Goal: Use online tool/utility: Use online tool/utility

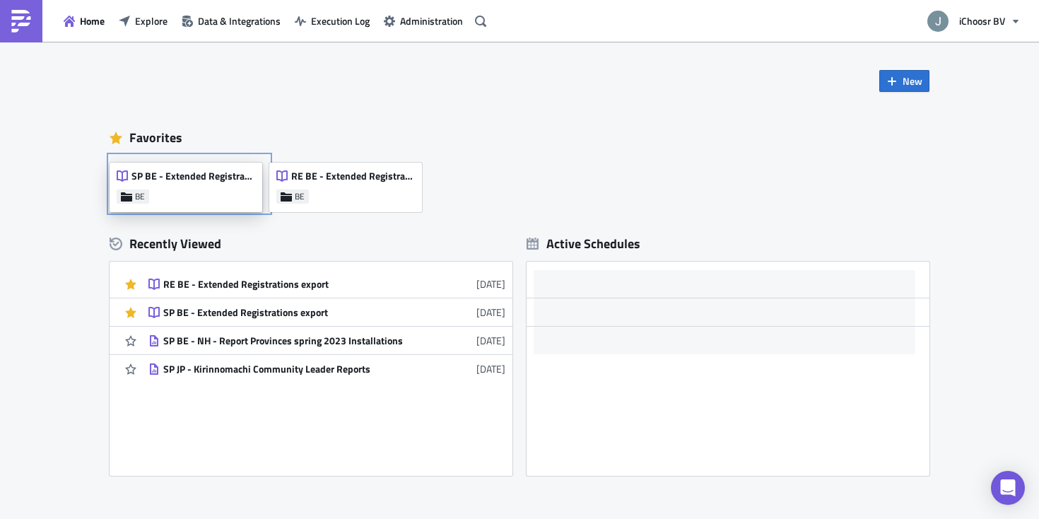
click at [177, 196] on div "SP BE - Extended Registrations export BE" at bounding box center [186, 187] width 153 height 49
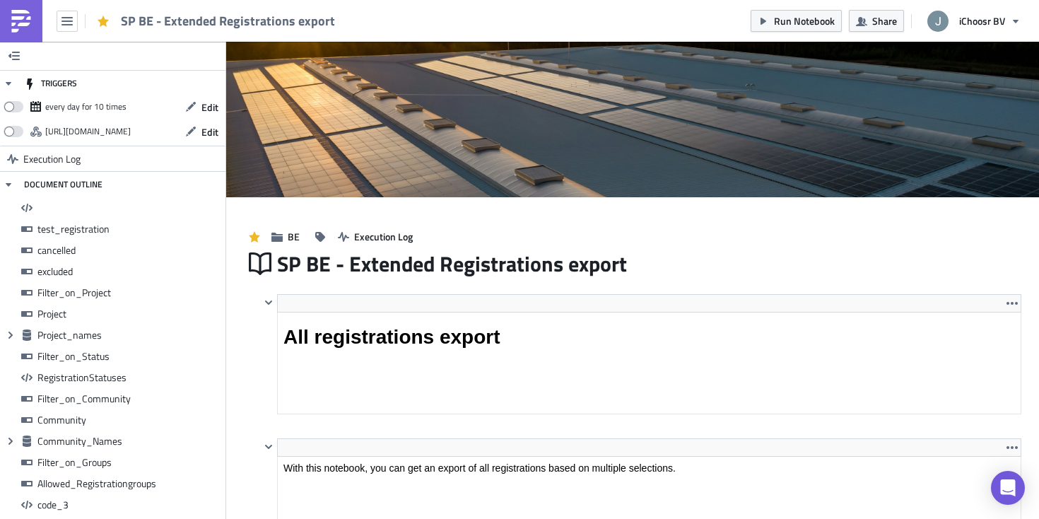
scroll to position [162, 742]
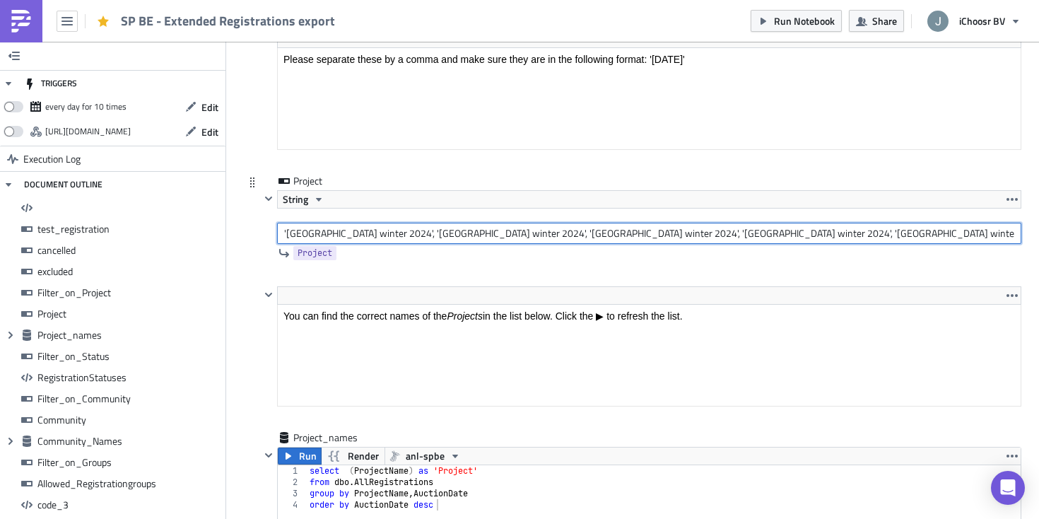
click at [388, 229] on input "'[GEOGRAPHIC_DATA] winter 2024', '[GEOGRAPHIC_DATA] winter 2024', '[GEOGRAPHIC_…" at bounding box center [649, 233] width 744 height 21
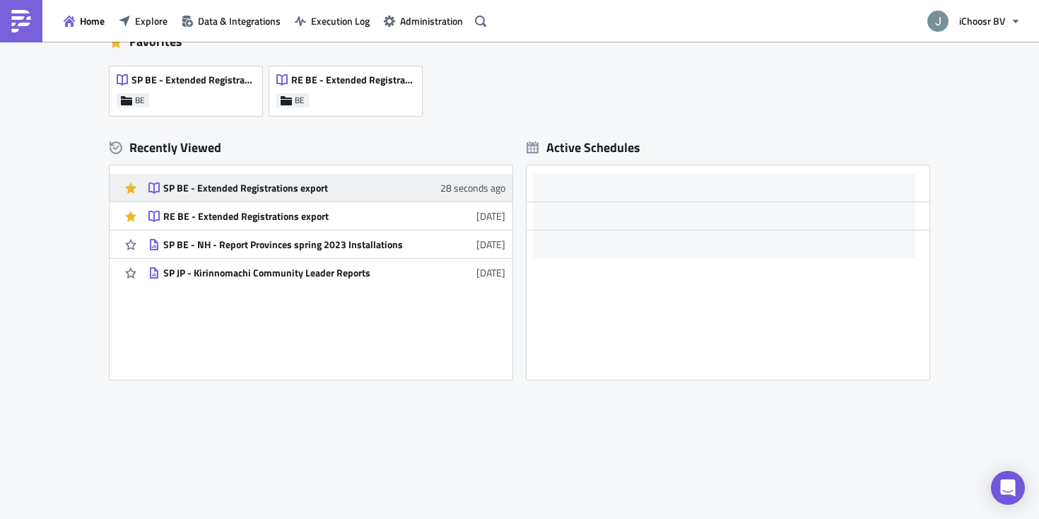
click at [218, 180] on link "SP BE - Extended Registrations export 28 seconds ago" at bounding box center [326, 188] width 357 height 28
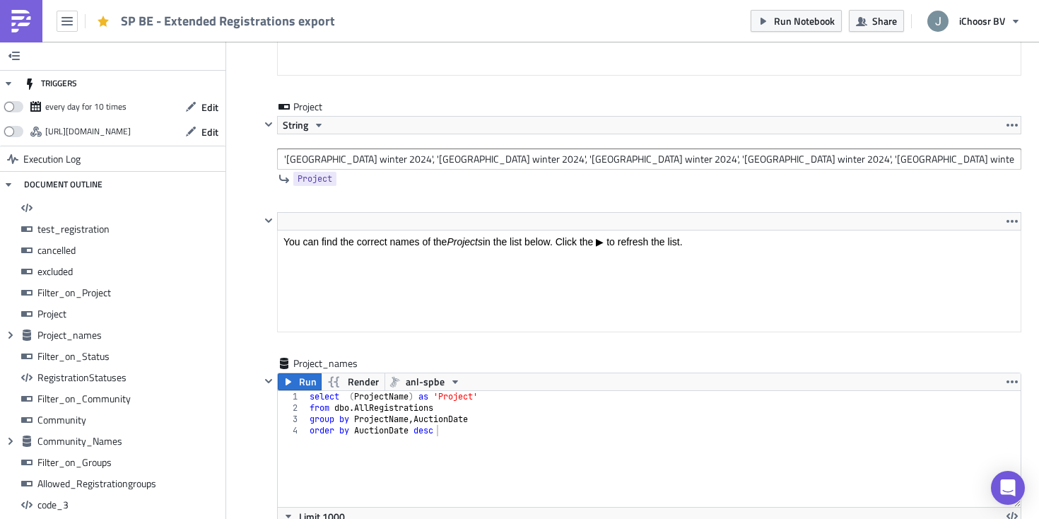
scroll to position [3254, 0]
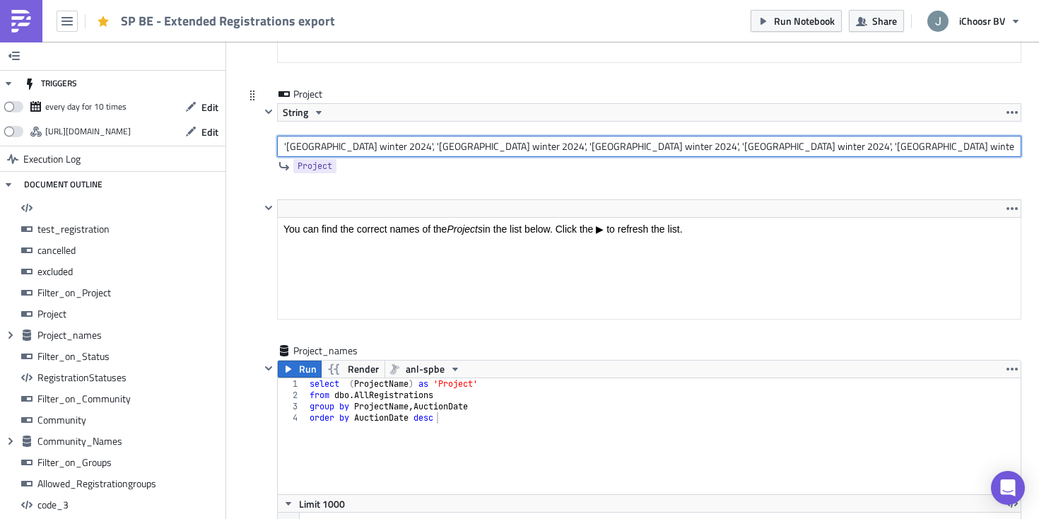
click at [410, 141] on input "'[GEOGRAPHIC_DATA] winter 2024', '[GEOGRAPHIC_DATA] winter 2024', '[GEOGRAPHIC_…" at bounding box center [649, 146] width 744 height 21
drag, startPoint x: 360, startPoint y: 148, endPoint x: 418, endPoint y: 146, distance: 58.0
click at [418, 146] on input "'[GEOGRAPHIC_DATA] [DATE]', '[GEOGRAPHIC_DATA] winter 2024', '[GEOGRAPHIC_DATA]…" at bounding box center [649, 146] width 744 height 21
drag, startPoint x: 501, startPoint y: 144, endPoint x: 552, endPoint y: 145, distance: 50.9
click at [552, 145] on input "'[GEOGRAPHIC_DATA] [DATE]', '[GEOGRAPHIC_DATA] winter 2024', '[GEOGRAPHIC_DATA]…" at bounding box center [649, 146] width 744 height 21
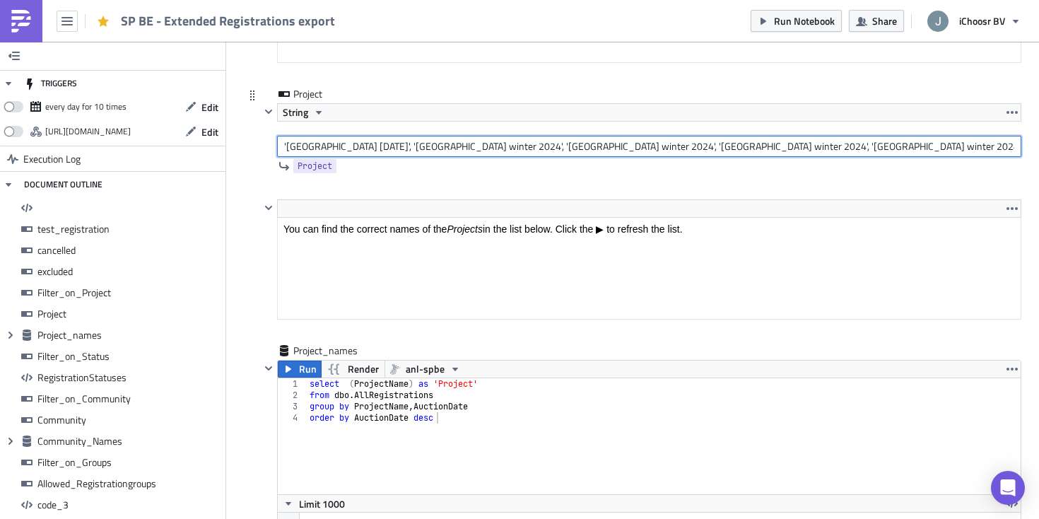
paste input "[DATE]"
drag, startPoint x: 606, startPoint y: 145, endPoint x: 654, endPoint y: 151, distance: 47.7
click at [654, 151] on input "'[GEOGRAPHIC_DATA] [DATE]', '[GEOGRAPHIC_DATA] [DATE]', '[GEOGRAPHIC_DATA] wint…" at bounding box center [649, 146] width 744 height 21
paste input "[DATE]"
click at [744, 147] on input "'[GEOGRAPHIC_DATA] [DATE]', '[GEOGRAPHIC_DATA] [DATE]', '[GEOGRAPHIC_DATA] [DAT…" at bounding box center [649, 146] width 744 height 21
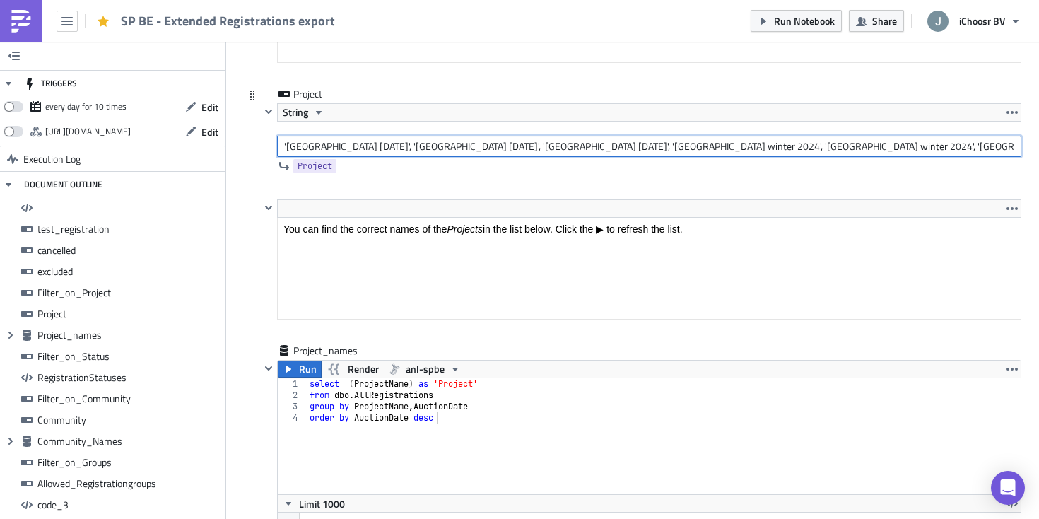
drag, startPoint x: 741, startPoint y: 147, endPoint x: 792, endPoint y: 147, distance: 50.9
click at [792, 147] on input "'[GEOGRAPHIC_DATA] [DATE]', '[GEOGRAPHIC_DATA] [DATE]', '[GEOGRAPHIC_DATA] [DAT…" at bounding box center [649, 146] width 744 height 21
paste input "[DATE]"
drag, startPoint x: 856, startPoint y: 145, endPoint x: 905, endPoint y: 146, distance: 49.5
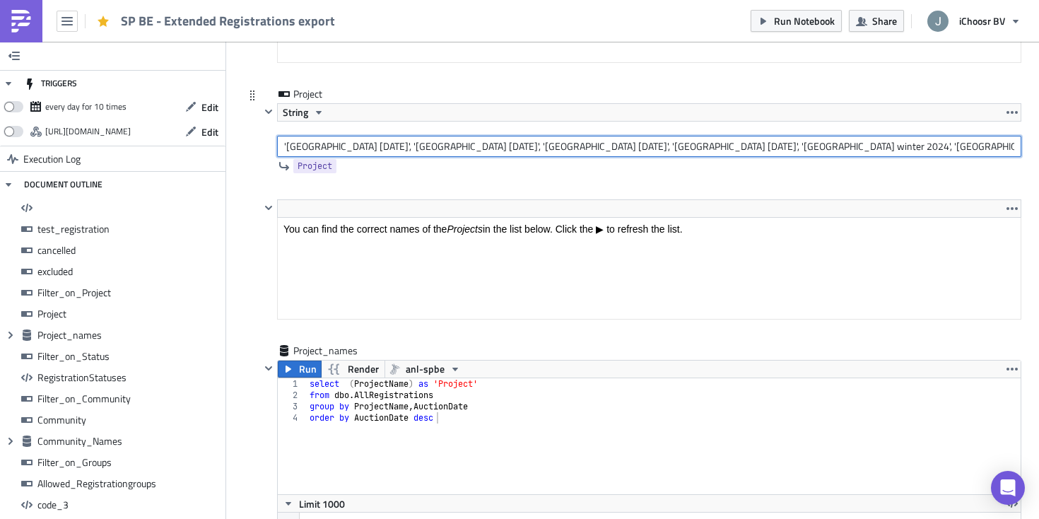
click at [905, 146] on input "'[GEOGRAPHIC_DATA] [DATE]', '[GEOGRAPHIC_DATA] [DATE]', '[GEOGRAPHIC_DATA] [DAT…" at bounding box center [649, 146] width 744 height 21
paste input "[DATE]"
drag, startPoint x: 892, startPoint y: 148, endPoint x: 856, endPoint y: 148, distance: 36.0
click at [856, 148] on input "'[GEOGRAPHIC_DATA] [DATE]', '[GEOGRAPHIC_DATA] [DATE]', '[GEOGRAPHIC_DATA] [DAT…" at bounding box center [649, 146] width 744 height 21
paste input "[DATE]"
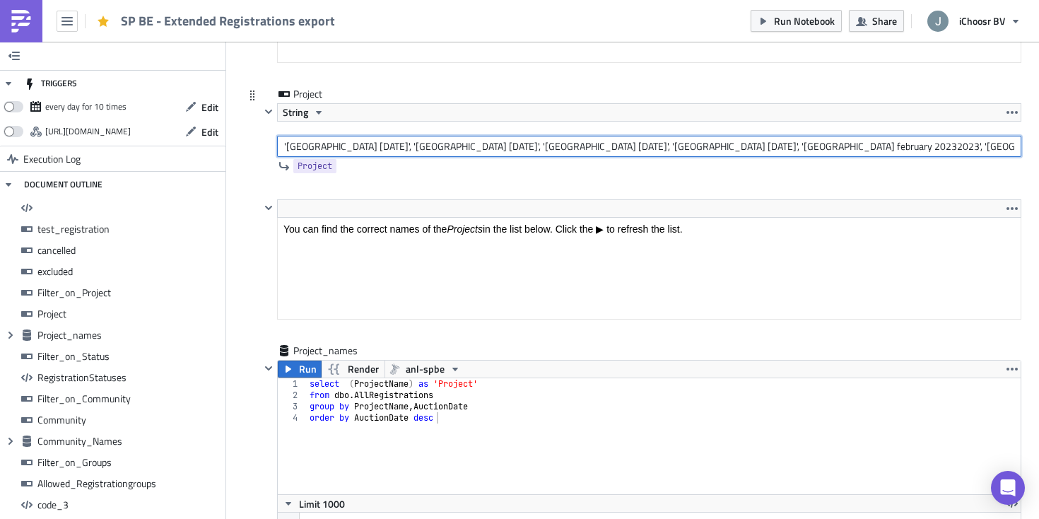
drag, startPoint x: 916, startPoint y: 145, endPoint x: 934, endPoint y: 146, distance: 18.4
click at [934, 146] on input "'[GEOGRAPHIC_DATA] [DATE]', '[GEOGRAPHIC_DATA] [DATE]', '[GEOGRAPHIC_DATA] [DAT…" at bounding box center [649, 146] width 744 height 21
drag, startPoint x: 606, startPoint y: 143, endPoint x: 640, endPoint y: 142, distance: 34.0
click at [640, 142] on input "'[GEOGRAPHIC_DATA] [DATE]', '[GEOGRAPHIC_DATA] [DATE]', '[GEOGRAPHIC_DATA] [DAT…" at bounding box center [649, 146] width 744 height 21
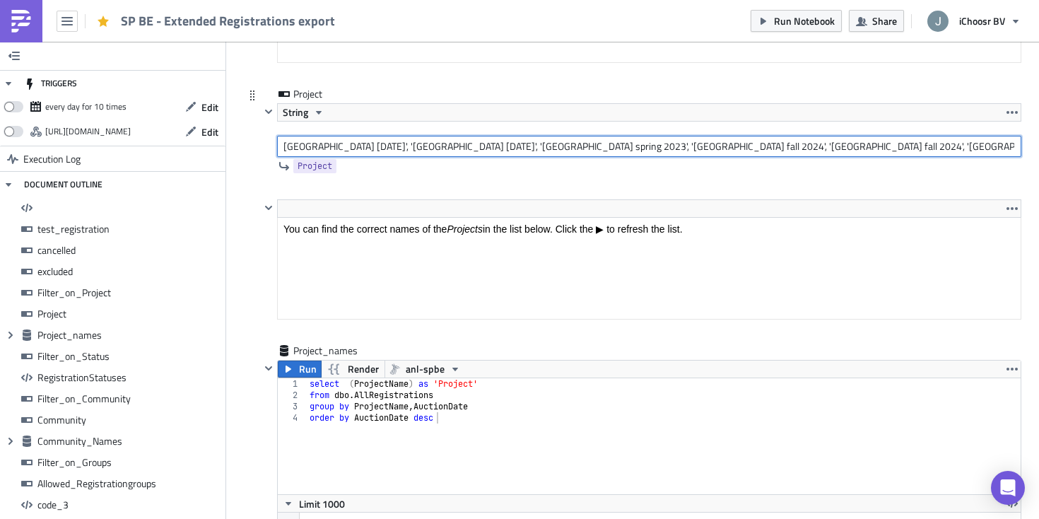
drag, startPoint x: 605, startPoint y: 143, endPoint x: 655, endPoint y: 145, distance: 50.2
click at [655, 145] on input "'[GEOGRAPHIC_DATA] [DATE]', '[GEOGRAPHIC_DATA] [DATE]', '[GEOGRAPHIC_DATA] [DAT…" at bounding box center [649, 146] width 744 height 21
drag, startPoint x: 734, startPoint y: 146, endPoint x: 770, endPoint y: 151, distance: 35.6
click at [770, 151] on input "'[GEOGRAPHIC_DATA] [DATE]', '[GEOGRAPHIC_DATA] [DATE]', '[GEOGRAPHIC_DATA] [DAT…" at bounding box center [649, 146] width 744 height 21
paste input "spring 2023"
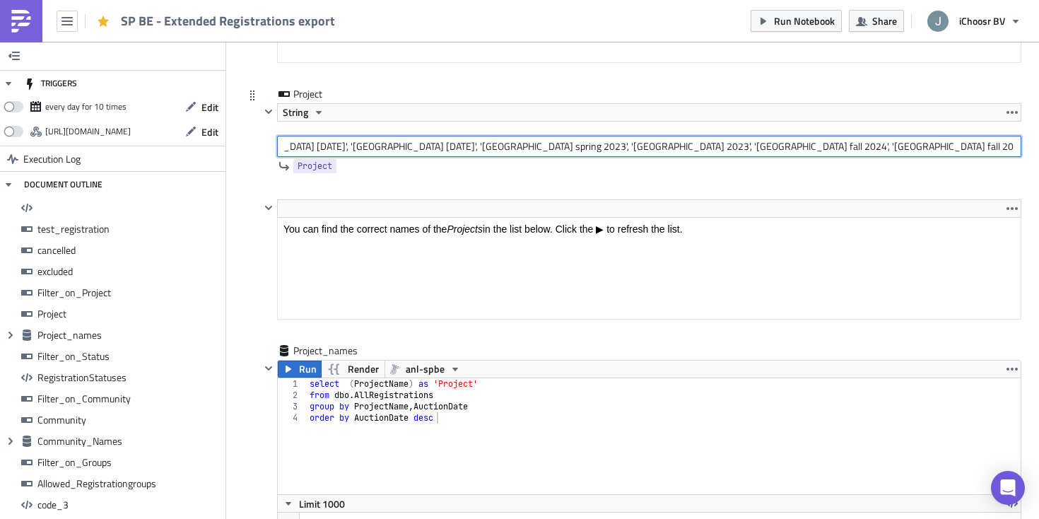
scroll to position [0, 474]
drag, startPoint x: 755, startPoint y: 148, endPoint x: 791, endPoint y: 149, distance: 35.4
click at [791, 149] on input "'[GEOGRAPHIC_DATA] [DATE]', '[GEOGRAPHIC_DATA] [DATE]', '[GEOGRAPHIC_DATA] [DAT…" at bounding box center [649, 146] width 744 height 21
paste input "spring 2023"
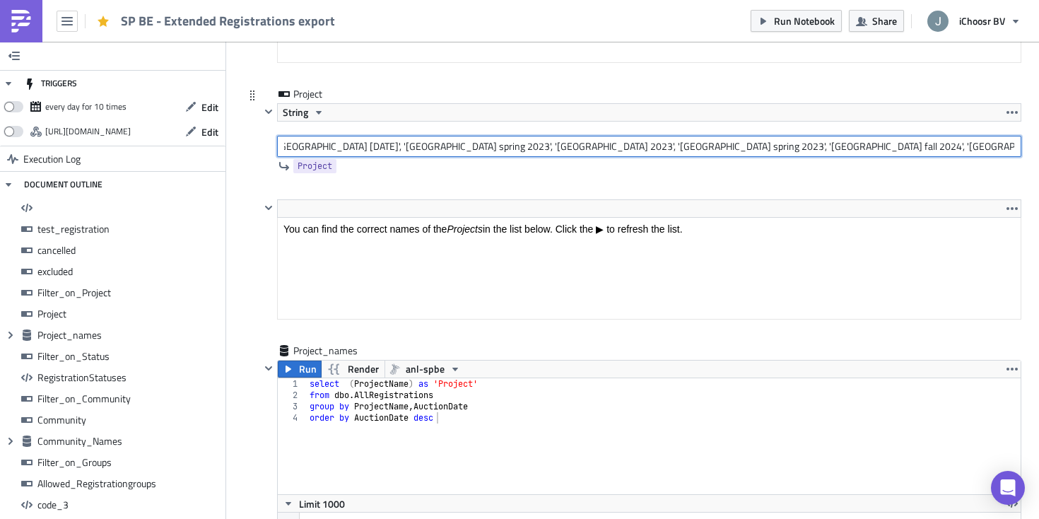
drag, startPoint x: 833, startPoint y: 142, endPoint x: 868, endPoint y: 144, distance: 35.4
click at [868, 144] on input "'[GEOGRAPHIC_DATA] [DATE]', '[GEOGRAPHIC_DATA] [DATE]', '[GEOGRAPHIC_DATA] [DAT…" at bounding box center [649, 146] width 744 height 21
paste input "spring 2023"
drag, startPoint x: 786, startPoint y: 146, endPoint x: 821, endPoint y: 147, distance: 35.4
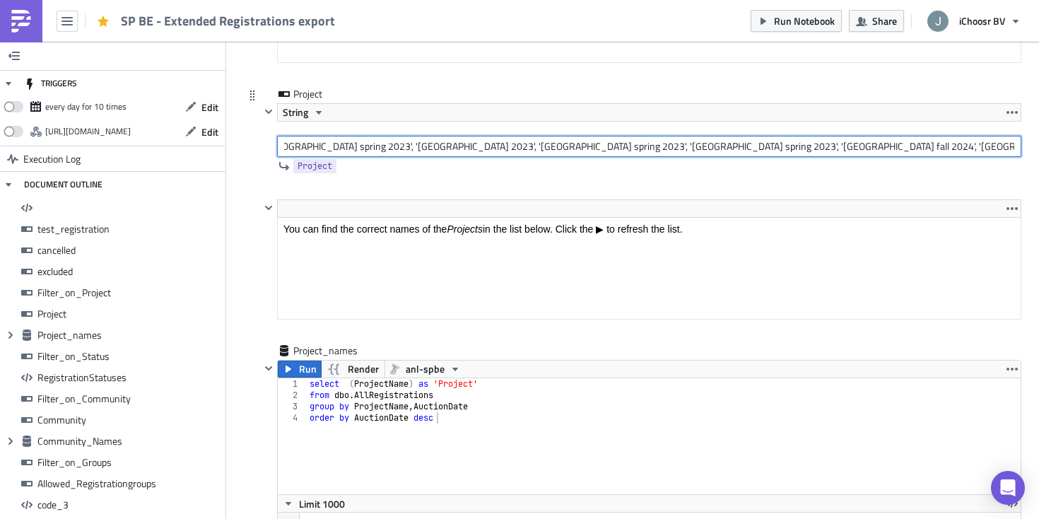
click at [821, 147] on input "'[GEOGRAPHIC_DATA] [DATE]', '[GEOGRAPHIC_DATA] [DATE]', '[GEOGRAPHIC_DATA] [DAT…" at bounding box center [649, 146] width 744 height 21
paste input "spring 2023"
click at [748, 148] on input "'[GEOGRAPHIC_DATA] [DATE]', '[GEOGRAPHIC_DATA] [DATE]', '[GEOGRAPHIC_DATA] [DAT…" at bounding box center [649, 146] width 744 height 21
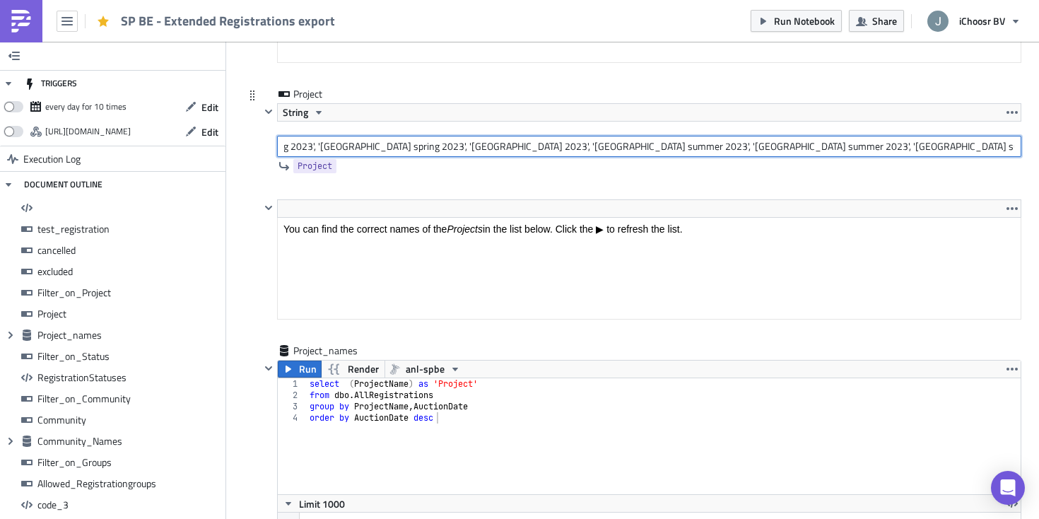
click at [818, 146] on input "'[GEOGRAPHIC_DATA] [DATE]', '[GEOGRAPHIC_DATA] [DATE]', '[GEOGRAPHIC_DATA] [DAT…" at bounding box center [649, 146] width 744 height 21
click at [963, 143] on input "'[GEOGRAPHIC_DATA] [DATE]', '[GEOGRAPHIC_DATA] [DATE]', '[GEOGRAPHIC_DATA] [DAT…" at bounding box center [649, 146] width 744 height 21
click at [926, 146] on input "'[GEOGRAPHIC_DATA] [DATE]', '[GEOGRAPHIC_DATA] [DATE]', '[GEOGRAPHIC_DATA] [DAT…" at bounding box center [649, 146] width 744 height 21
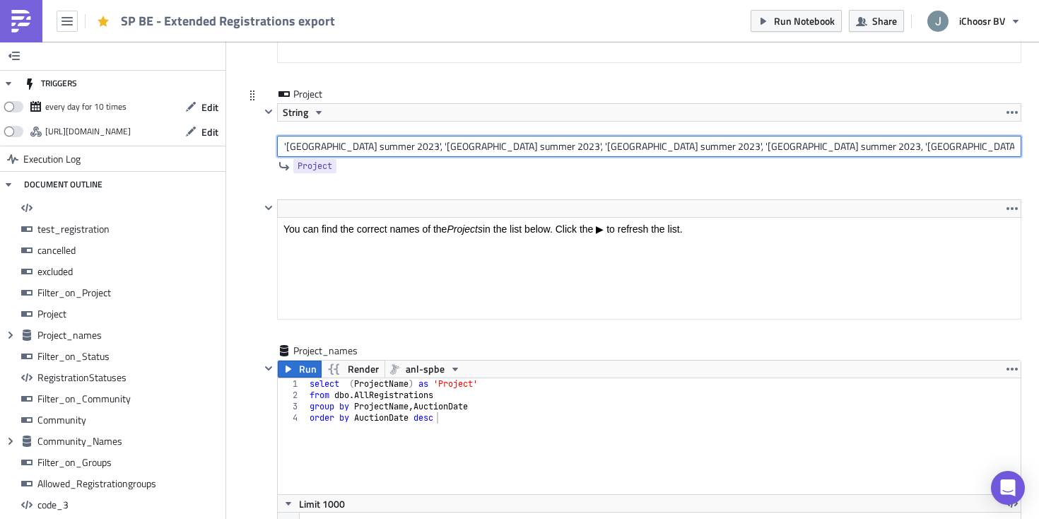
click at [890, 148] on input "'[GEOGRAPHIC_DATA] [DATE]', '[GEOGRAPHIC_DATA] [DATE]', '[GEOGRAPHIC_DATA] [DAT…" at bounding box center [649, 146] width 744 height 21
drag, startPoint x: 845, startPoint y: 145, endPoint x: 798, endPoint y: 151, distance: 47.0
click at [797, 151] on input "'Oost-Vlaanderen february 2023', 'West-Vlaanderen february 2023', 'Limburg febr…" at bounding box center [649, 146] width 744 height 21
drag, startPoint x: 725, startPoint y: 146, endPoint x: 831, endPoint y: 148, distance: 106.0
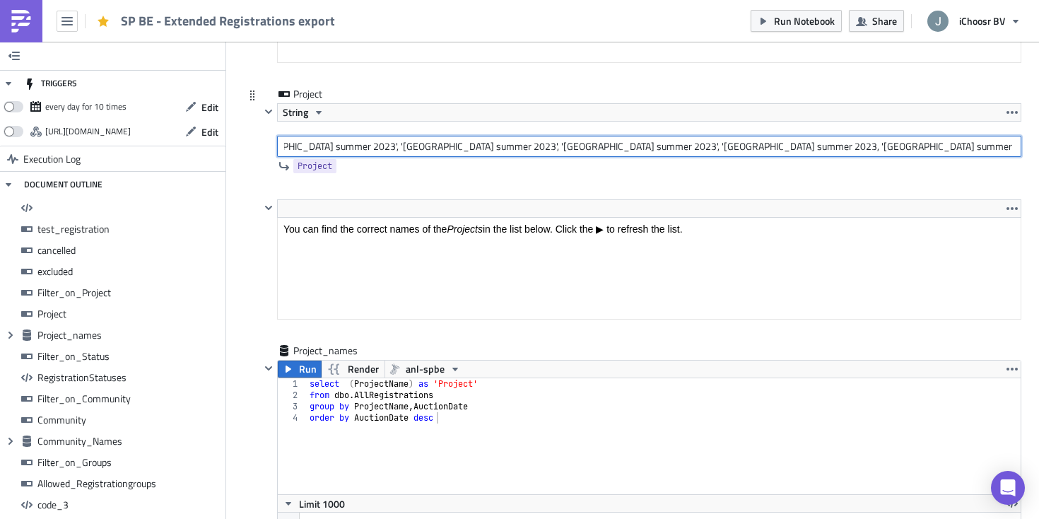
click at [831, 148] on input "'Oost-Vlaanderen february 2023', 'West-Vlaanderen february 2023', 'Limburg febr…" at bounding box center [649, 146] width 744 height 21
drag, startPoint x: 841, startPoint y: 148, endPoint x: 936, endPoint y: 148, distance: 95.4
click at [936, 148] on input "'Oost-Vlaanderen february 2023', 'West-Vlaanderen february 2023', 'Limburg febr…" at bounding box center [649, 146] width 744 height 21
click at [892, 147] on input "'Oost-Vlaanderen february 2023', 'West-Vlaanderen february 2023', 'Limburg febr…" at bounding box center [649, 146] width 744 height 21
drag, startPoint x: 796, startPoint y: 145, endPoint x: 825, endPoint y: 145, distance: 29.0
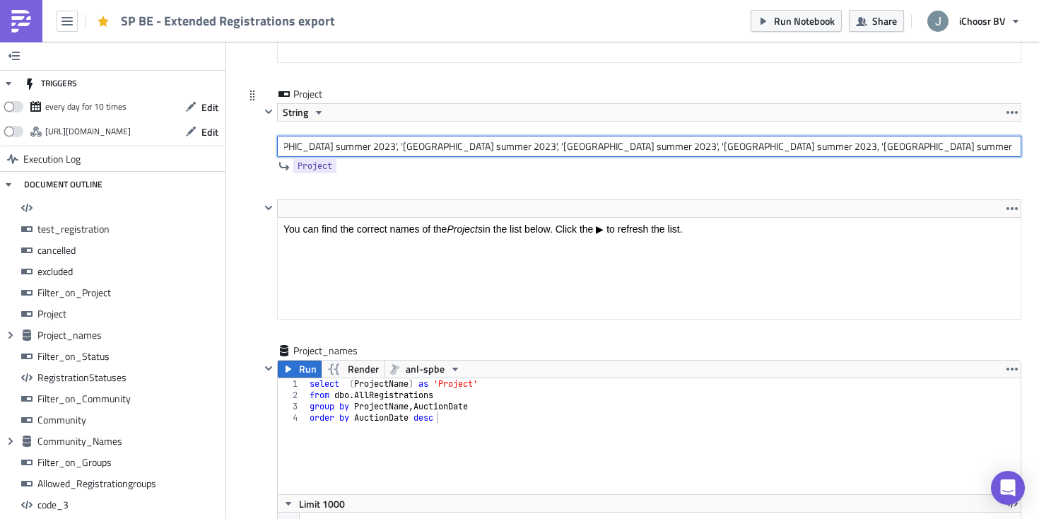
click at [825, 145] on input "'Oost-Vlaanderen february 2023', 'West-Vlaanderen february 2023', 'Limburg febr…" at bounding box center [649, 146] width 744 height 21
drag, startPoint x: 794, startPoint y: 147, endPoint x: 833, endPoint y: 150, distance: 39.0
click at [833, 150] on input "'Oost-Vlaanderen february 2023', 'West-Vlaanderen february 2023', 'Limburg febr…" at bounding box center [649, 146] width 744 height 21
drag, startPoint x: 888, startPoint y: 145, endPoint x: 939, endPoint y: 144, distance: 50.9
click at [939, 144] on input "'Oost-Vlaanderen february 2023', 'West-Vlaanderen february 2023', 'Limburg febr…" at bounding box center [649, 146] width 744 height 21
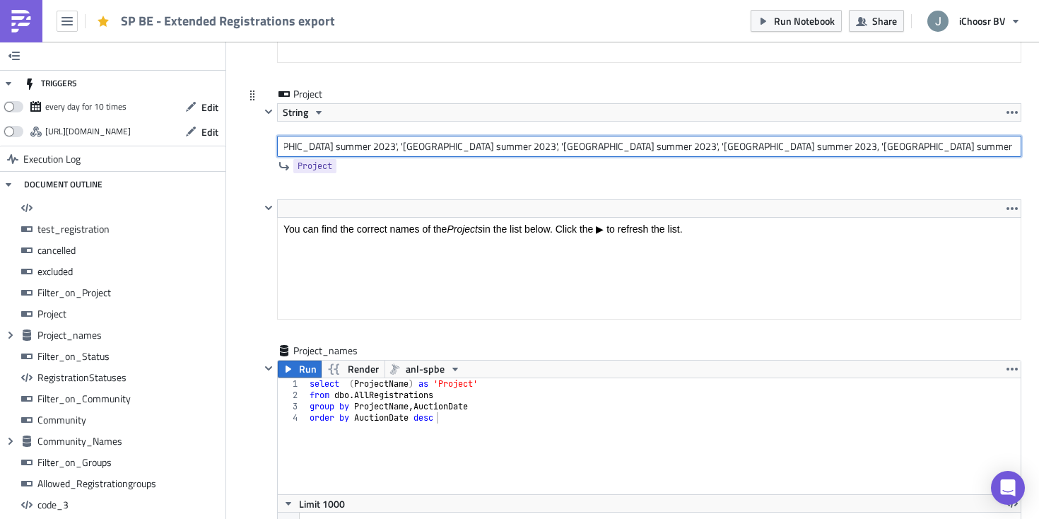
drag, startPoint x: 889, startPoint y: 149, endPoint x: 936, endPoint y: 151, distance: 47.4
click at [936, 151] on input "'Oost-Vlaanderen february 2023', 'West-Vlaanderen february 2023', 'Limburg febr…" at bounding box center [649, 146] width 744 height 21
paste input "fall 2023"
drag, startPoint x: 888, startPoint y: 146, endPoint x: 937, endPoint y: 146, distance: 48.8
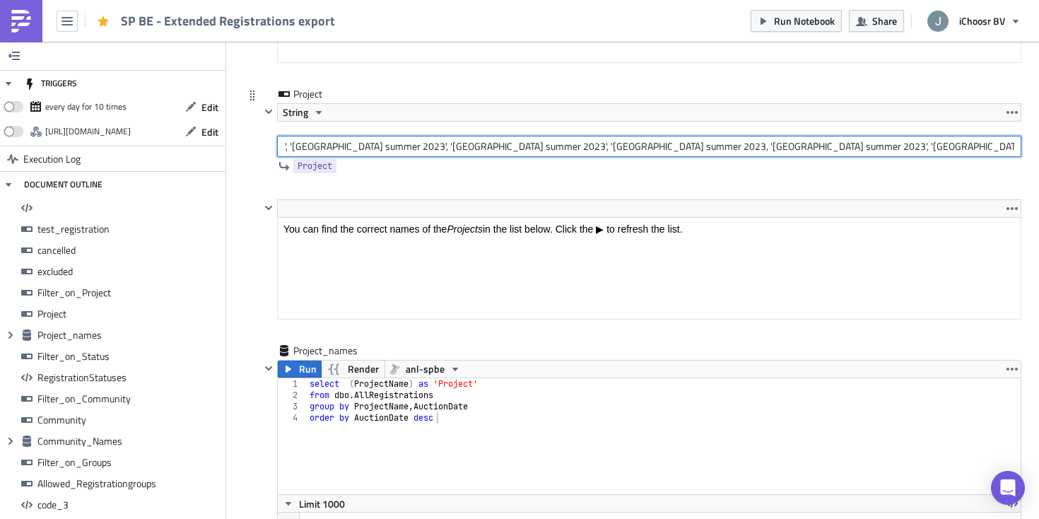
click at [937, 146] on input "'Oost-Vlaanderen february 2023', 'West-Vlaanderen february 2023', 'Limburg febr…" at bounding box center [649, 146] width 744 height 21
paste input "fall 2023"
drag, startPoint x: 910, startPoint y: 148, endPoint x: 960, endPoint y: 146, distance: 49.6
click at [960, 146] on input "'Oost-Vlaanderen february 2023', 'West-Vlaanderen february 2023', 'Limburg febr…" at bounding box center [649, 146] width 744 height 21
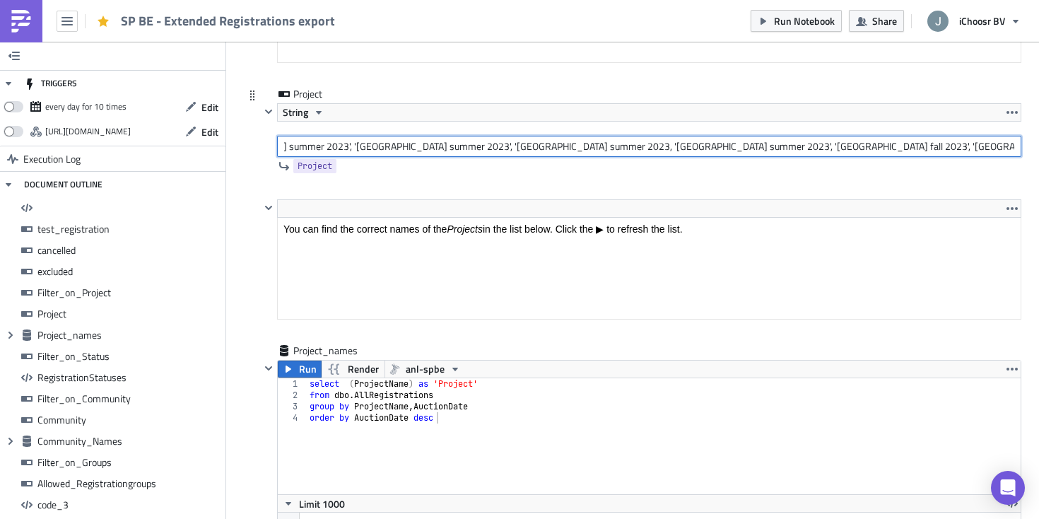
paste input "fall 2023"
drag, startPoint x: 963, startPoint y: 144, endPoint x: 1011, endPoint y: 146, distance: 48.8
click at [1011, 146] on input "'Oost-Vlaanderen february 2023', 'West-Vlaanderen february 2023', 'Limburg febr…" at bounding box center [649, 146] width 744 height 21
paste input "fall 2023"
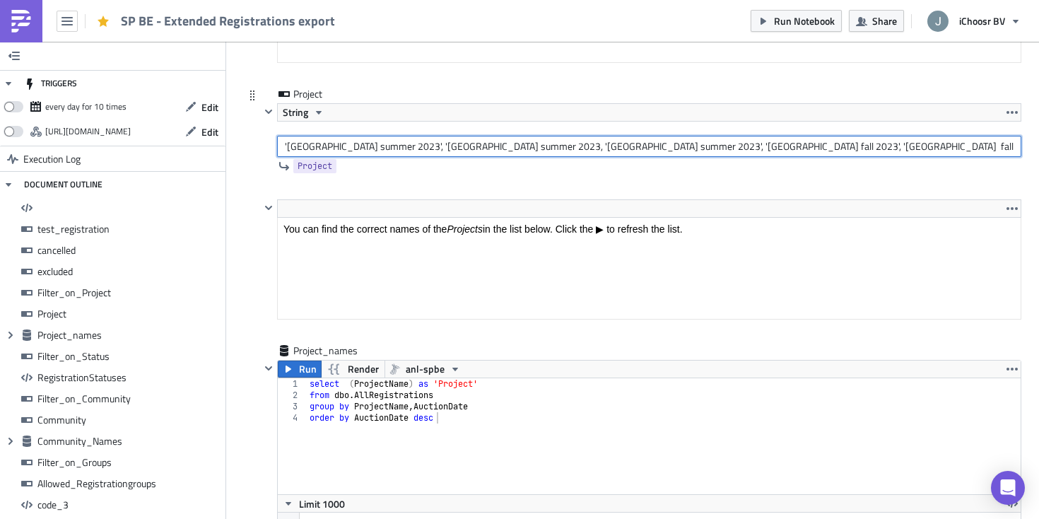
scroll to position [0, 1656]
click at [975, 144] on input "'Oost-Vlaanderen february 2023', 'West-Vlaanderen february 2023', 'Limburg febr…" at bounding box center [649, 146] width 744 height 21
click at [855, 142] on input "'Oost-Vlaanderen february 2023', 'West-Vlaanderen february 2023', 'Limburg febr…" at bounding box center [649, 146] width 744 height 21
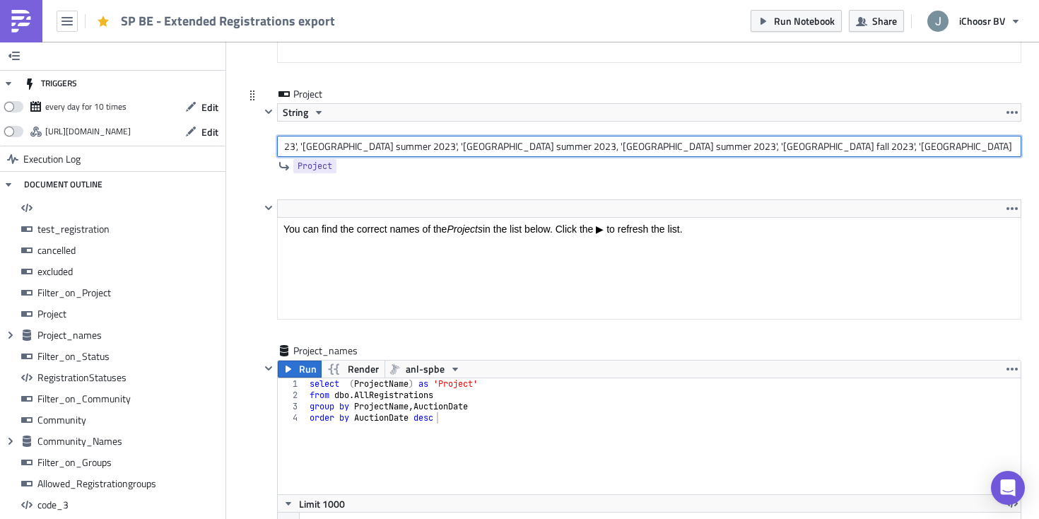
click at [738, 142] on input "'Oost-Vlaanderen february 2023', 'West-Vlaanderen february 2023', 'Limburg febr…" at bounding box center [649, 146] width 744 height 21
click at [659, 145] on input "'Oost-Vlaanderen february 2023', 'West-Vlaanderen february 2023', 'Limburg febr…" at bounding box center [649, 146] width 744 height 21
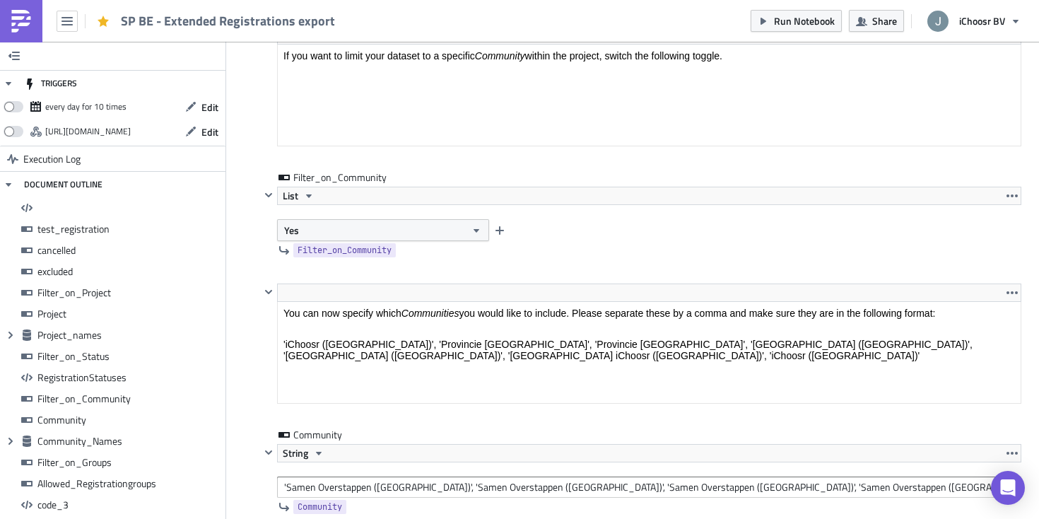
scroll to position [5009, 0]
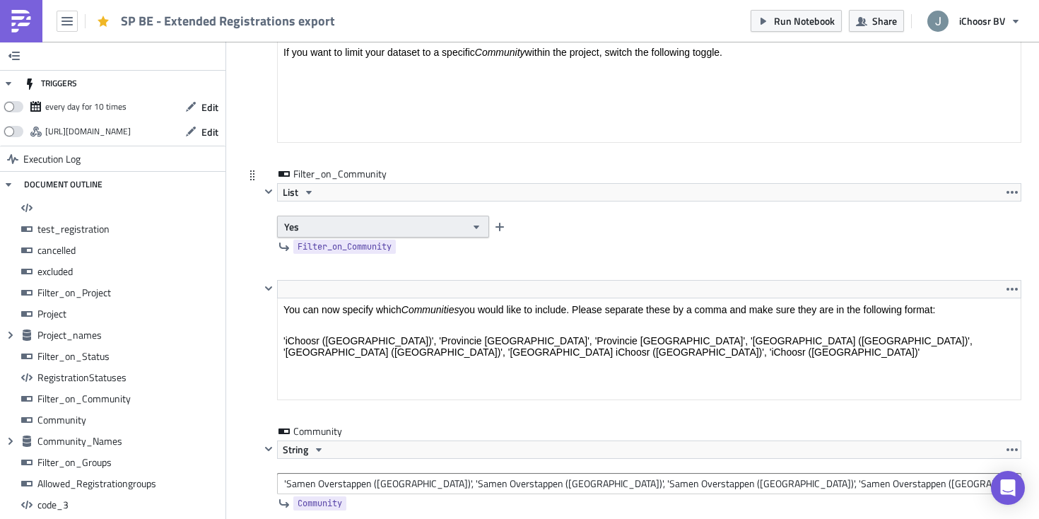
type input "'Oost-Vlaanderen february 2023', 'West-Vlaanderen february 2023', 'Limburg febr…"
click at [445, 228] on button "Yes" at bounding box center [383, 227] width 212 height 22
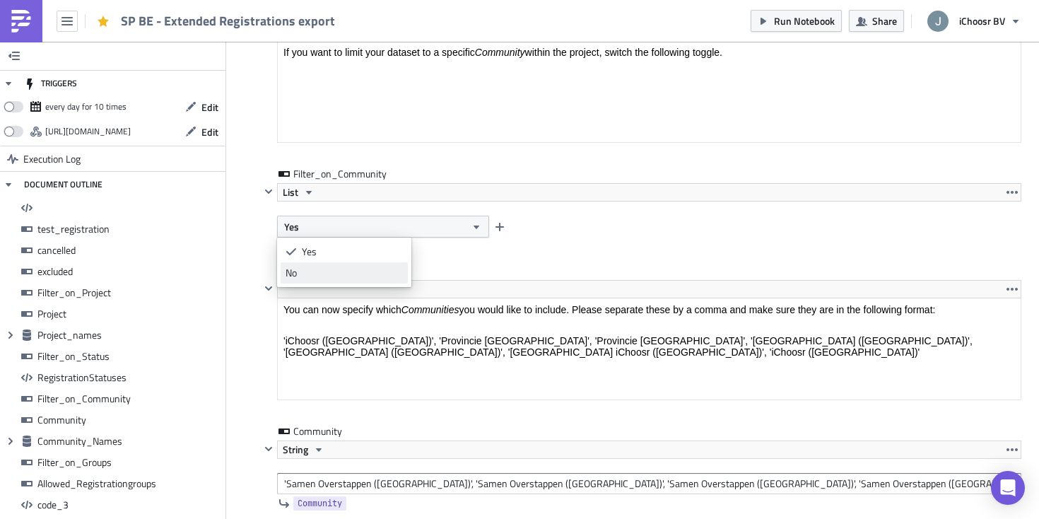
click at [325, 275] on div "No" at bounding box center [344, 273] width 117 height 14
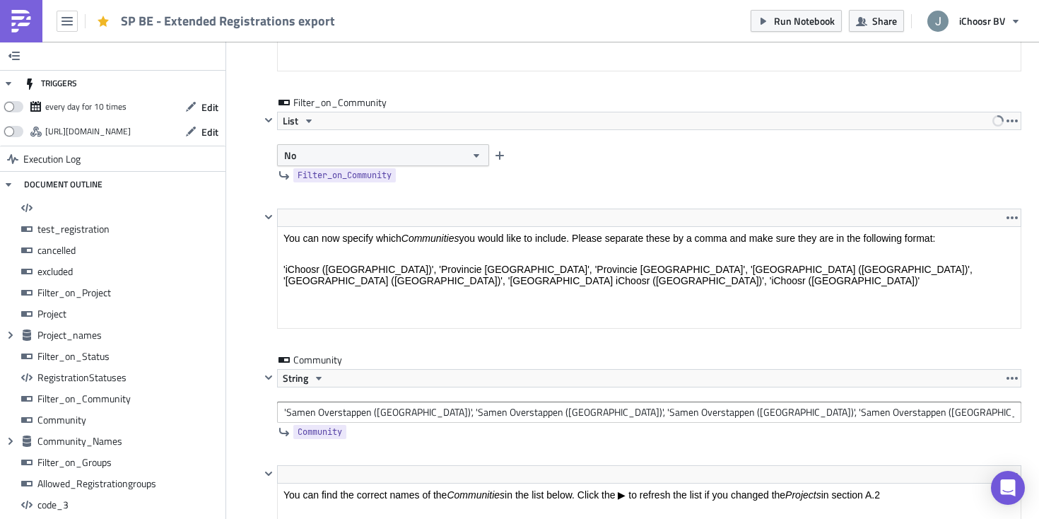
scroll to position [5100, 0]
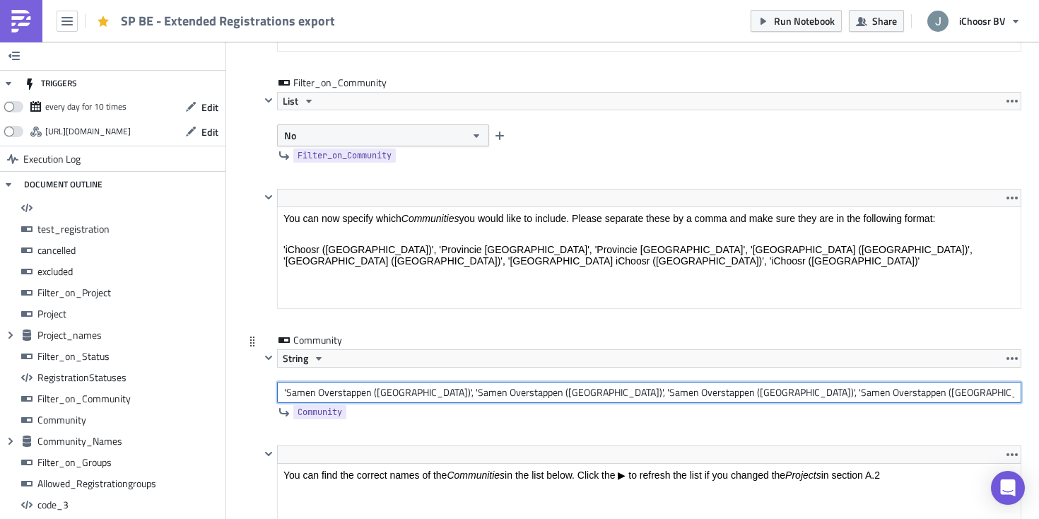
click at [344, 394] on input "'Samen Overstappen (Limburg)', 'Samen Overstappen (Oost-vlaanderen)', 'Samen Ov…" at bounding box center [649, 392] width 744 height 21
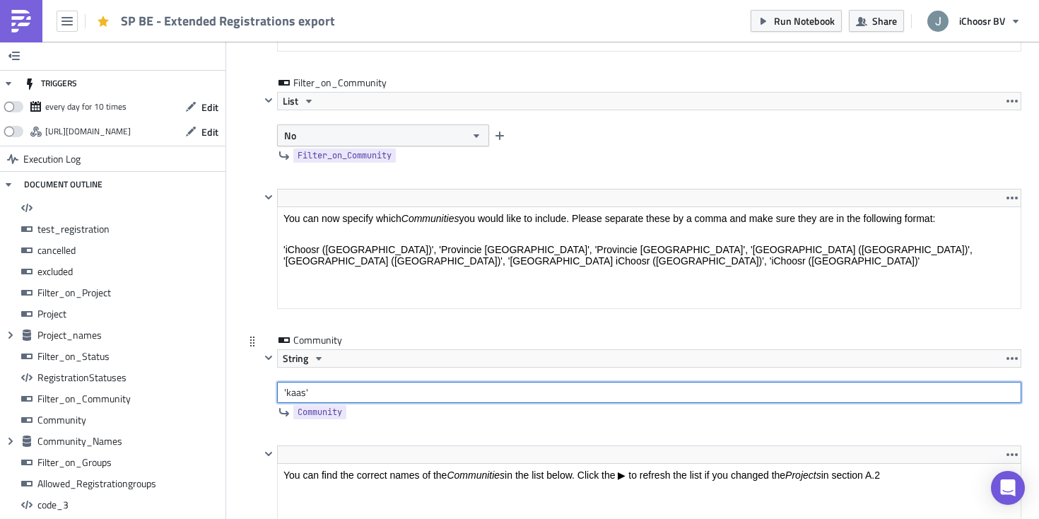
type input "'kaas'"
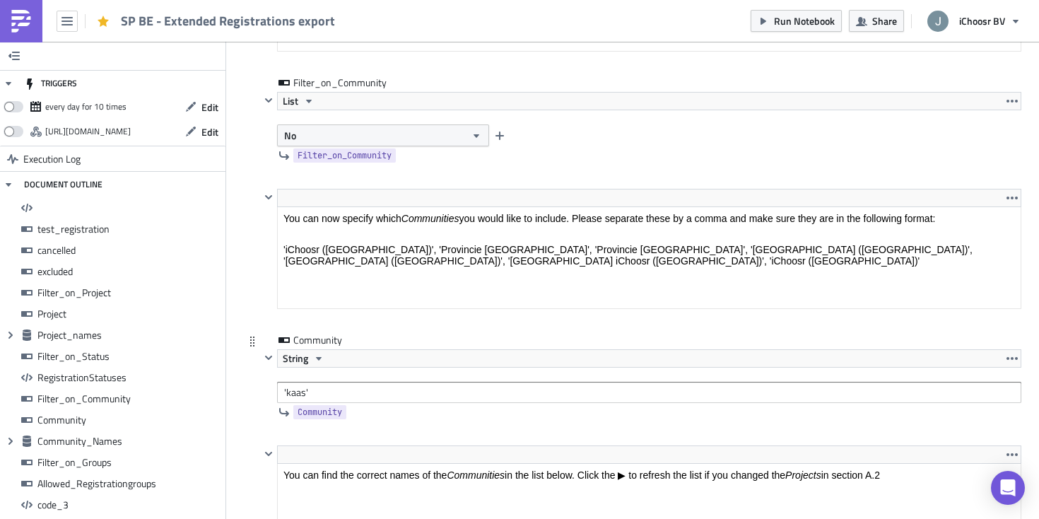
click at [252, 394] on div "Community String 'kaas' Community" at bounding box center [632, 389] width 777 height 112
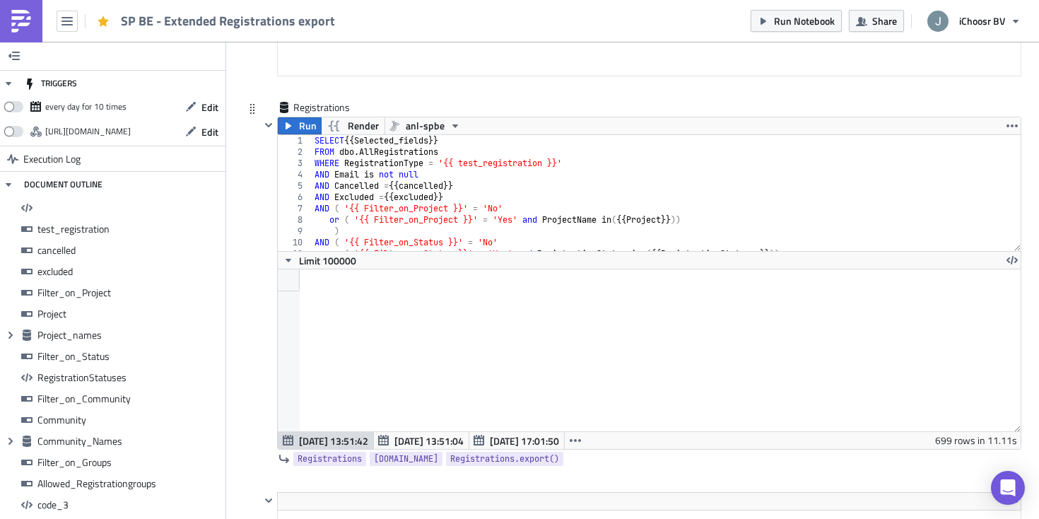
scroll to position [12432, 0]
click at [304, 127] on span "Run" at bounding box center [308, 124] width 18 height 17
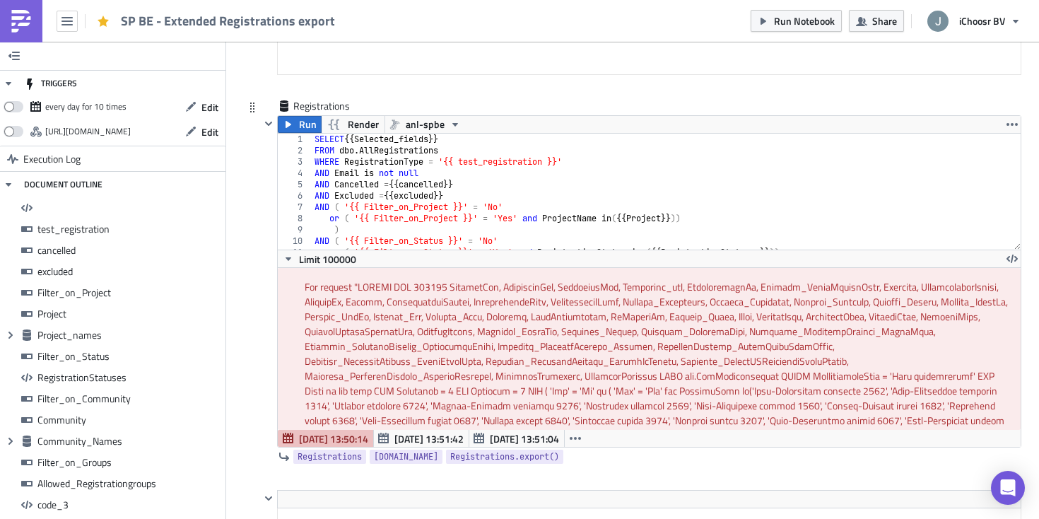
scroll to position [47, 0]
click at [314, 259] on span "Limit 100000" at bounding box center [327, 259] width 57 height 15
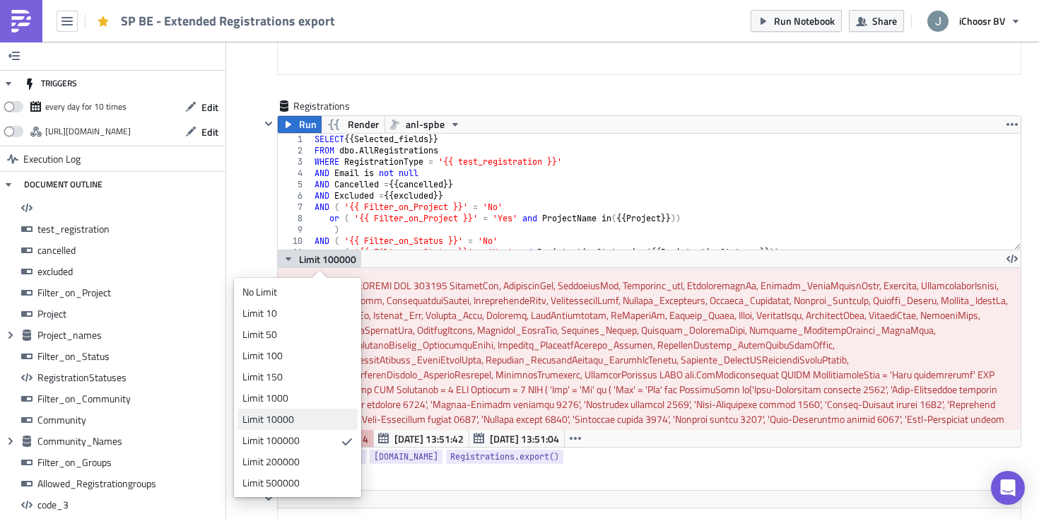
click at [292, 416] on div "Limit 10000" at bounding box center [294, 419] width 105 height 14
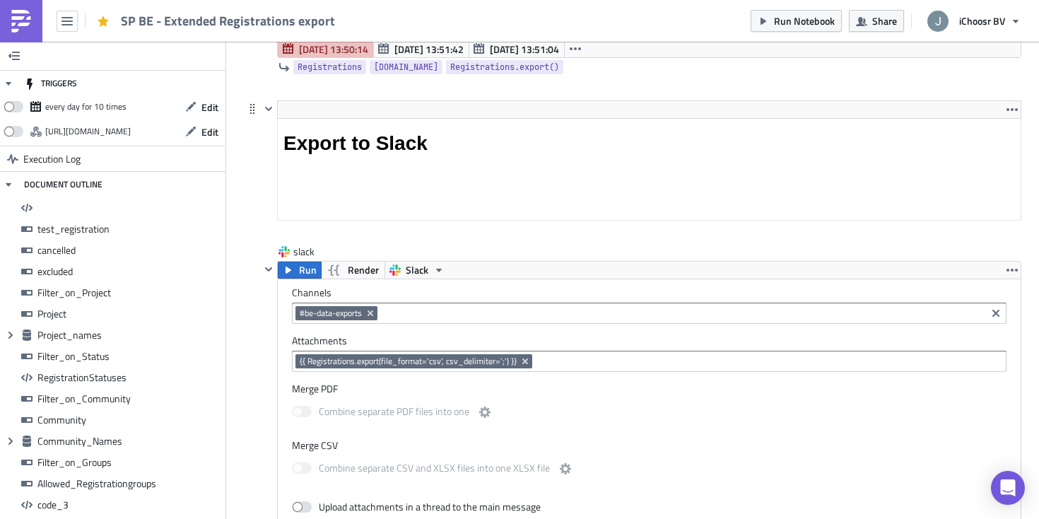
scroll to position [12812, 0]
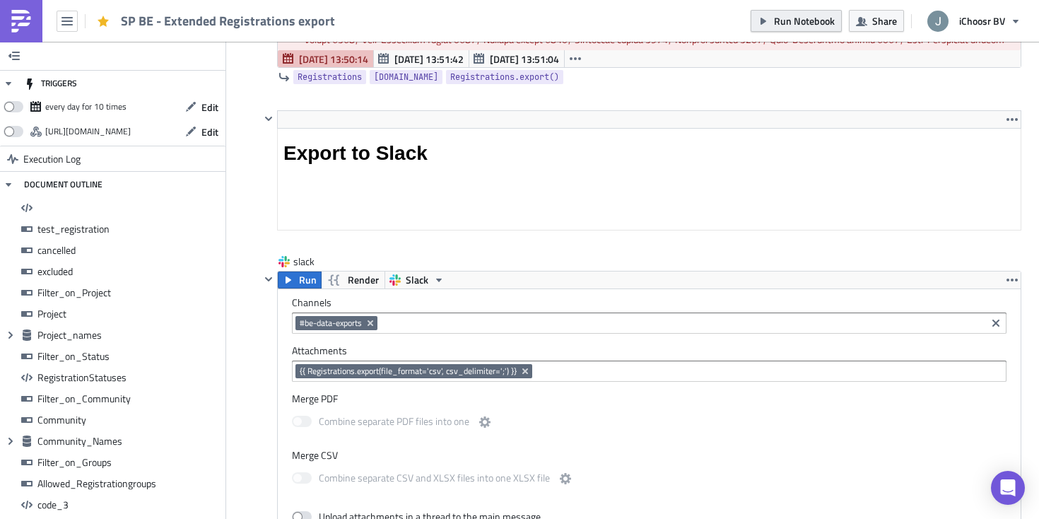
click at [778, 18] on span "Run Notebook" at bounding box center [804, 20] width 61 height 15
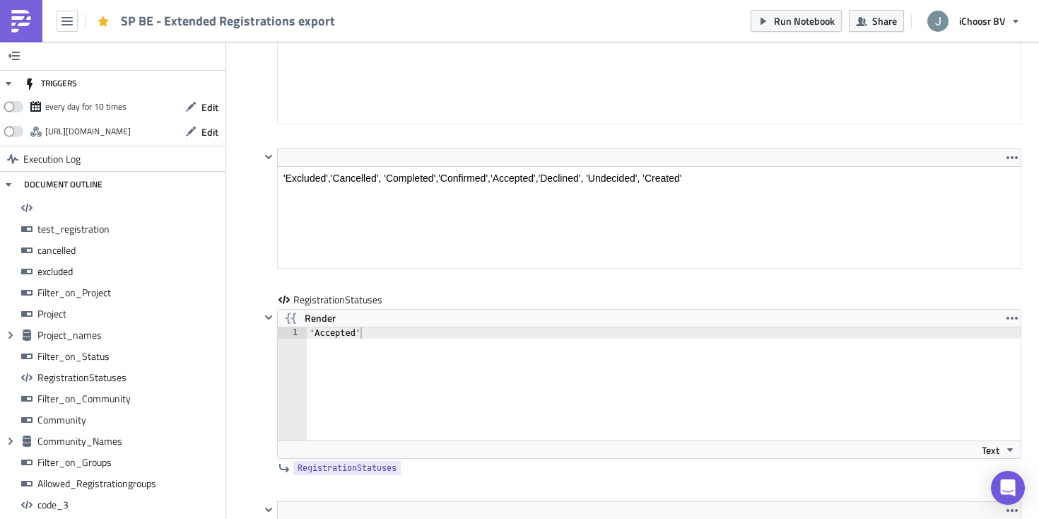
scroll to position [4381, 0]
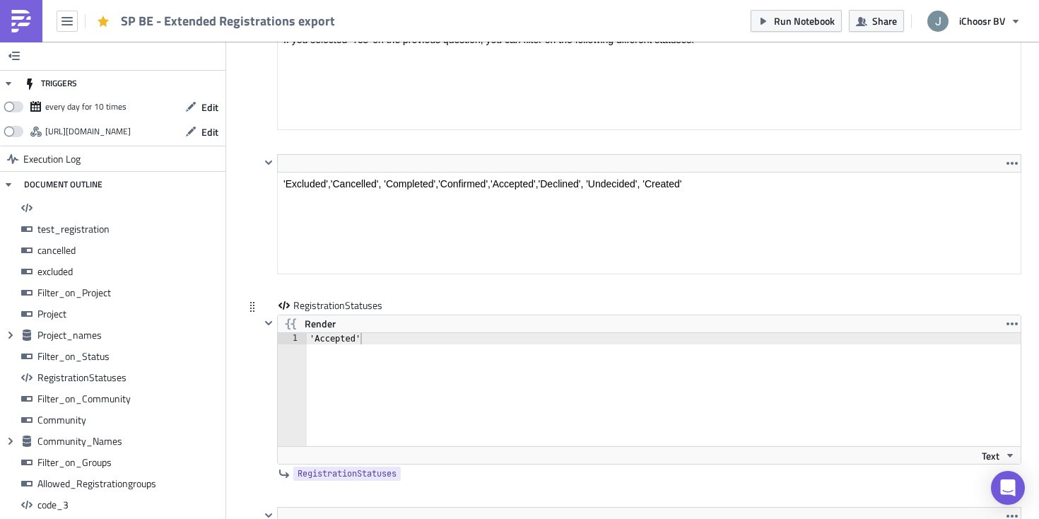
click at [370, 339] on div "'Accepted'" at bounding box center [672, 401] width 731 height 136
type textarea "'Accepted'"
click at [253, 272] on div "<p>'Excluded','Cancelled', 'Completed','Confirmed','Accepted','Declined', 'Unde…" at bounding box center [632, 226] width 777 height 144
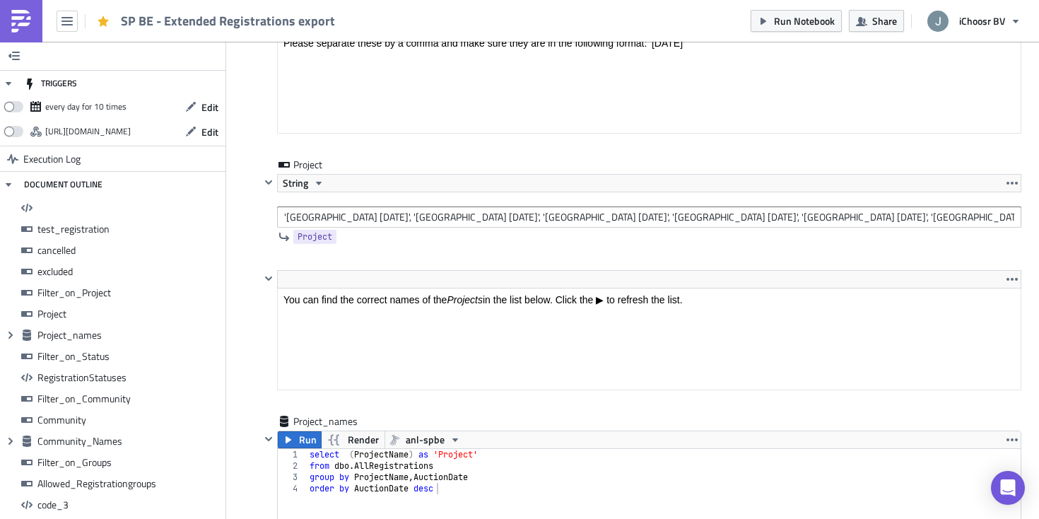
scroll to position [3189, 0]
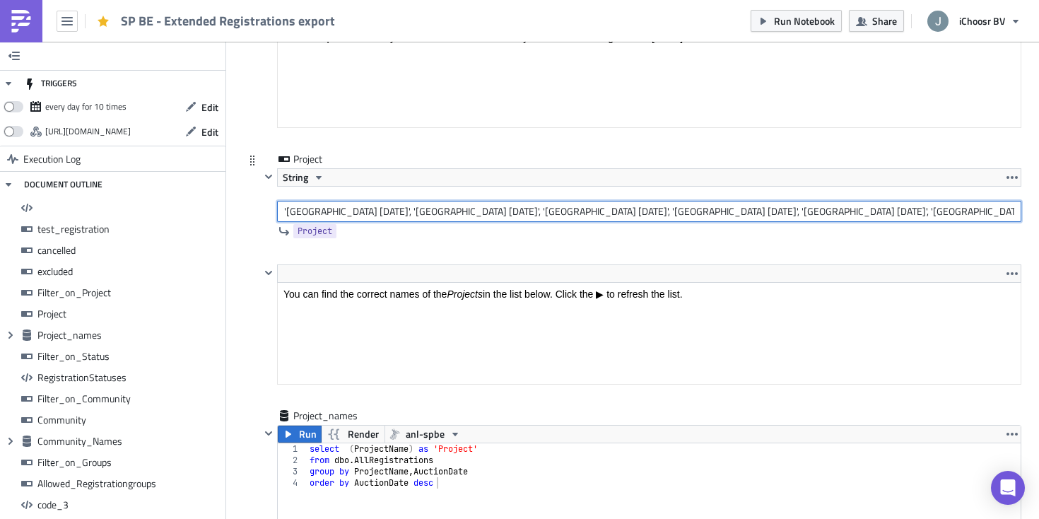
click at [373, 210] on input "'Oost-Vlaanderen february 2023', 'West-Vlaanderen february 2023', 'Limburg febr…" at bounding box center [649, 211] width 744 height 21
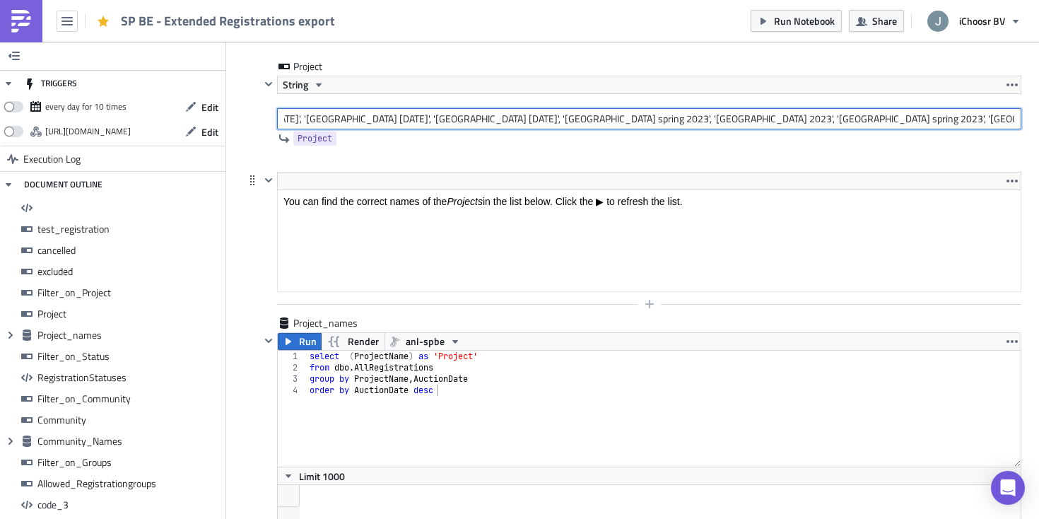
scroll to position [3310, 0]
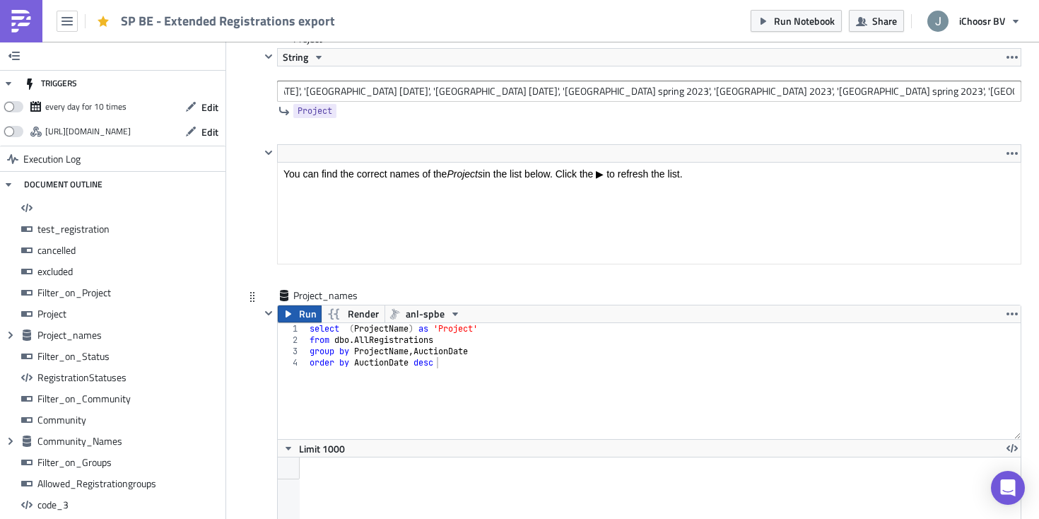
click at [289, 316] on icon "button" at bounding box center [288, 313] width 11 height 11
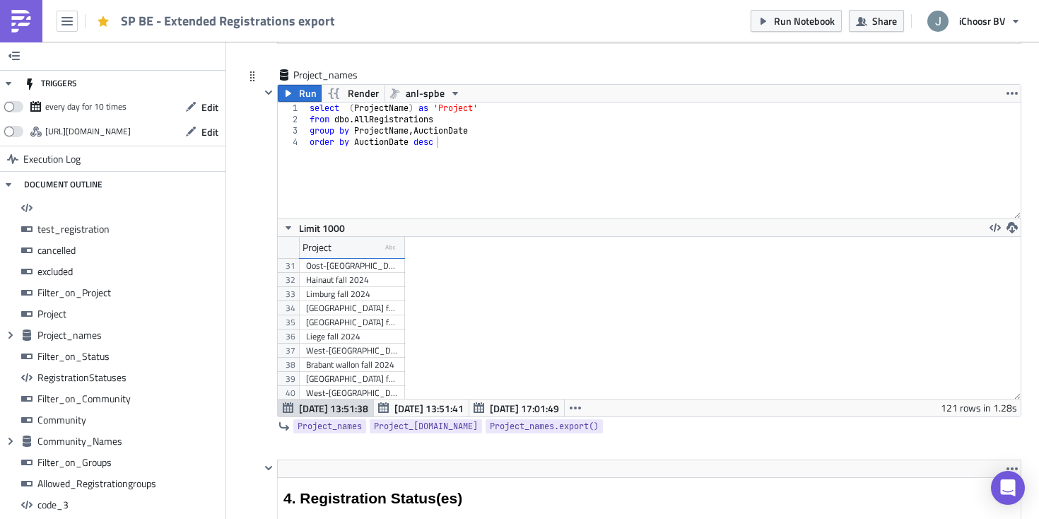
scroll to position [467, 0]
click at [363, 330] on div "Vlaams-Brabant summer-2 2023" at bounding box center [352, 329] width 92 height 14
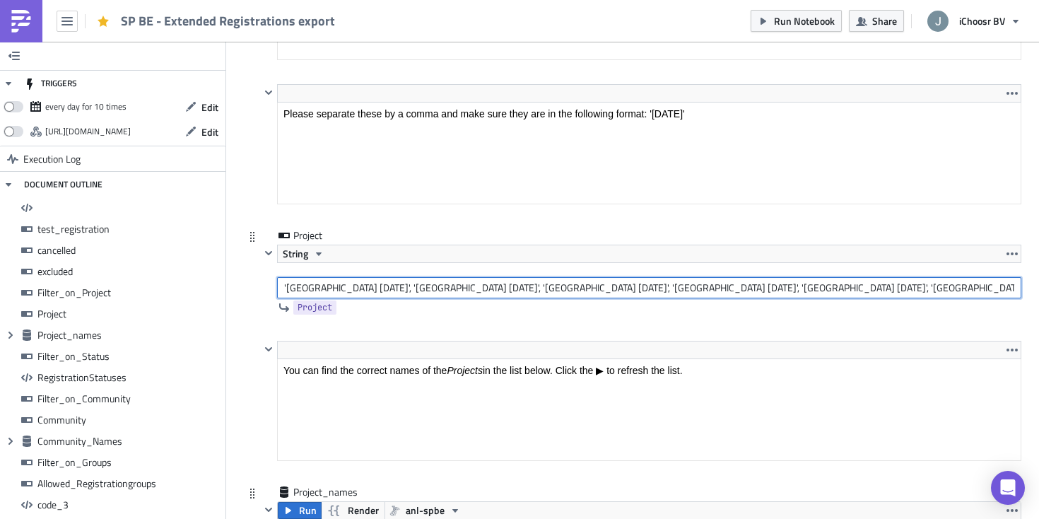
click at [363, 288] on input "'Oost-Vlaanderen february 2023', 'West-Vlaanderen february 2023', 'Limburg febr…" at bounding box center [649, 287] width 744 height 21
click at [508, 286] on input "'Oost-Vlaanderen February 2023', 'West-Vlaanderen february 2023', 'Limburg febr…" at bounding box center [649, 287] width 744 height 21
click at [612, 285] on input "'Oost-Vlaanderen February 2023', 'West-Vlaanderen February 2023', 'Limburg febr…" at bounding box center [649, 287] width 744 height 21
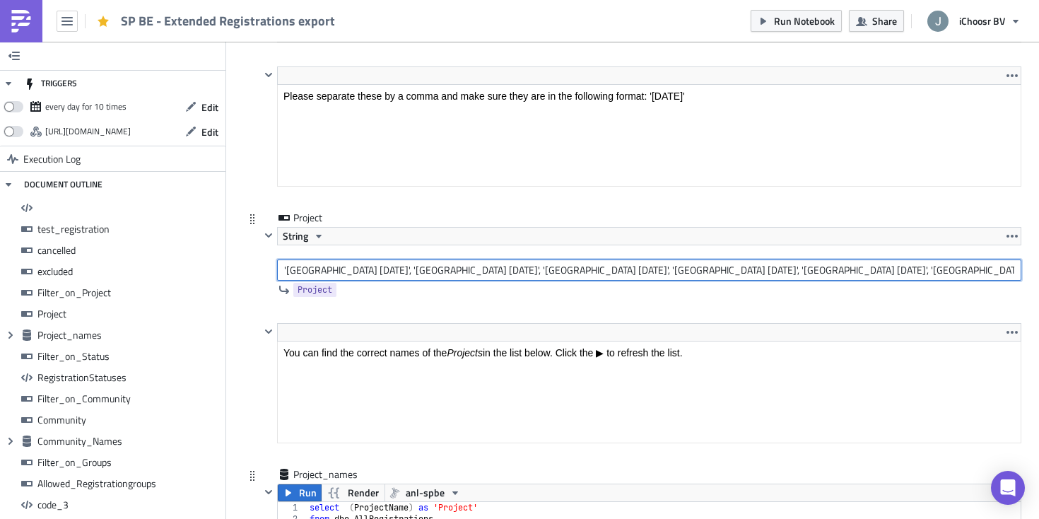
click at [751, 270] on input "'Oost-Vlaanderen February 2023', 'West-Vlaanderen February 2023', 'Limburg Febr…" at bounding box center [649, 269] width 744 height 21
click at [869, 267] on input "'Oost-Vlaanderen February 2023', 'West-Vlaanderen February 2023', 'Limburg Febr…" at bounding box center [649, 269] width 744 height 21
type input "'Oost-Vlaanderen February 2023', 'West-Vlaanderen February 2023', 'Limburg Febr…"
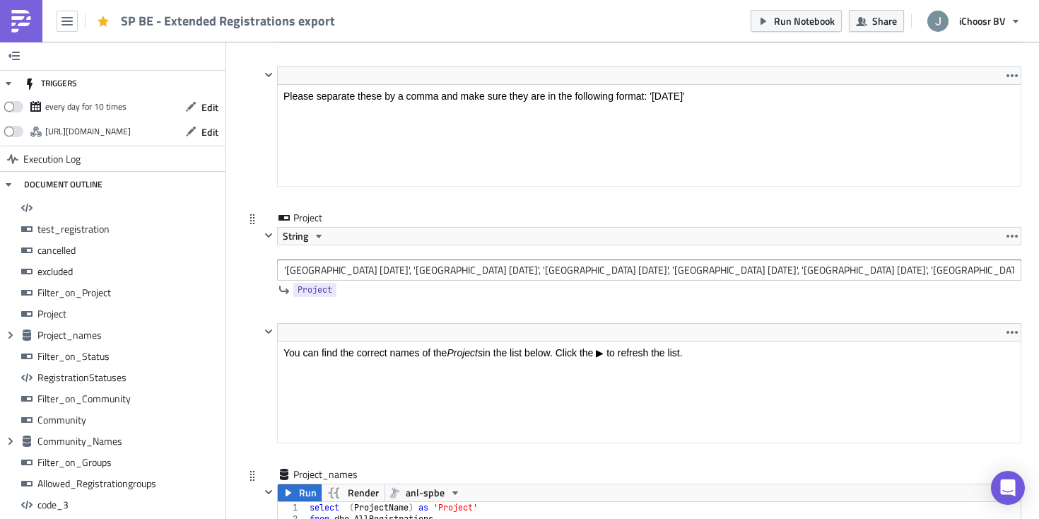
click at [900, 291] on div "Project" at bounding box center [640, 290] width 761 height 18
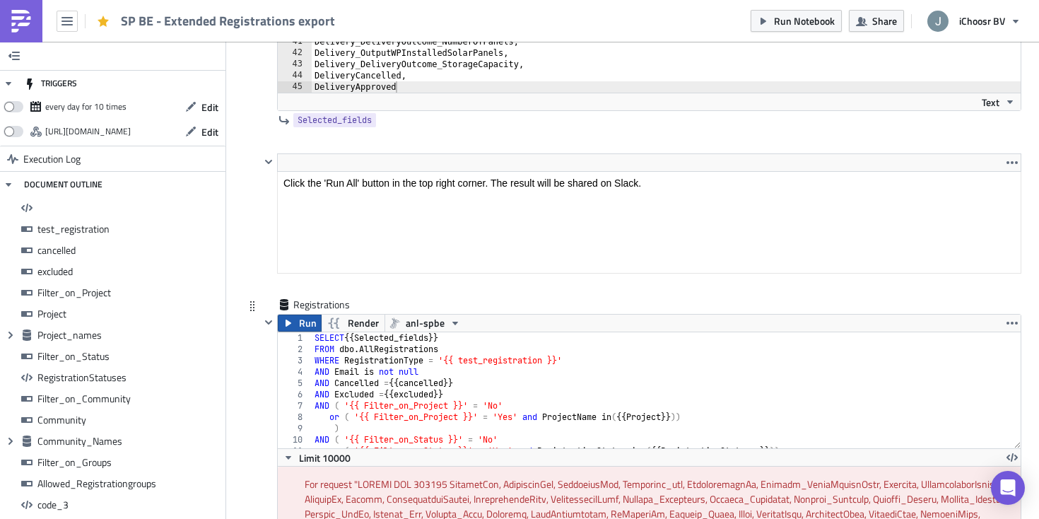
click at [300, 322] on span "Run" at bounding box center [308, 322] width 18 height 17
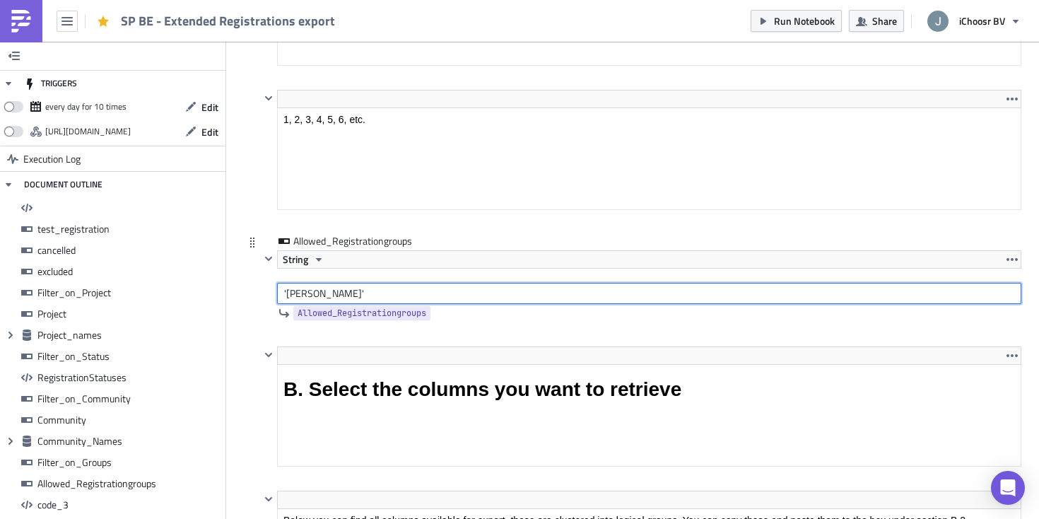
click at [284, 291] on input "'[PERSON_NAME]'" at bounding box center [649, 293] width 744 height 21
click at [305, 295] on input "'[PERSON_NAME]'" at bounding box center [649, 293] width 744 height 21
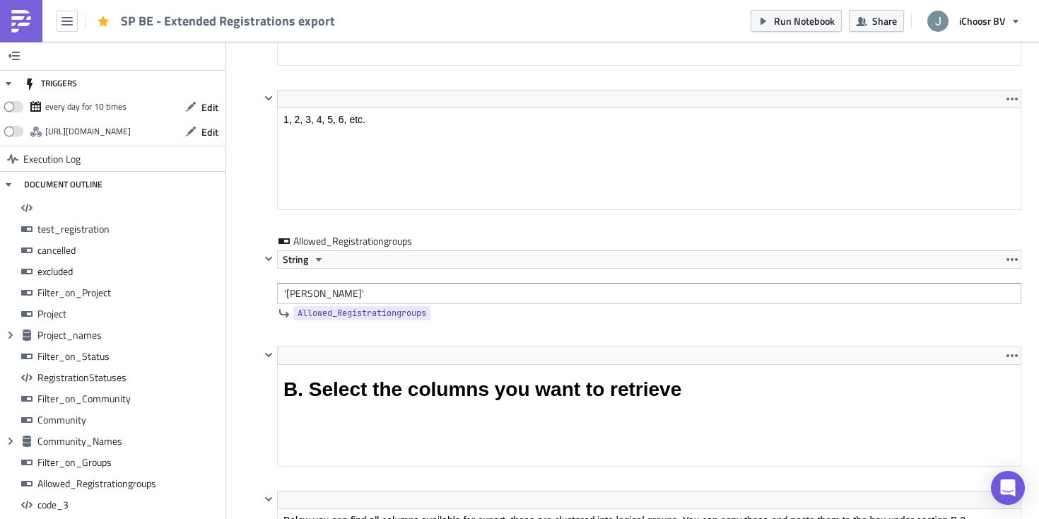
click at [240, 318] on div "BE Execution Log SP BE - Extended Registrations export <h1>All registrations ex…" at bounding box center [633, 505] width 806 height 13690
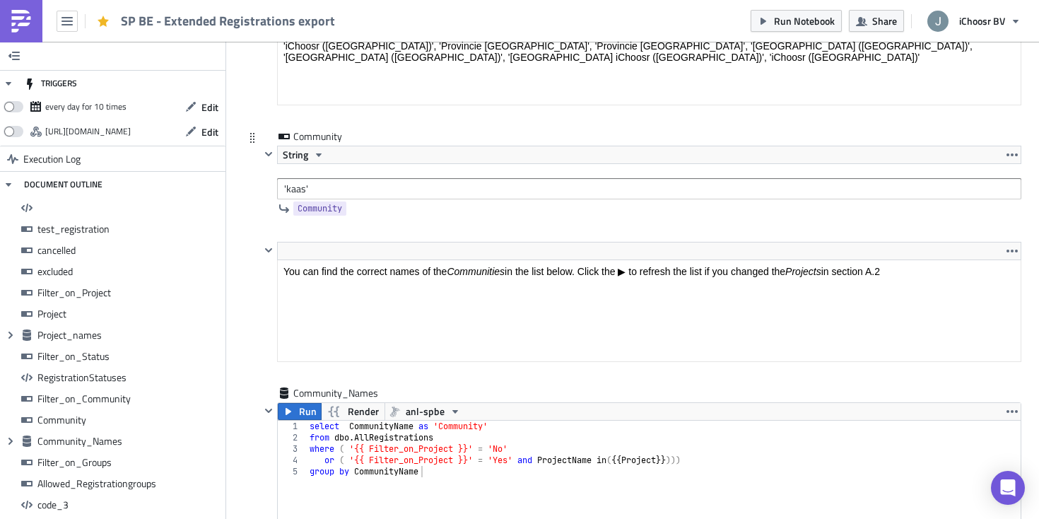
click at [300, 201] on span "Community" at bounding box center [321, 208] width 57 height 15
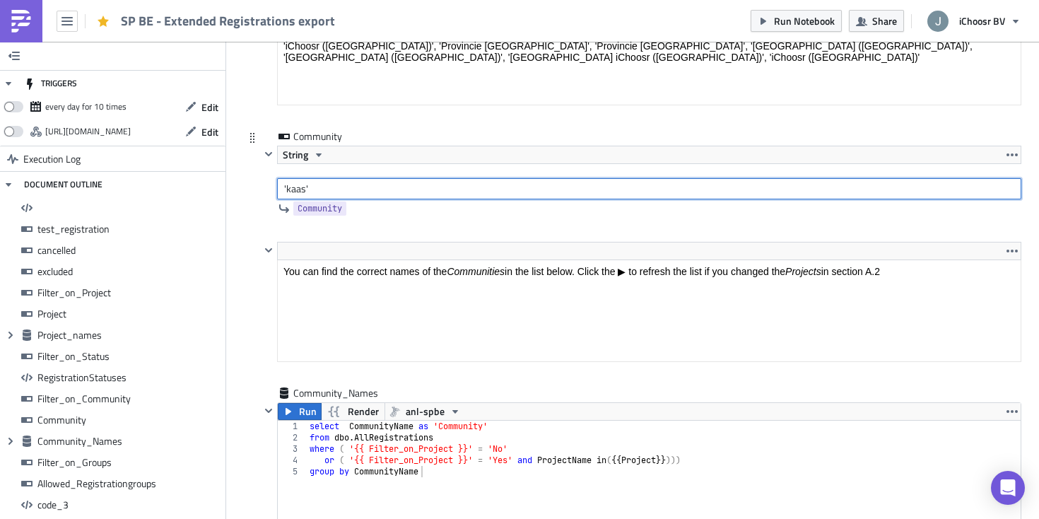
click at [297, 192] on input "'kaas'" at bounding box center [649, 188] width 744 height 21
paste input "jame"
type input "'[PERSON_NAME]'"
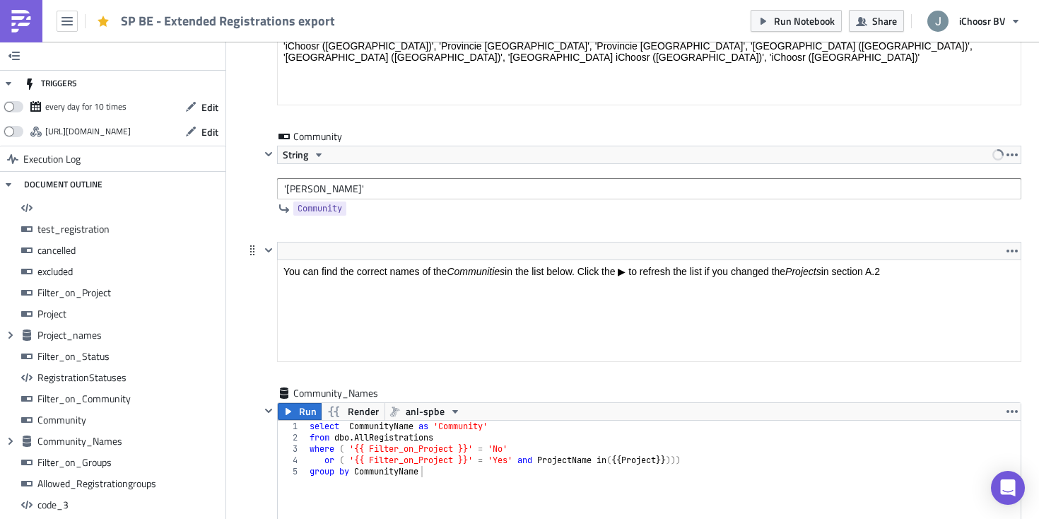
click at [244, 286] on div "<p>You can find the correct names of the <em>Communities </em>in the list below…" at bounding box center [632, 314] width 777 height 144
click at [269, 319] on div at bounding box center [268, 302] width 17 height 120
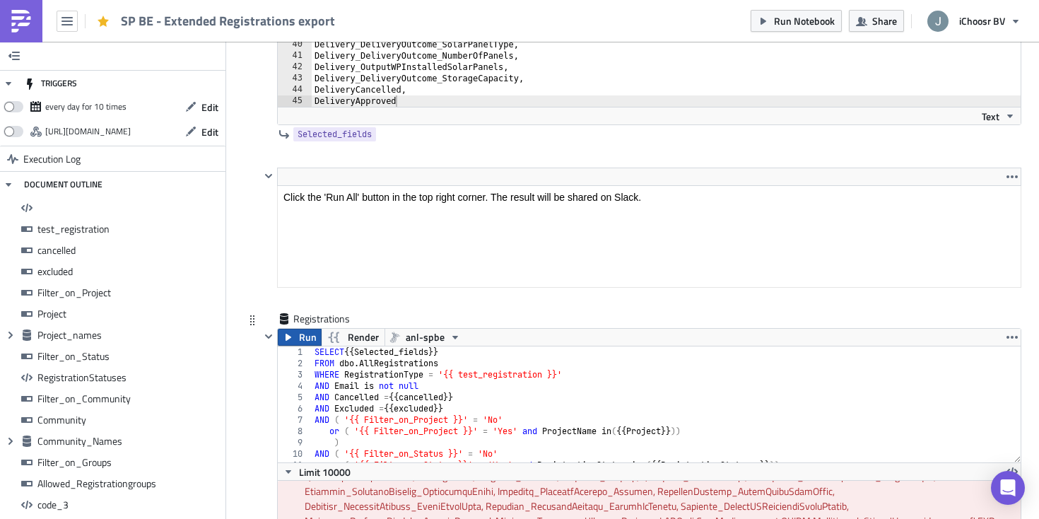
click at [302, 337] on span "Run" at bounding box center [308, 337] width 18 height 17
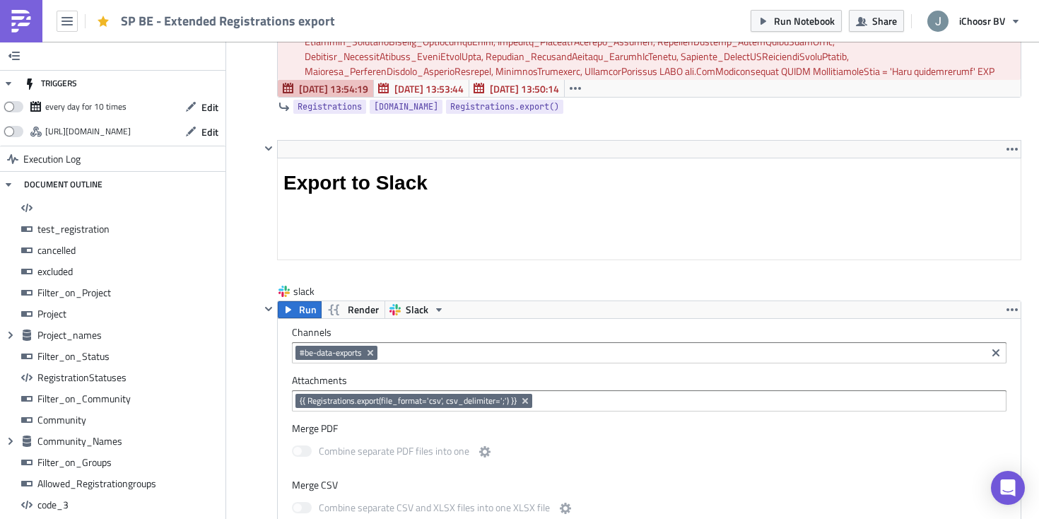
scroll to position [12797, 0]
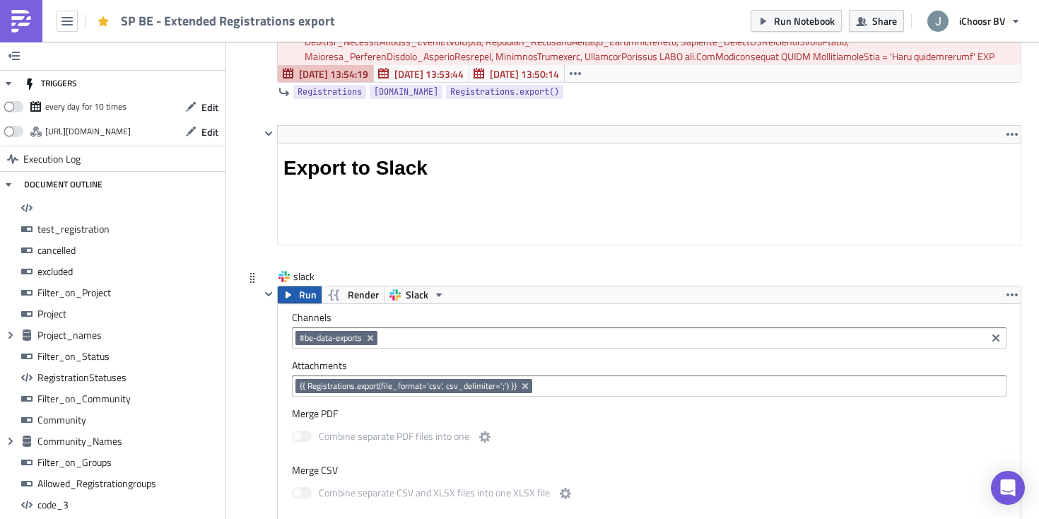
click at [306, 298] on span "Run" at bounding box center [308, 294] width 18 height 17
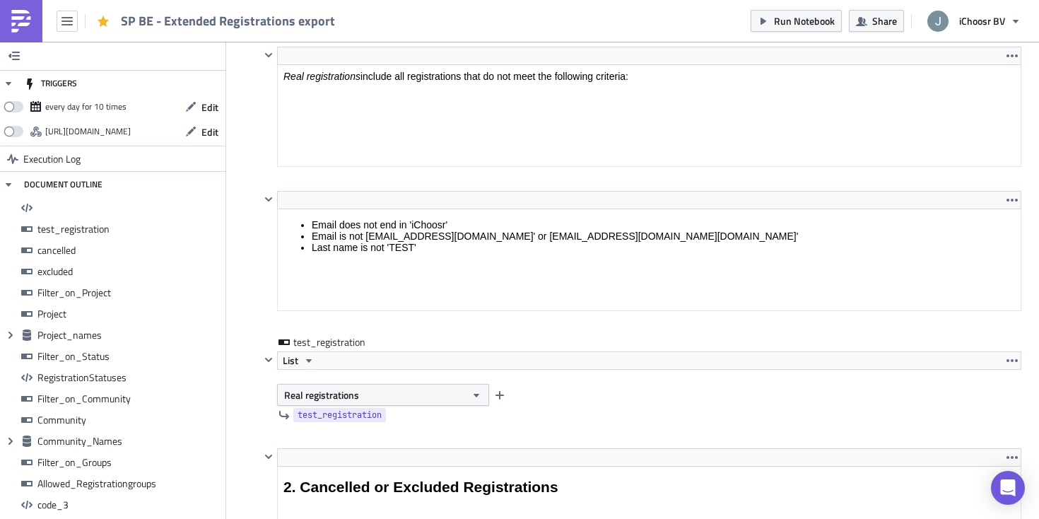
scroll to position [1840, 0]
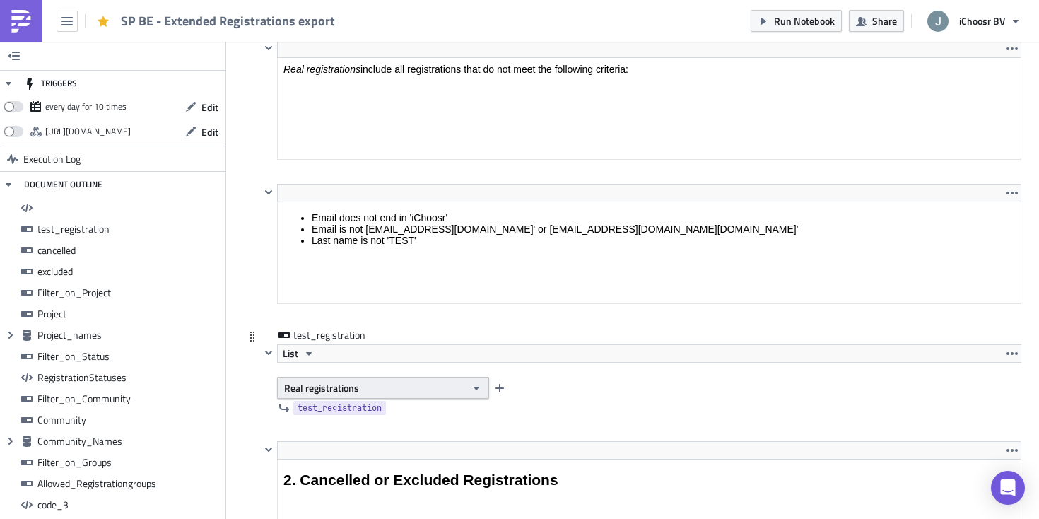
click at [351, 387] on span "Real registrations" at bounding box center [321, 387] width 75 height 15
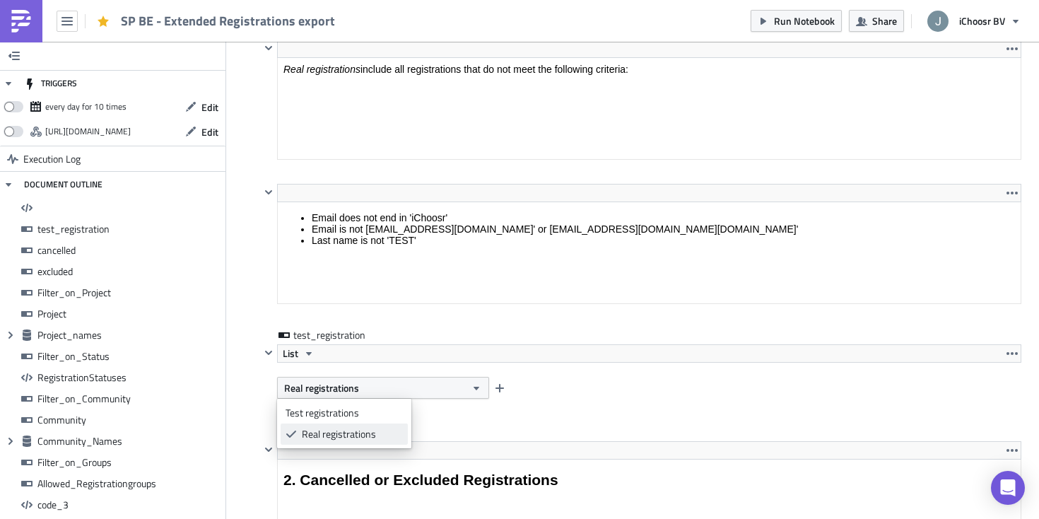
click at [322, 431] on div "Real registrations" at bounding box center [352, 434] width 101 height 14
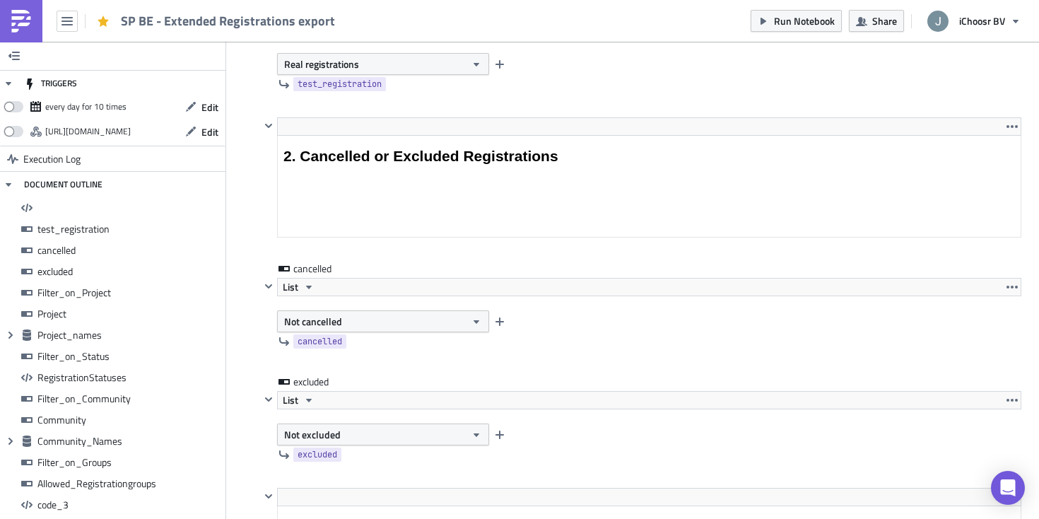
scroll to position [2170, 0]
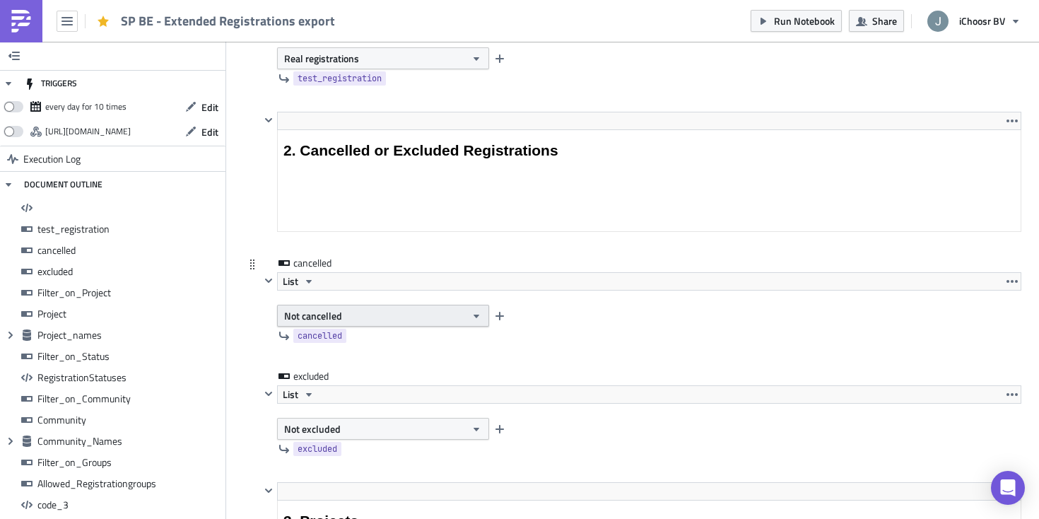
click at [405, 319] on button "Not cancelled" at bounding box center [383, 316] width 212 height 22
click at [490, 344] on div "cancelled" at bounding box center [640, 336] width 761 height 18
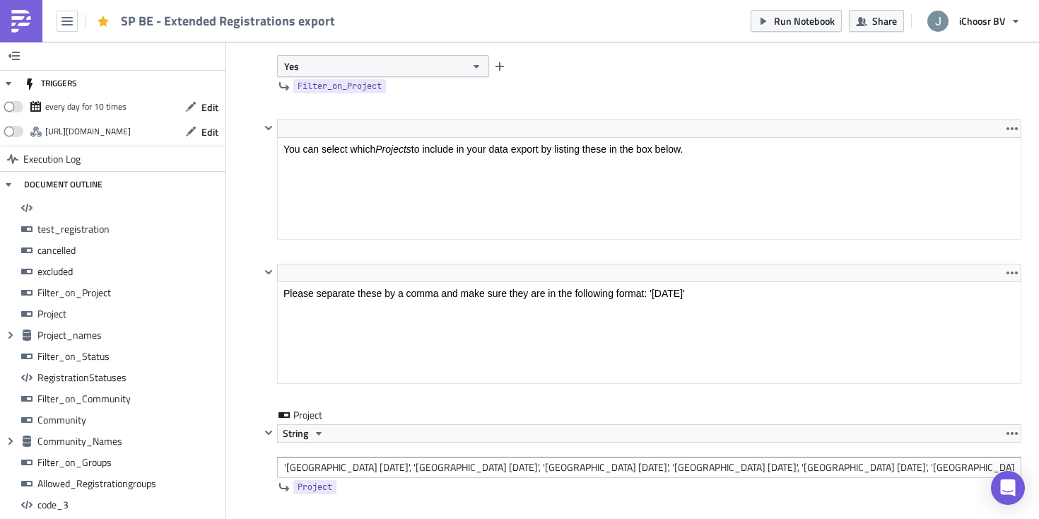
scroll to position [2936, 0]
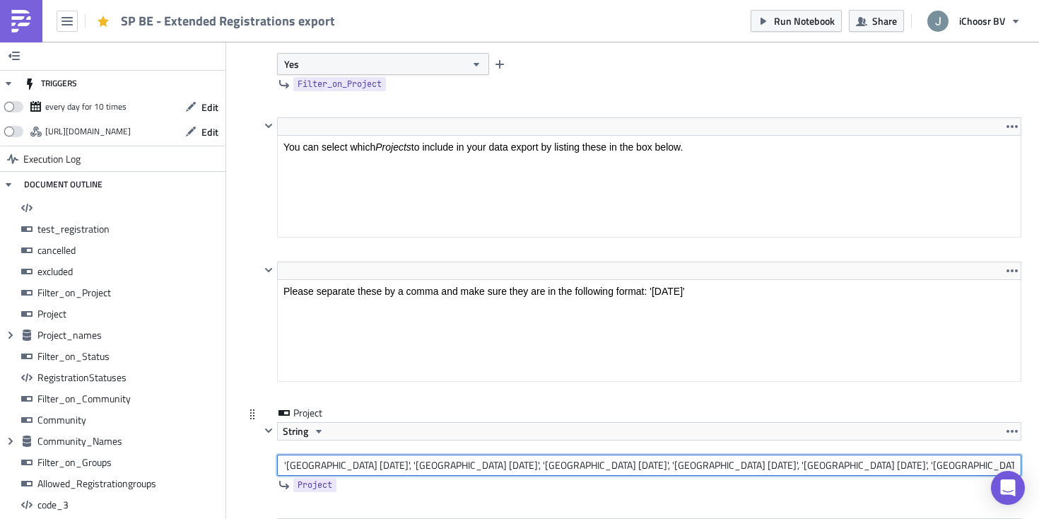
click at [425, 466] on input "'Oost-Vlaanderen February 2023', 'West-Vlaanderen February 2023', 'Limburg Febr…" at bounding box center [649, 464] width 744 height 21
click at [565, 465] on input "'Oost-Vlaanderen February 2023','West-Vlaanderen February 2023', 'Limburg Febru…" at bounding box center [649, 464] width 744 height 21
click at [665, 464] on input "'Oost-Vlaanderen February 2023','West-Vlaanderen February 2023','Limburg Februa…" at bounding box center [649, 464] width 744 height 21
click at [802, 464] on input "'Oost-Vlaanderen February 2023','West-Vlaanderen February 2023','Limburg Februa…" at bounding box center [649, 464] width 744 height 21
click at [914, 462] on input "'Oost-Vlaanderen February 2023','West-Vlaanderen February 2023','Limburg Februa…" at bounding box center [649, 464] width 744 height 21
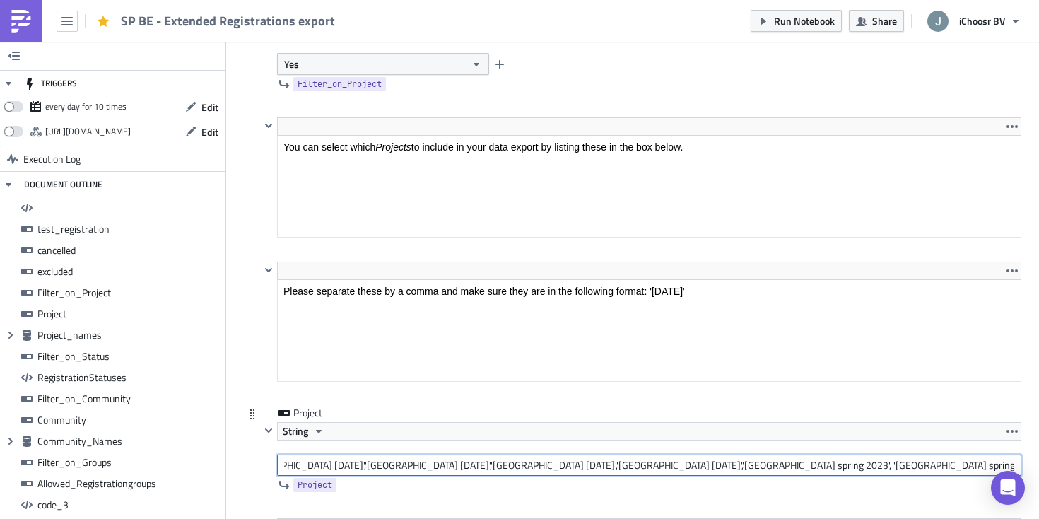
scroll to position [0, 177]
click at [866, 464] on input "'Oost-Vlaanderen February 2023','West-Vlaanderen February 2023','Limburg Februa…" at bounding box center [649, 464] width 744 height 21
click at [911, 464] on input "'Oost-Vlaanderen February 2023','West-Vlaanderen February 2023','Limburg Februa…" at bounding box center [649, 464] width 744 height 21
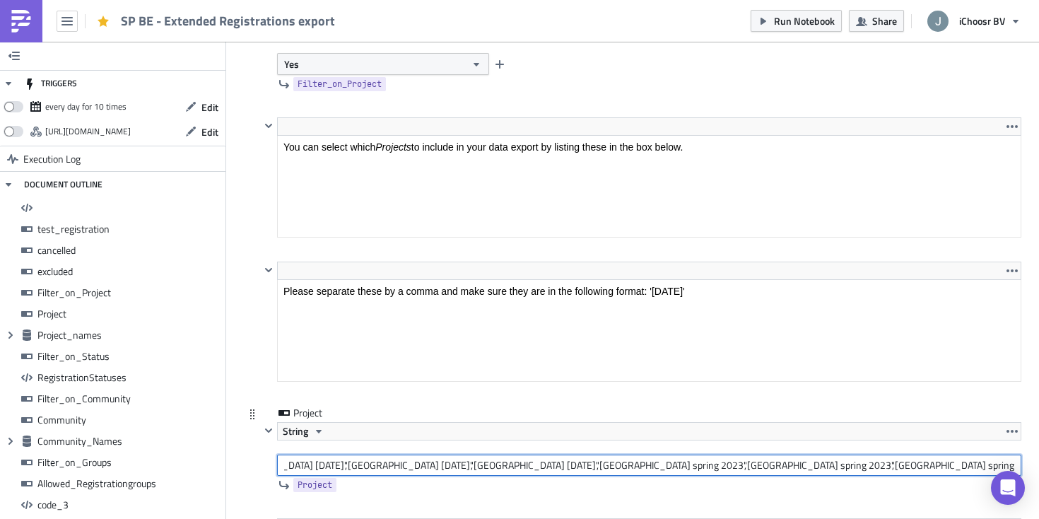
click at [951, 464] on input "'Oost-Vlaanderen February 2023','West-Vlaanderen February 2023','Limburg Februa…" at bounding box center [649, 464] width 744 height 21
click at [848, 468] on input "'Oost-Vlaanderen February 2023','West-Vlaanderen February 2023','Limburg Februa…" at bounding box center [649, 464] width 744 height 21
click at [867, 466] on input "'Oost-Vlaanderen February 2023','West-Vlaanderen February 2023','Limburg Februa…" at bounding box center [649, 464] width 744 height 21
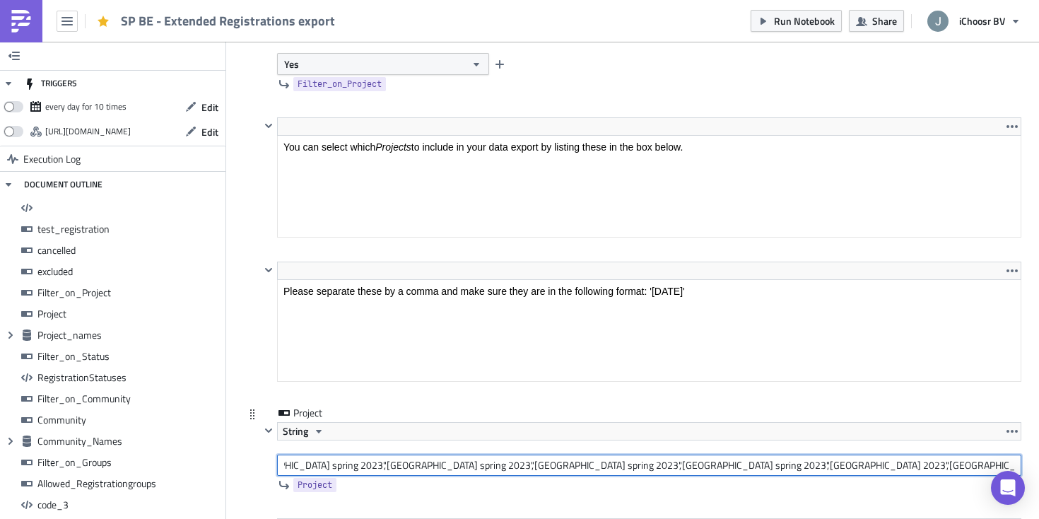
scroll to position [0, 678]
click at [917, 465] on input "'Oost-Vlaanderen February 2023','West-Vlaanderen February 2023','Limburg Februa…" at bounding box center [649, 464] width 744 height 21
click at [884, 466] on input "'Oost-Vlaanderen February 2023','West-Vlaanderen February 2023','Limburg Februa…" at bounding box center [649, 464] width 744 height 21
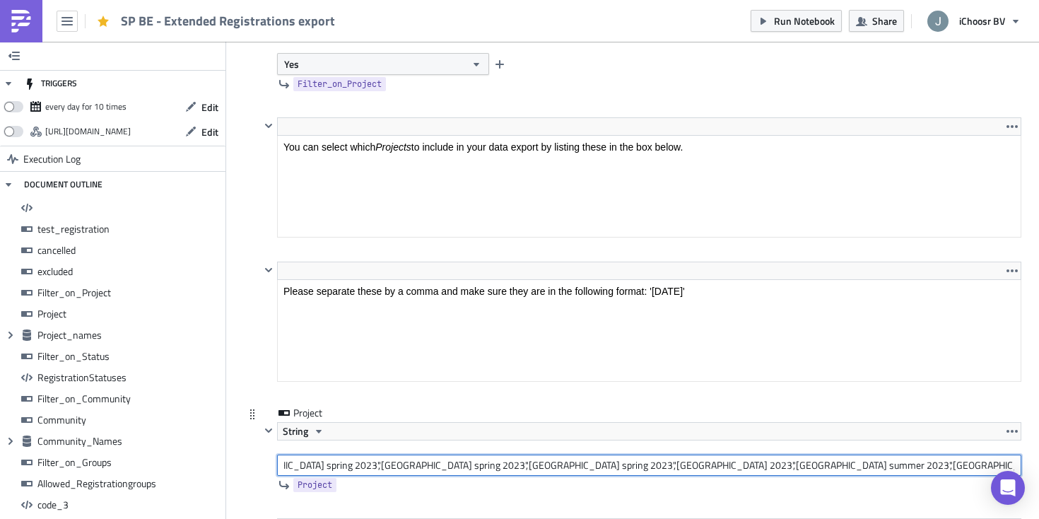
click at [864, 467] on input "'Oost-Vlaanderen February 2023','West-Vlaanderen February 2023','Limburg Februa…" at bounding box center [649, 464] width 744 height 21
click at [782, 466] on input "'Oost-Vlaanderen February 2023','West-Vlaanderen February 2023','Limburg Februa…" at bounding box center [649, 464] width 744 height 21
click at [919, 469] on input "'Oost-Vlaanderen February 2023','West-Vlaanderen February 2023','Limburg Februa…" at bounding box center [649, 464] width 744 height 21
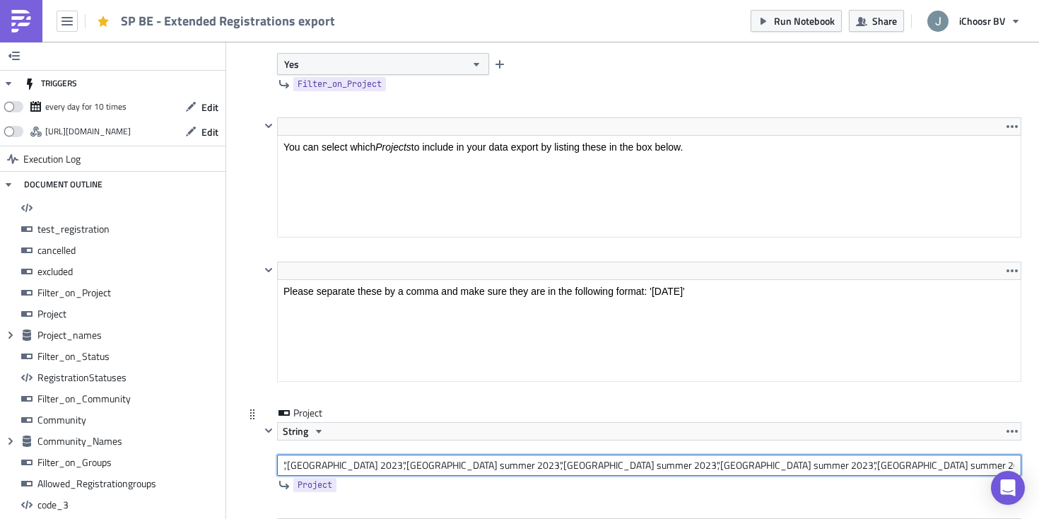
click at [909, 465] on input "'Oost-Vlaanderen February 2023','West-Vlaanderen February 2023','Limburg Februa…" at bounding box center [649, 464] width 744 height 21
click at [923, 464] on input "'Oost-Vlaanderen February 2023','West-Vlaanderen February 2023','Limburg Februa…" at bounding box center [649, 464] width 744 height 21
click at [948, 466] on input "'Oost-Vlaanderen February 2023','West-Vlaanderen February 2023','Limburg Februa…" at bounding box center [649, 464] width 744 height 21
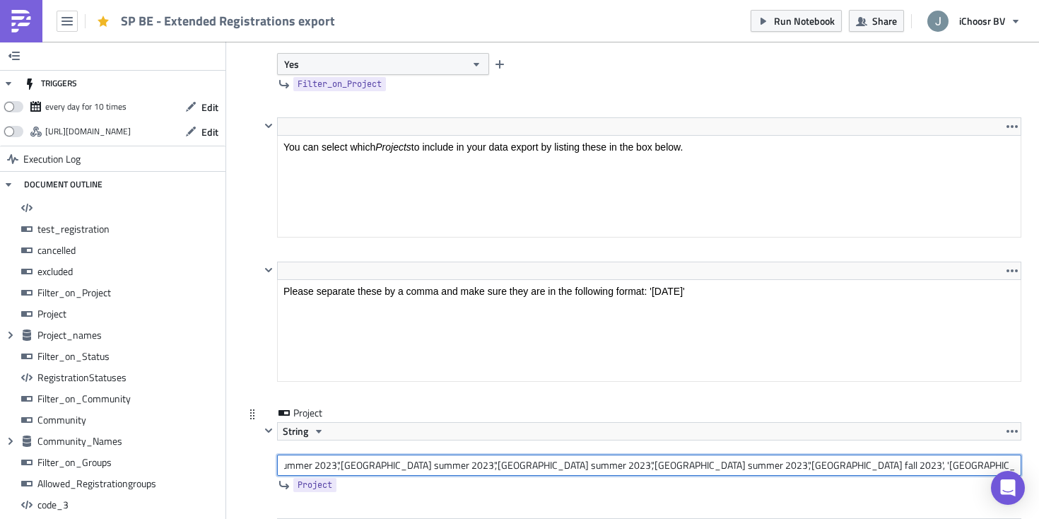
scroll to position [0, 1595]
click at [899, 465] on input "'Oost-Vlaanderen February 2023','West-Vlaanderen February 2023','Limburg Februa…" at bounding box center [649, 464] width 744 height 21
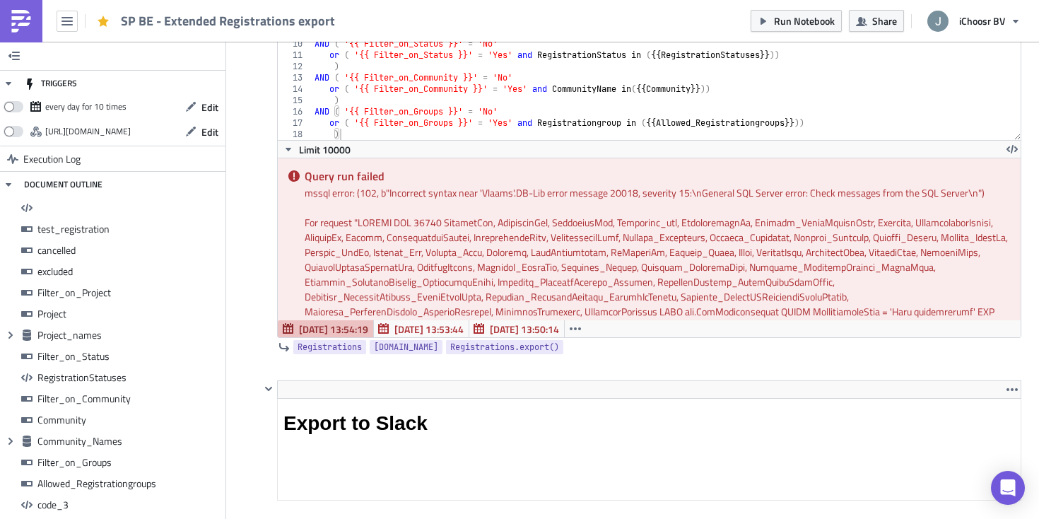
scroll to position [12430, 0]
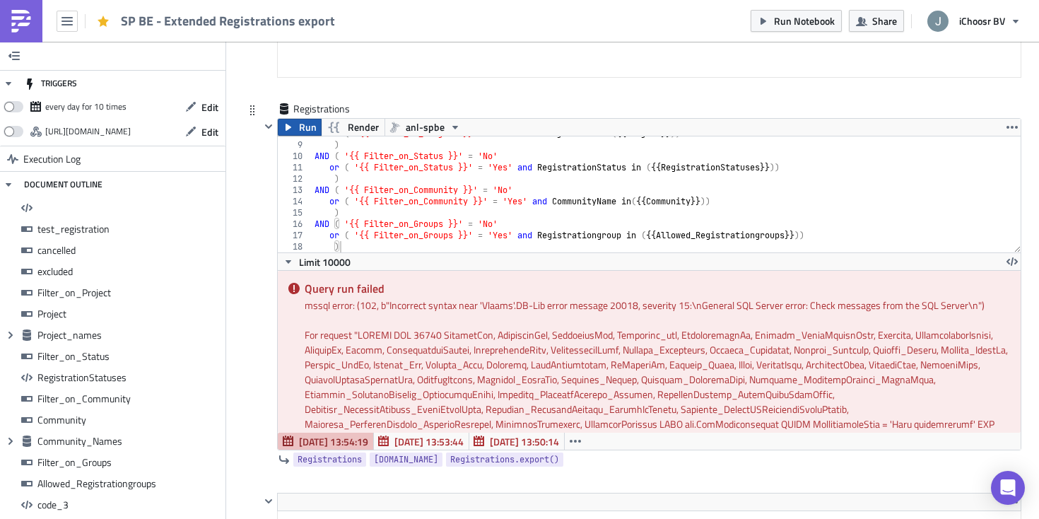
click at [295, 130] on button "Run" at bounding box center [300, 127] width 44 height 17
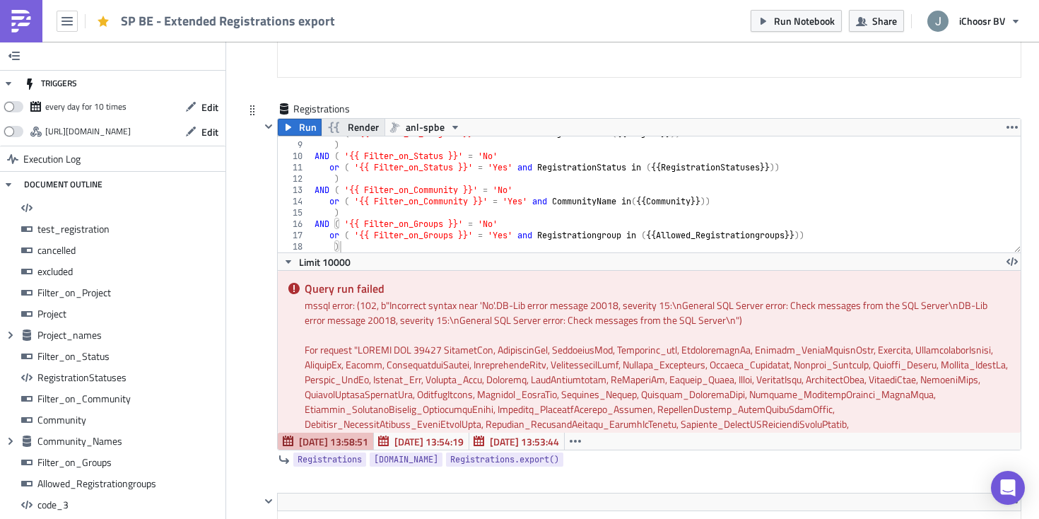
click at [364, 125] on span "Render" at bounding box center [363, 127] width 31 height 17
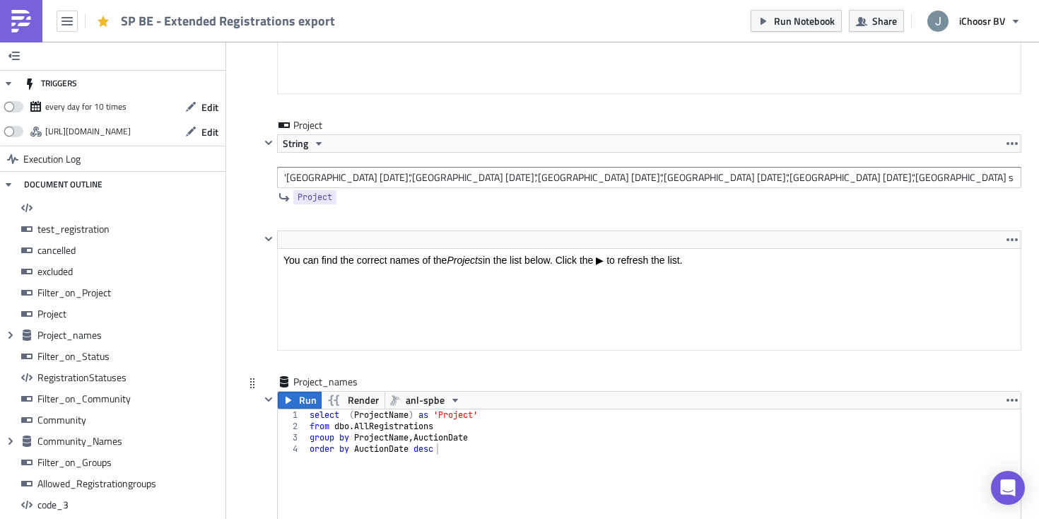
scroll to position [3221, 0]
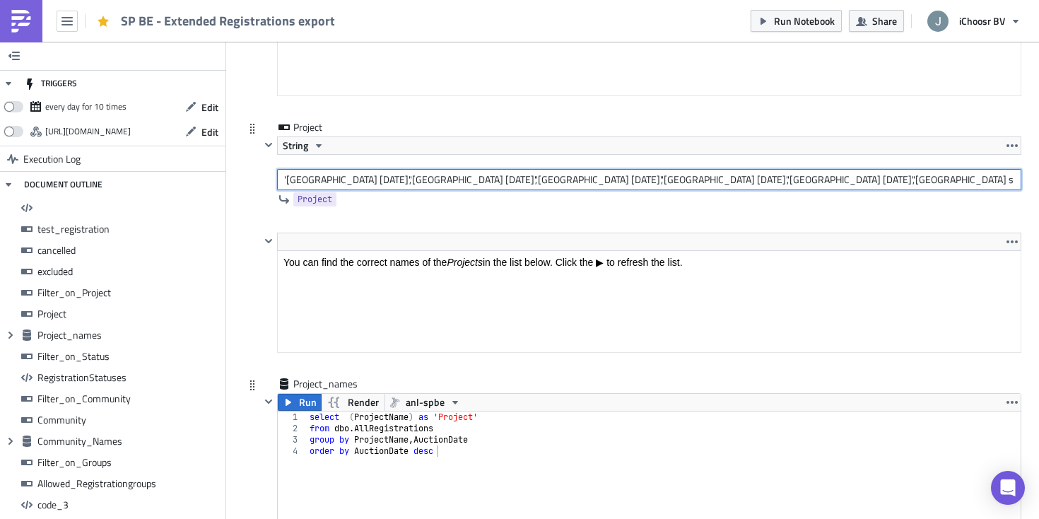
click at [423, 184] on input "'Oost-Vlaanderen February 2023','West-Vlaanderen February 2023','Limburg Februa…" at bounding box center [649, 179] width 744 height 21
type input "'Oost-Vlaanderen February 2023', 'West-Vlaanderen February 2023', 'Limburg Febr…"
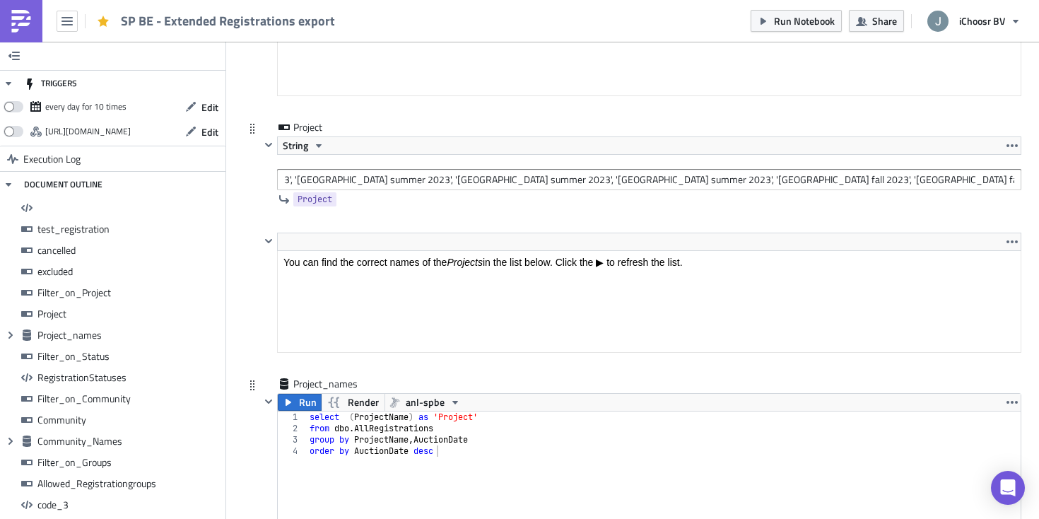
scroll to position [0, 0]
click at [422, 205] on div "Project" at bounding box center [640, 199] width 761 height 18
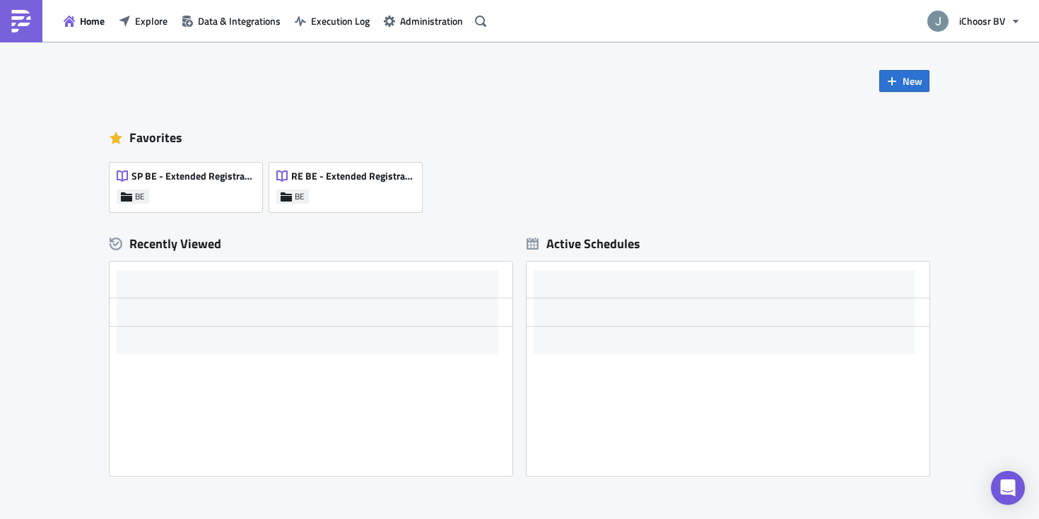
scroll to position [96, 0]
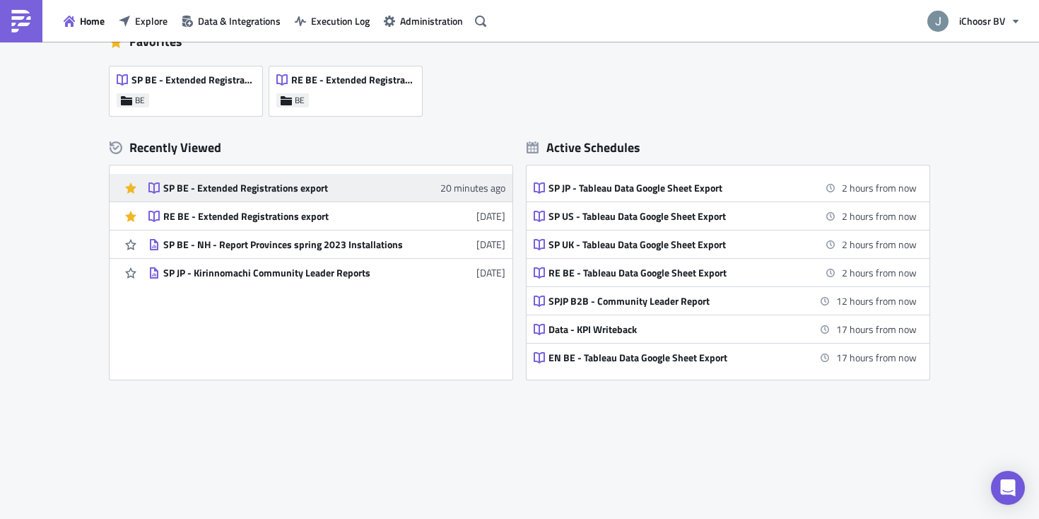
click at [273, 185] on div "SP BE - Extended Registrations export" at bounding box center [286, 188] width 247 height 13
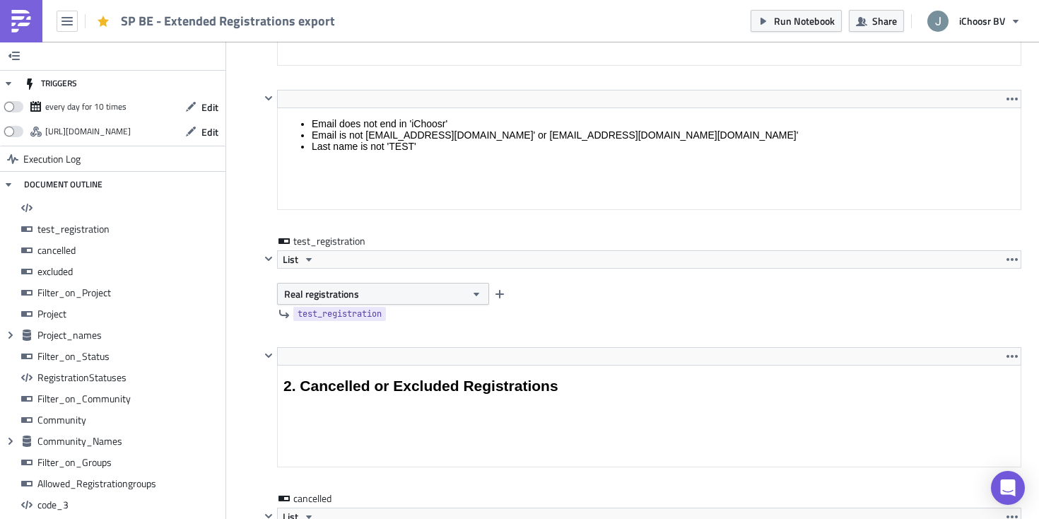
scroll to position [2048, 0]
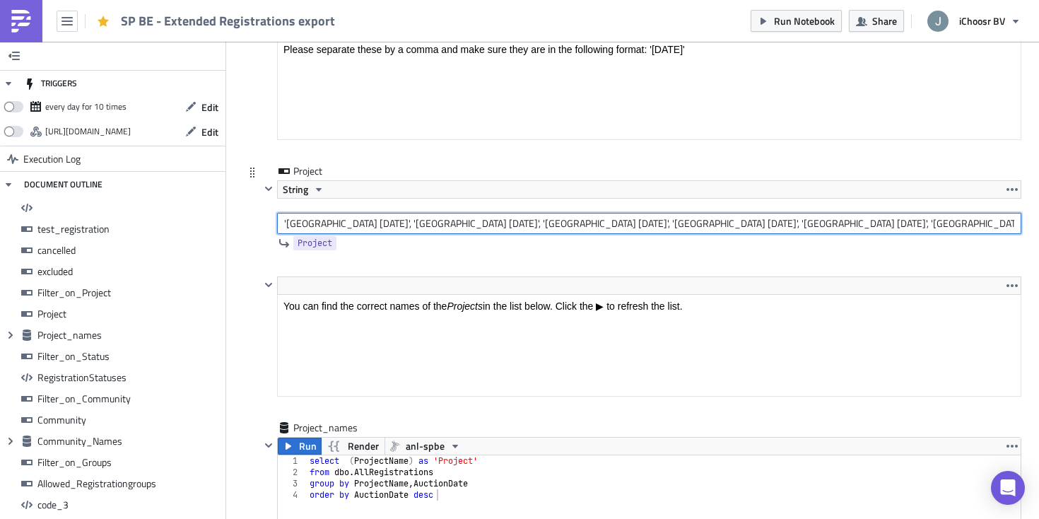
click at [570, 228] on input "'Oost-Vlaanderen February 2023', 'West-Vlaanderen February 2023', 'Limburg Febr…" at bounding box center [649, 223] width 744 height 21
drag, startPoint x: 569, startPoint y: 224, endPoint x: 813, endPoint y: 229, distance: 243.9
click at [813, 229] on input "'Oost-Vlaanderen February 2023', 'West-Vlaanderen February 2023', 'Limburg Febr…" at bounding box center [649, 223] width 744 height 21
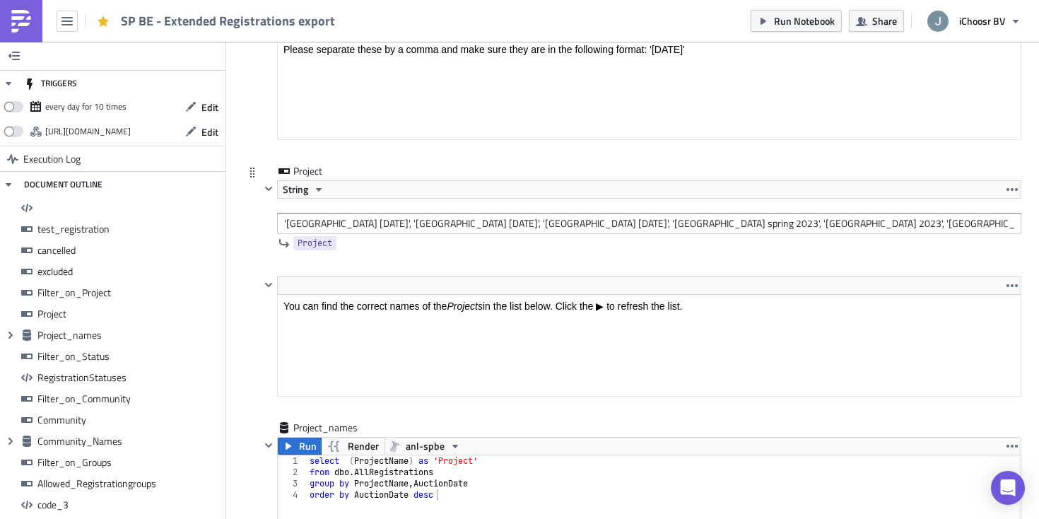
click at [257, 245] on div "Project String 'Oost-Vlaanderen February 2023', 'West-Vlaanderen February 2023'…" at bounding box center [632, 220] width 777 height 112
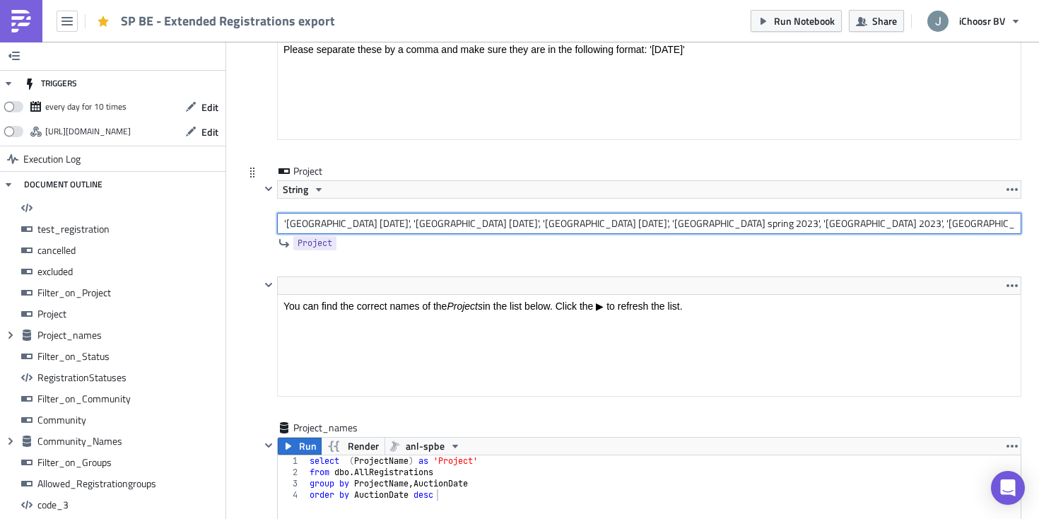
click at [570, 226] on input "'[GEOGRAPHIC_DATA] [DATE]', '[GEOGRAPHIC_DATA] [DATE]', '[GEOGRAPHIC_DATA] [DAT…" at bounding box center [649, 223] width 744 height 21
click at [659, 227] on input "'[GEOGRAPHIC_DATA] [DATE]', '[GEOGRAPHIC_DATA] [DATE]', '[GEOGRAPHIC_DATA] [DAT…" at bounding box center [649, 223] width 744 height 21
click at [688, 226] on input "'[GEOGRAPHIC_DATA] [DATE]', '[GEOGRAPHIC_DATA] [DATE]', '[GEOGRAPHIC_DATA] [DAT…" at bounding box center [649, 223] width 744 height 21
type input "'[GEOGRAPHIC_DATA] [DATE]', '[GEOGRAPHIC_DATA] [DATE]', '[GEOGRAPHIC_DATA] [DAT…"
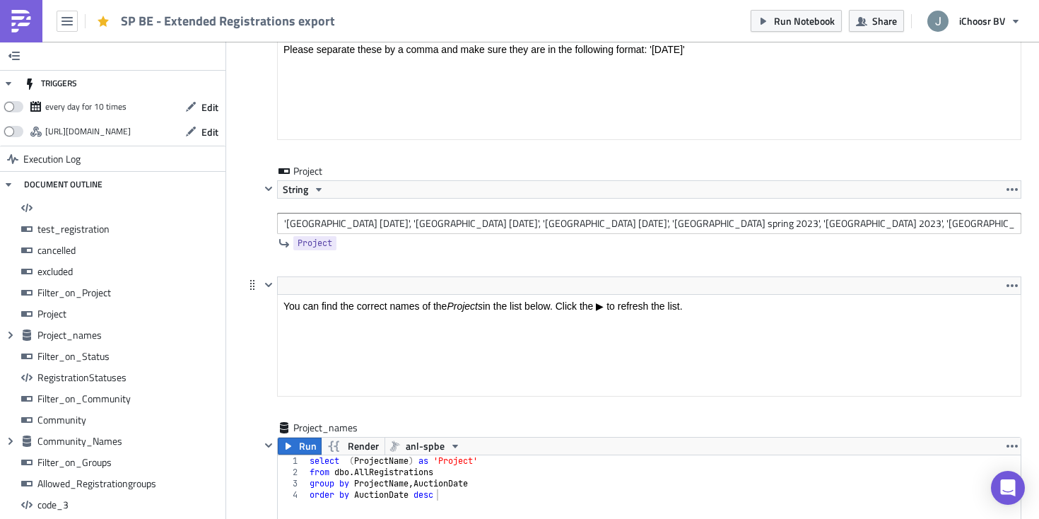
click at [245, 366] on div "<p>You can find the correct names of the <em>Projects </em>in the list below. C…" at bounding box center [632, 348] width 777 height 144
click at [806, 20] on span "Run Notebook" at bounding box center [804, 20] width 61 height 15
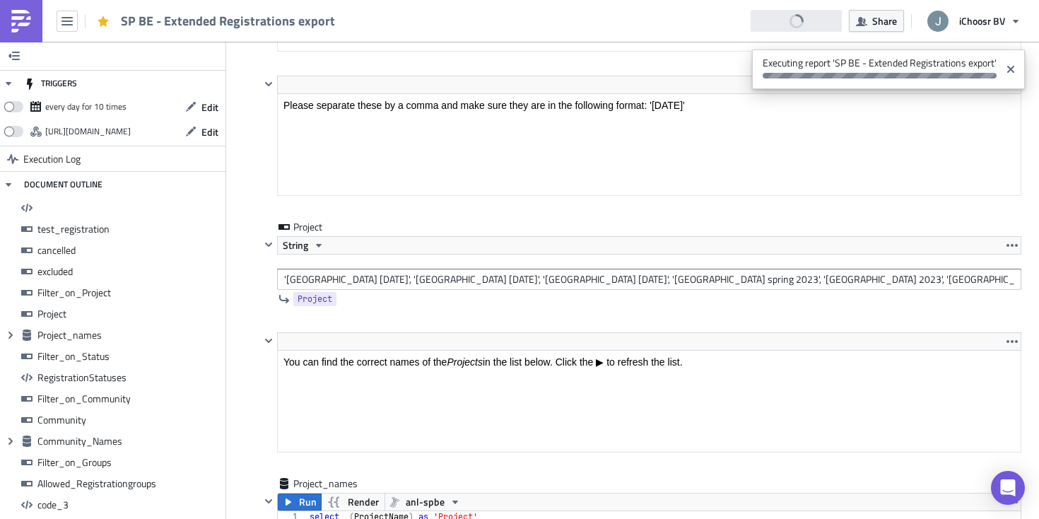
scroll to position [3125, 0]
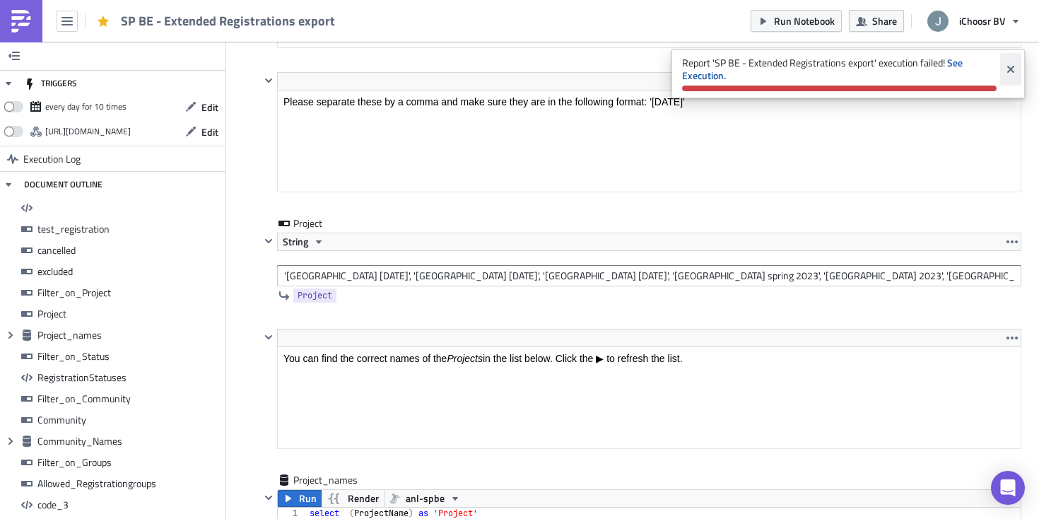
click at [1006, 70] on icon "Close" at bounding box center [1010, 69] width 11 height 11
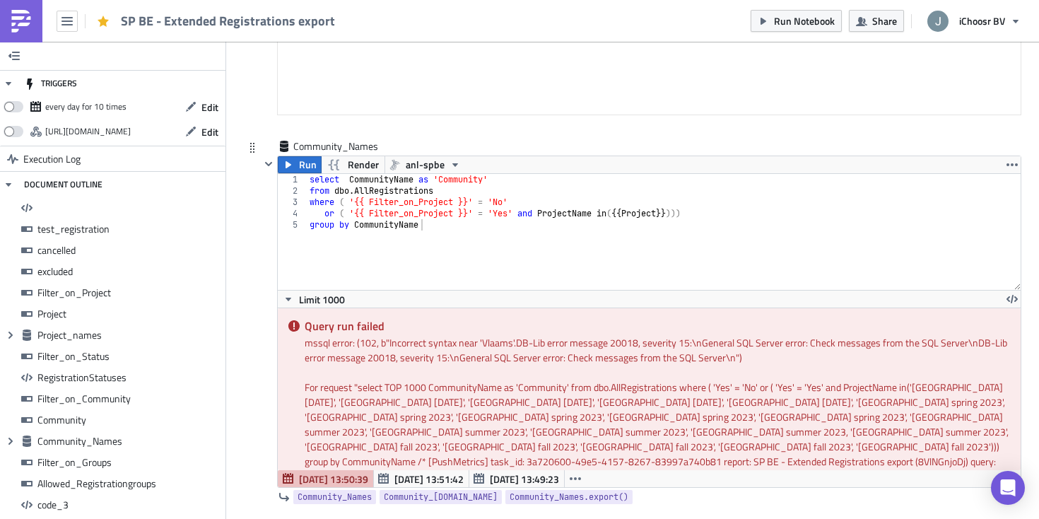
scroll to position [5553, 0]
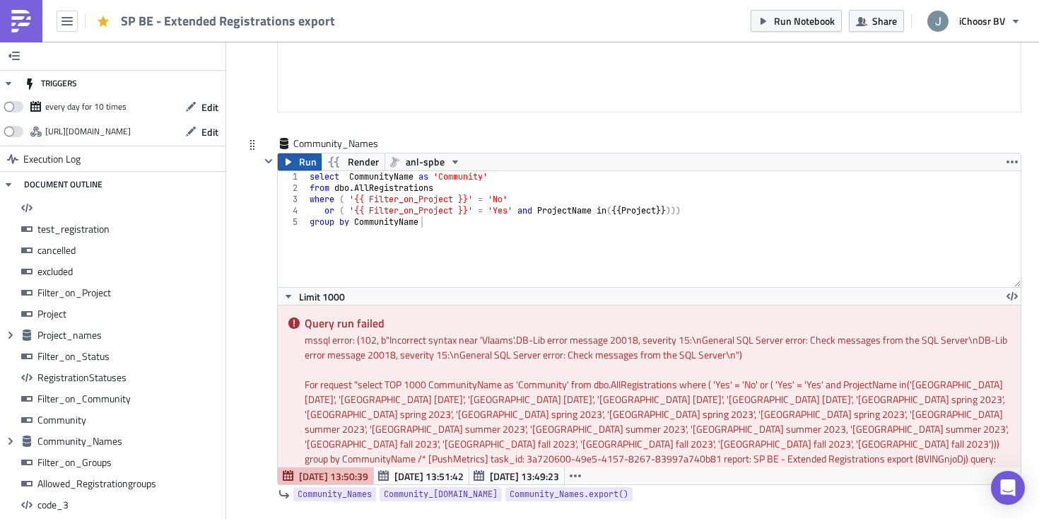
click at [292, 163] on icon "button" at bounding box center [288, 161] width 11 height 11
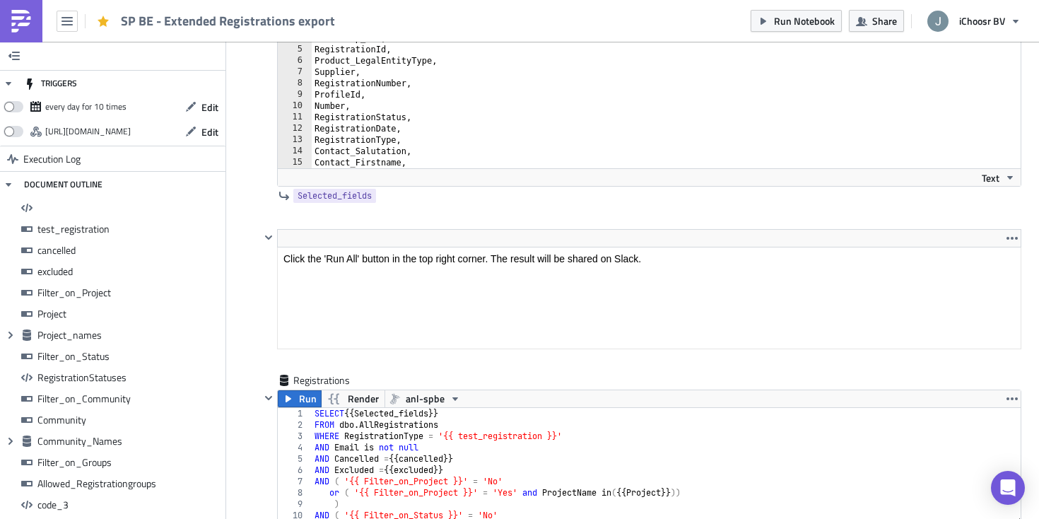
scroll to position [12152, 0]
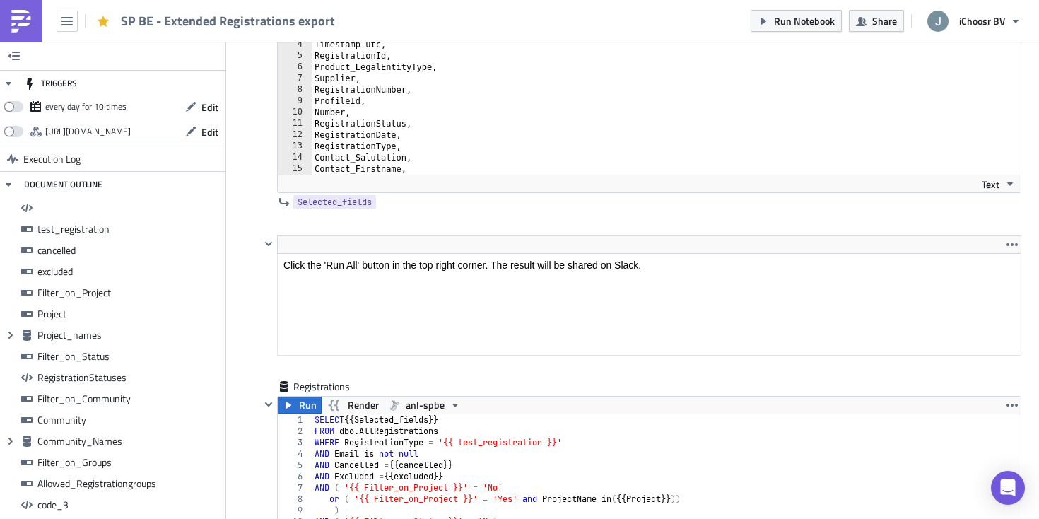
type textarea "Number,"
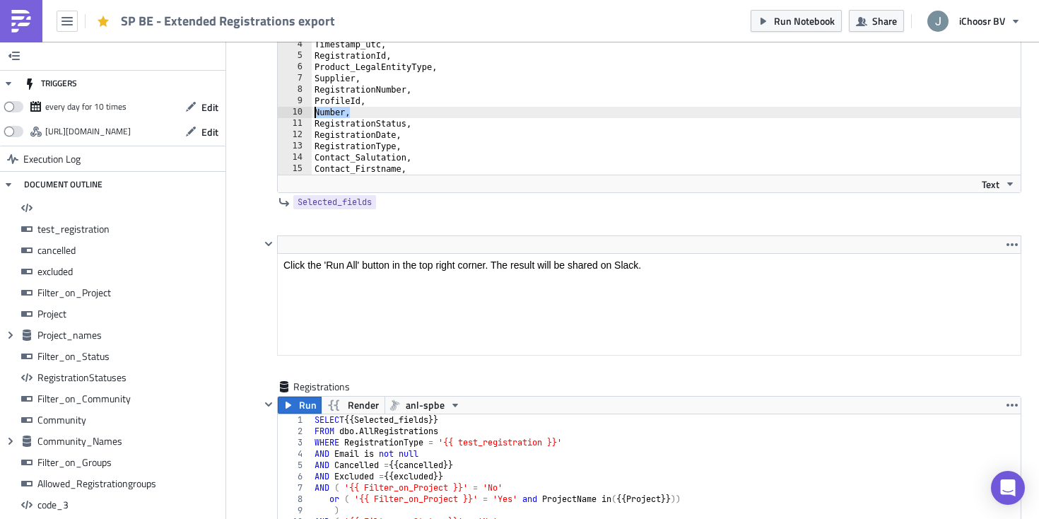
drag, startPoint x: 359, startPoint y: 118, endPoint x: 310, endPoint y: 118, distance: 49.5
click at [310, 118] on div "Number, 1 2 3 4 5 6 7 8 9 10 11 12 13 14 15 16 CreatedUtc, CompletedUtc, Confir…" at bounding box center [649, 90] width 743 height 170
type textarea "ProfileId,"
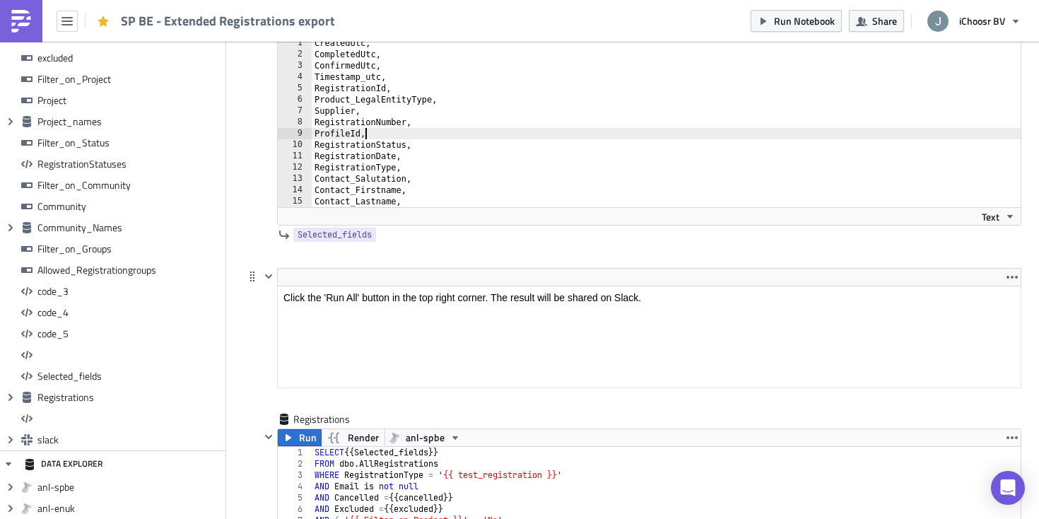
scroll to position [12125, 0]
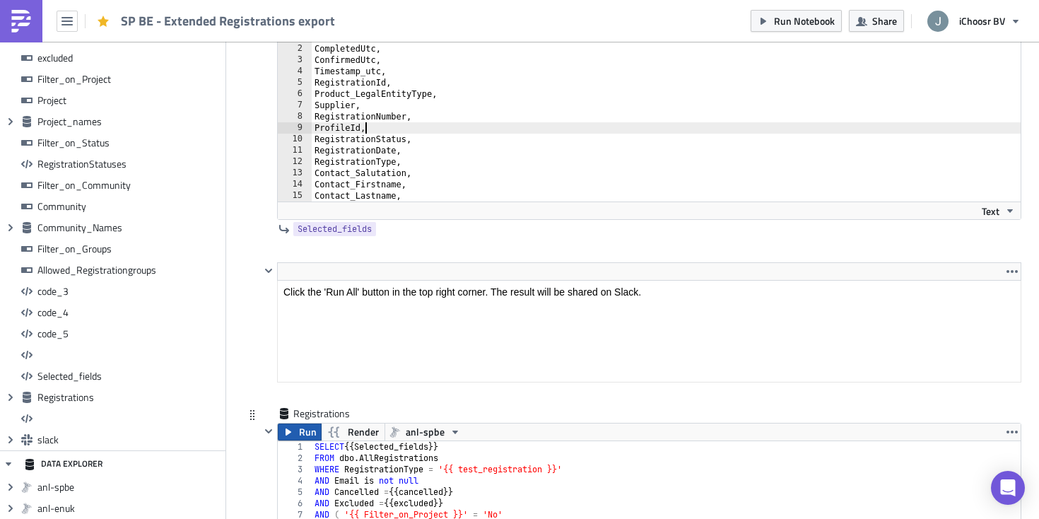
click at [308, 435] on span "Run" at bounding box center [308, 431] width 18 height 17
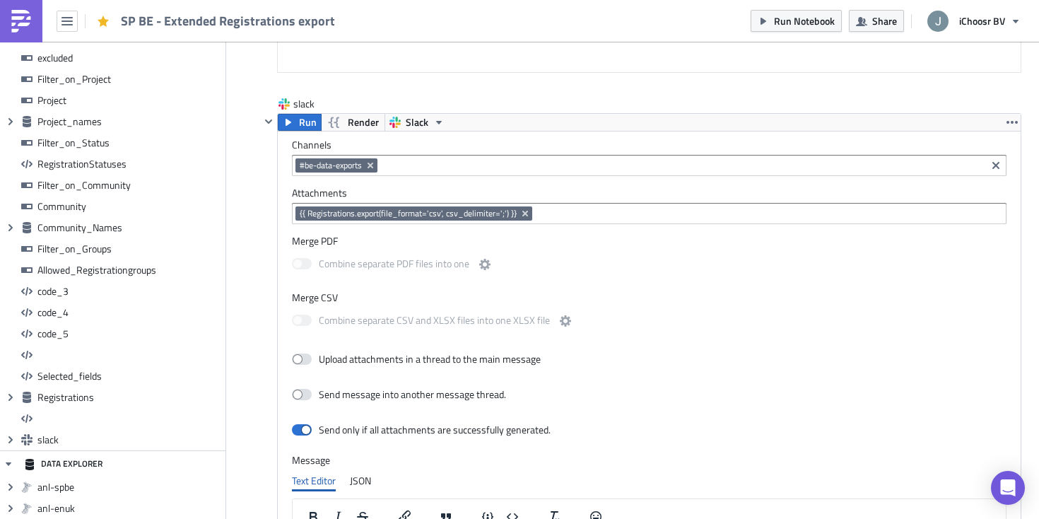
scroll to position [12971, 0]
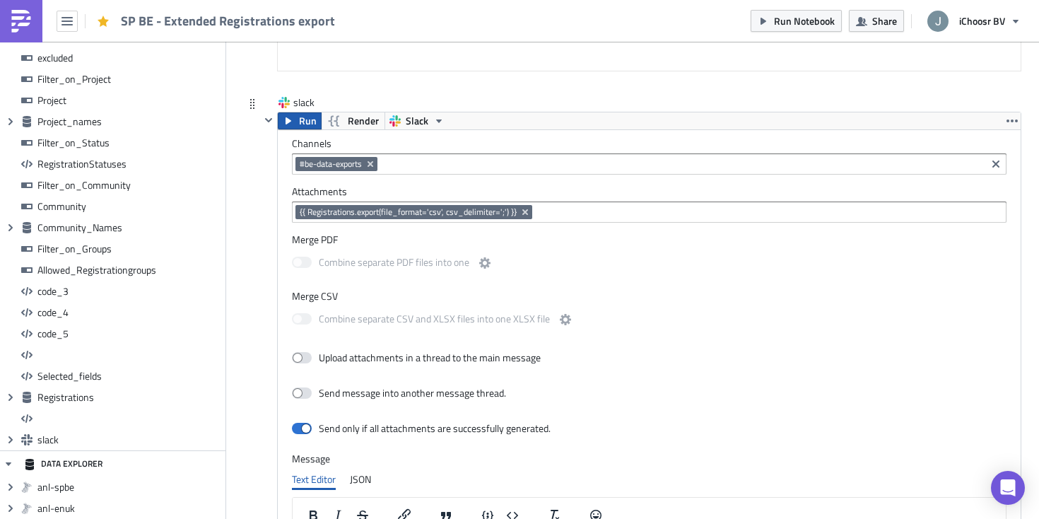
click at [300, 125] on span "Run" at bounding box center [308, 120] width 18 height 17
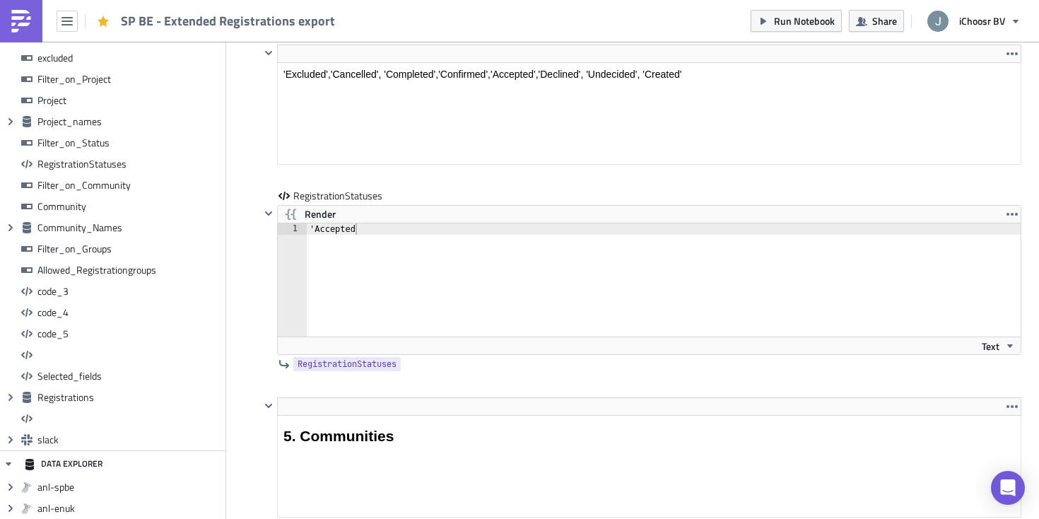
scroll to position [4485, 0]
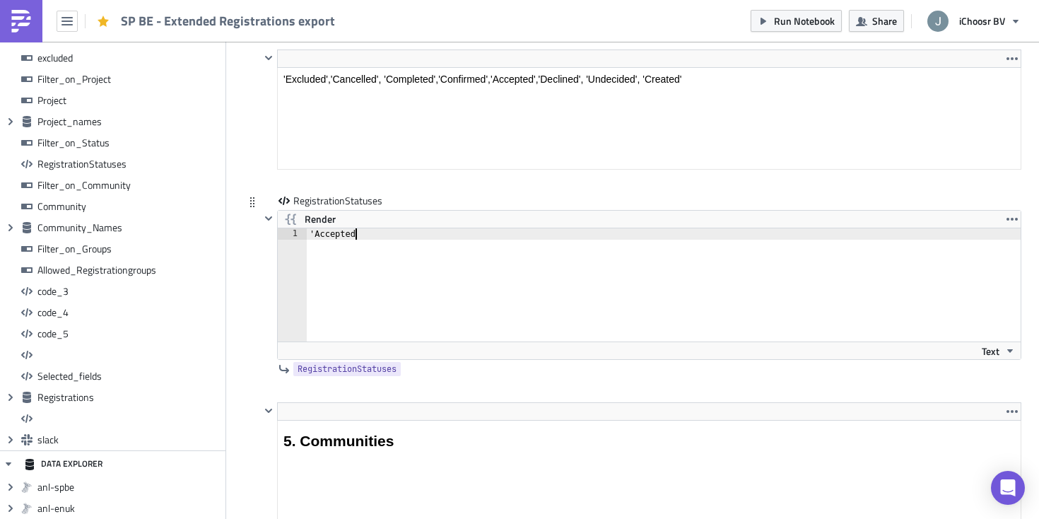
click at [364, 237] on div "'Accepted" at bounding box center [672, 296] width 731 height 136
type textarea "'Accepted'"
click at [254, 360] on div "RegistrationStatuses Render 'Accepted' 1 'Accepted' ההההההההההההההההההההההההההה…" at bounding box center [632, 298] width 777 height 208
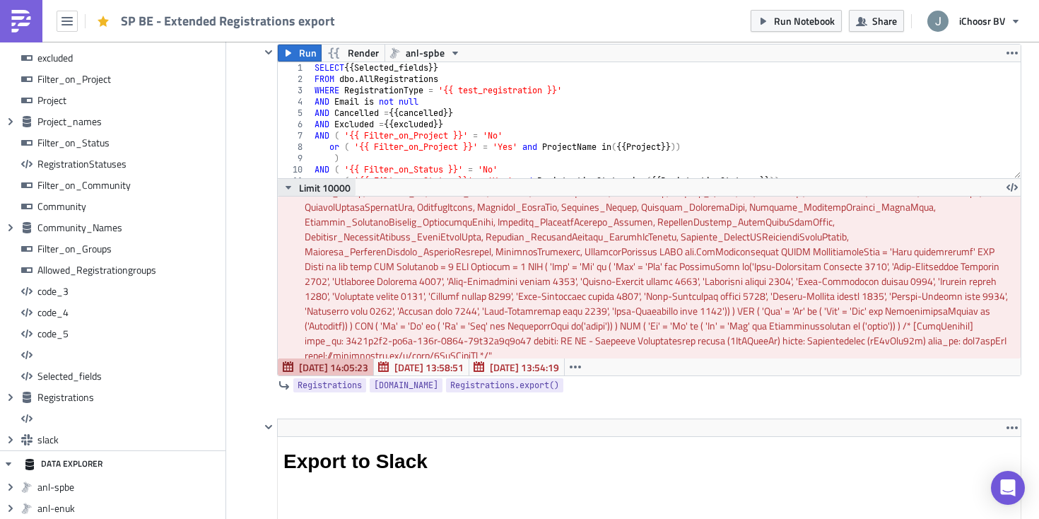
scroll to position [12461, 0]
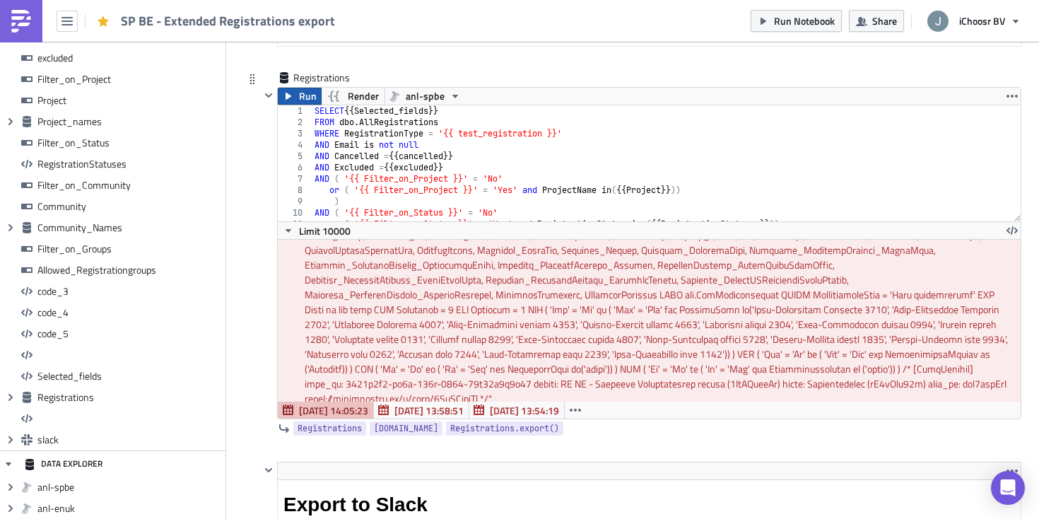
click at [300, 102] on span "Run" at bounding box center [308, 96] width 18 height 17
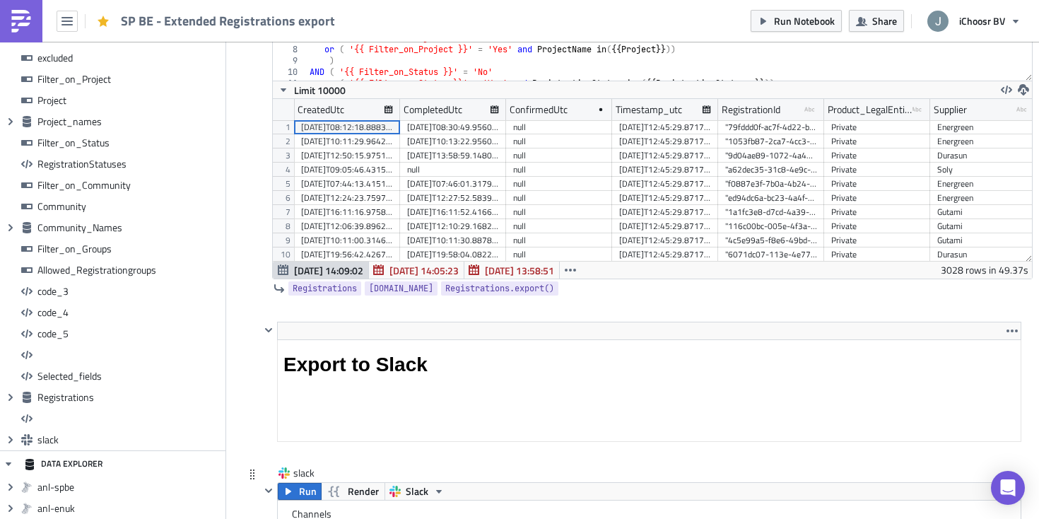
scroll to position [162, 759]
click at [809, 21] on span "Run Notebook" at bounding box center [804, 20] width 61 height 15
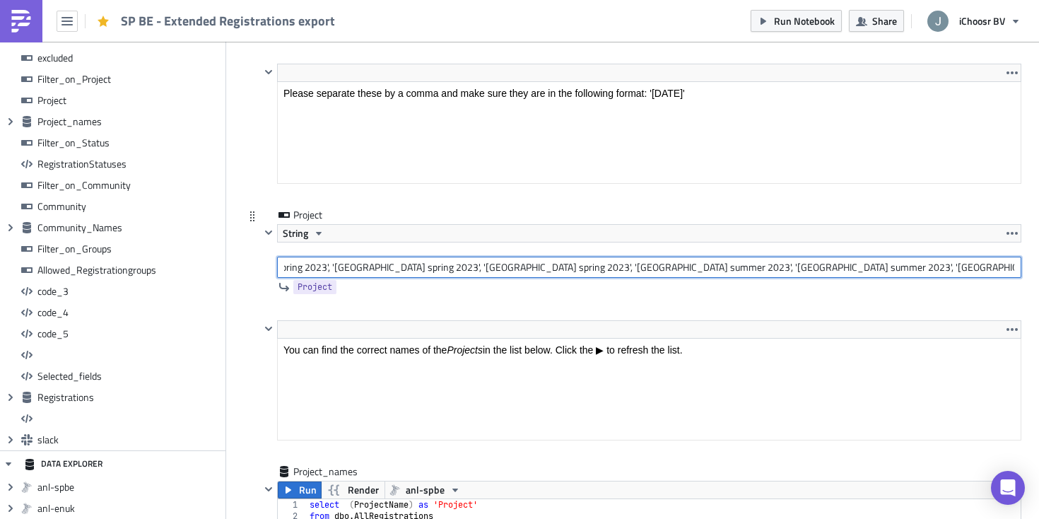
scroll to position [0, 773]
drag, startPoint x: 490, startPoint y: 267, endPoint x: 500, endPoint y: 276, distance: 13.5
click at [500, 276] on input "'[GEOGRAPHIC_DATA] [DATE]', '[GEOGRAPHIC_DATA] [DATE]', '[GEOGRAPHIC_DATA] [DAT…" at bounding box center [649, 267] width 744 height 21
click at [510, 271] on input "'[GEOGRAPHIC_DATA] [DATE]', '[GEOGRAPHIC_DATA] [DATE]', '[GEOGRAPHIC_DATA] [DAT…" at bounding box center [649, 267] width 744 height 21
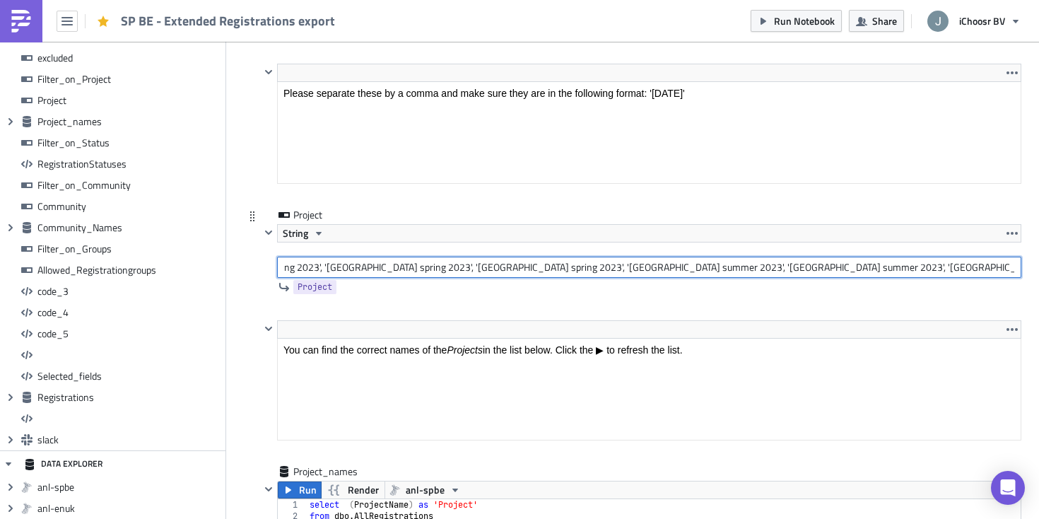
click at [510, 271] on input "'[GEOGRAPHIC_DATA] [DATE]', '[GEOGRAPHIC_DATA] [DATE]', '[GEOGRAPHIC_DATA] [DAT…" at bounding box center [649, 267] width 744 height 21
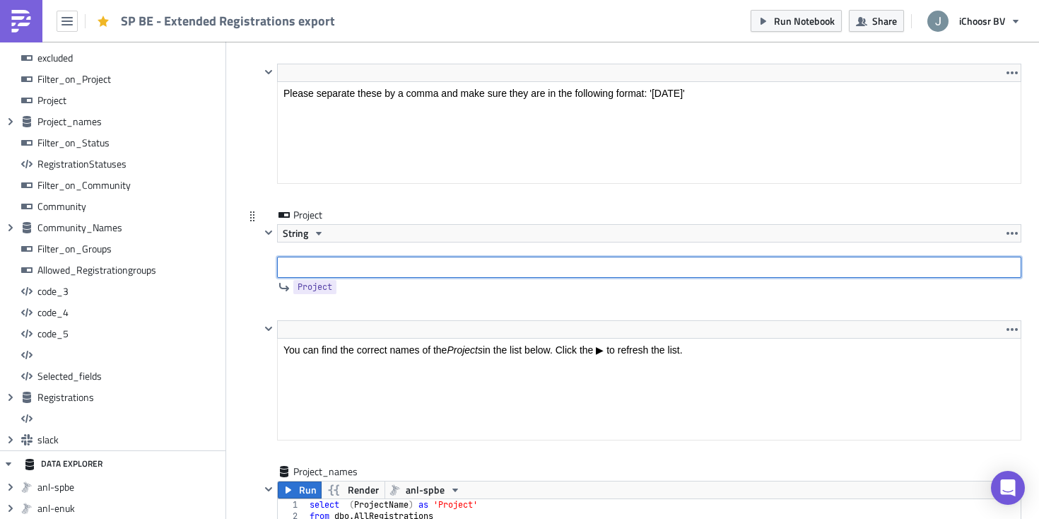
scroll to position [0, 0]
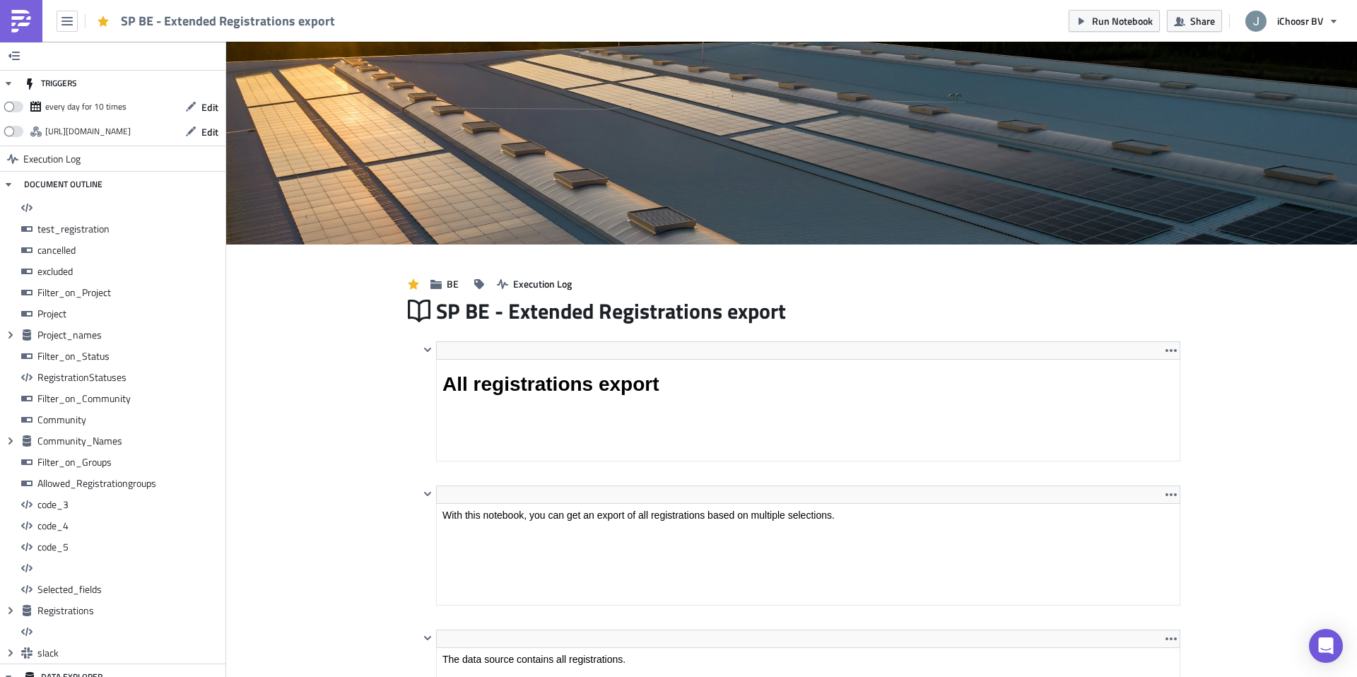
scroll to position [162, 742]
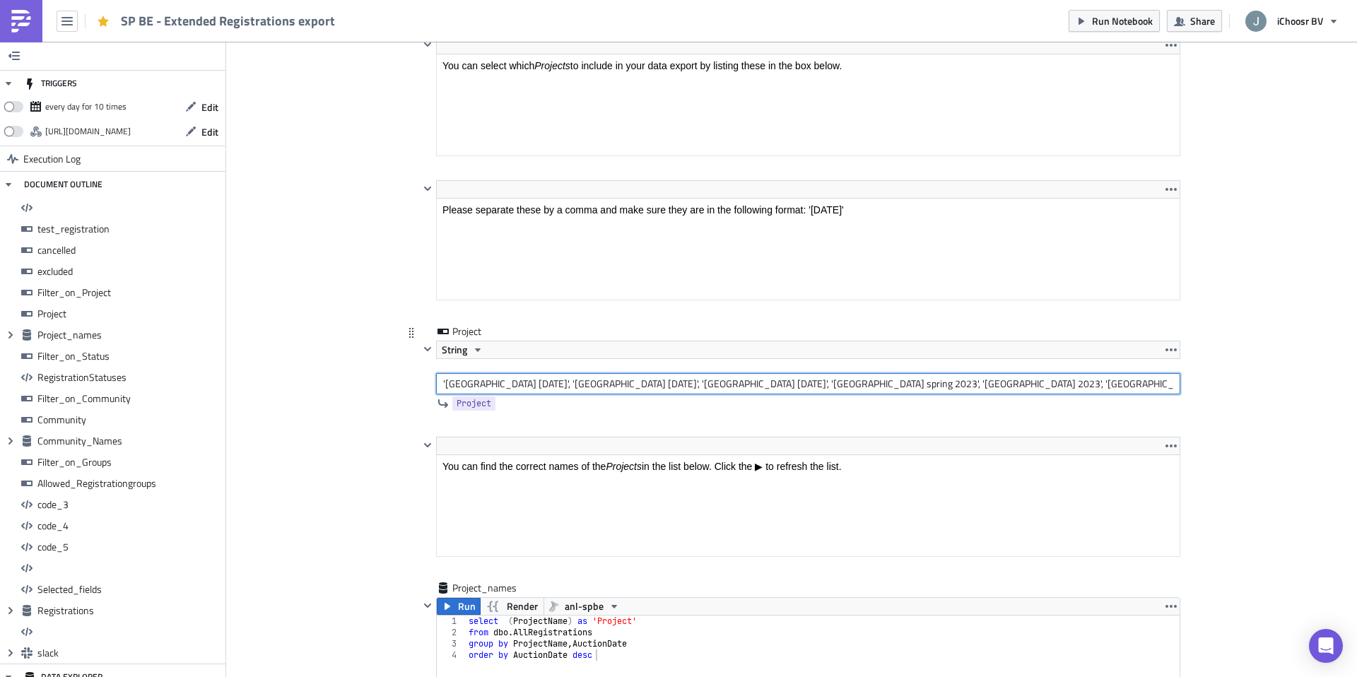
click at [633, 387] on input "'[GEOGRAPHIC_DATA] [DATE]', '[GEOGRAPHIC_DATA] [DATE]', '[GEOGRAPHIC_DATA] [DAT…" at bounding box center [808, 383] width 744 height 21
click at [521, 380] on input "'[GEOGRAPHIC_DATA] [DATE]', '[GEOGRAPHIC_DATA] [DATE]', '[GEOGRAPHIC_DATA] [DAT…" at bounding box center [808, 383] width 744 height 21
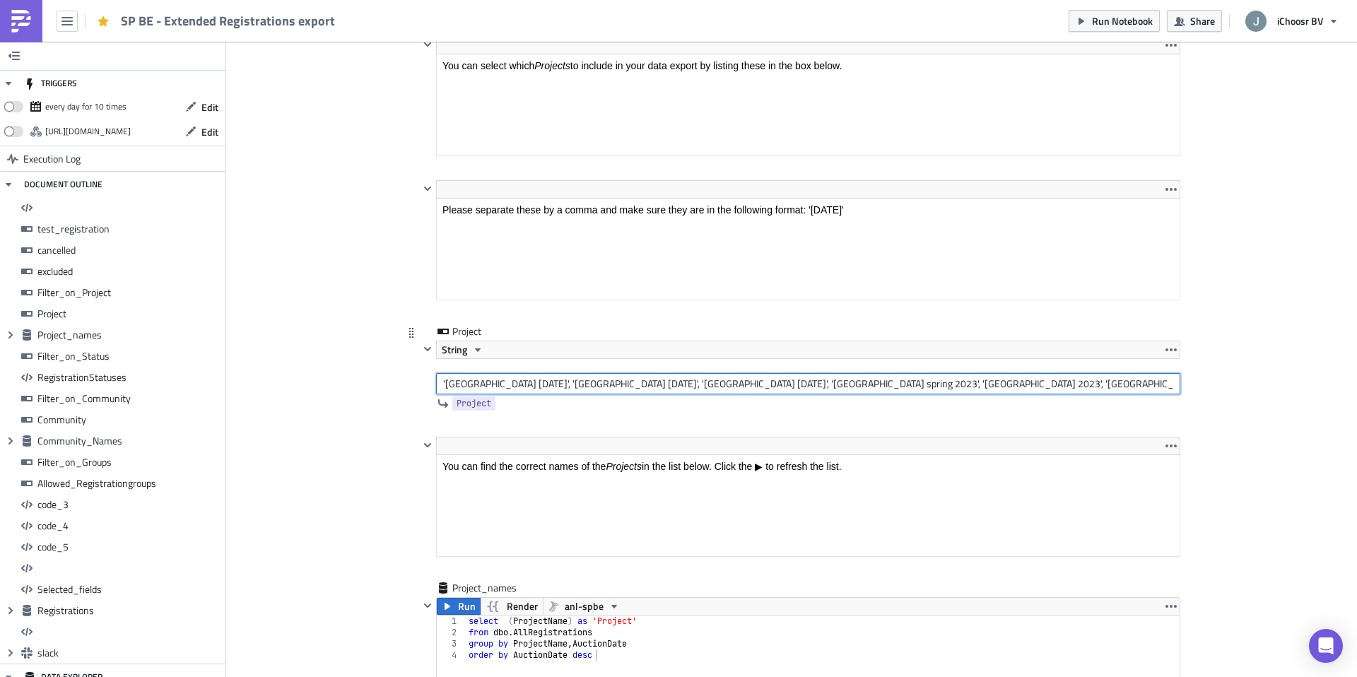
click at [521, 380] on input "'[GEOGRAPHIC_DATA] [DATE]', '[GEOGRAPHIC_DATA] [DATE]', '[GEOGRAPHIC_DATA] [DAT…" at bounding box center [808, 383] width 744 height 21
paste input "Antwerpen February 2023', 'West-Vlaanderen spring 2023', 'Vlaams-Brabant spring…"
drag, startPoint x: 530, startPoint y: 385, endPoint x: 495, endPoint y: 387, distance: 34.7
click at [495, 387] on input "'Antwerpen February 2023', 'West-Vlaanderen spring 2023', 'Vlaams-Brabant sprin…" at bounding box center [808, 383] width 744 height 21
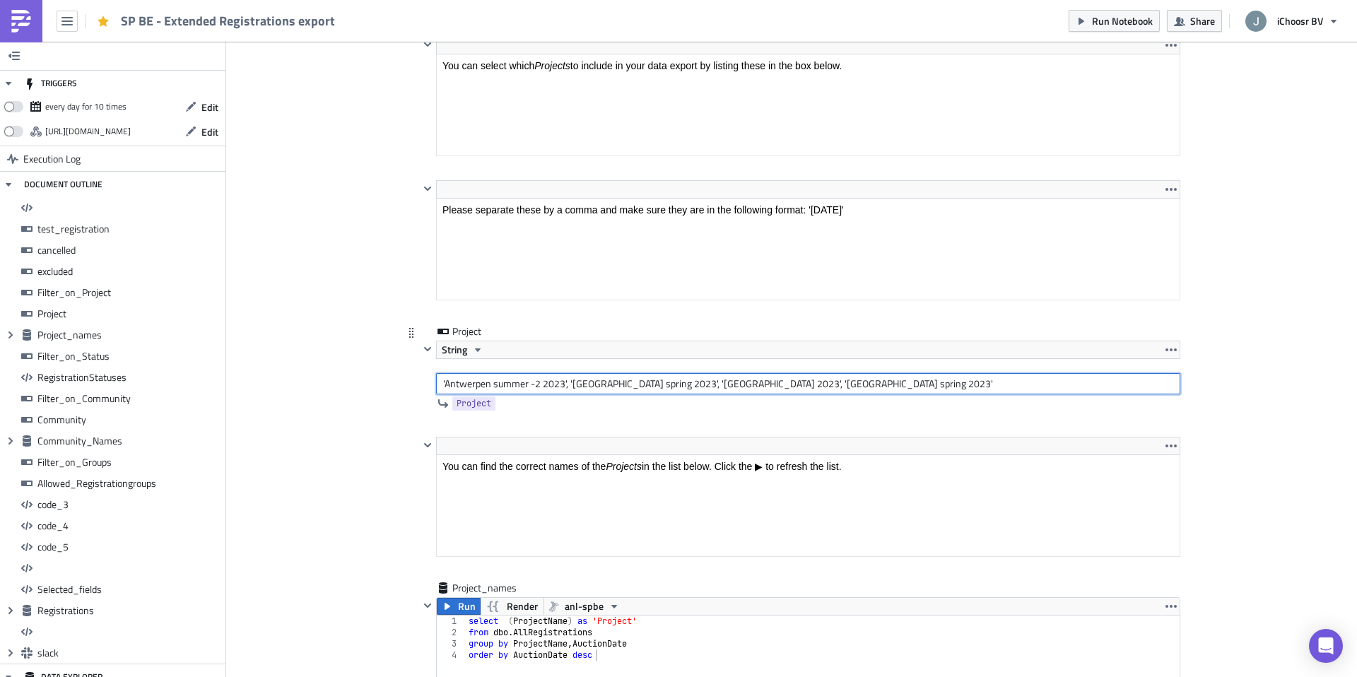
drag, startPoint x: 648, startPoint y: 382, endPoint x: 672, endPoint y: 384, distance: 24.2
click at [672, 384] on input "'Antwerpen summer -2 2023', 'West-Vlaanderen spring 2023', 'Vlaams-Brabant spri…" at bounding box center [808, 383] width 744 height 21
drag, startPoint x: 796, startPoint y: 384, endPoint x: 820, endPoint y: 388, distance: 25.0
click at [820, 388] on input "'Antwerpen summer -2 2023', 'West-Vlaanderen summer -2 2023', 'Vlaams-Brabant s…" at bounding box center [808, 383] width 744 height 21
drag, startPoint x: 922, startPoint y: 383, endPoint x: 945, endPoint y: 387, distance: 23.0
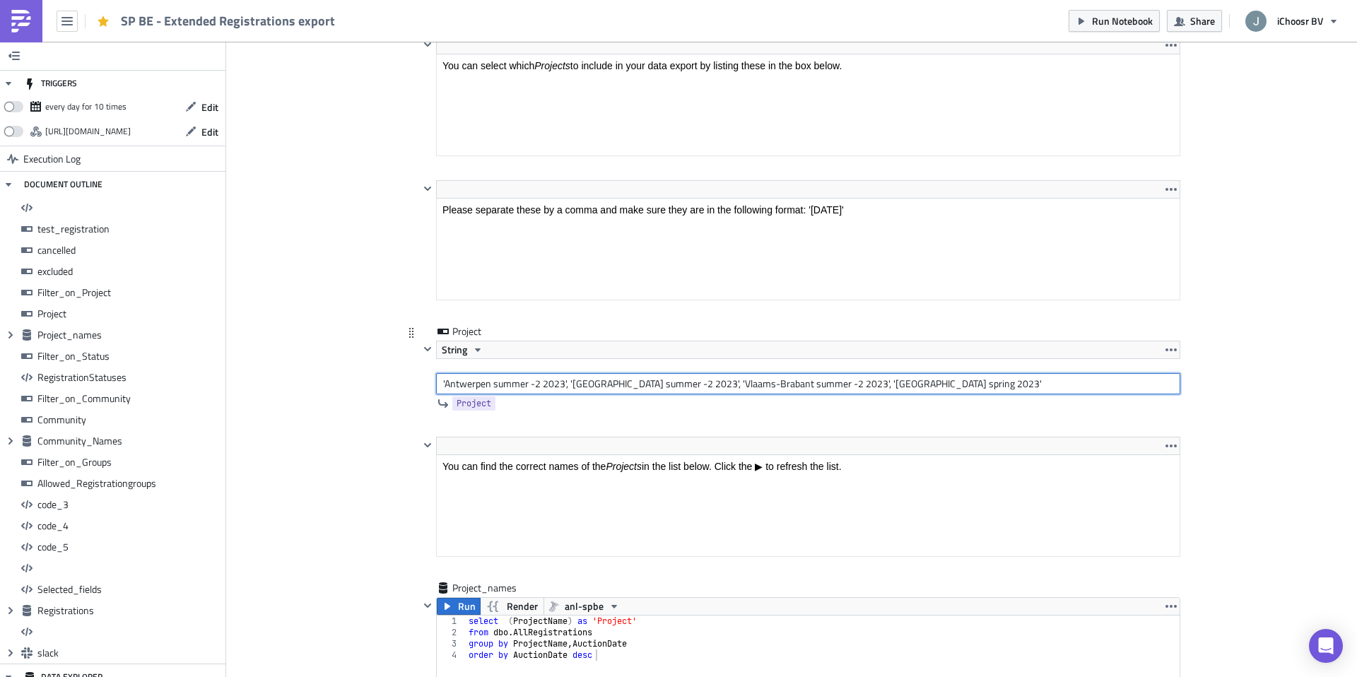
click at [945, 387] on input "'Antwerpen summer -2 2023', 'West-Vlaanderen summer -2 2023', 'Vlaams-Brabant s…" at bounding box center [808, 383] width 744 height 21
click at [1003, 378] on input "'Antwerpen summer -2 2023', 'West-Vlaanderen summer -2 2023', 'Vlaams-Brabant s…" at bounding box center [808, 383] width 744 height 21
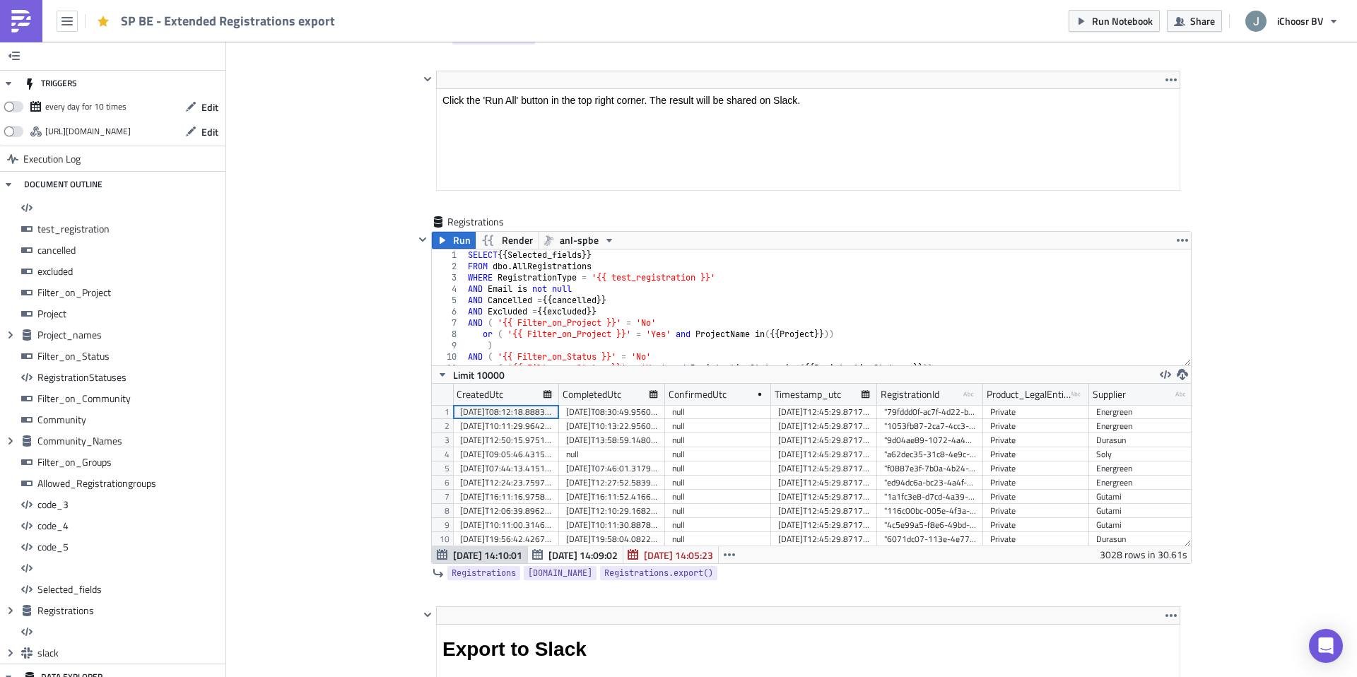
scroll to position [12367, 0]
click at [459, 237] on span "Run" at bounding box center [462, 237] width 18 height 17
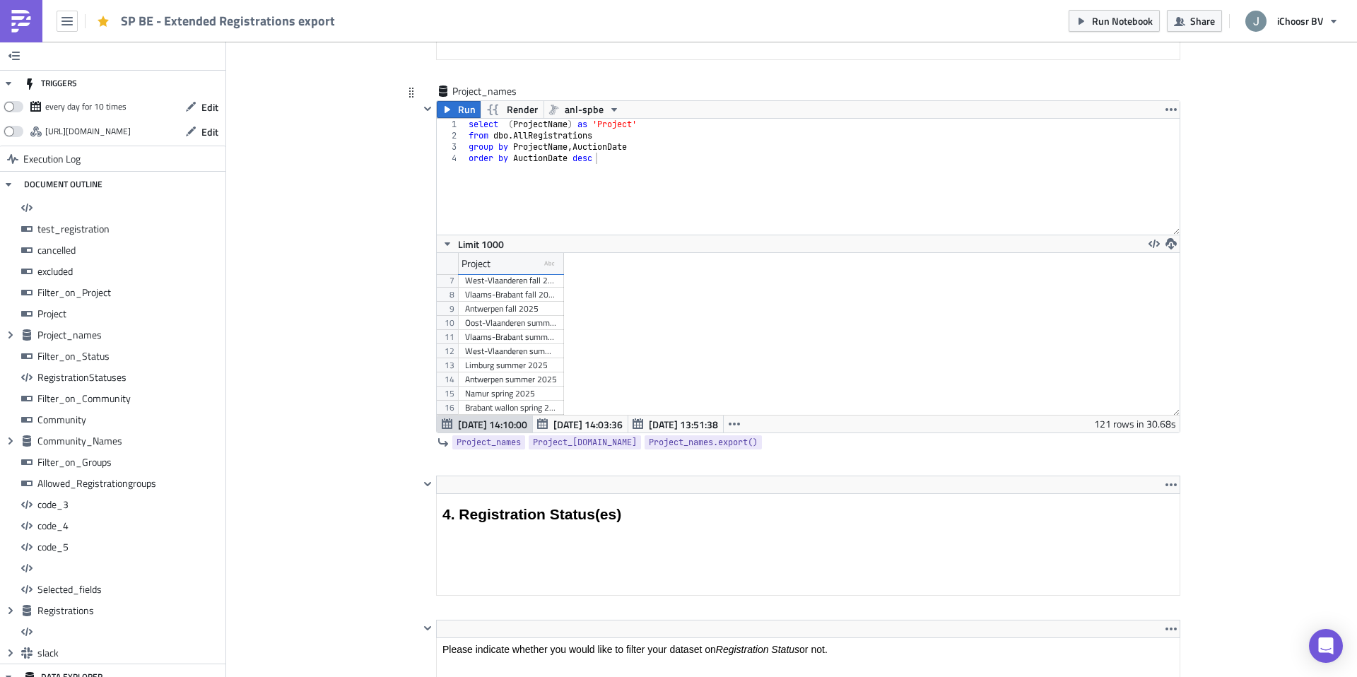
scroll to position [98, 0]
click at [530, 312] on div "Oost-Vlaanderen summer 2025" at bounding box center [511, 311] width 92 height 14
drag, startPoint x: 563, startPoint y: 262, endPoint x: 623, endPoint y: 263, distance: 60.1
click at [623, 263] on div at bounding box center [623, 264] width 2 height 22
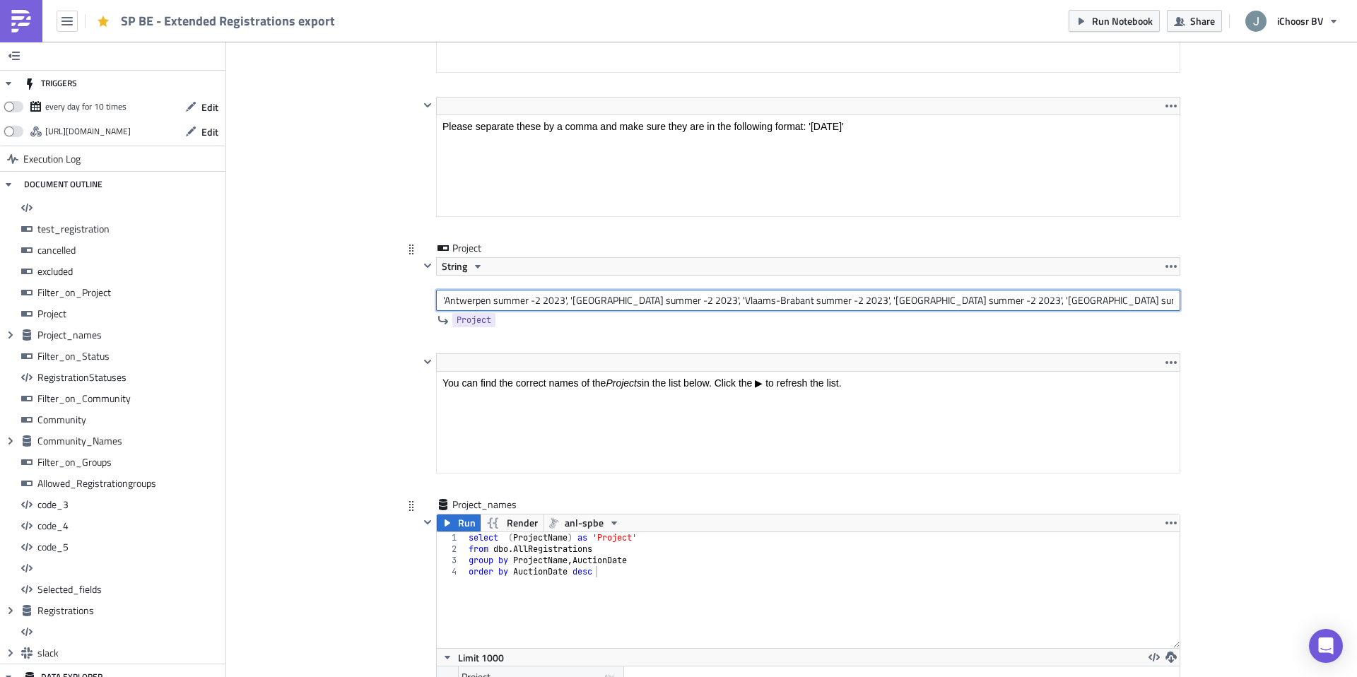
click at [683, 302] on input "'Antwerpen summer -2 2023', 'West-Vlaanderen summer -2 2023', 'Vlaams-Brabant s…" at bounding box center [808, 300] width 744 height 21
click at [529, 300] on input "'Antwerpen summer -2 2023', 'West-Vlaanderen summer-2 2023', 'Vlaams-Brabant su…" at bounding box center [808, 300] width 744 height 21
click at [828, 300] on input "'Antwerpen summer-2 2023', 'West-Vlaanderen summer-2 2023', 'Vlaams-Brabant sum…" at bounding box center [808, 300] width 744 height 21
click at [952, 300] on input "'Antwerpen summer-2 2023', 'West-Vlaanderen summer-2 2023', 'Vlaams-Brabant sum…" at bounding box center [808, 300] width 744 height 21
click at [1064, 298] on input "'Antwerpen summer-2 2023', 'West-Vlaanderen summer-2 2023', 'Vlaams-Brabant sum…" at bounding box center [808, 300] width 744 height 21
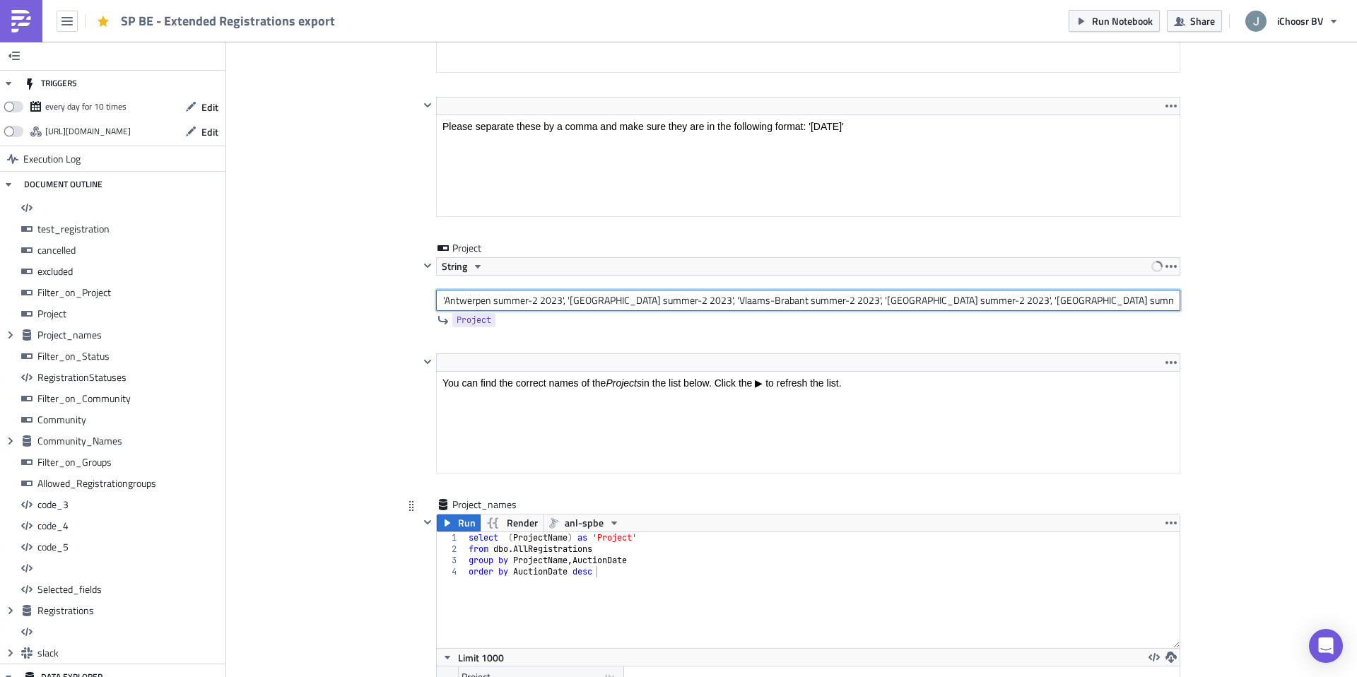
type input "'Antwerpen summer-2 2023', 'West-Vlaanderen summer-2 2023', 'Vlaams-Brabant sum…"
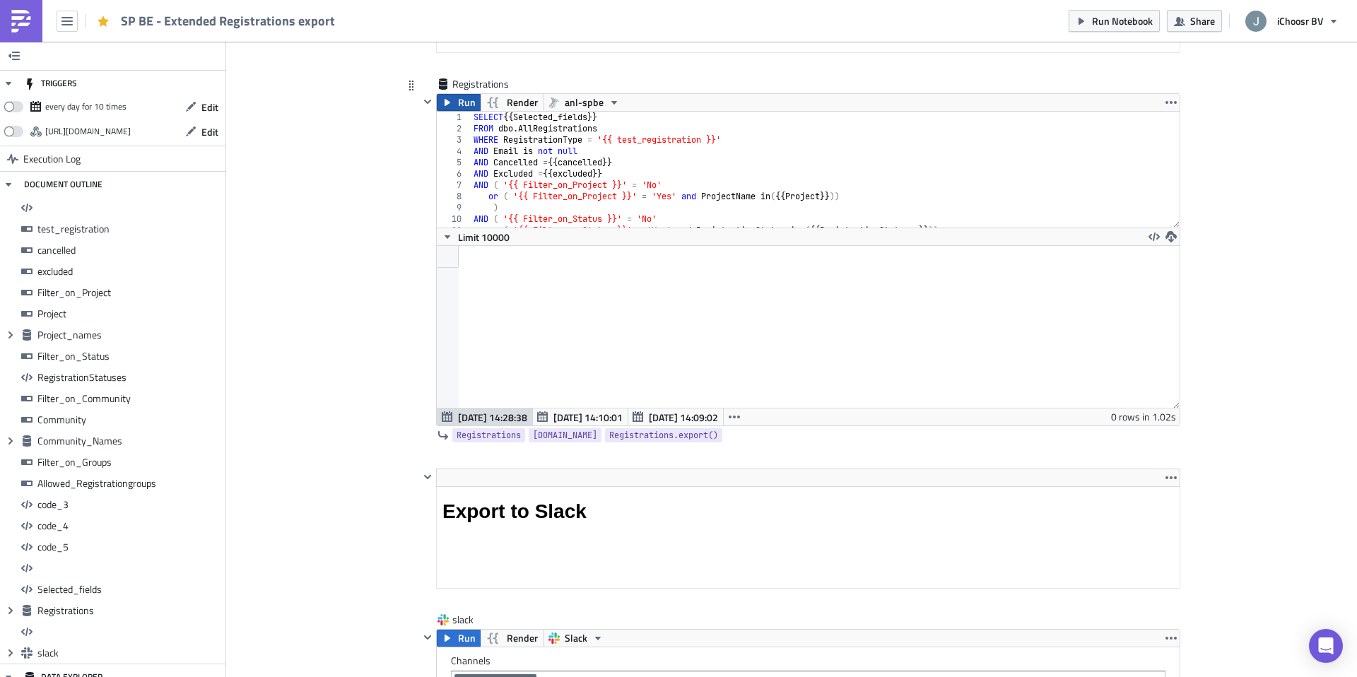
click at [449, 103] on icon "button" at bounding box center [447, 102] width 11 height 11
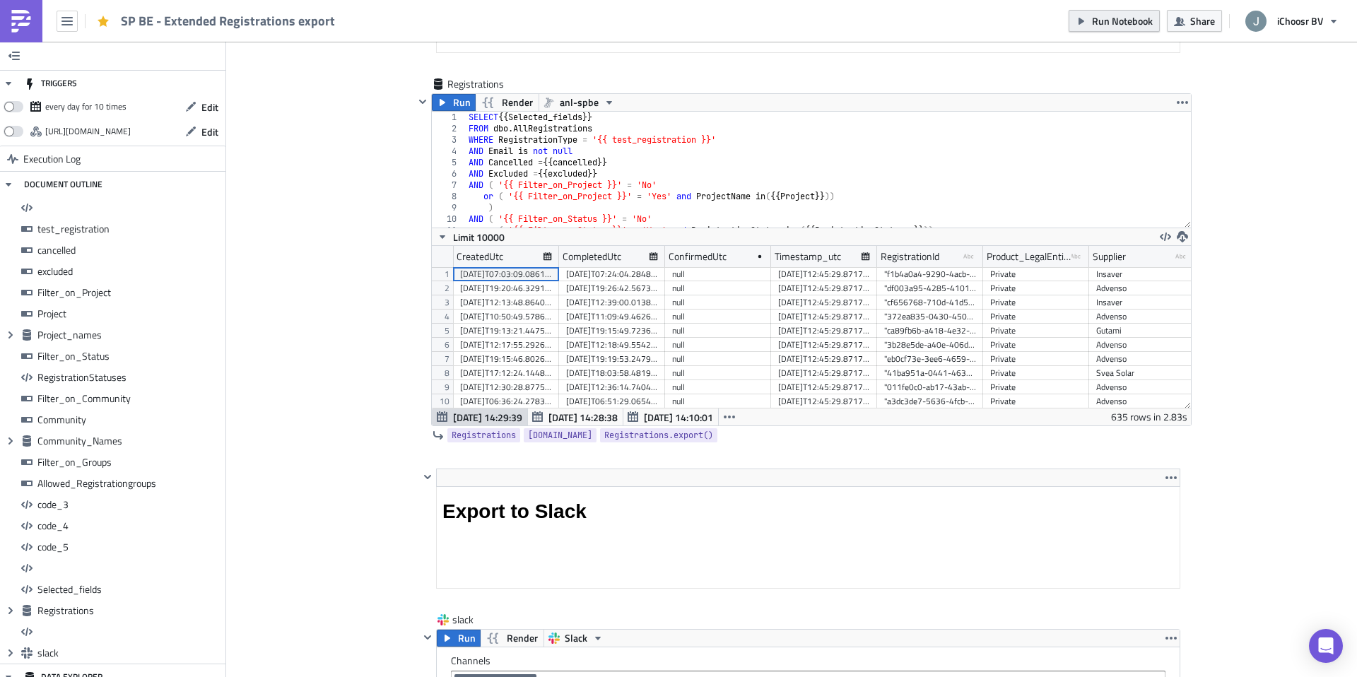
click at [1100, 30] on button "Run Notebook" at bounding box center [1114, 21] width 91 height 22
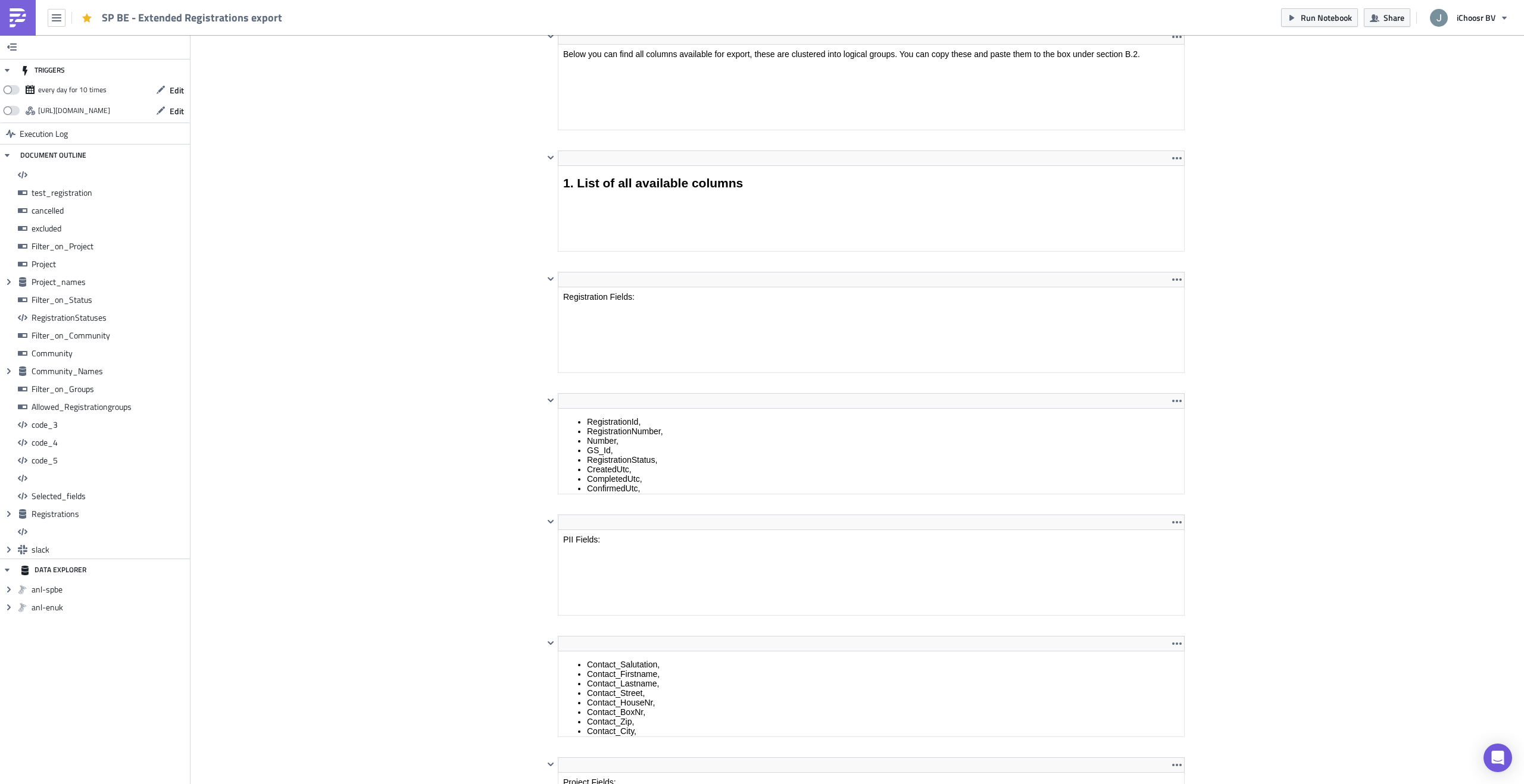
scroll to position [5871, 0]
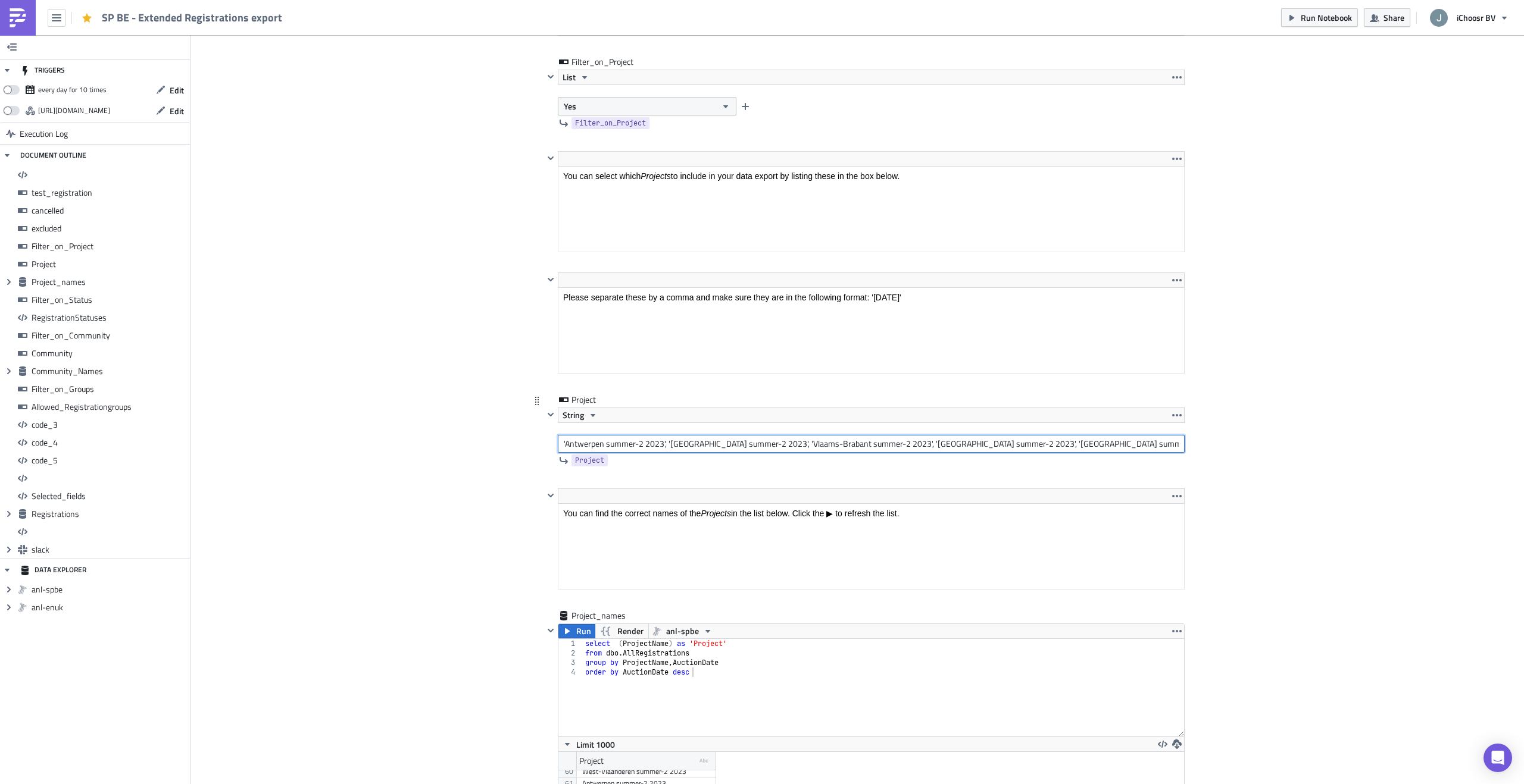
click at [620, 445] on input "'Antwerpen summer-2 2023', 'West-Vlaanderen summer-2 2023', 'Vlaams-Brabant sum…" at bounding box center [871, 444] width 627 height 18
paste input "Oost-Vlaanderen February 2023', 'West-Vlaanderen February 2023', 'Antwerpen Feb…"
type input "Oost-Vlaanderen February 2023', 'West-Vlaanderen February 2023', 'Antwerpen Feb…"
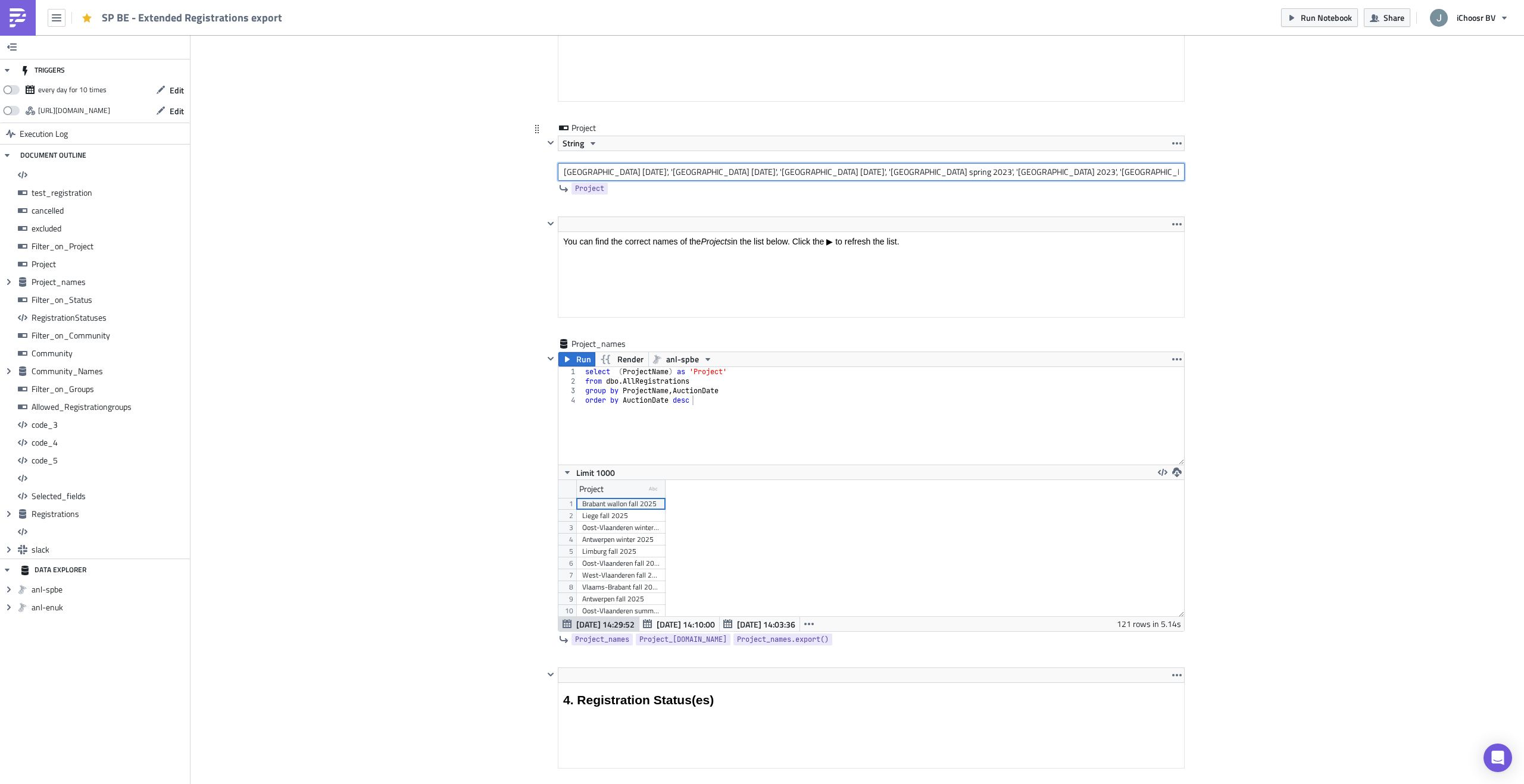
click at [658, 170] on input "Oost-Vlaanderen February 2023', 'West-Vlaanderen February 2023', 'Antwerpen Feb…" at bounding box center [871, 172] width 627 height 18
click at [668, 173] on input "Oost-Vlaanderen winter 2023', 'West-Vlaanderen February 2023', 'Antwerpen Febru…" at bounding box center [871, 172] width 627 height 18
click at [770, 173] on input "Oost-Vlaanderen winter 2024', 'West-Vlaanderen February 2023', 'Antwerpen Febru…" at bounding box center [871, 172] width 627 height 18
click at [781, 172] on input "Oost-Vlaanderen winter 2024', 'West-Vlaanderen winter 2023', 'Antwerpen Februar…" at bounding box center [871, 172] width 627 height 18
click at [876, 172] on input "Oost-Vlaanderen winter 2024', 'West-Vlaanderen winter 2024', 'Antwerpen Februar…" at bounding box center [871, 172] width 627 height 18
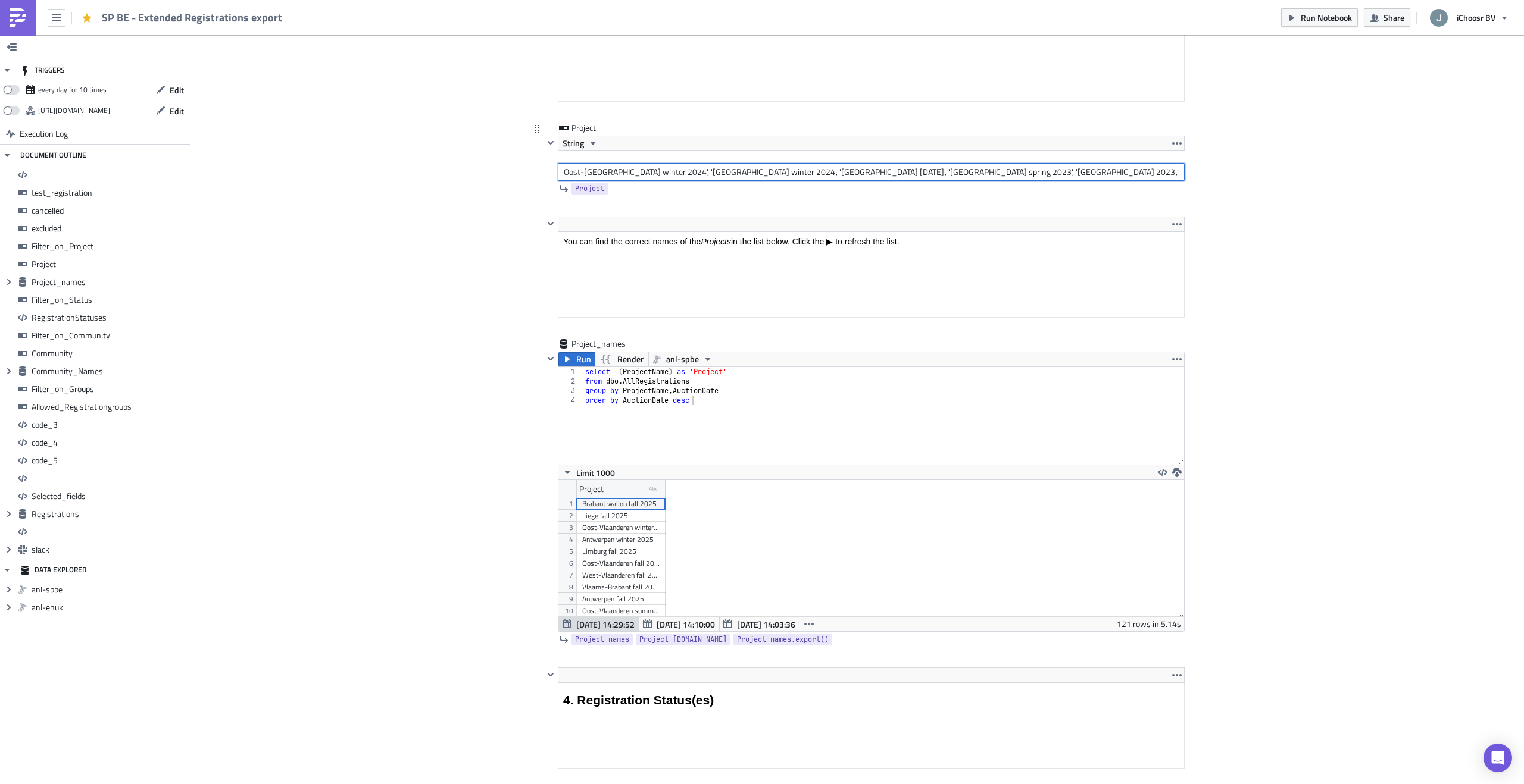
click at [990, 173] on input "Oost-Vlaanderen winter 2024', 'West-Vlaanderen winter 2024', 'Antwerpen Februar…" at bounding box center [871, 172] width 627 height 18
click at [1097, 174] on input "Oost-Vlaanderen winter 2024', 'West-Vlaanderen winter 2024', 'Antwerpen Februar…" at bounding box center [871, 172] width 627 height 18
click at [1143, 173] on input "Oost-Vlaanderen winter 2024', 'West-Vlaanderen winter 2024', 'Antwerpen Februar…" at bounding box center [871, 172] width 627 height 18
click at [1121, 171] on input "Oost-Vlaanderen winter 2024', 'West-Vlaanderen winter 2024', 'Antwerpen Februar…" at bounding box center [871, 172] width 627 height 18
click at [1106, 172] on input "Oost-Vlaanderen winter 2024', 'West-Vlaanderen winter 2024', 'Antwerpen Februar…" at bounding box center [871, 172] width 627 height 18
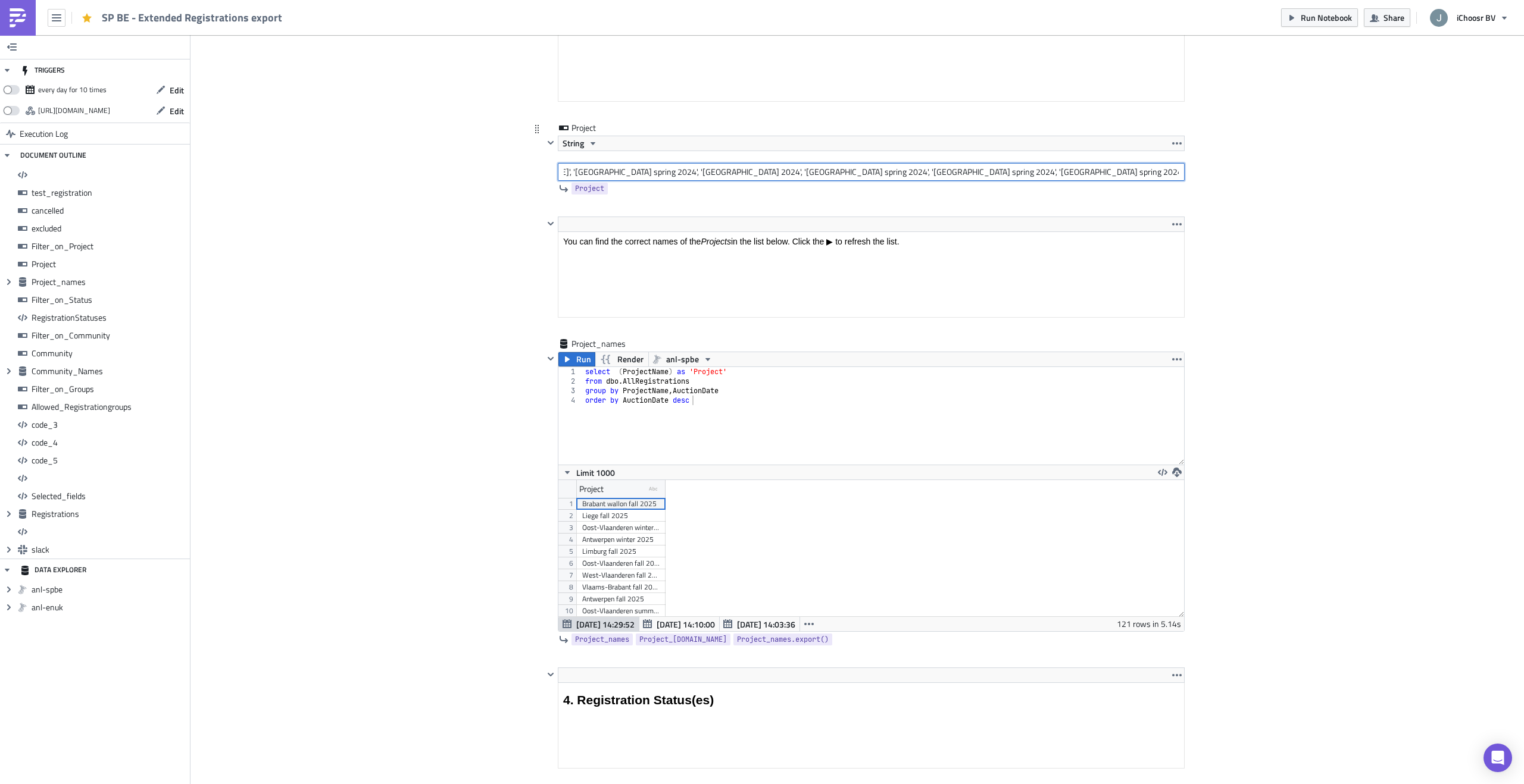
click at [1094, 171] on input "Oost-Vlaanderen winter 2024', 'West-Vlaanderen winter 2024', 'Antwerpen Februar…" at bounding box center [871, 172] width 627 height 18
click at [1083, 171] on input "Oost-Vlaanderen winter 2024', 'West-Vlaanderen winter 2024', 'Antwerpen Februar…" at bounding box center [871, 172] width 627 height 18
click at [1126, 172] on input "Oost-Vlaanderen winter 2024', 'West-Vlaanderen winter 2024', 'Antwerpen Februar…" at bounding box center [871, 172] width 627 height 18
click at [1168, 172] on input "Oost-Vlaanderen winter 2024', 'West-Vlaanderen winter 2024', 'Antwerpen Februar…" at bounding box center [871, 172] width 627 height 18
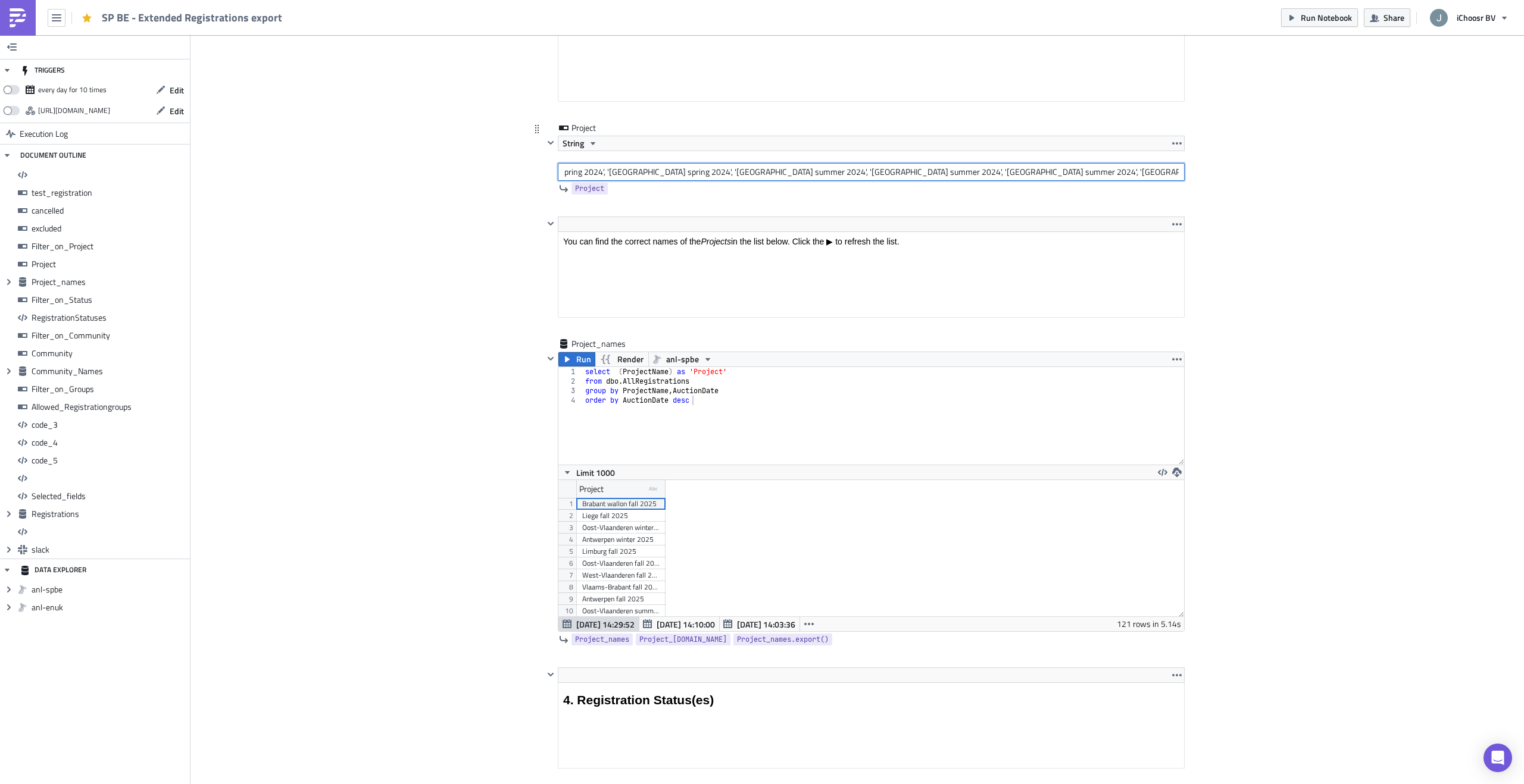
scroll to position [0, 849]
click at [1058, 173] on input "Oost-Vlaanderen winter 2024', 'West-Vlaanderen winter 2024', 'Antwerpen Februar…" at bounding box center [871, 172] width 627 height 18
click at [1155, 173] on input "Oost-Vlaanderen winter 2024', 'West-Vlaanderen winter 2024', 'Antwerpen Februar…" at bounding box center [871, 172] width 627 height 18
click at [1126, 170] on input "Oost-Vlaanderen winter 2024', 'West-Vlaanderen winter 2024', 'Antwerpen Februar…" at bounding box center [871, 172] width 627 height 18
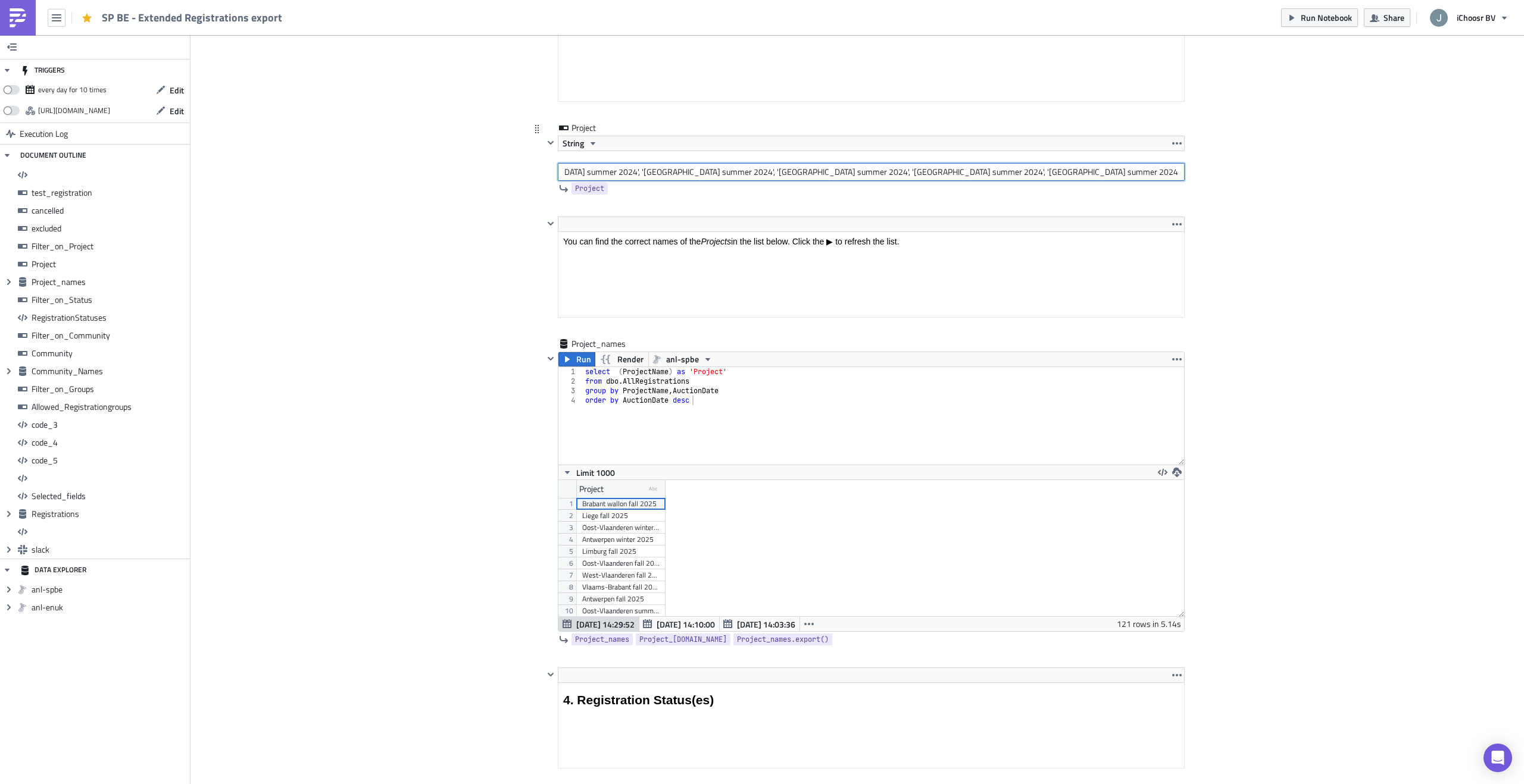
scroll to position [0, 1085]
click at [1064, 173] on input "Oost-Vlaanderen winter 2024', 'West-Vlaanderen winter 2024', 'Antwerpen Februar…" at bounding box center [871, 172] width 627 height 18
click at [1078, 169] on input "Oost-Vlaanderen winter 2024', 'West-Vlaanderen winter 2024', 'Antwerpen Februar…" at bounding box center [871, 172] width 627 height 18
click at [1177, 171] on input "Oost-Vlaanderen winter 2024', 'West-Vlaanderen winter 2024', 'Antwerpen Februar…" at bounding box center [871, 172] width 627 height 18
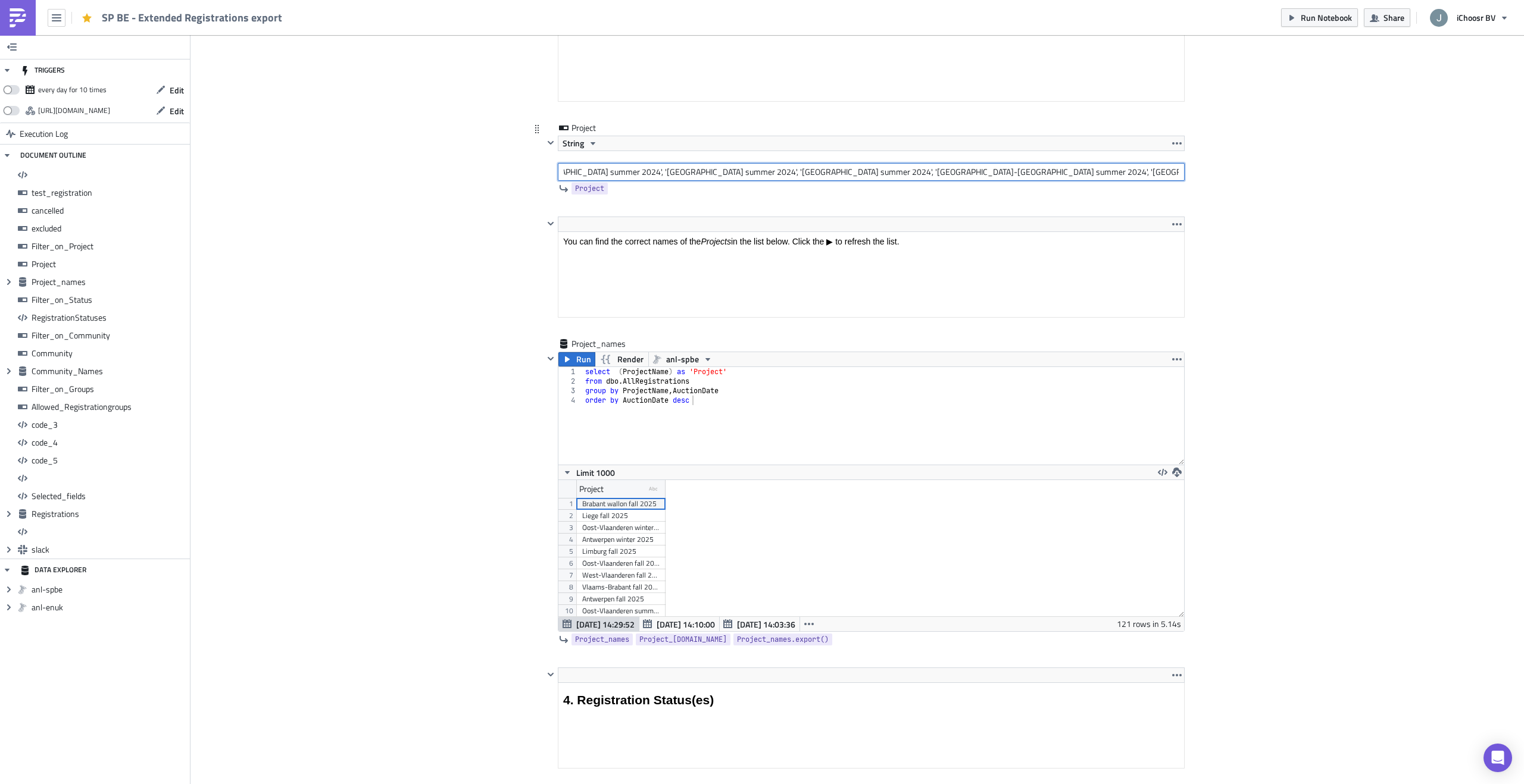
scroll to position [0, 1170]
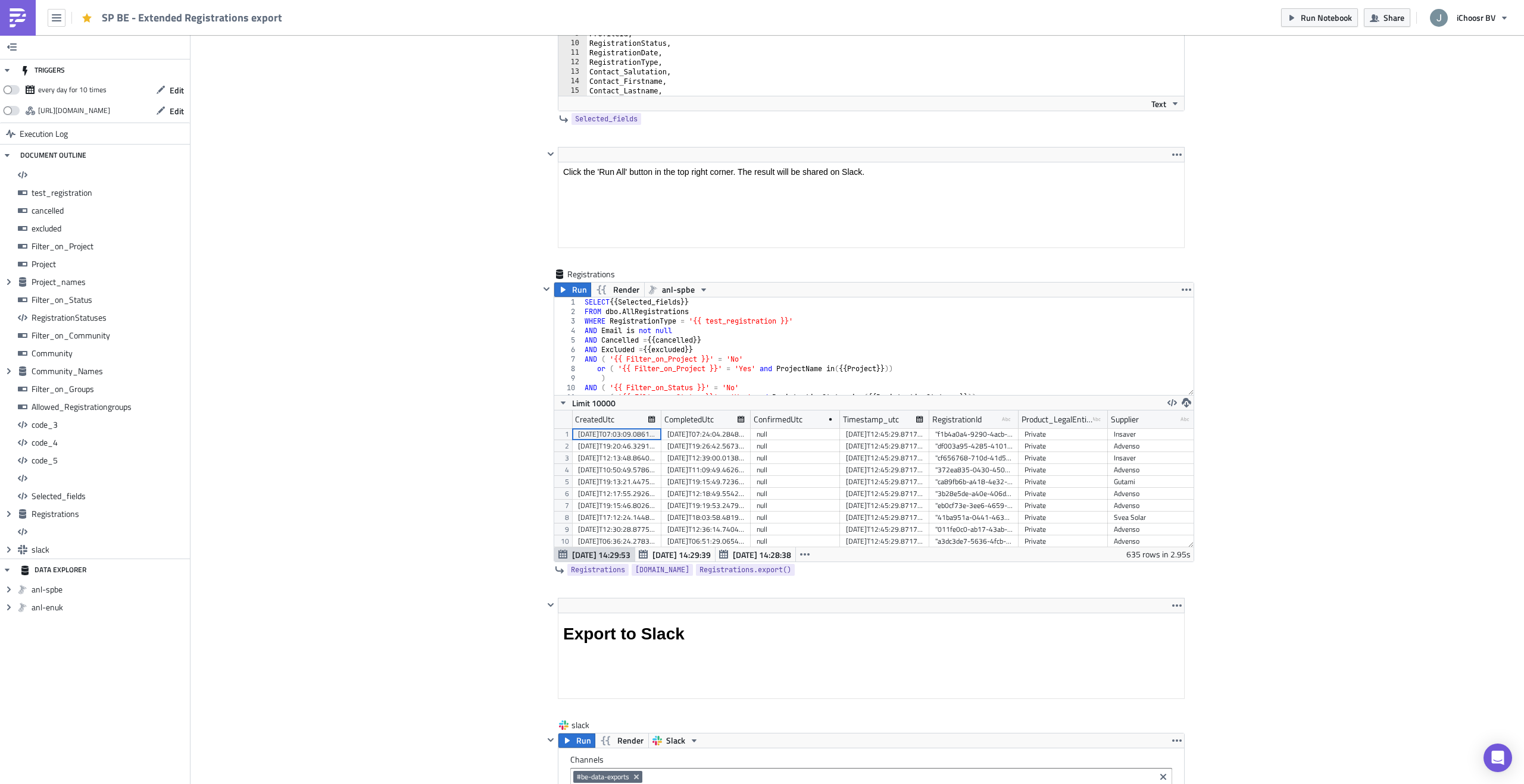
scroll to position [10429, 0]
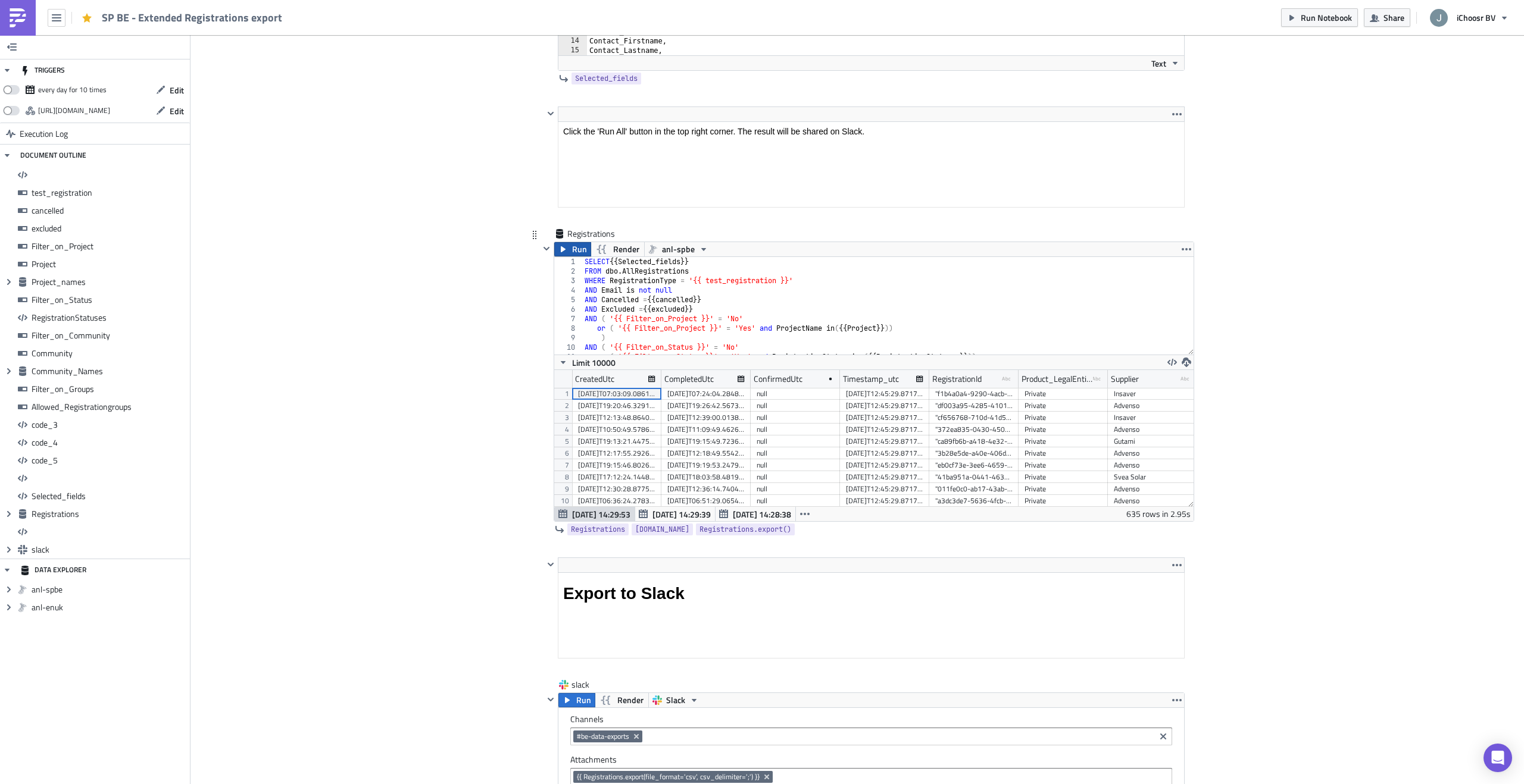
click at [565, 251] on icon "button" at bounding box center [563, 248] width 9 height 9
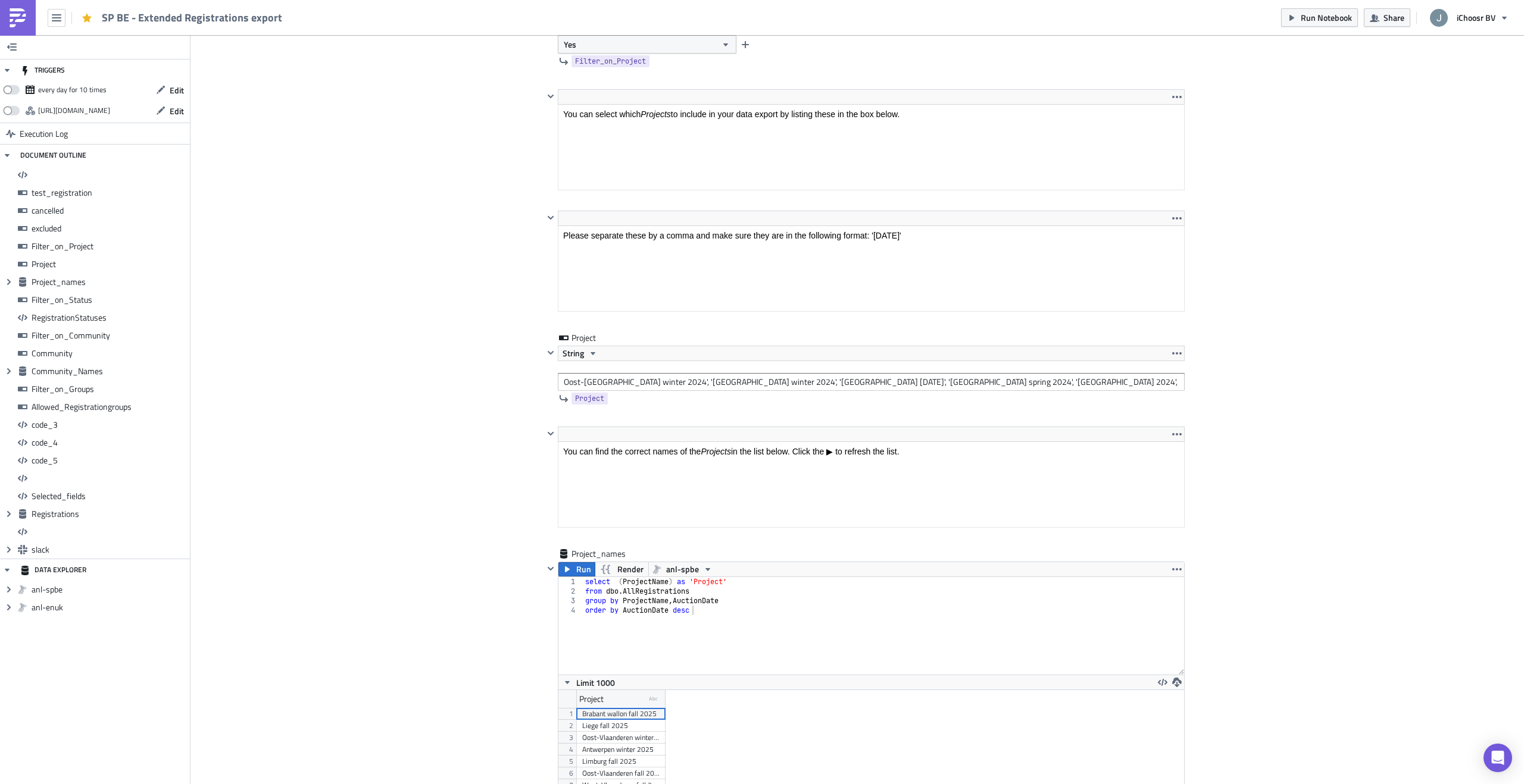
scroll to position [2557, 0]
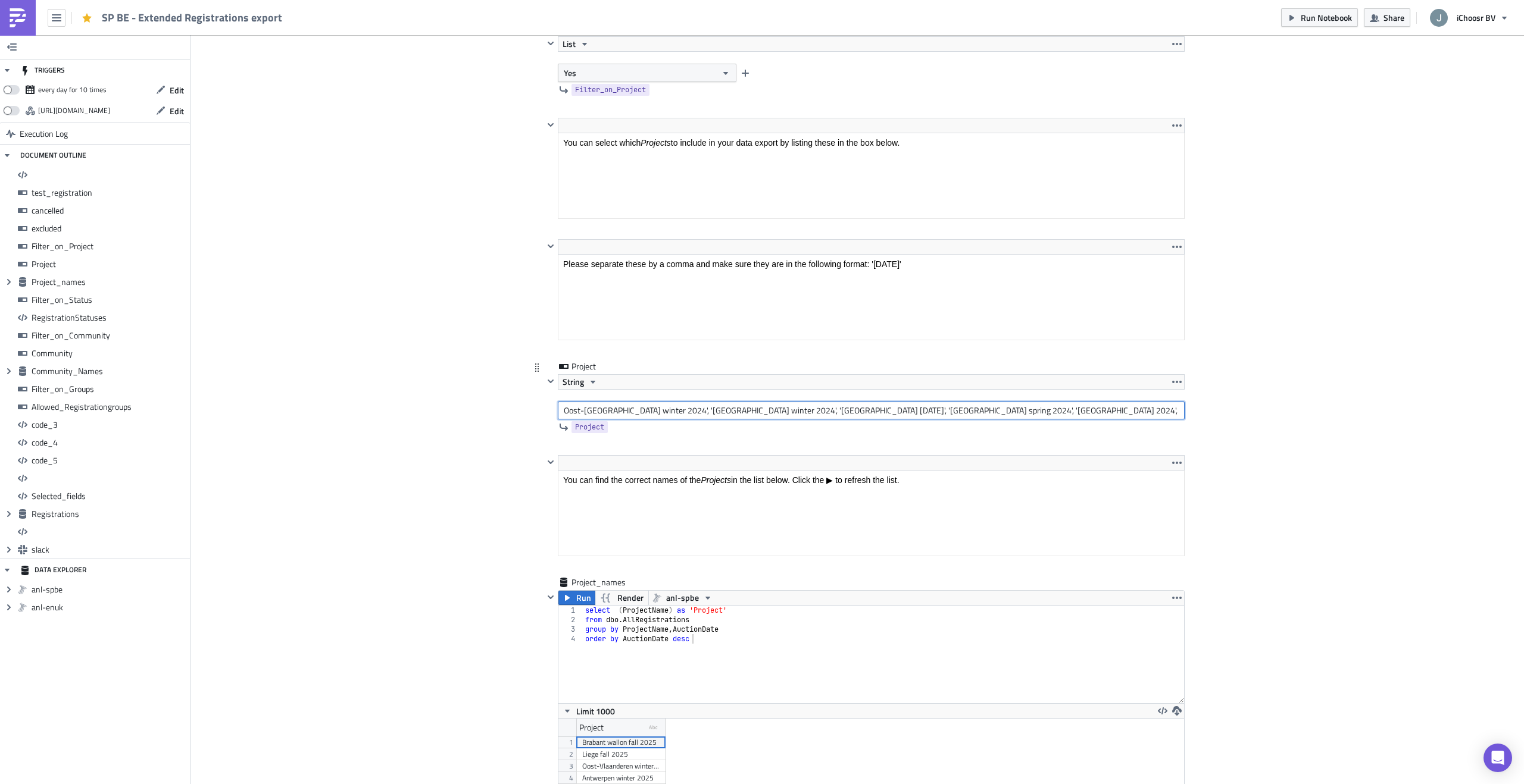
click at [671, 411] on input "Oost-Vlaanderen winter 2024', 'West-Vlaanderen winter 2024', 'Antwerpen Februar…" at bounding box center [871, 410] width 627 height 18
click at [874, 412] on input "Oost-Vlaanderen winter 2024', 'West-Vlaanderen winter 2024', 'Antwerpen winter …" at bounding box center [871, 410] width 627 height 18
click at [1128, 408] on input "Oost-Vlaanderen winter 2024', 'West-Vlaanderen winter 2024', 'Antwerpen winter …" at bounding box center [871, 410] width 627 height 18
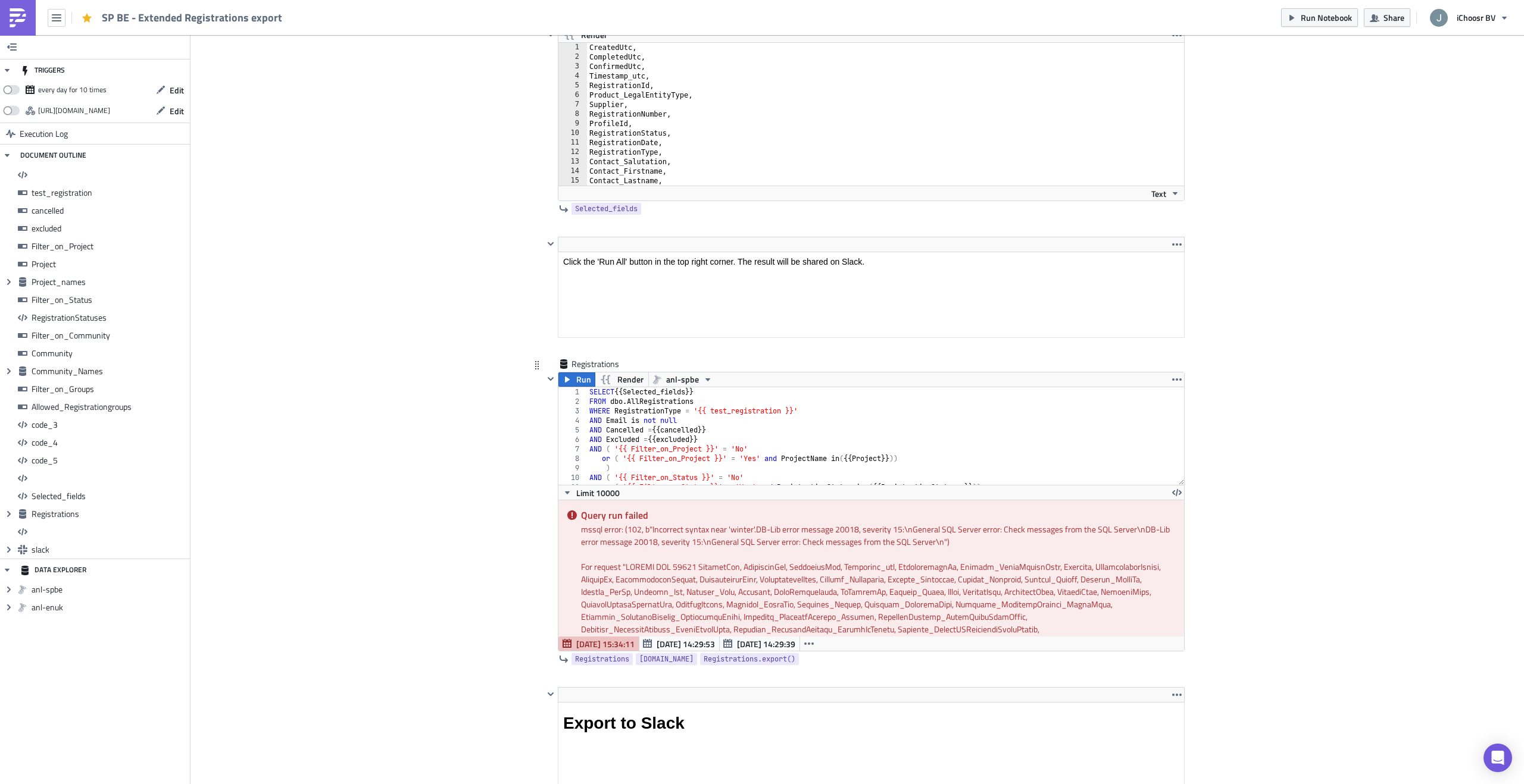
scroll to position [10283, 0]
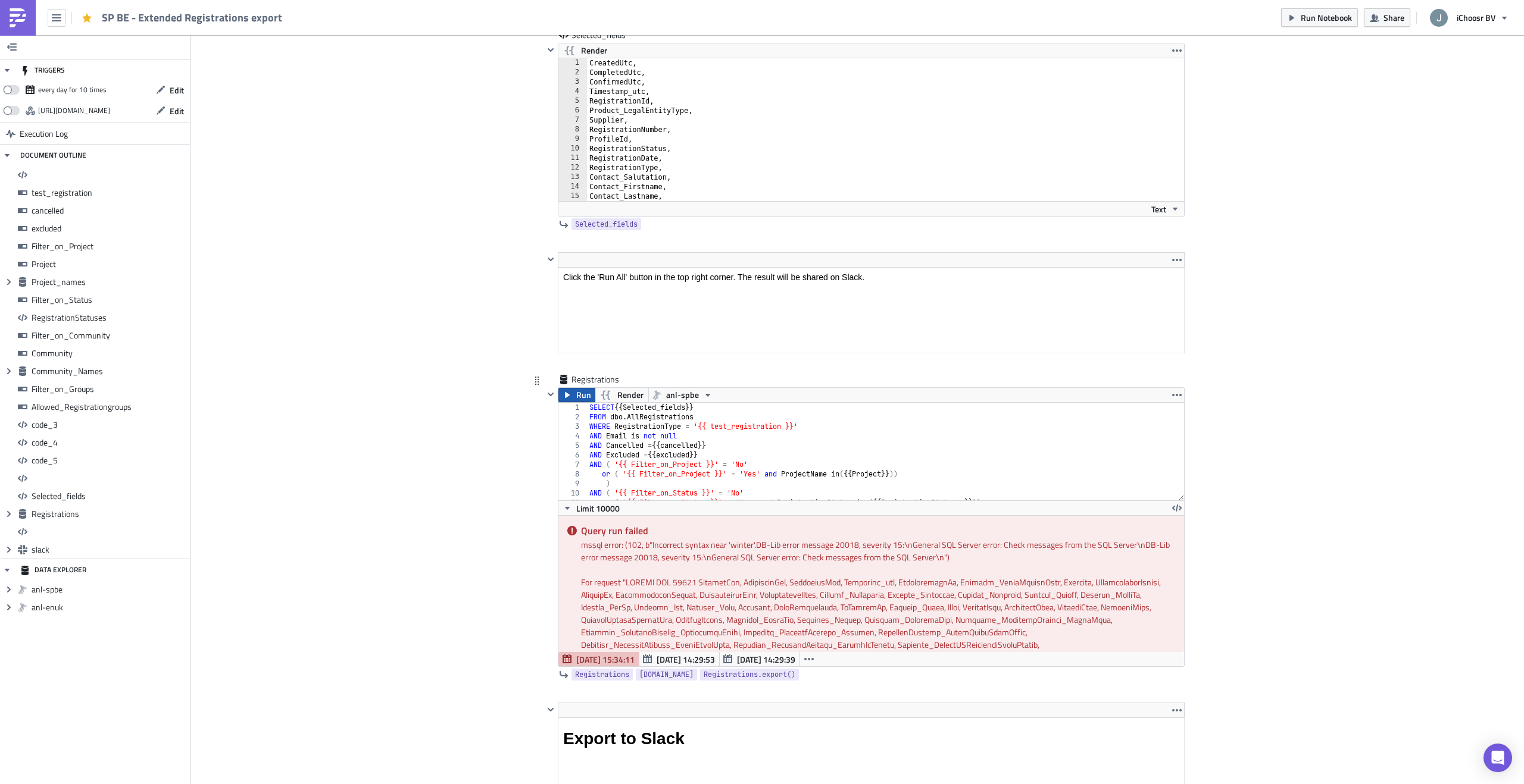
click at [578, 396] on span "Run" at bounding box center [584, 395] width 15 height 14
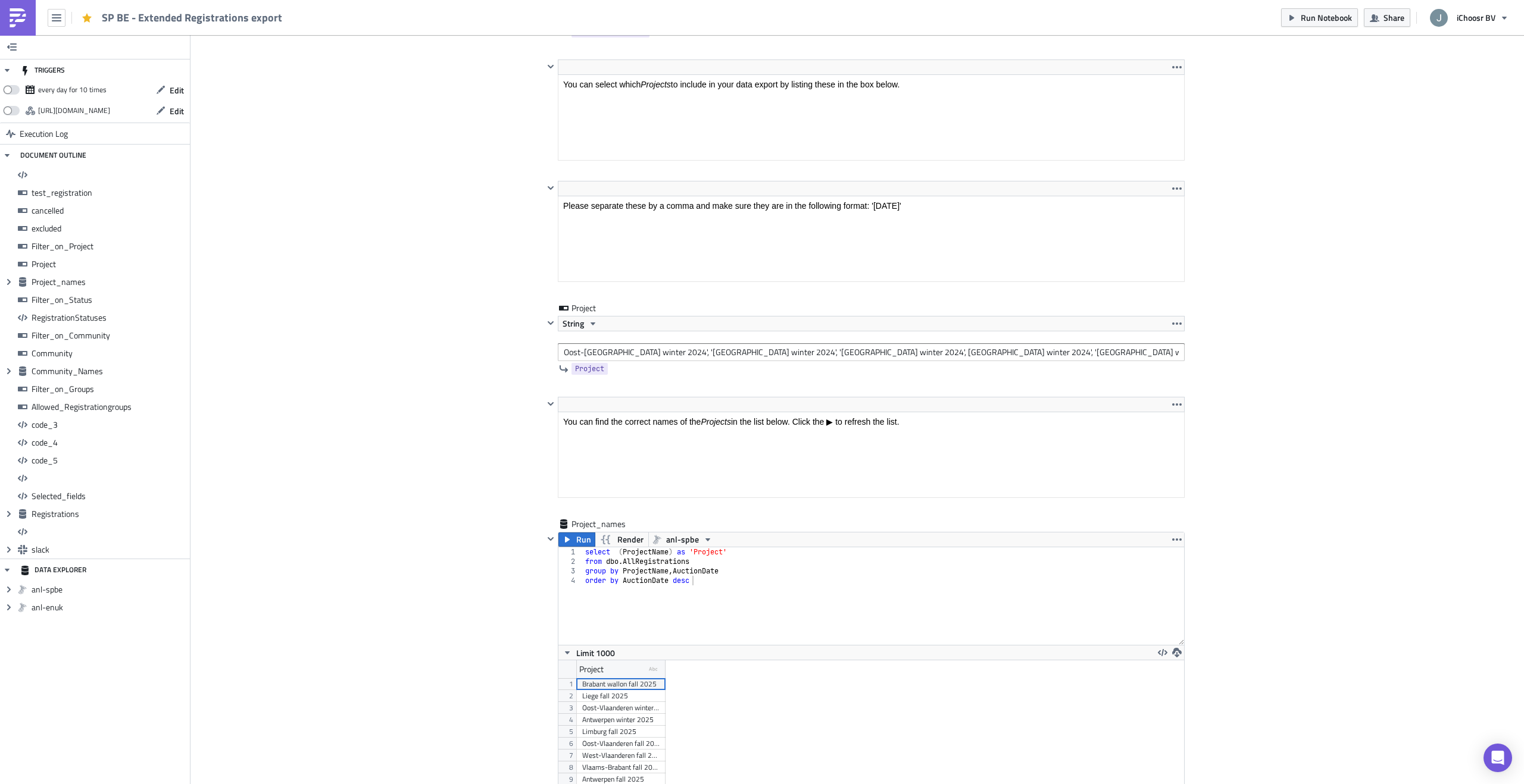
scroll to position [2609, 0]
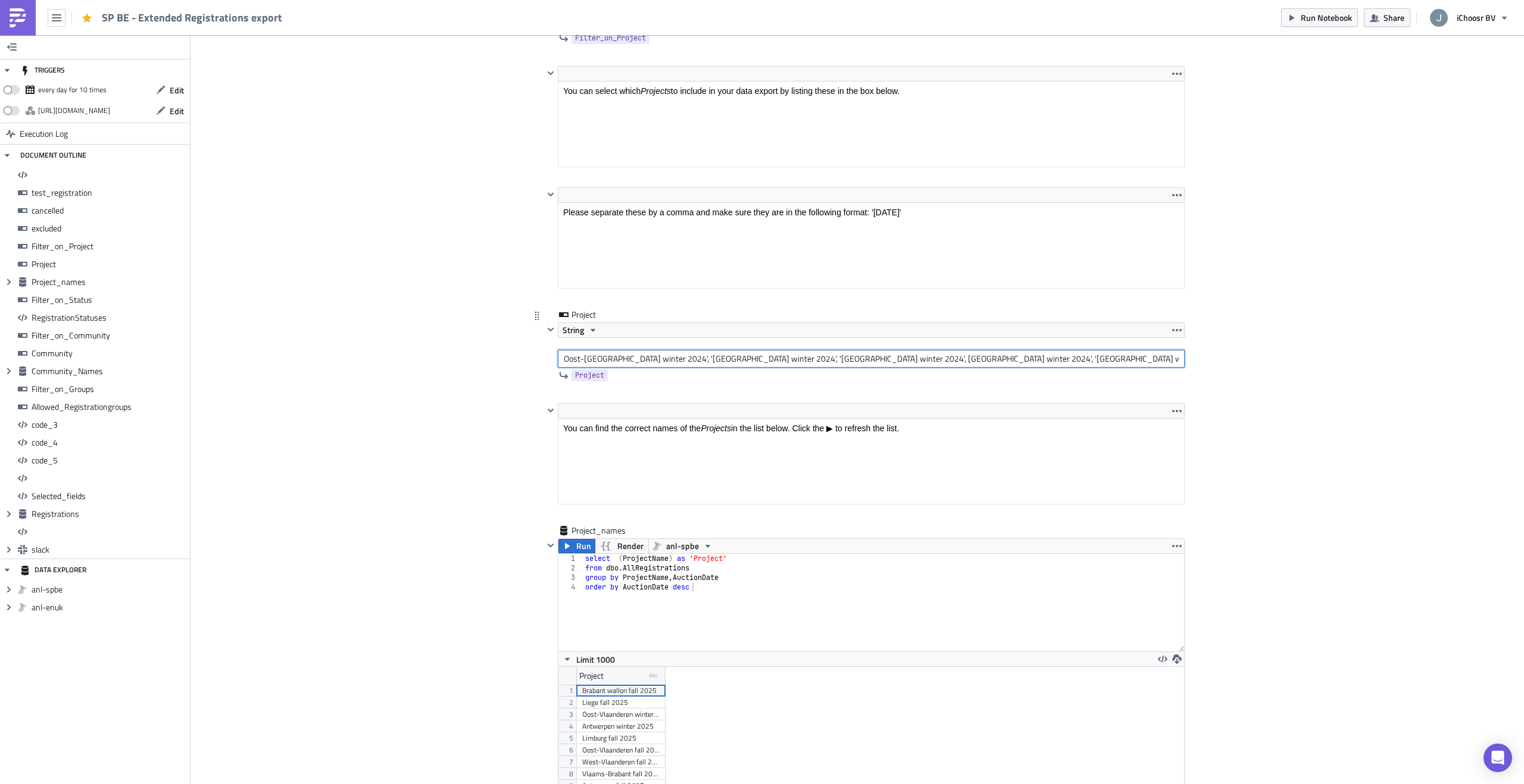
click at [564, 355] on input "Oost-Vlaanderen winter 2024', 'West-Vlaanderen winter 2024', 'Antwerpen winter …" at bounding box center [871, 359] width 627 height 18
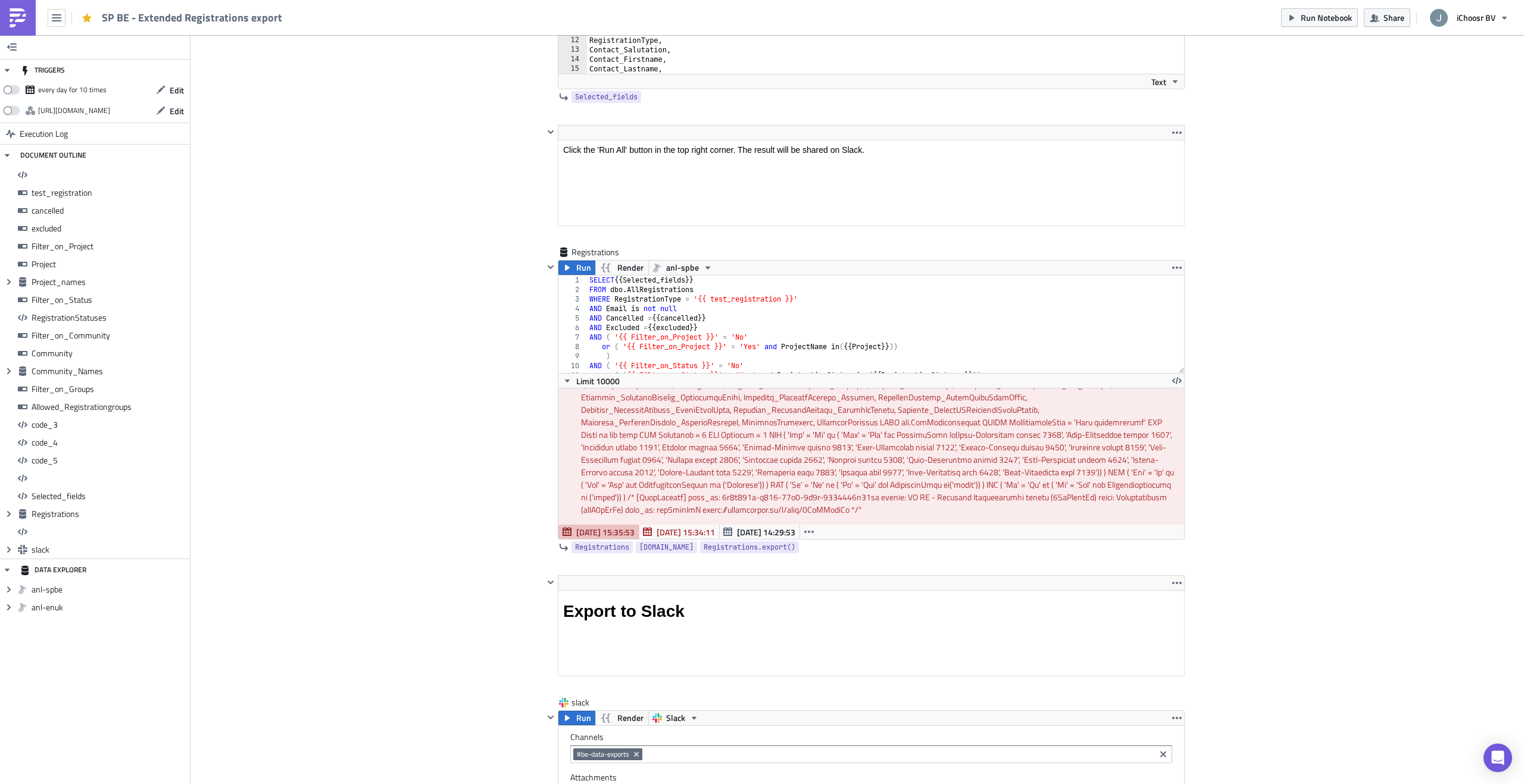
scroll to position [10414, 0]
click at [582, 265] on span "Run" at bounding box center [584, 264] width 15 height 14
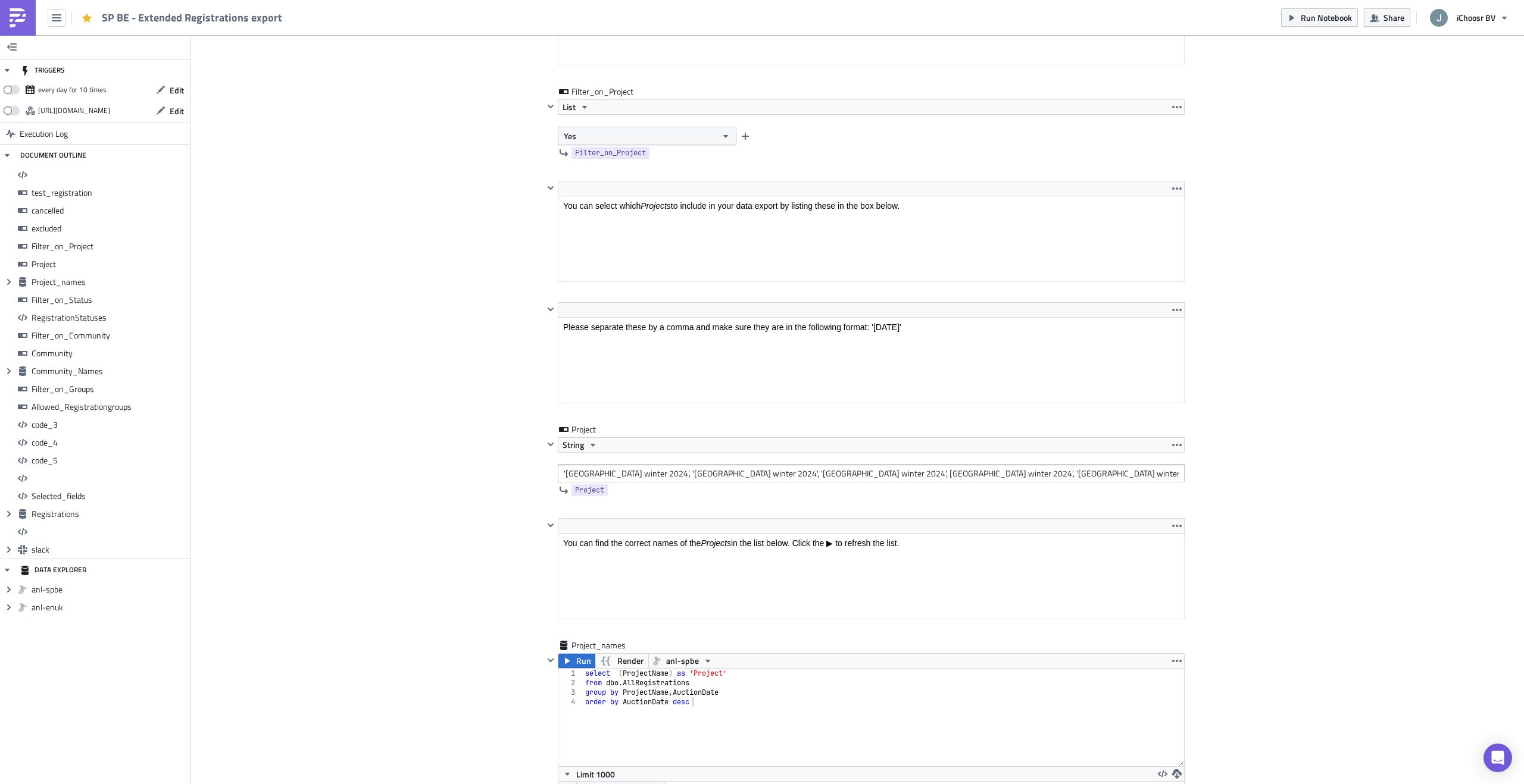
scroll to position [2497, 0]
click at [566, 478] on input "'Oost-Vlaanderen winter 2024', 'West-Vlaanderen winter 2024', 'Antwerpen winter…" at bounding box center [871, 471] width 627 height 18
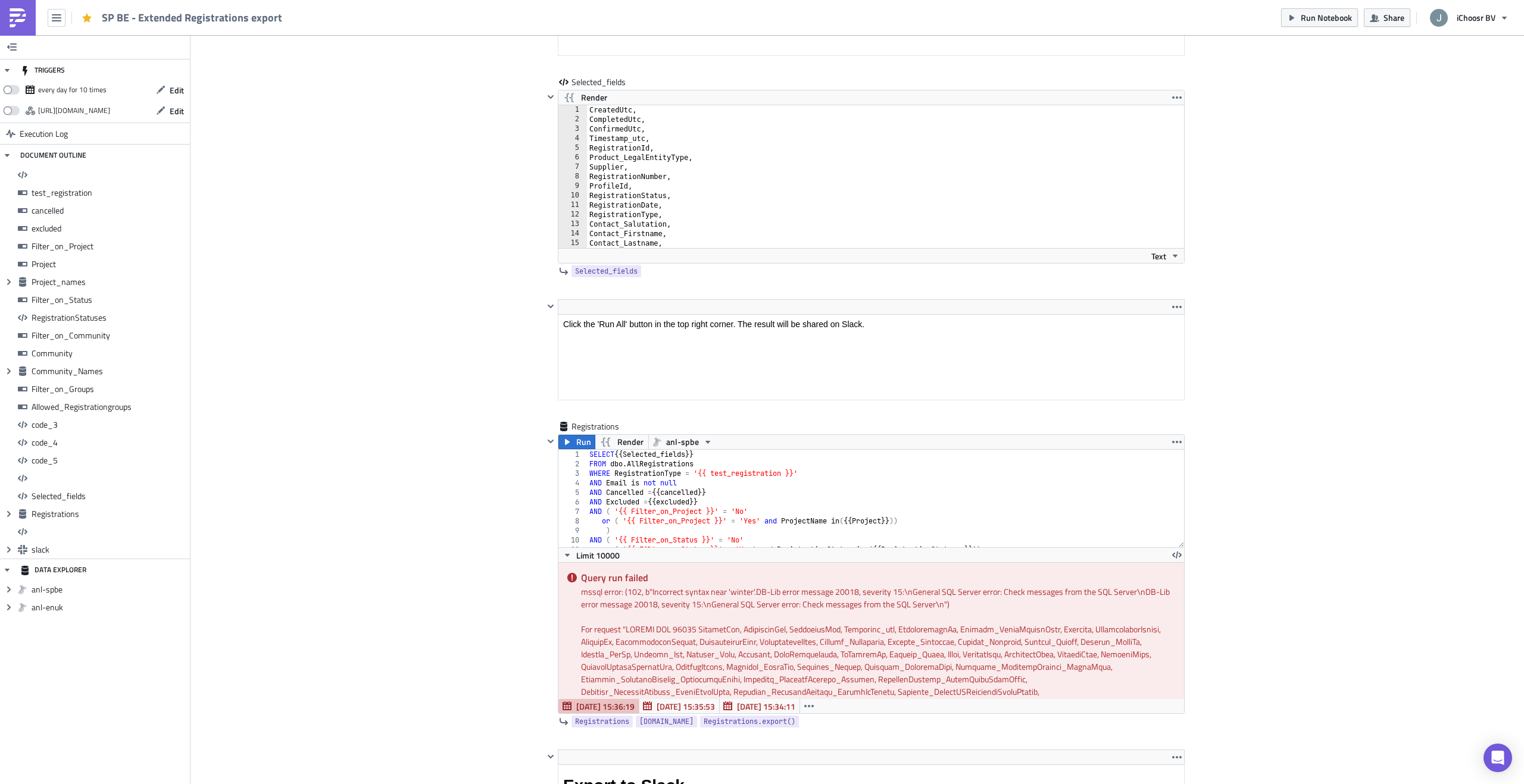
scroll to position [10370, 0]
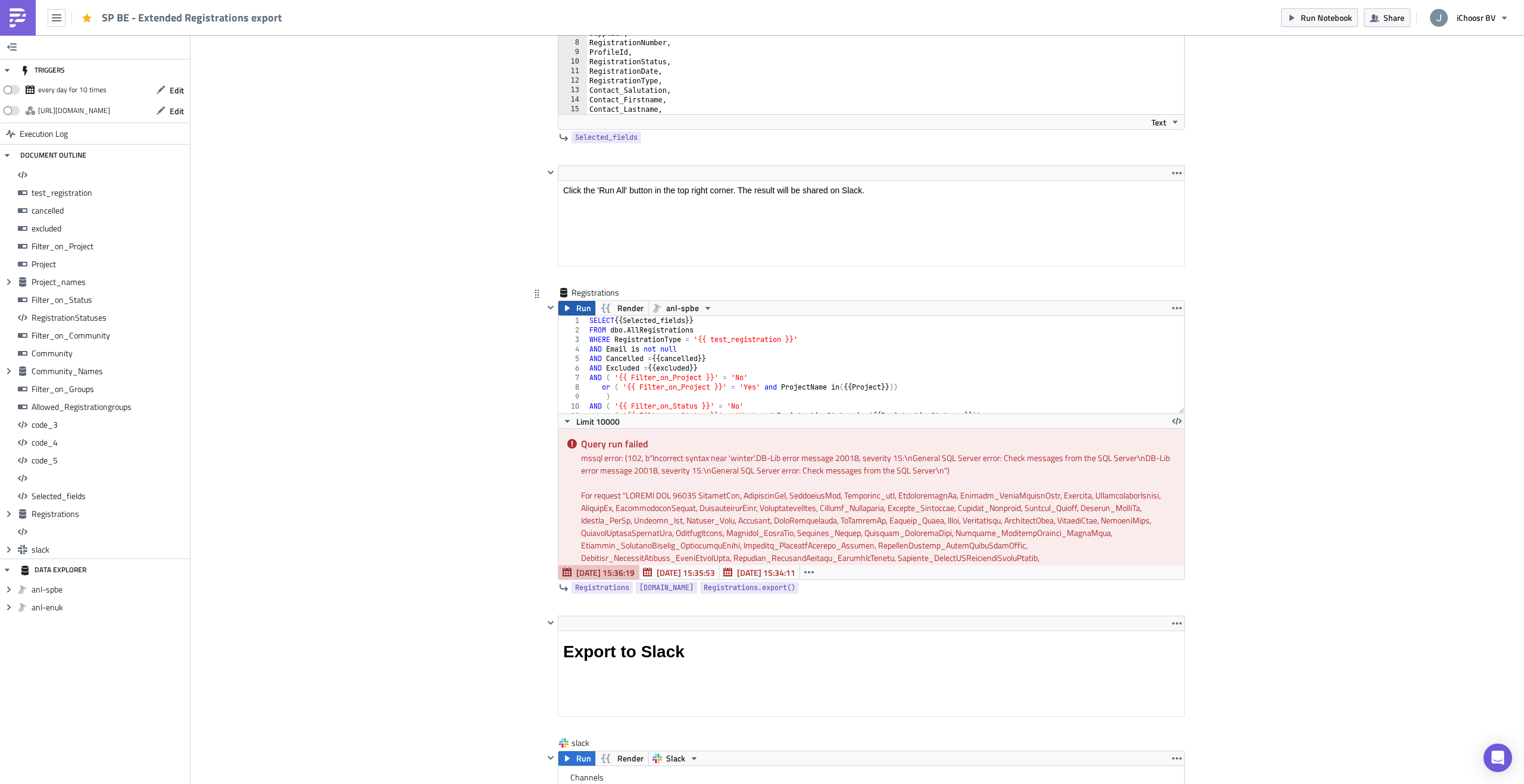
click at [569, 310] on icon "button" at bounding box center [567, 307] width 9 height 9
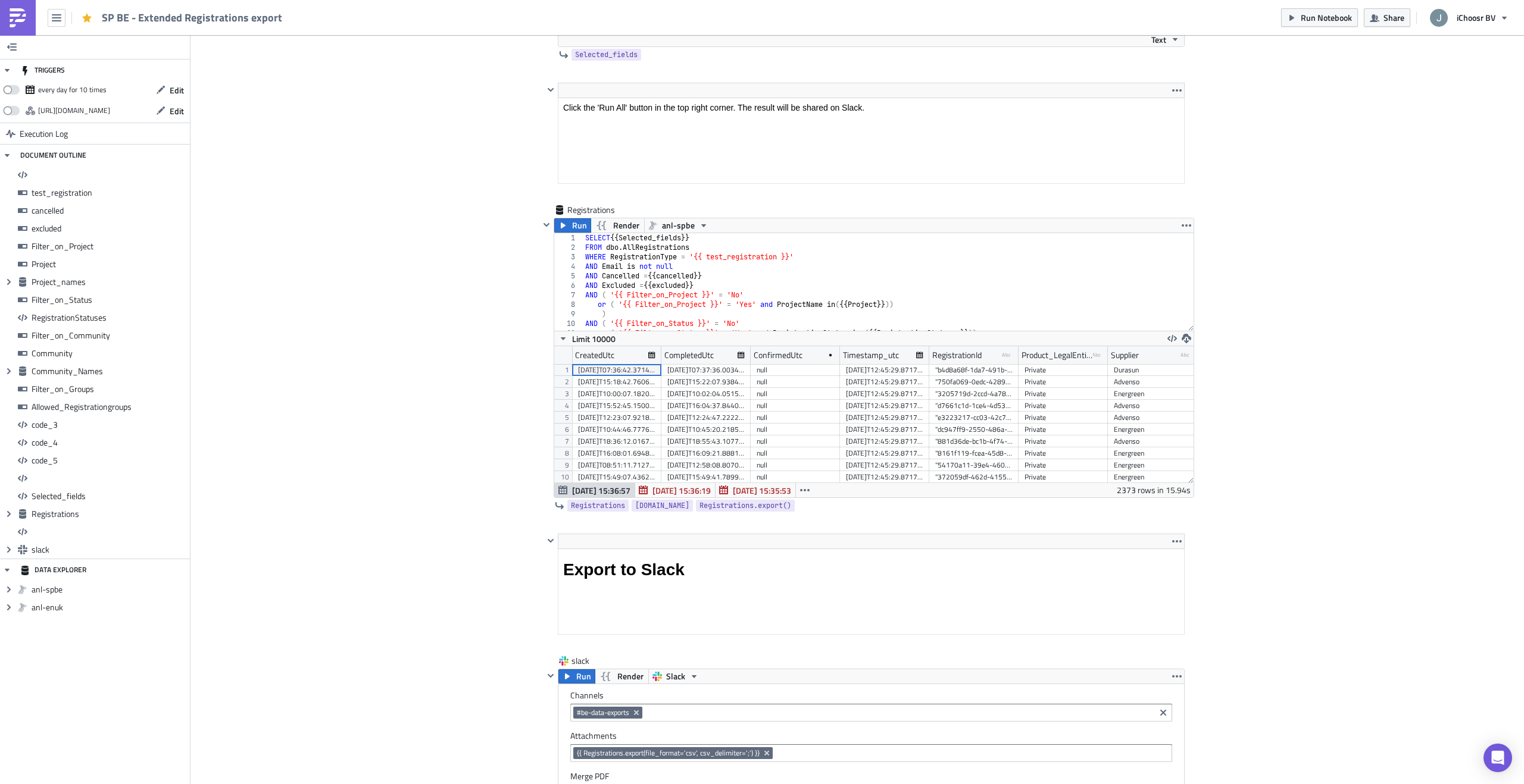
scroll to position [10311, 0]
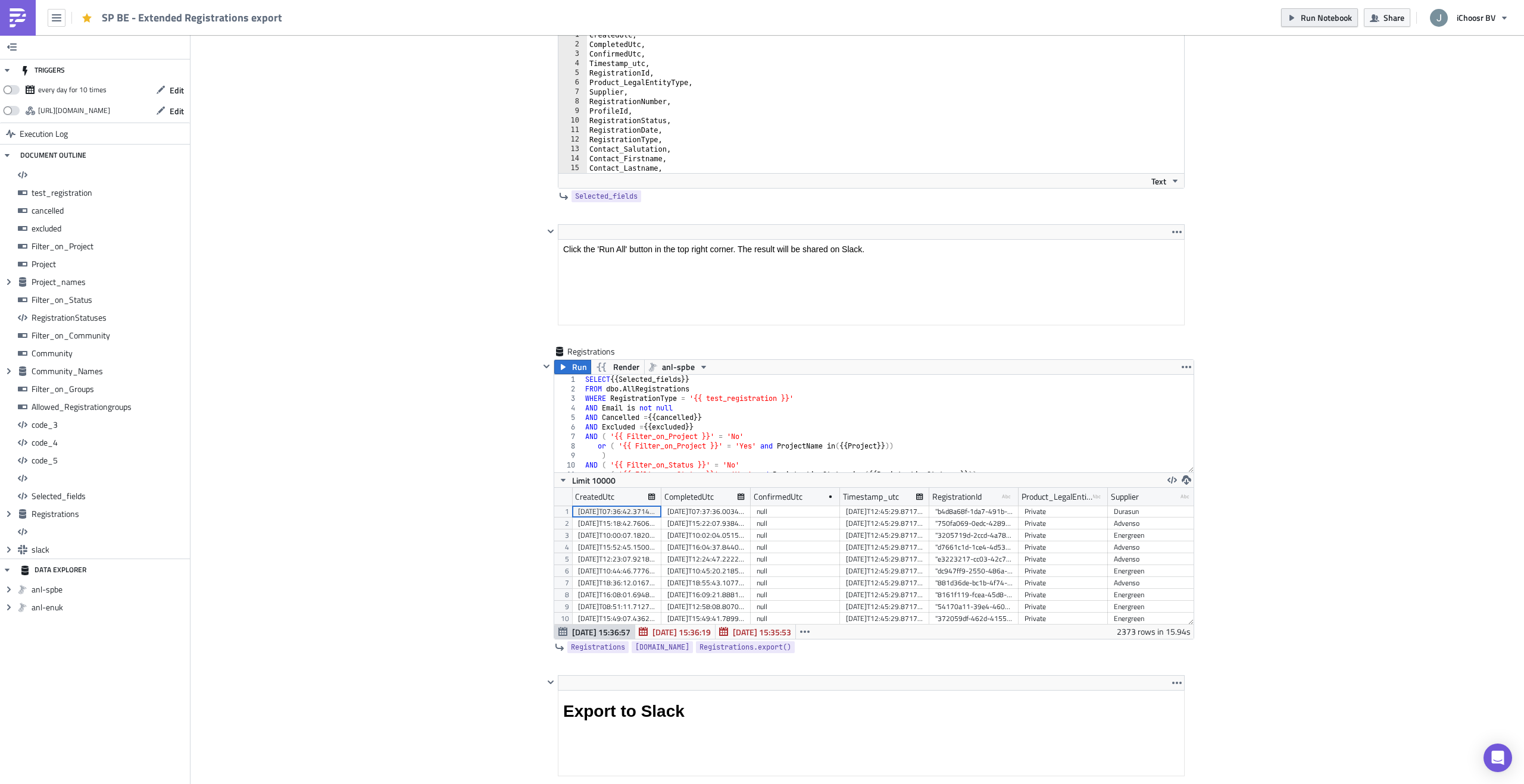
click at [1298, 24] on button "Run Notebook" at bounding box center [1319, 18] width 77 height 19
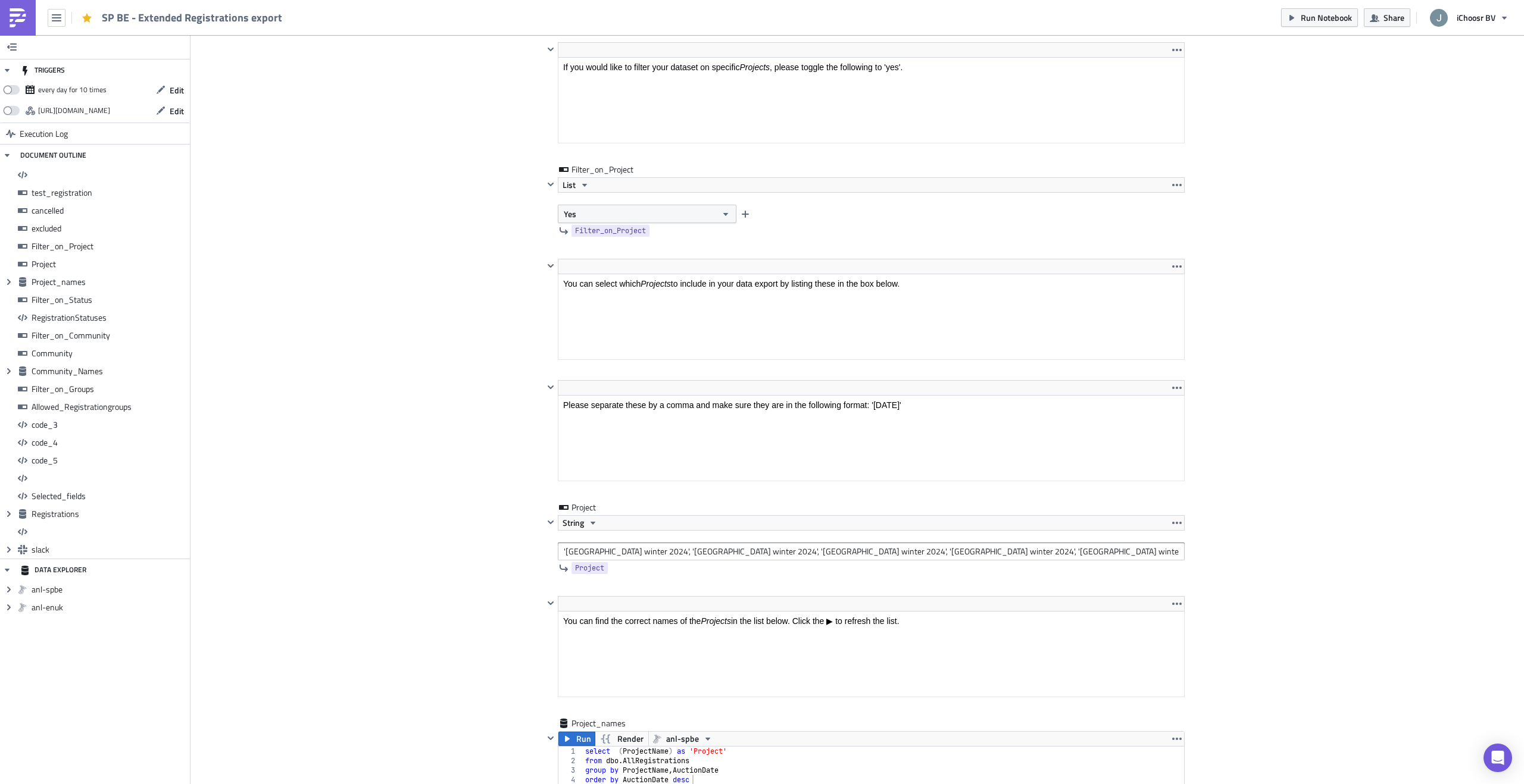
scroll to position [2409, 0]
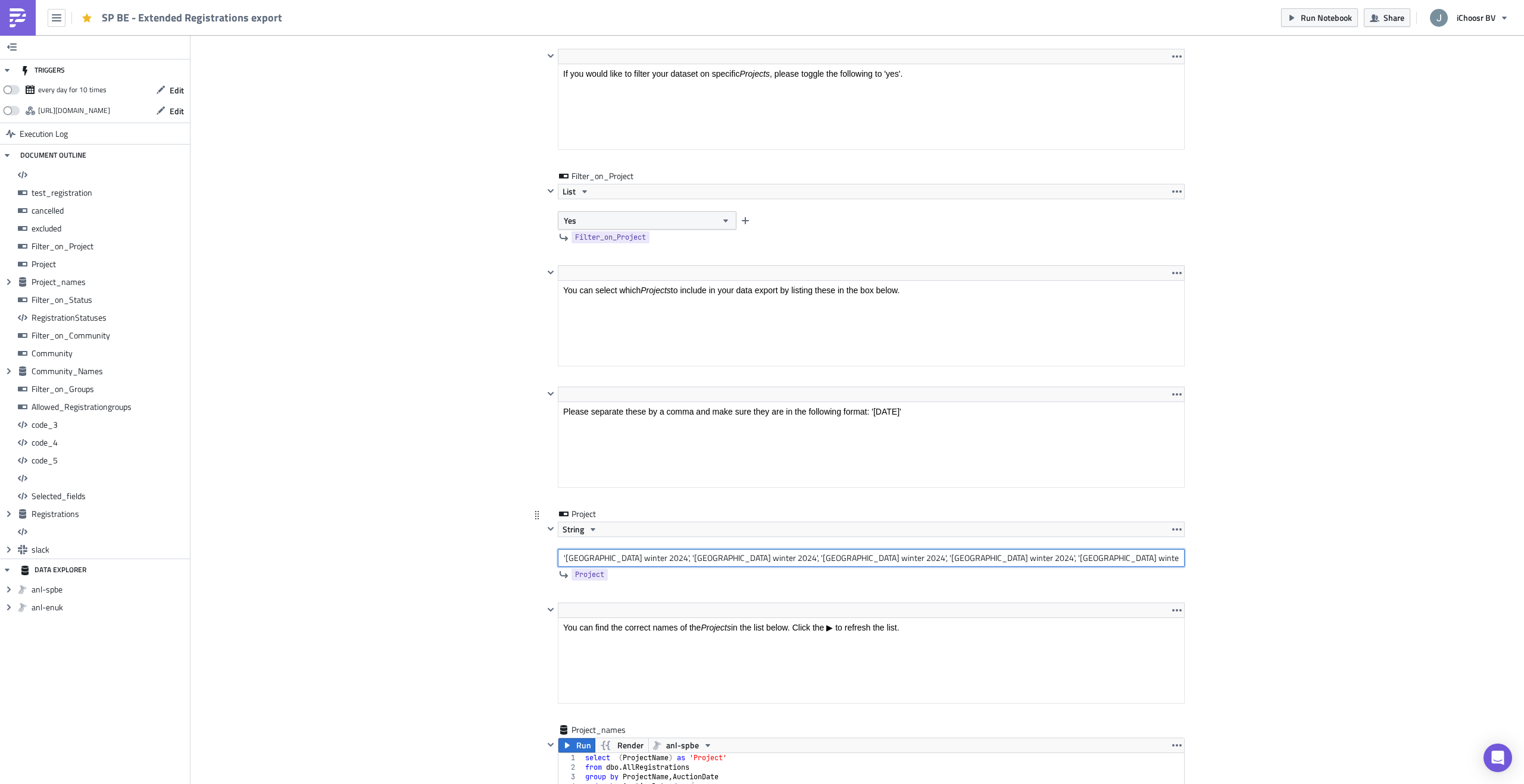
click at [670, 559] on input "'Oost-Vlaanderen winter 2024', 'West-Vlaanderen winter 2024', 'Antwerpen winter…" at bounding box center [871, 557] width 627 height 18
click at [781, 558] on input "'Oost-Vlaanderen winter 2025', 'West-Vlaanderen winter 2024', 'Antwerpen winter…" at bounding box center [871, 557] width 627 height 18
click at [872, 561] on input "'Oost-Vlaanderen winter 2025', 'West-Vlaanderen winter 2025', 'Antwerpen winter…" at bounding box center [871, 557] width 627 height 18
click at [949, 560] on input "'Oost-Vlaanderen winter 2025', 'West-Vlaanderen winter 2025', 'Antwerpen winter…" at bounding box center [871, 557] width 627 height 18
click at [1059, 559] on input "'Oost-Vlaanderen winter 2025', 'West-Vlaanderen winter 2025', 'Antwerpen winter…" at bounding box center [871, 557] width 627 height 18
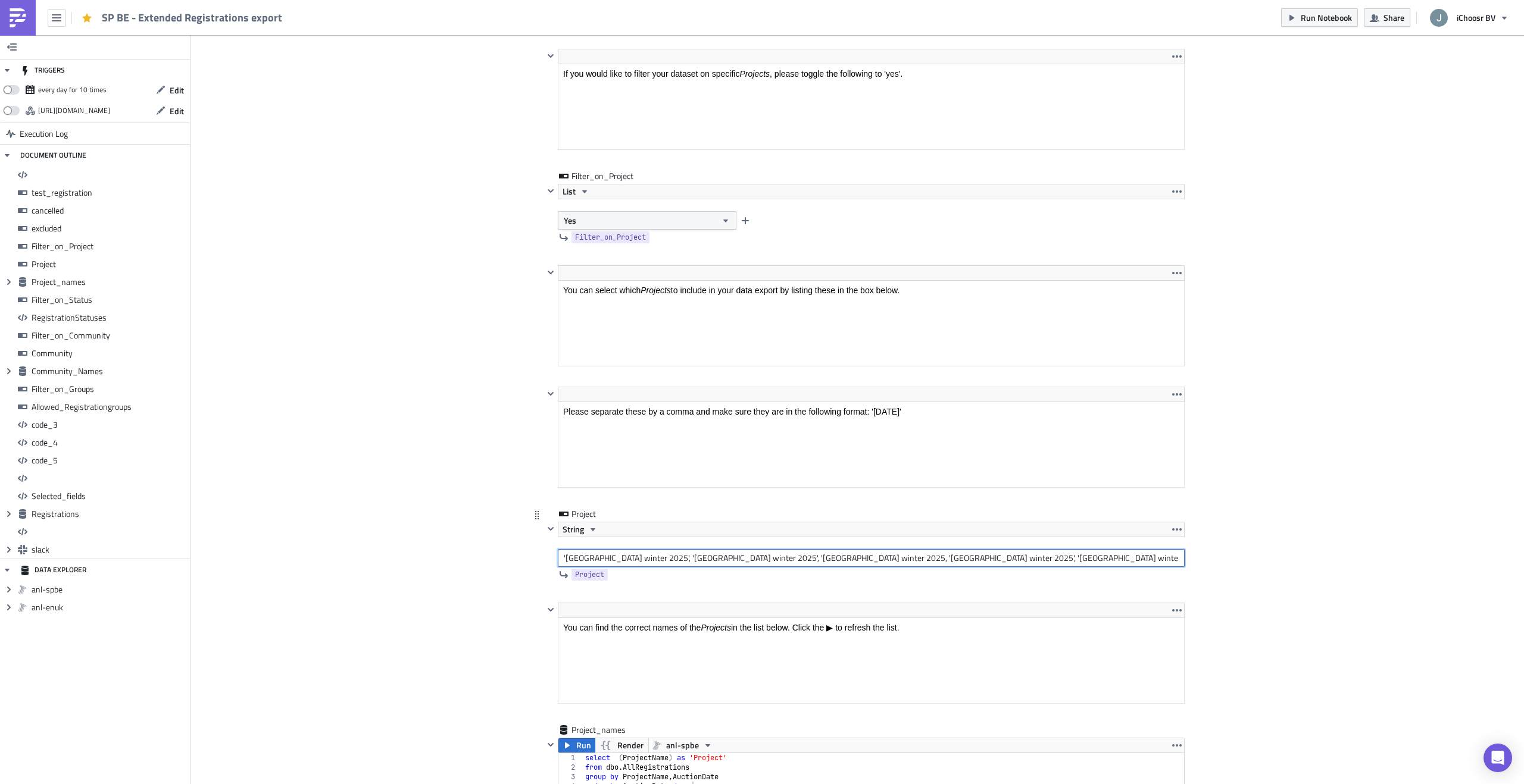
click at [1169, 557] on input "'Oost-Vlaanderen winter 2025', 'West-Vlaanderen winter 2025', 'Antwerpen winter…" at bounding box center [871, 557] width 627 height 18
click at [1095, 558] on input "'Oost-Vlaanderen winter 2025', 'West-Vlaanderen winter 2025', 'Antwerpen winter…" at bounding box center [871, 557] width 627 height 18
click at [1111, 558] on input "'Oost-Vlaanderen winter 2025', 'West-Vlaanderen winter 2025', 'Antwerpen winter…" at bounding box center [871, 557] width 627 height 18
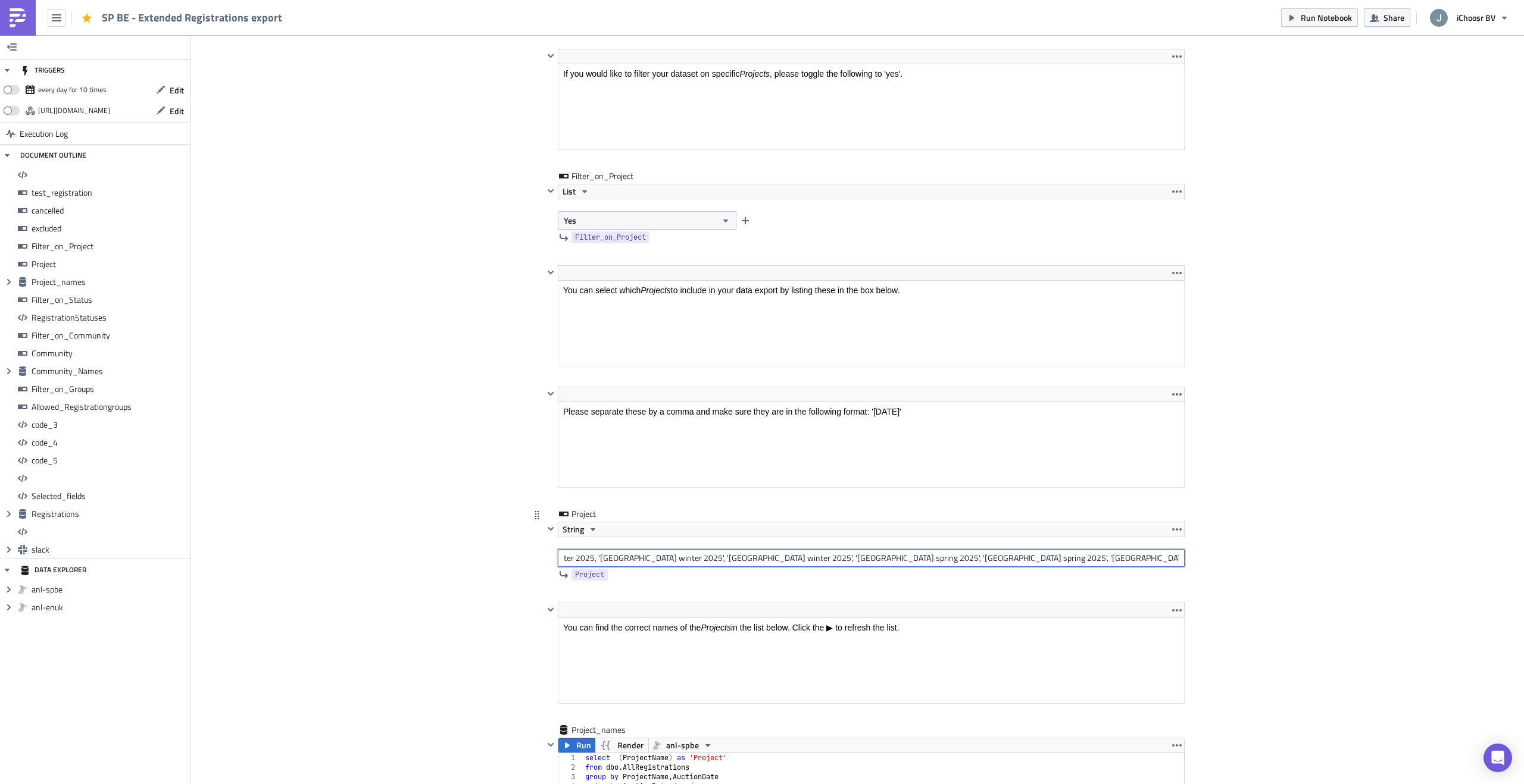
scroll to position [0, 356]
click at [1120, 556] on input "'Oost-Vlaanderen winter 2025', 'West-Vlaanderen winter 2025', 'Antwerpen winter…" at bounding box center [871, 557] width 627 height 18
click at [1104, 557] on input "'Oost-Vlaanderen winter 2025', 'West-Vlaanderen winter 2025', 'Antwerpen winter…" at bounding box center [871, 557] width 627 height 18
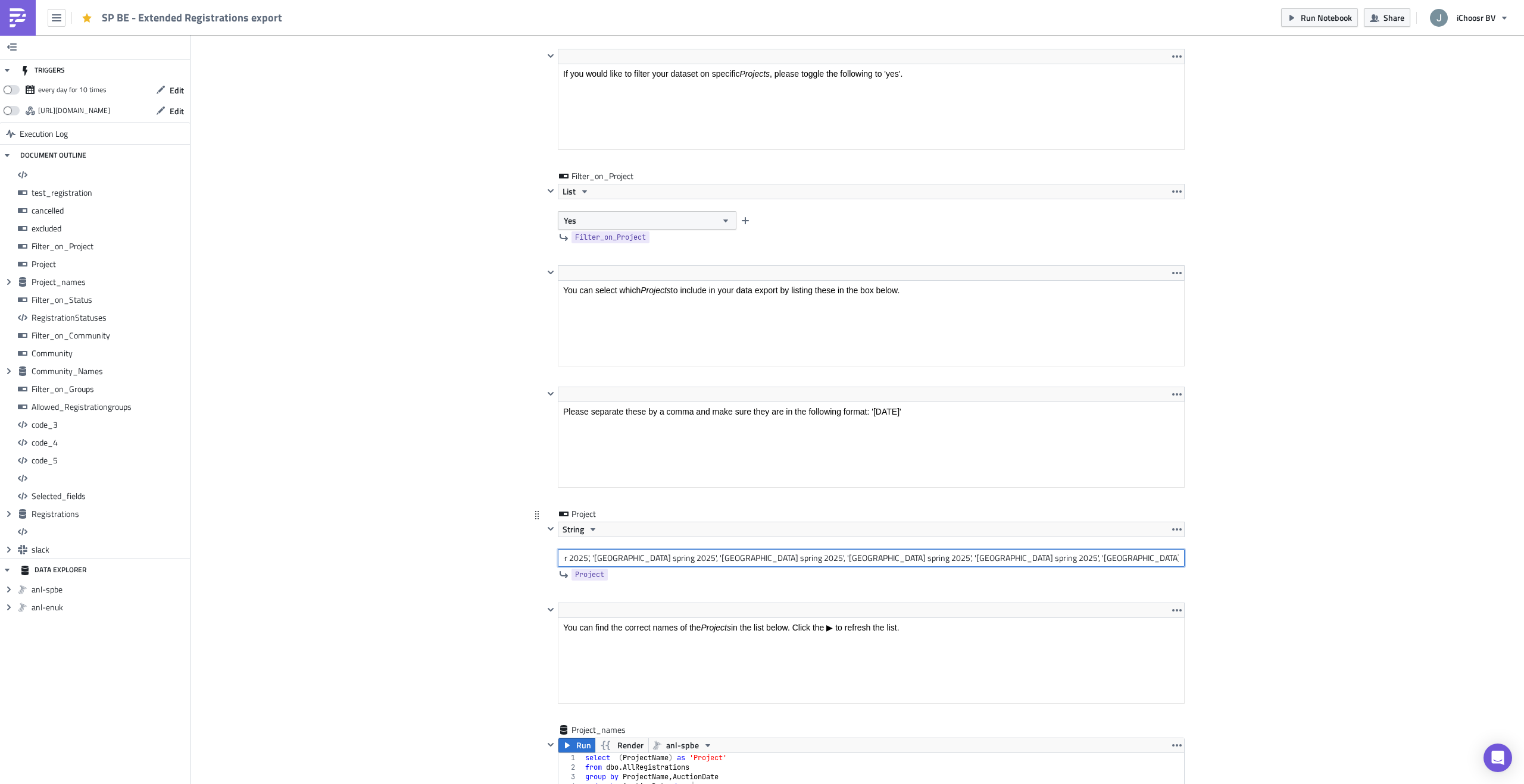
click at [1035, 558] on input "'Oost-Vlaanderen winter 2025', 'West-Vlaanderen winter 2025', 'Antwerpen winter…" at bounding box center [871, 557] width 627 height 18
click at [1034, 558] on input "'Oost-Vlaanderen winter 2025', 'West-Vlaanderen winter 2025', 'Antwerpen winter…" at bounding box center [871, 557] width 627 height 18
click at [1151, 560] on input "'Oost-Vlaanderen winter 2025', 'West-Vlaanderen winter 2025', 'Antwerpen winter…" at bounding box center [871, 557] width 627 height 18
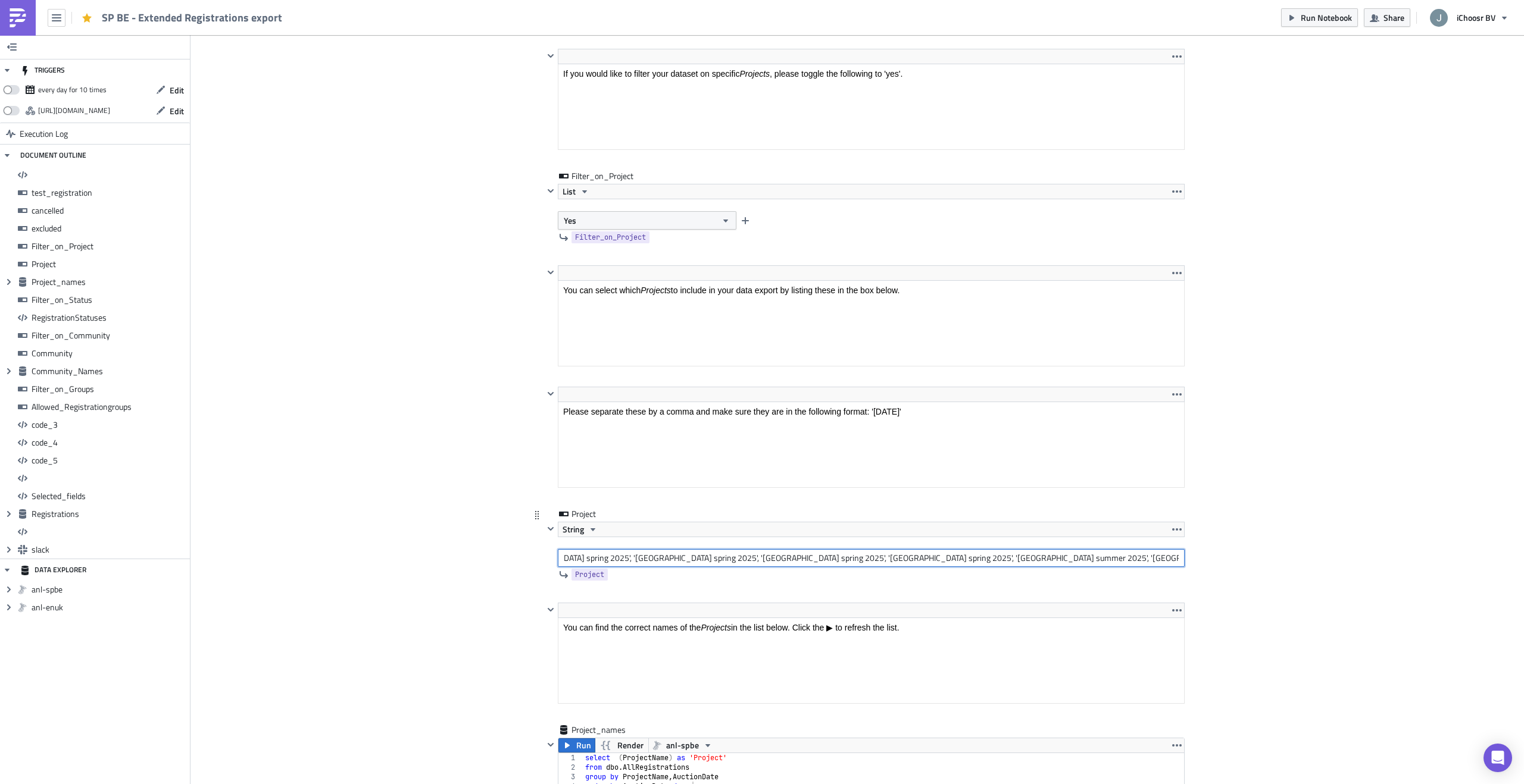
click at [1144, 559] on input "'Oost-Vlaanderen winter 2025', 'West-Vlaanderen winter 2025', 'Antwerpen winter…" at bounding box center [871, 557] width 627 height 18
click at [1105, 559] on input "'Oost-Vlaanderen winter 2025', 'West-Vlaanderen winter 2025', 'Antwerpen winter…" at bounding box center [871, 557] width 627 height 18
click at [1067, 560] on input "'Oost-Vlaanderen winter 2025', 'West-Vlaanderen winter 2025', 'Antwerpen winter…" at bounding box center [871, 557] width 627 height 18
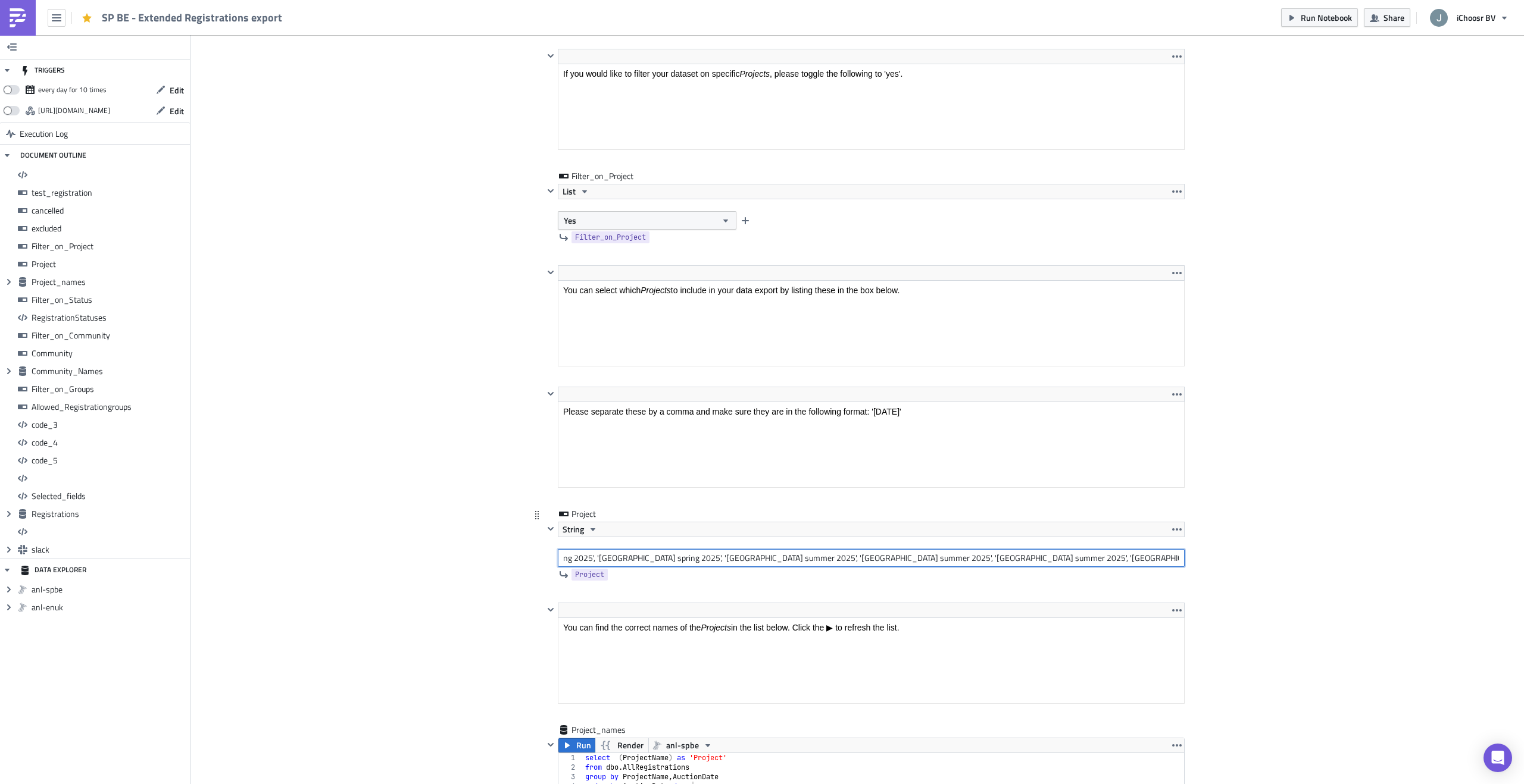
click at [1144, 557] on input "'Oost-Vlaanderen winter 2025', 'West-Vlaanderen winter 2025', 'Antwerpen winter…" at bounding box center [871, 557] width 627 height 18
click at [1035, 557] on input "'Oost-Vlaanderen winter 2025', 'West-Vlaanderen winter 2025', 'Antwerpen winter…" at bounding box center [871, 557] width 627 height 18
click at [1132, 557] on input "'Oost-Vlaanderen winter 2025', 'West-Vlaanderen winter 2025', 'Antwerpen winter…" at bounding box center [871, 557] width 627 height 18
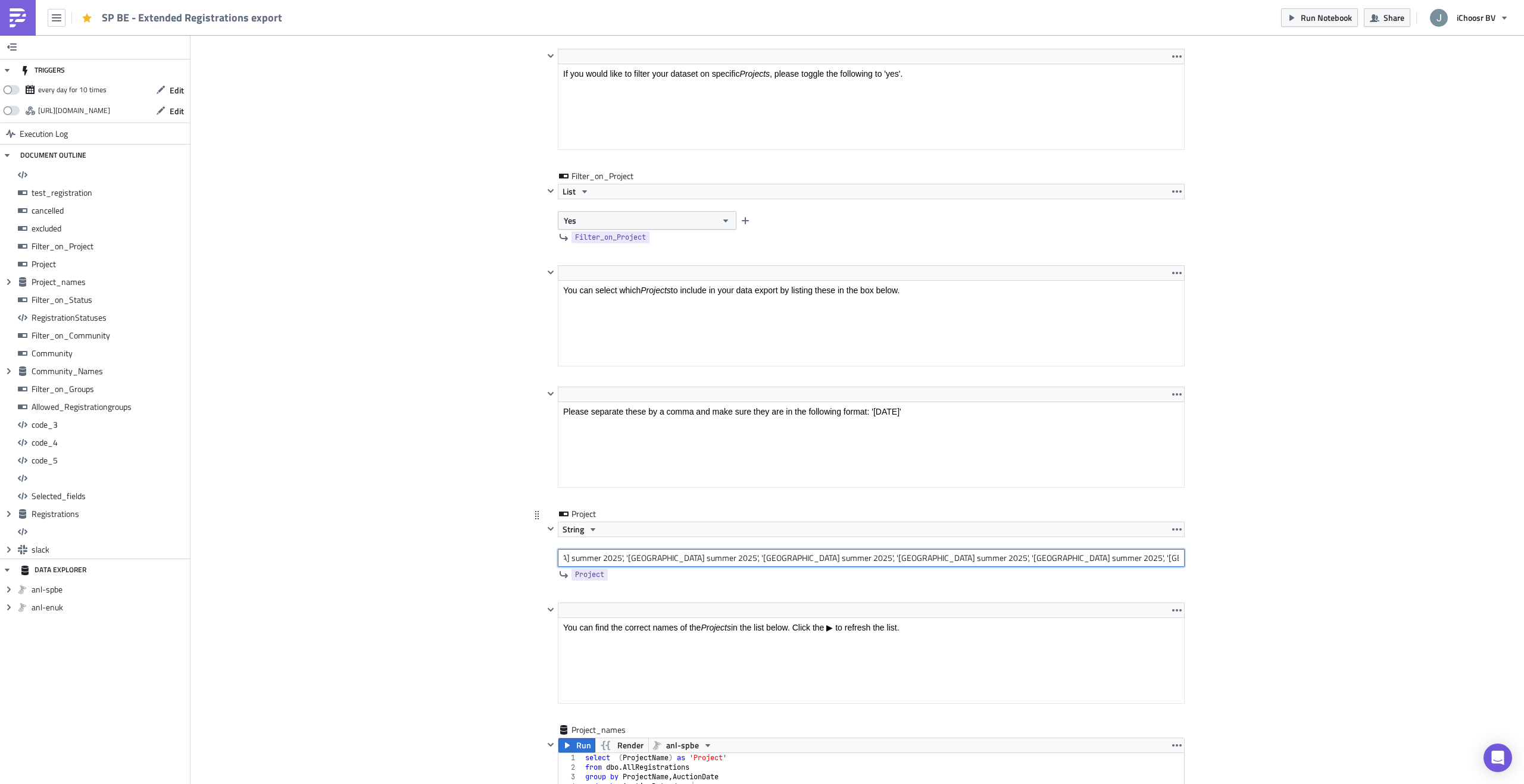
click at [1176, 559] on input "'Oost-Vlaanderen winter 2025', 'West-Vlaanderen winter 2025', 'Antwerpen winter…" at bounding box center [871, 557] width 627 height 18
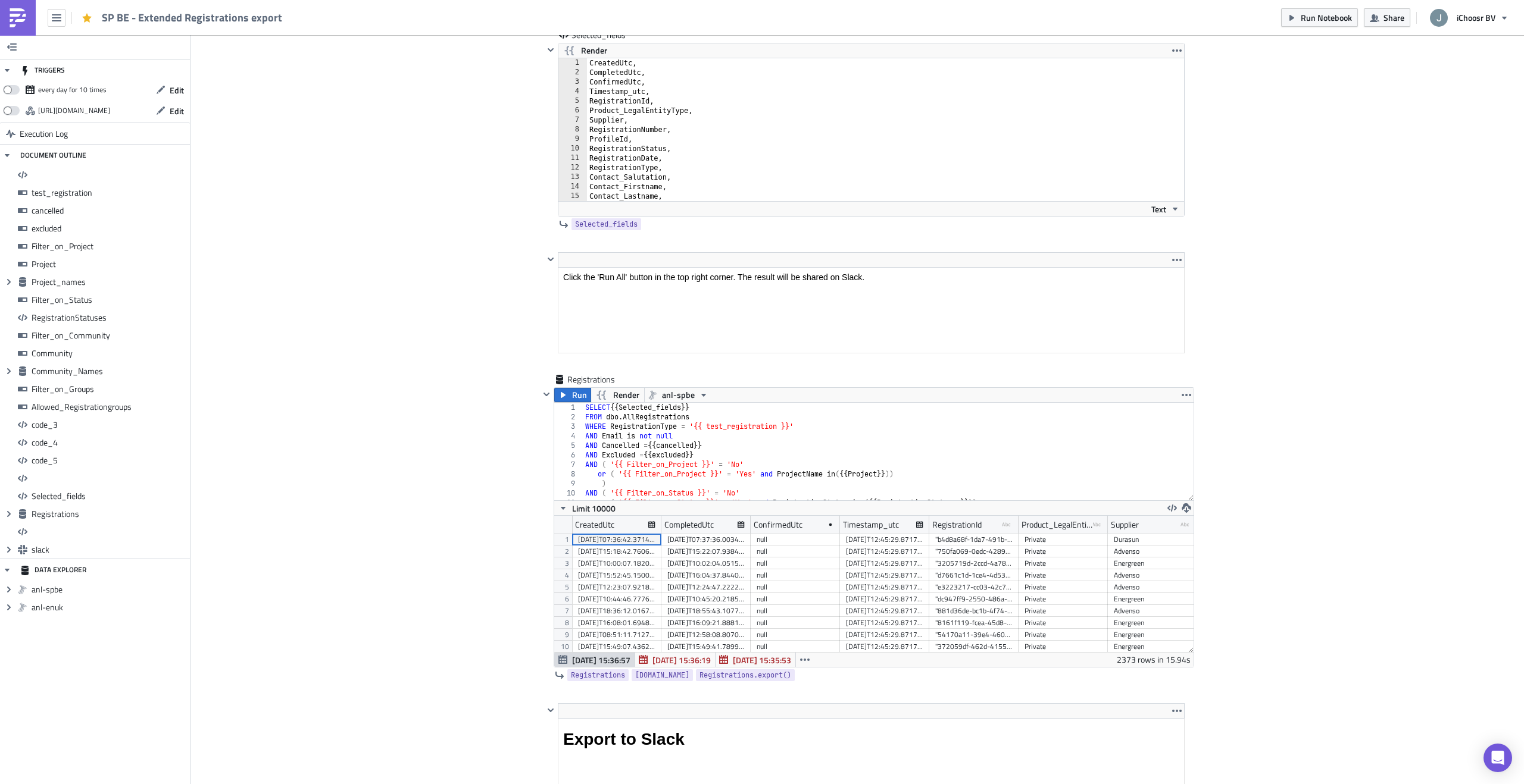
scroll to position [10316, 0]
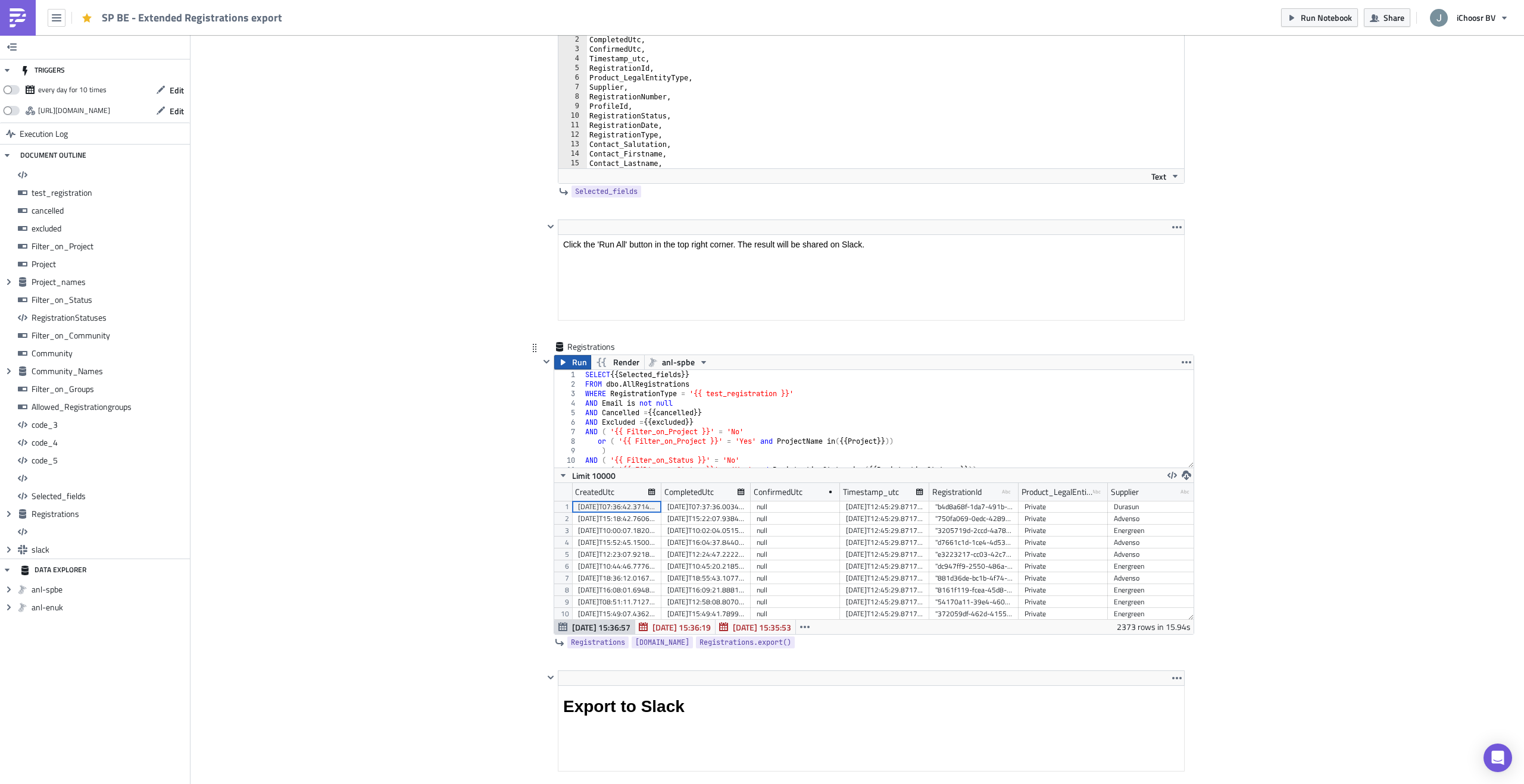
click at [574, 365] on span "Run" at bounding box center [580, 362] width 15 height 14
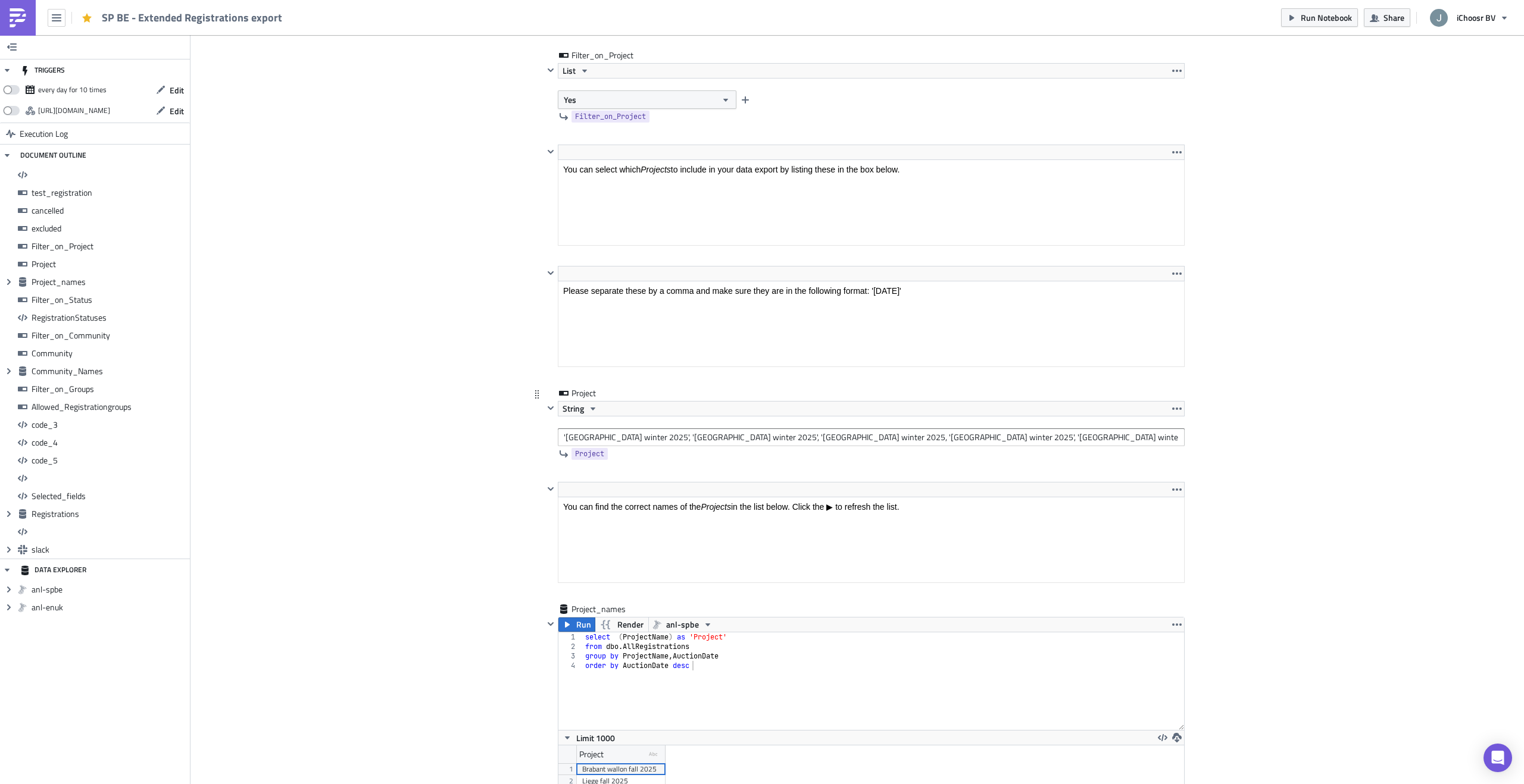
scroll to position [2540, 0]
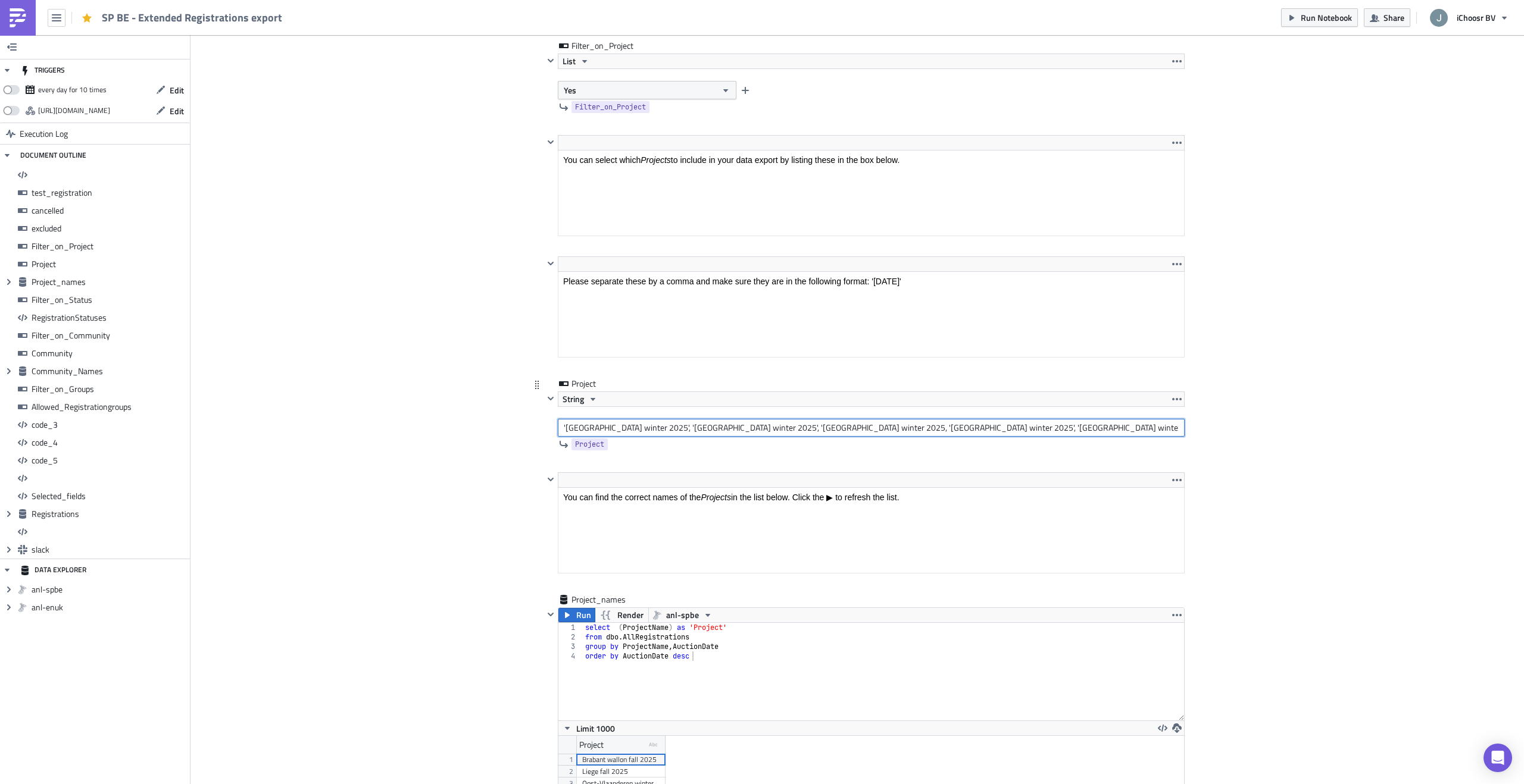
click at [725, 429] on input "'Oost-Vlaanderen winter 2025', 'West-Vlaanderen winter 2025', 'Antwerpen winter…" at bounding box center [871, 428] width 627 height 18
click at [1083, 429] on input "'Oost-Vlaanderen winter 2025', 'West-Vlaanderen winter 2025', 'Antwerpen winter…" at bounding box center [871, 428] width 627 height 18
click at [673, 430] on input "'Oost-Vlaanderen winter 2025', 'West-Vlaanderen winter 2025', 'Antwerpen winter…" at bounding box center [871, 428] width 627 height 18
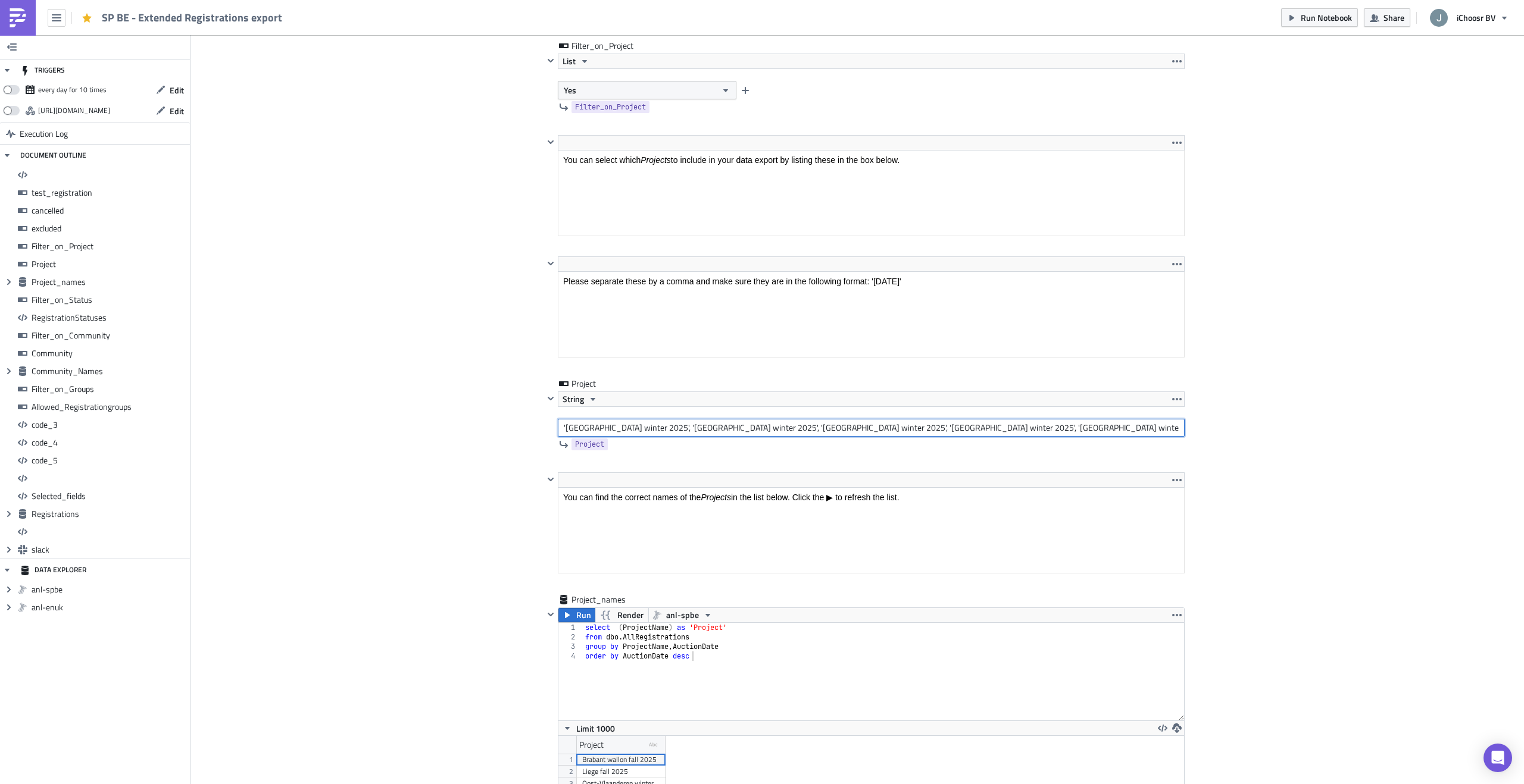
type input "'[GEOGRAPHIC_DATA] winter 2025', '[GEOGRAPHIC_DATA] winter 2025', '[GEOGRAPHIC_…"
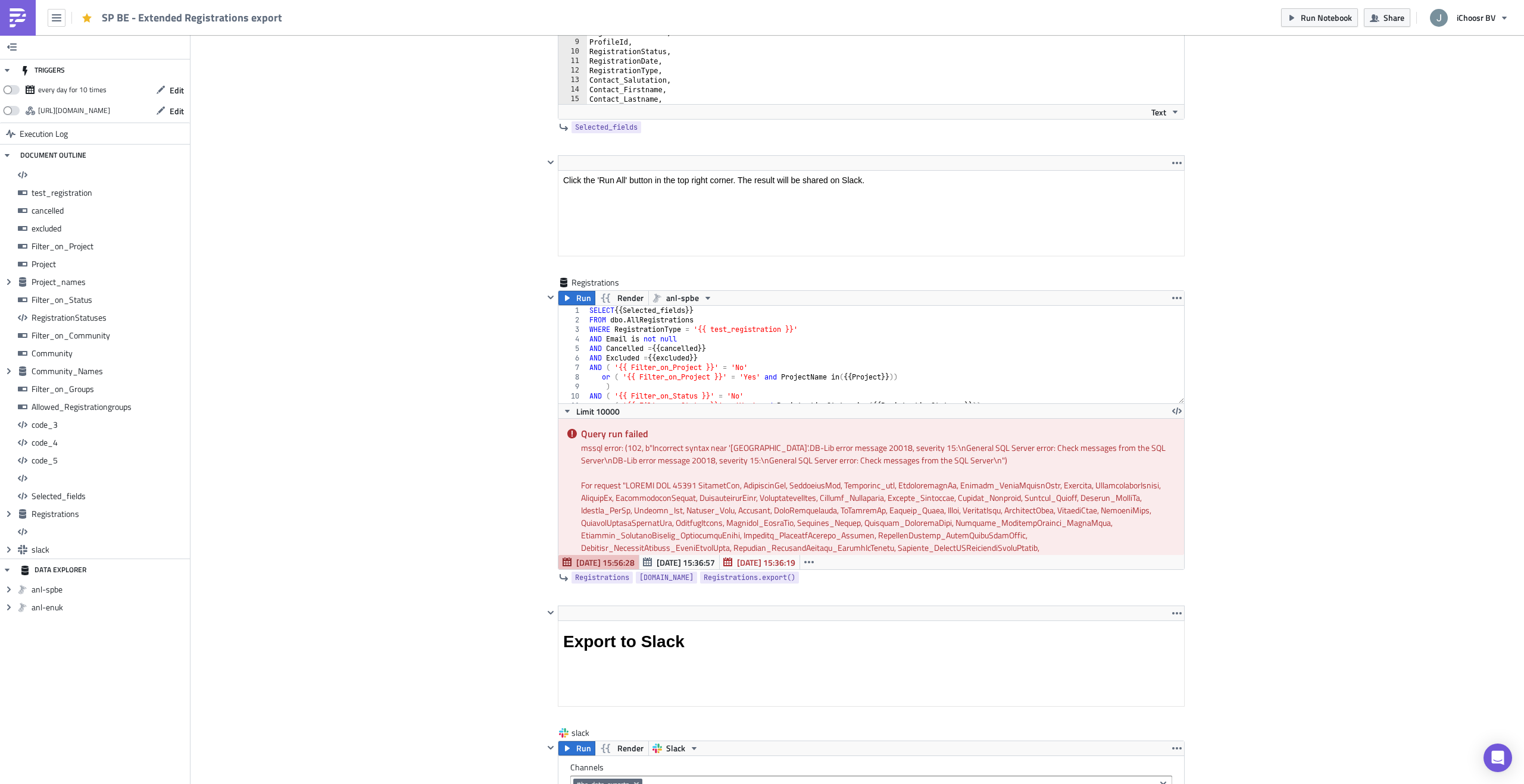
scroll to position [10381, 0]
click at [571, 300] on icon "button" at bounding box center [567, 297] width 9 height 9
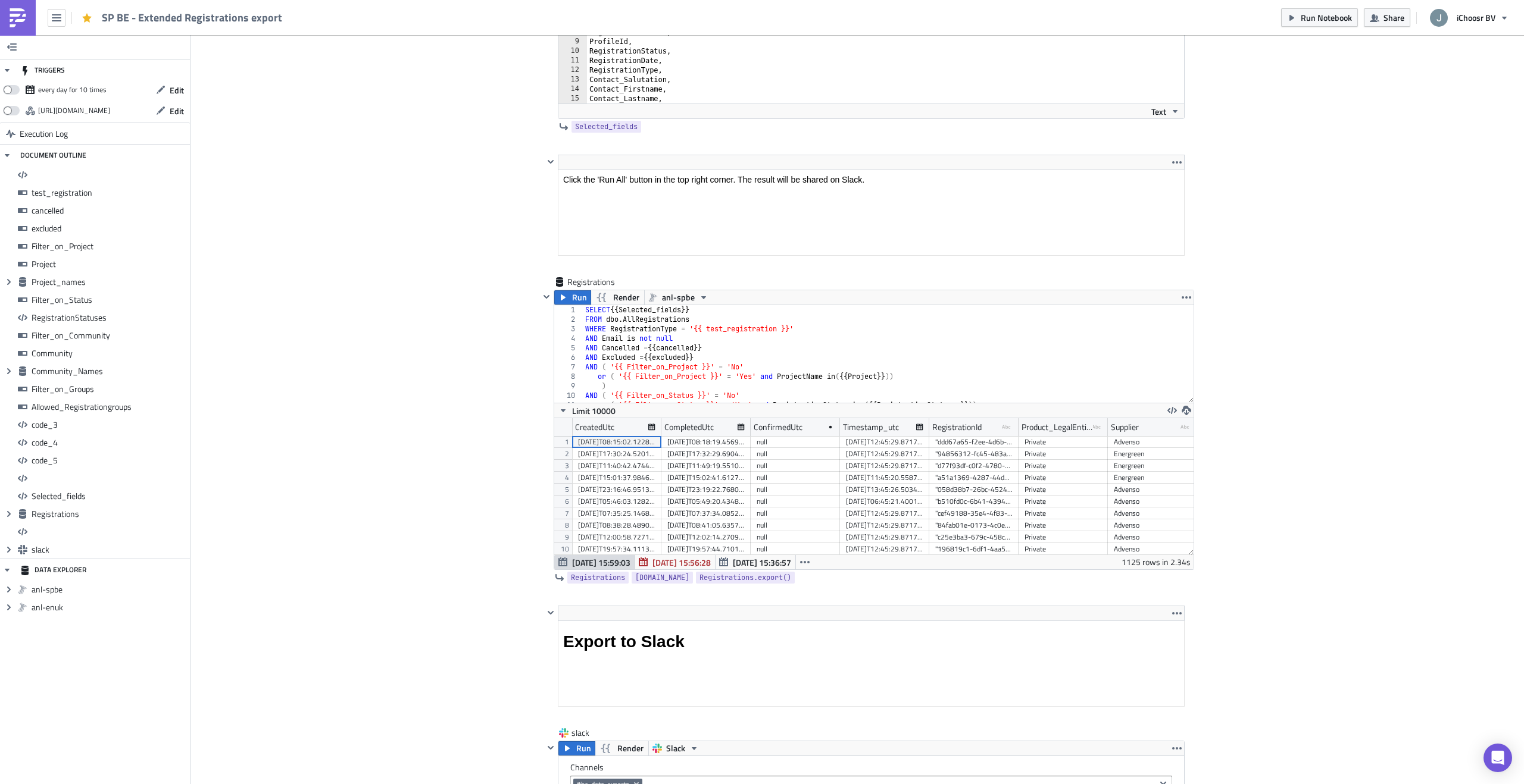
scroll to position [136, 639]
click at [1300, 19] on button "Run Notebook" at bounding box center [1319, 18] width 77 height 19
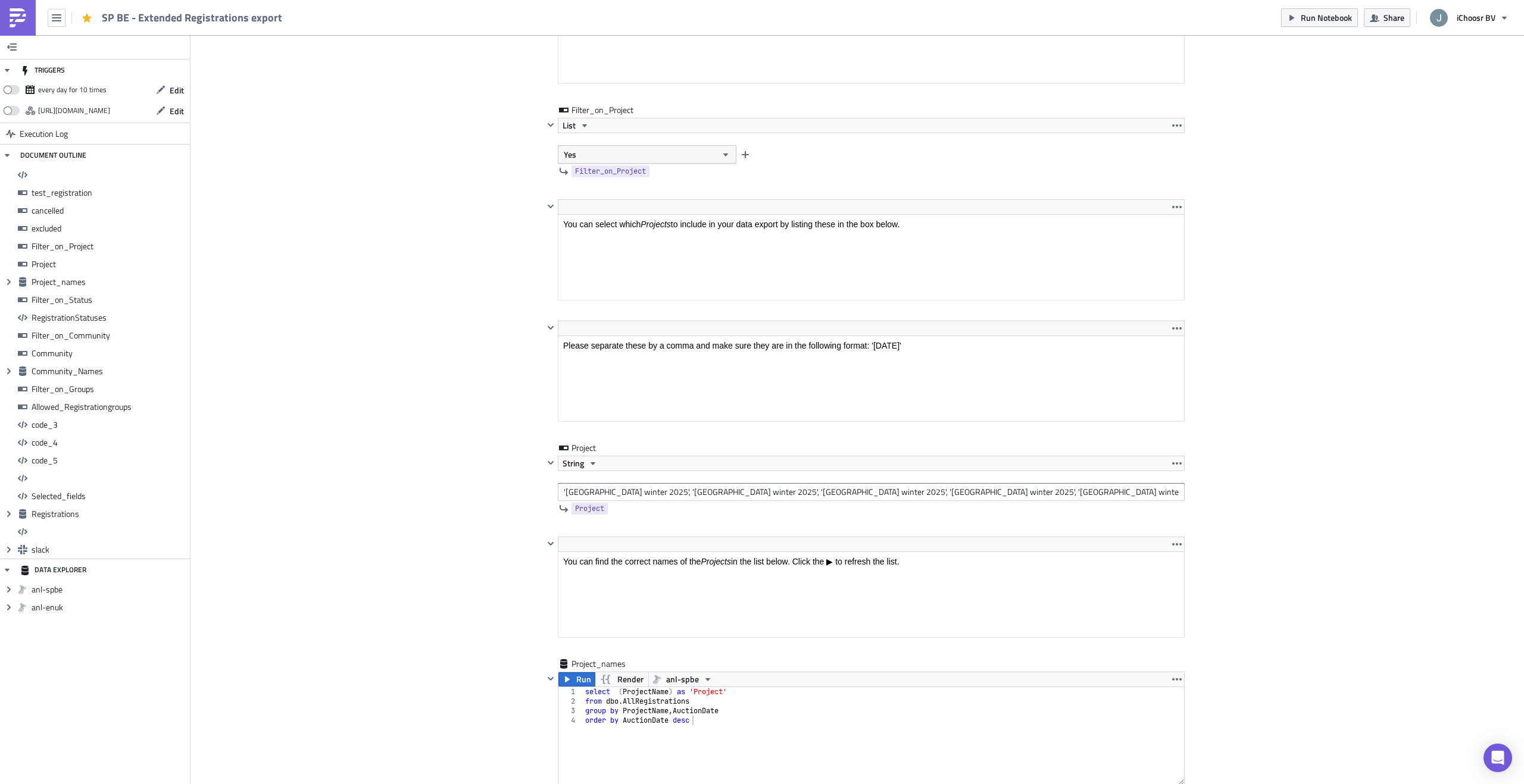
scroll to position [2616, 0]
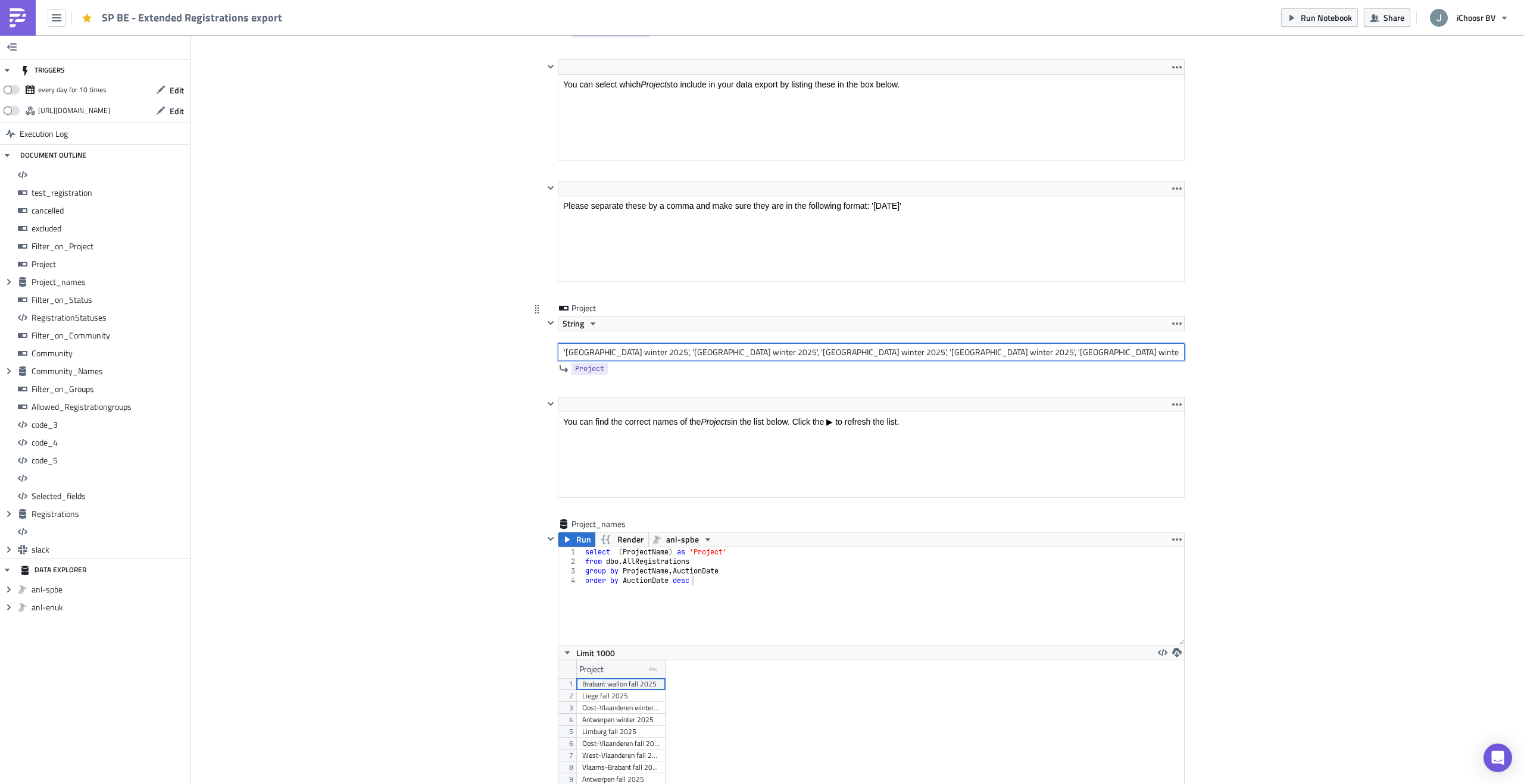
click at [631, 349] on input "'[GEOGRAPHIC_DATA] winter 2025', '[GEOGRAPHIC_DATA] winter 2025', '[GEOGRAPHIC_…" at bounding box center [871, 352] width 627 height 18
click at [53, 15] on icon "button" at bounding box center [56, 18] width 9 height 9
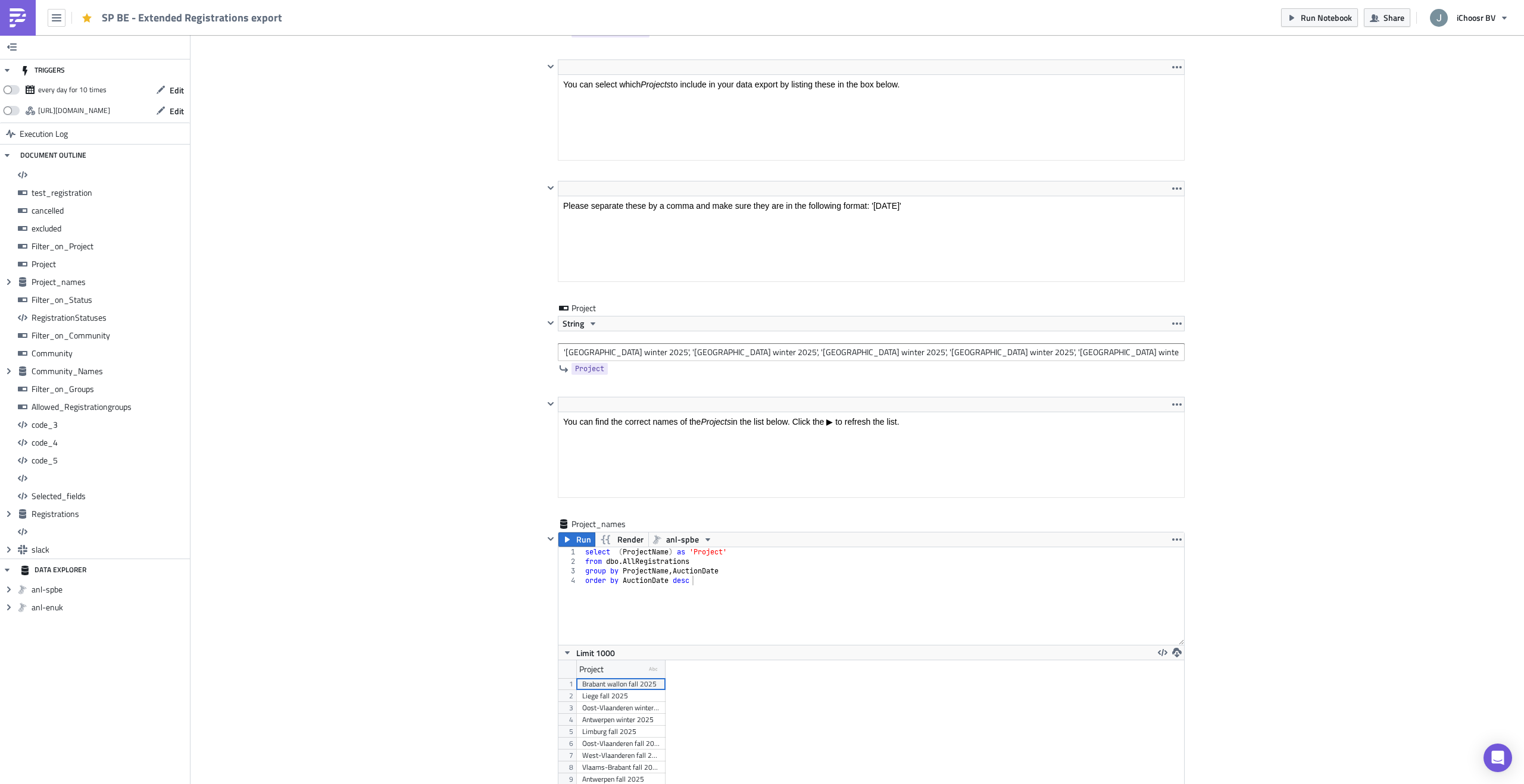
click at [143, 18] on span "SP BE - Extended Registrations export" at bounding box center [193, 18] width 182 height 13
click at [22, 24] on img at bounding box center [18, 18] width 19 height 19
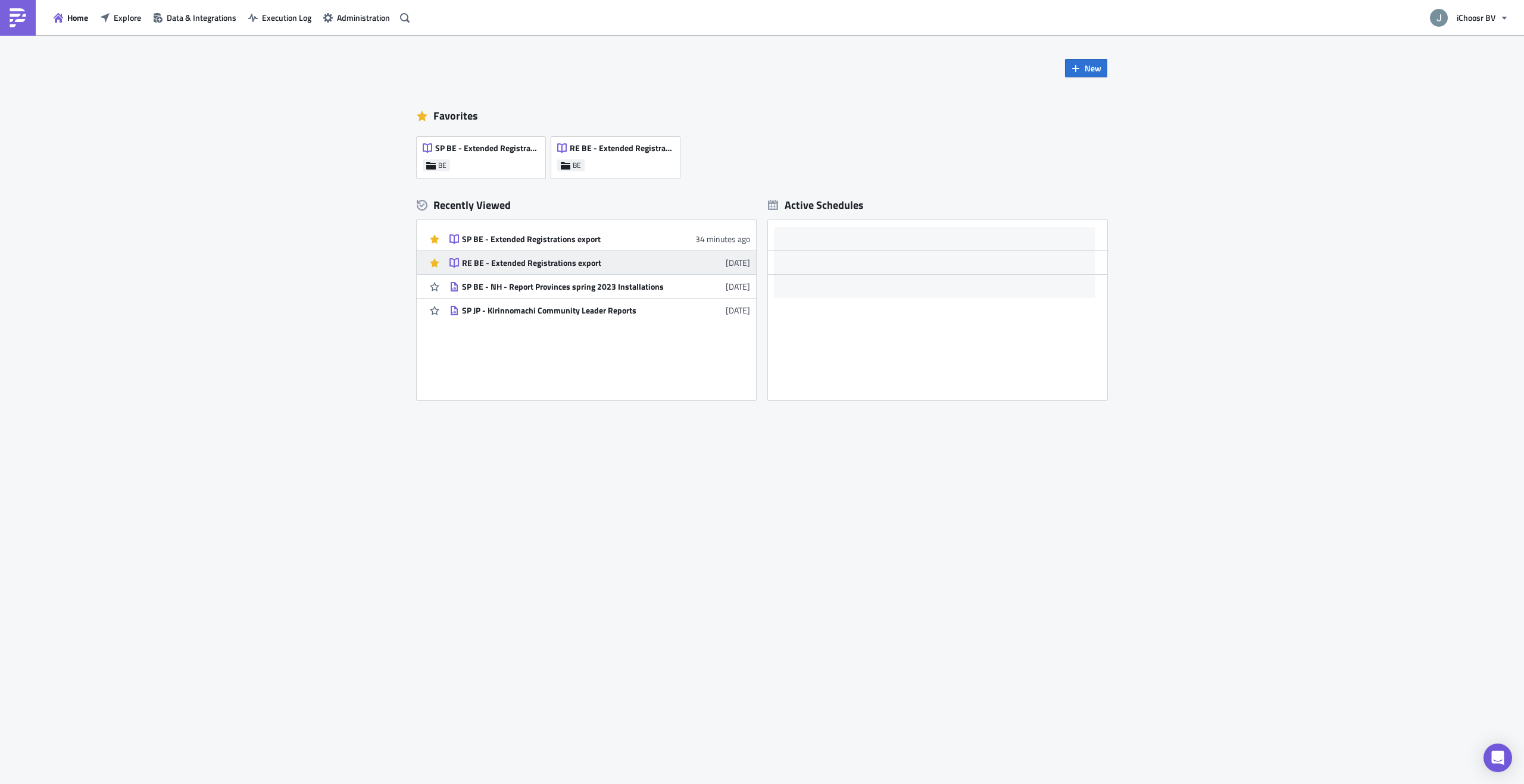
click at [521, 263] on div "RE BE - Extended Registrations export" at bounding box center [565, 263] width 208 height 11
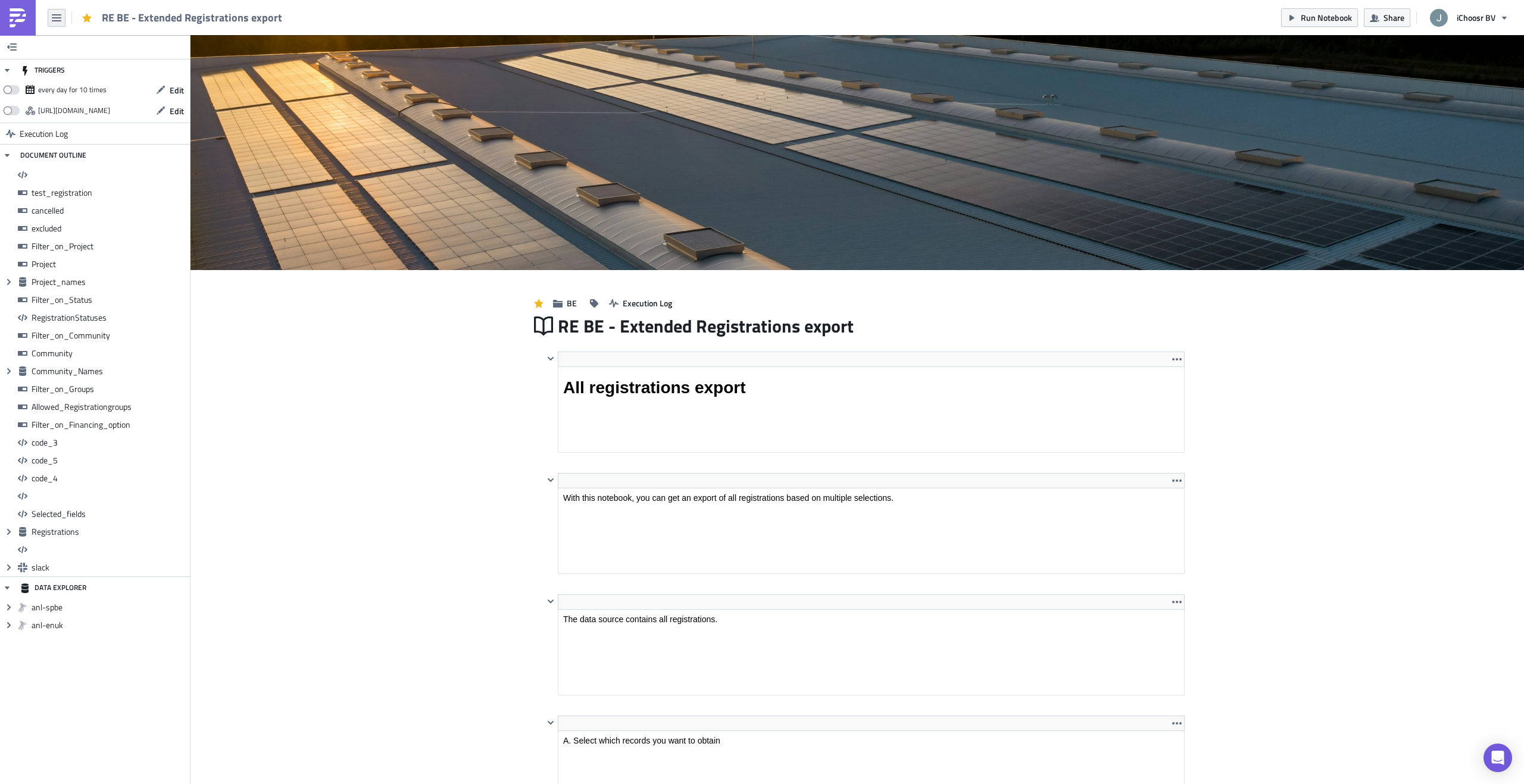
click at [56, 17] on icon "button" at bounding box center [56, 18] width 9 height 7
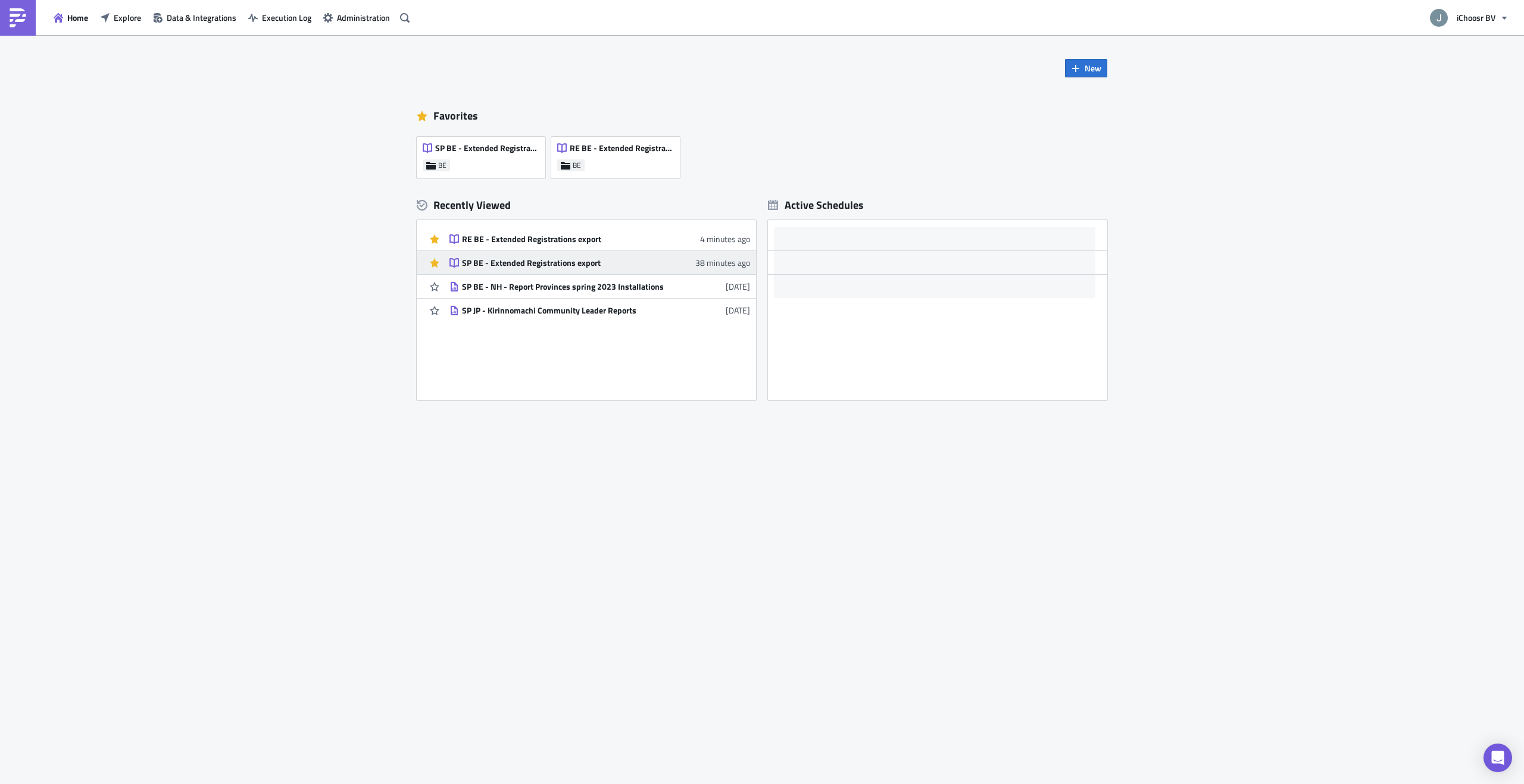
click at [499, 259] on div "SP BE - Extended Registrations export" at bounding box center [565, 263] width 208 height 11
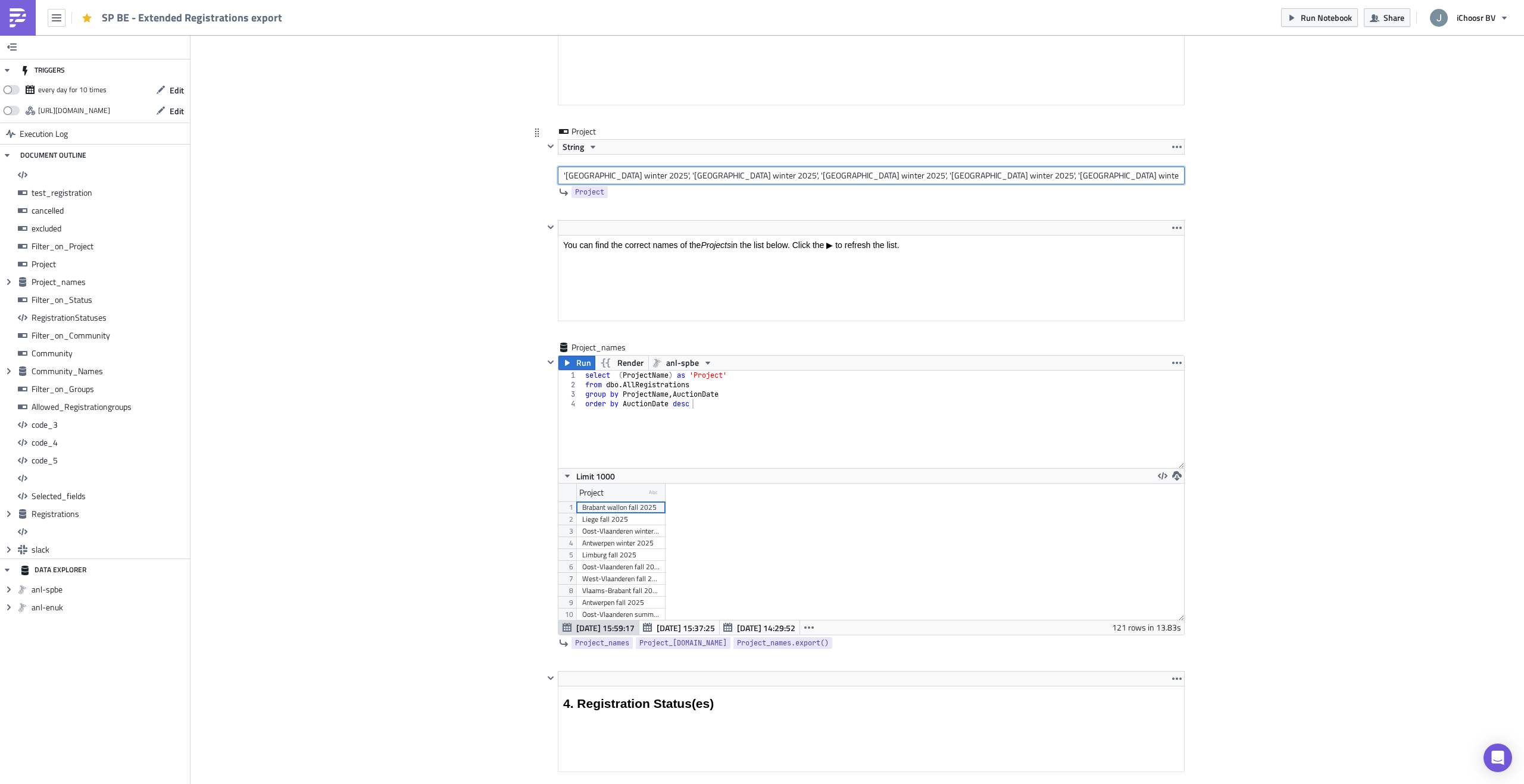
click at [649, 175] on input "'[GEOGRAPHIC_DATA] winter 2025', '[GEOGRAPHIC_DATA] winter 2025', '[GEOGRAPHIC_…" at bounding box center [871, 175] width 627 height 18
click at [44, 9] on div "SP BE - Extended Registrations export" at bounding box center [144, 18] width 289 height 35
click at [19, 18] on img at bounding box center [18, 18] width 19 height 19
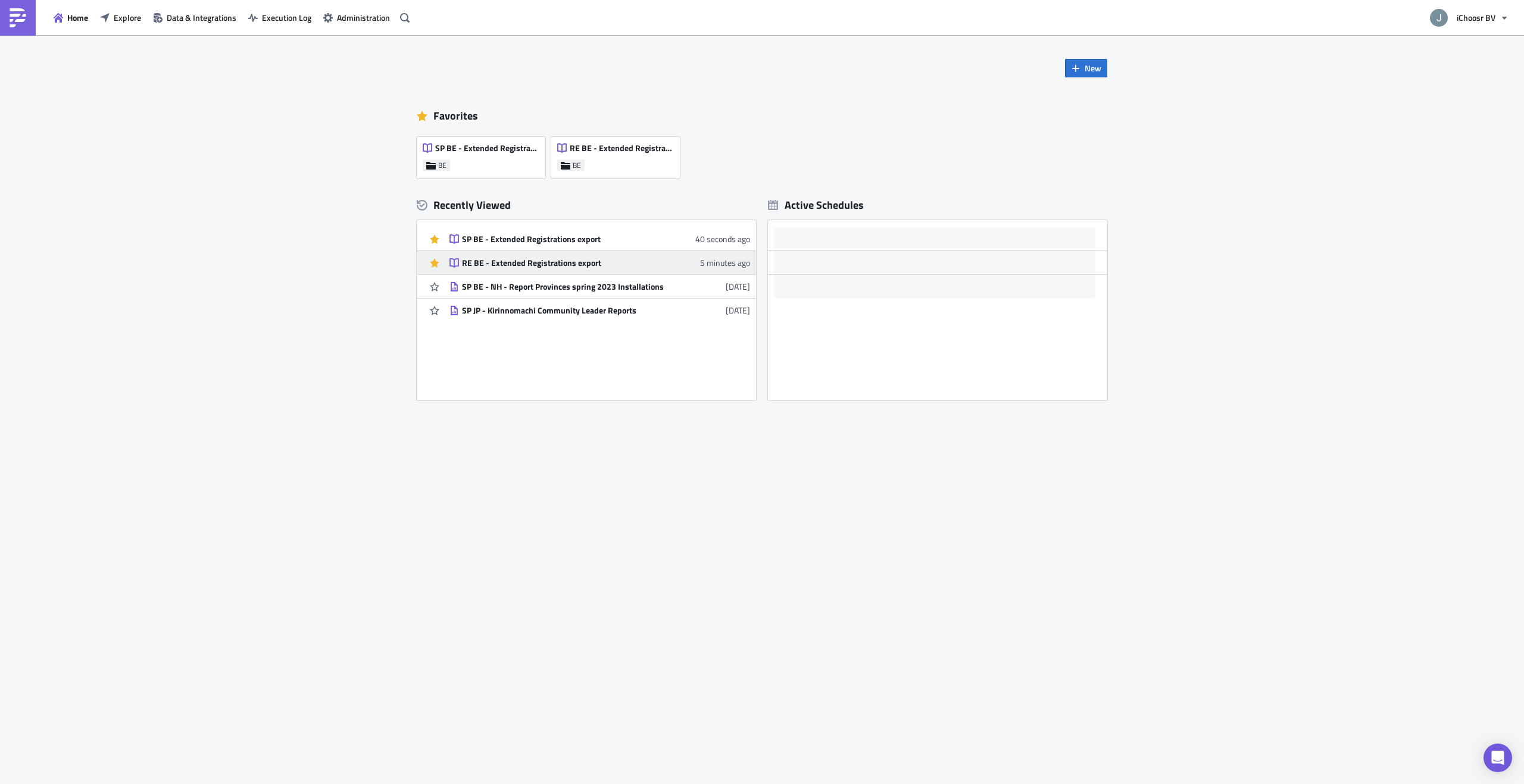
click at [564, 259] on div "RE BE - Extended Registrations export" at bounding box center [565, 263] width 208 height 11
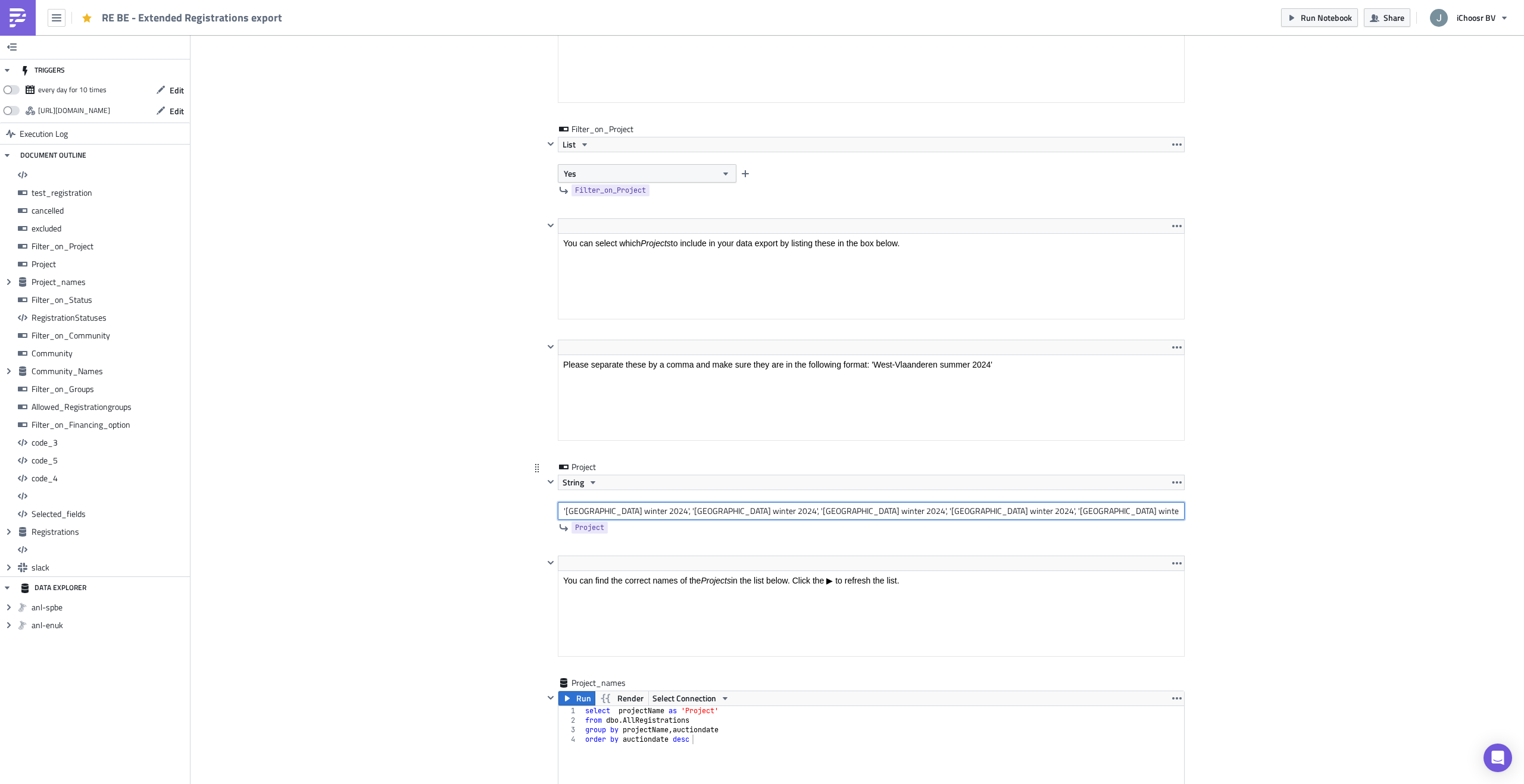
click at [640, 512] on input "'Oost-Vlaanderen winter 2024', 'West-Vlaanderen winter 2024', 'Limburg winter 2…" at bounding box center [871, 510] width 627 height 18
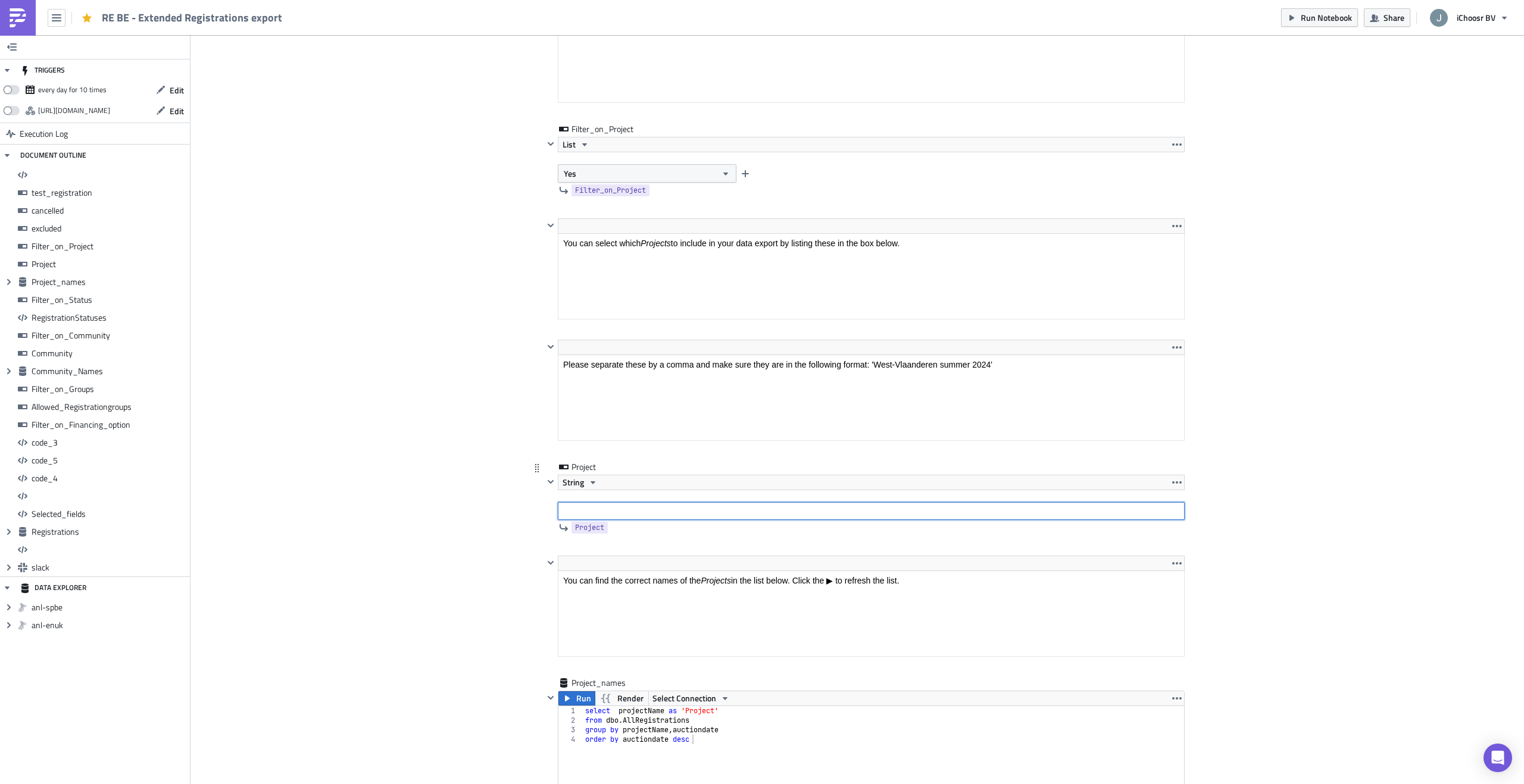
paste input "Oost-Vlaanderen February 2023', 'West-Vlaanderen February 2023', 'Antwerpen Feb…"
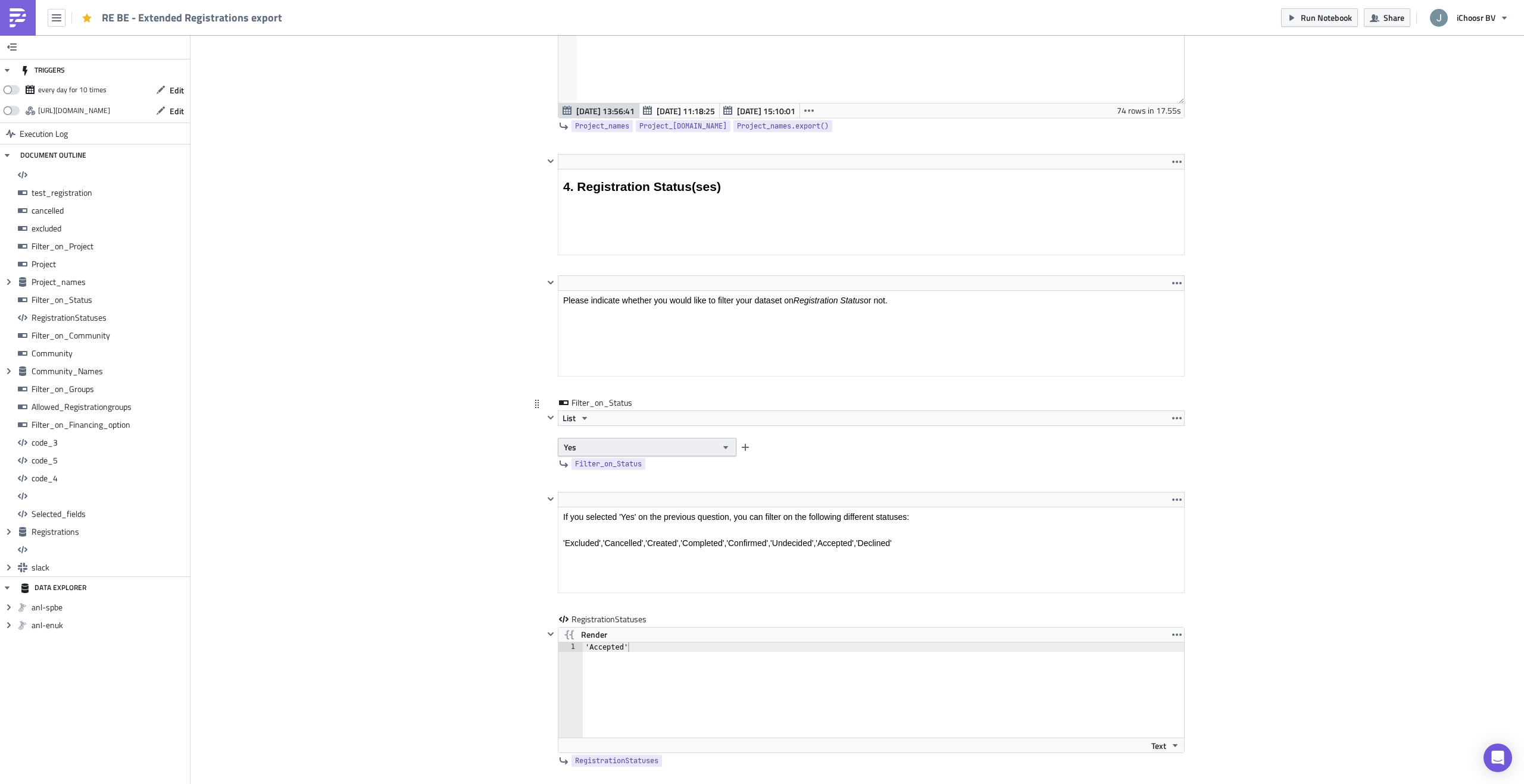
click at [641, 447] on button "Yes" at bounding box center [647, 447] width 179 height 19
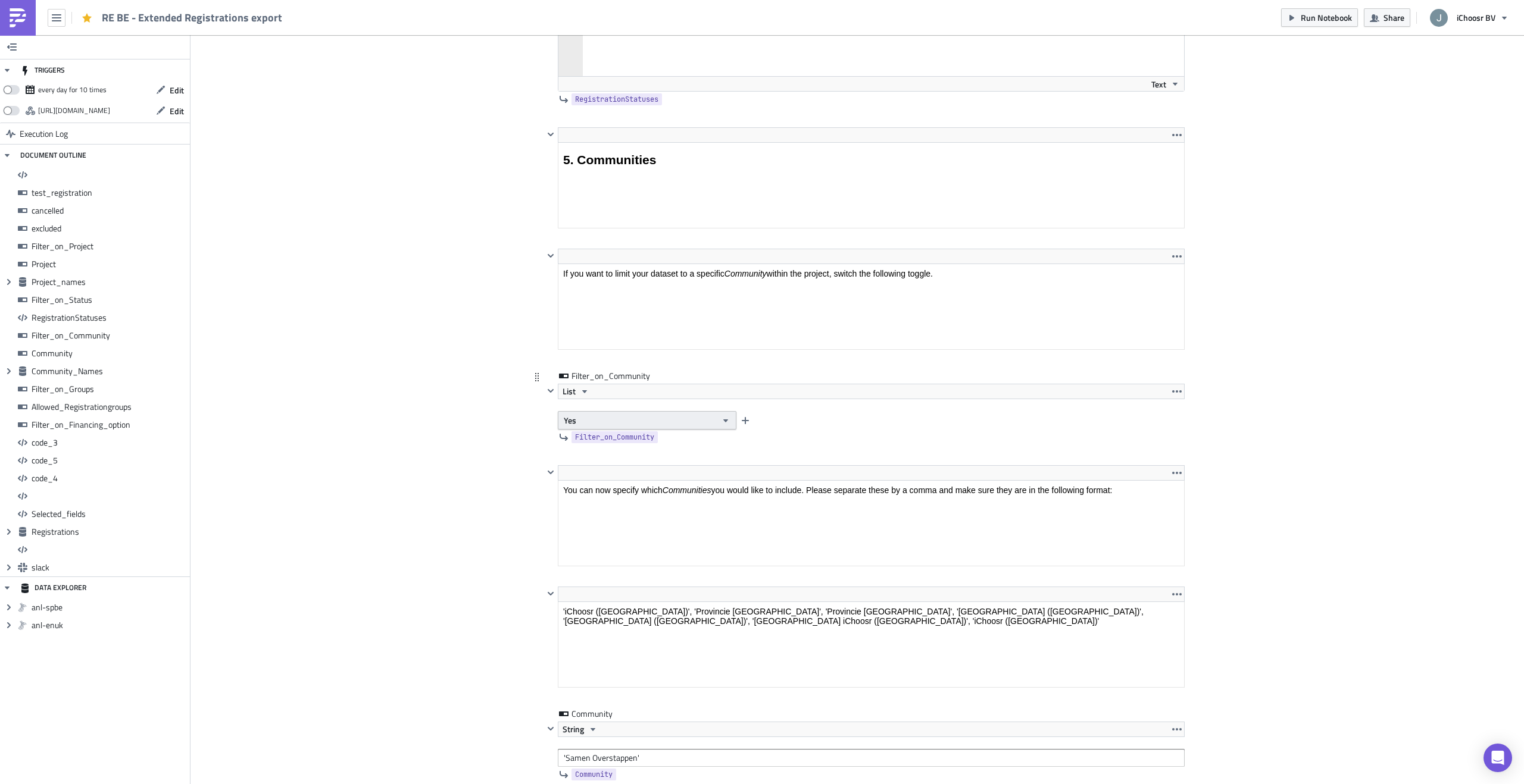
click at [630, 427] on button "Yes" at bounding box center [647, 420] width 179 height 19
click at [615, 467] on link "No" at bounding box center [614, 459] width 107 height 18
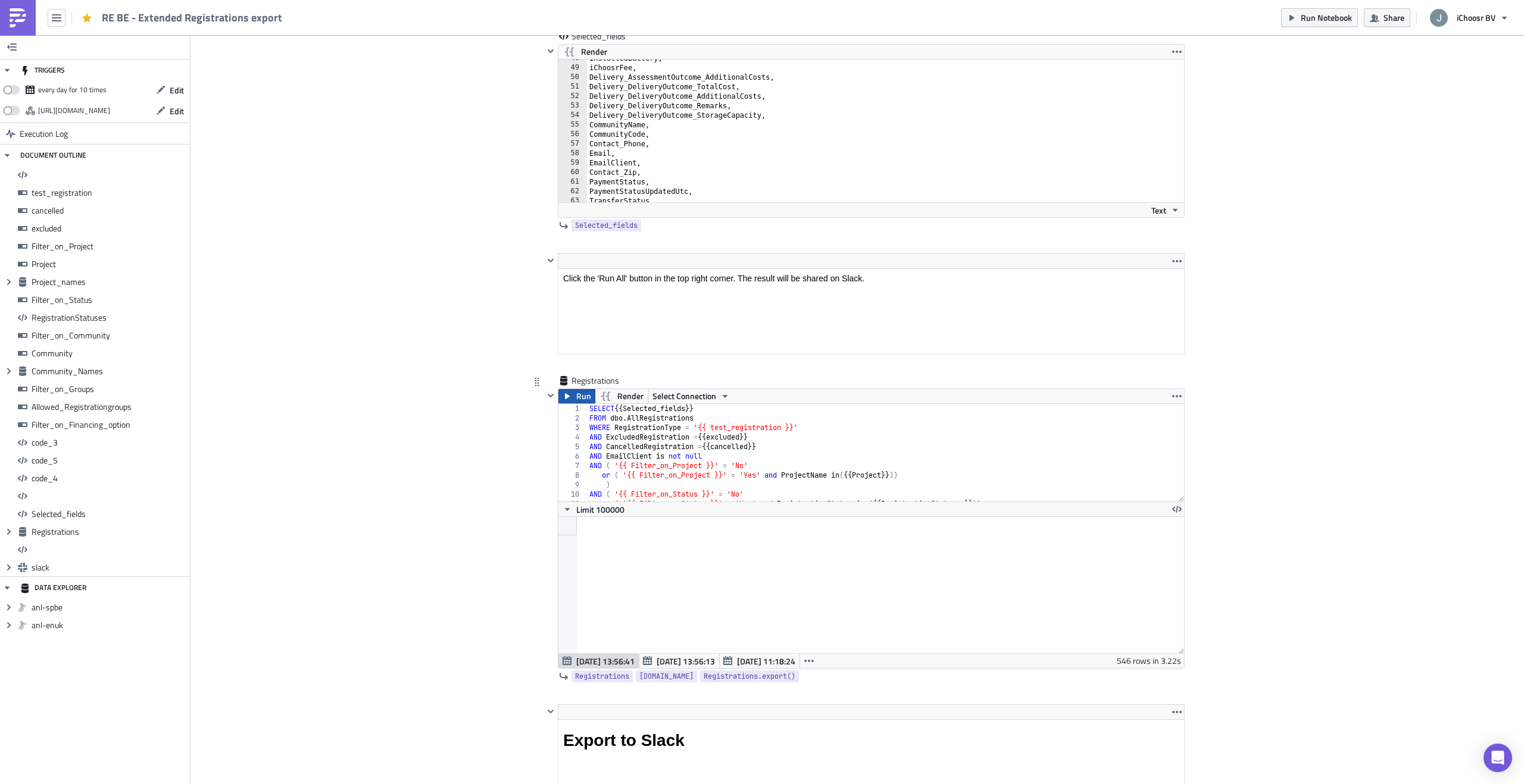
click at [576, 398] on span "Run" at bounding box center [584, 396] width 15 height 14
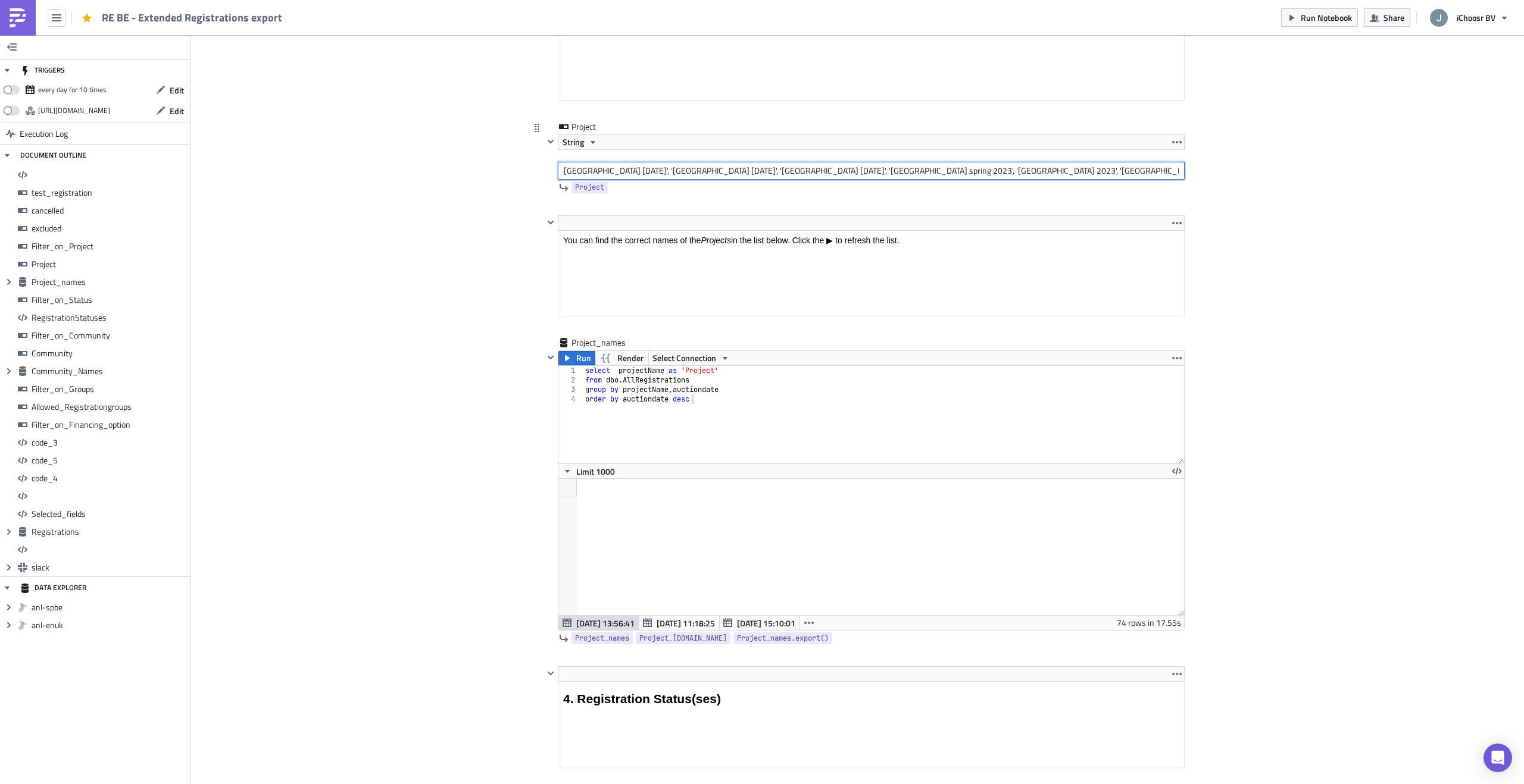
click at [563, 170] on input "Oost-Vlaanderen February 2023', 'West-Vlaanderen February 2023', 'Antwerpen Feb…" at bounding box center [871, 170] width 627 height 18
type input "'[GEOGRAPHIC_DATA] [DATE]', '[GEOGRAPHIC_DATA] [DATE]', '[GEOGRAPHIC_DATA] [DAT…"
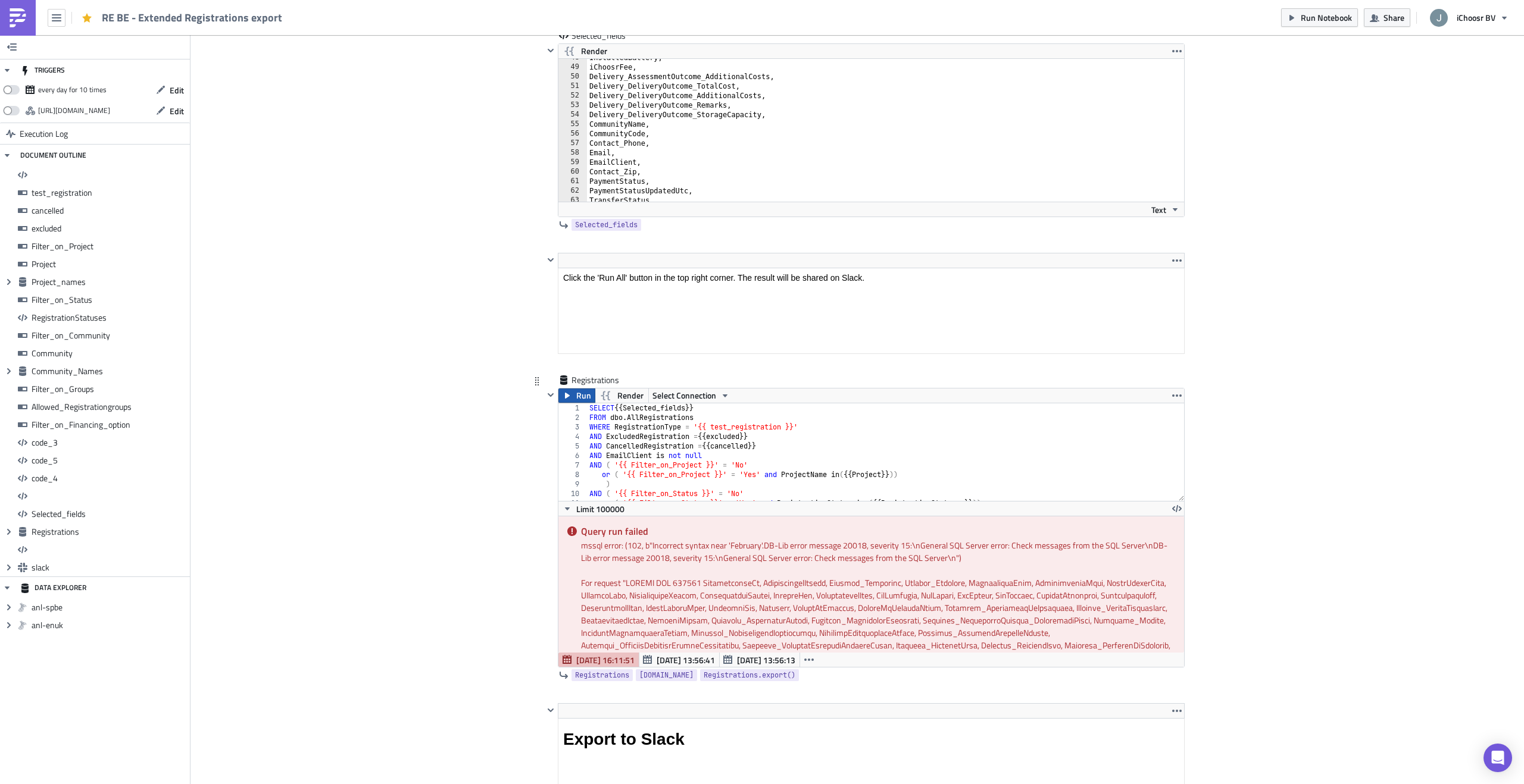
click at [578, 398] on span "Run" at bounding box center [584, 395] width 15 height 14
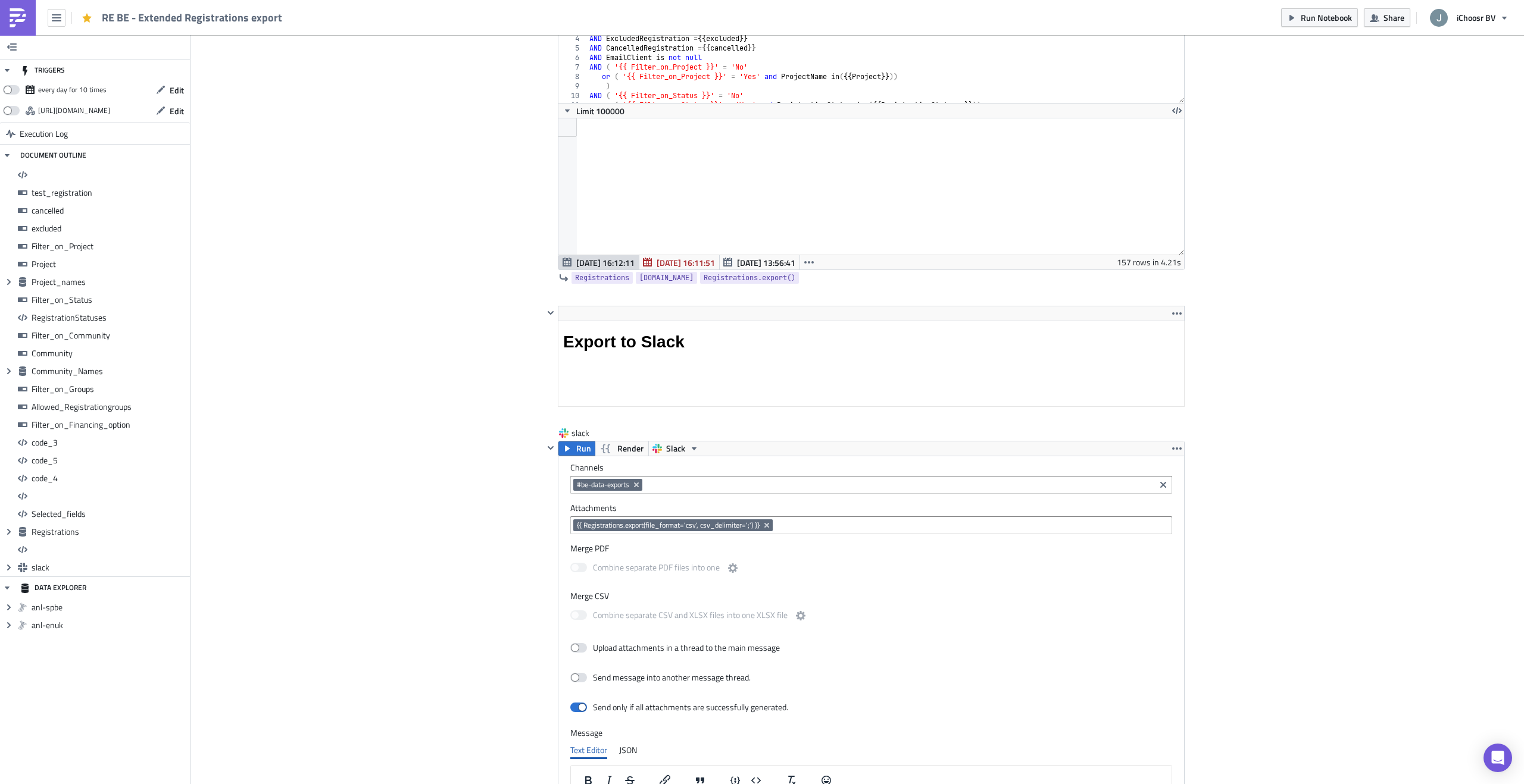
scroll to position [10429, 0]
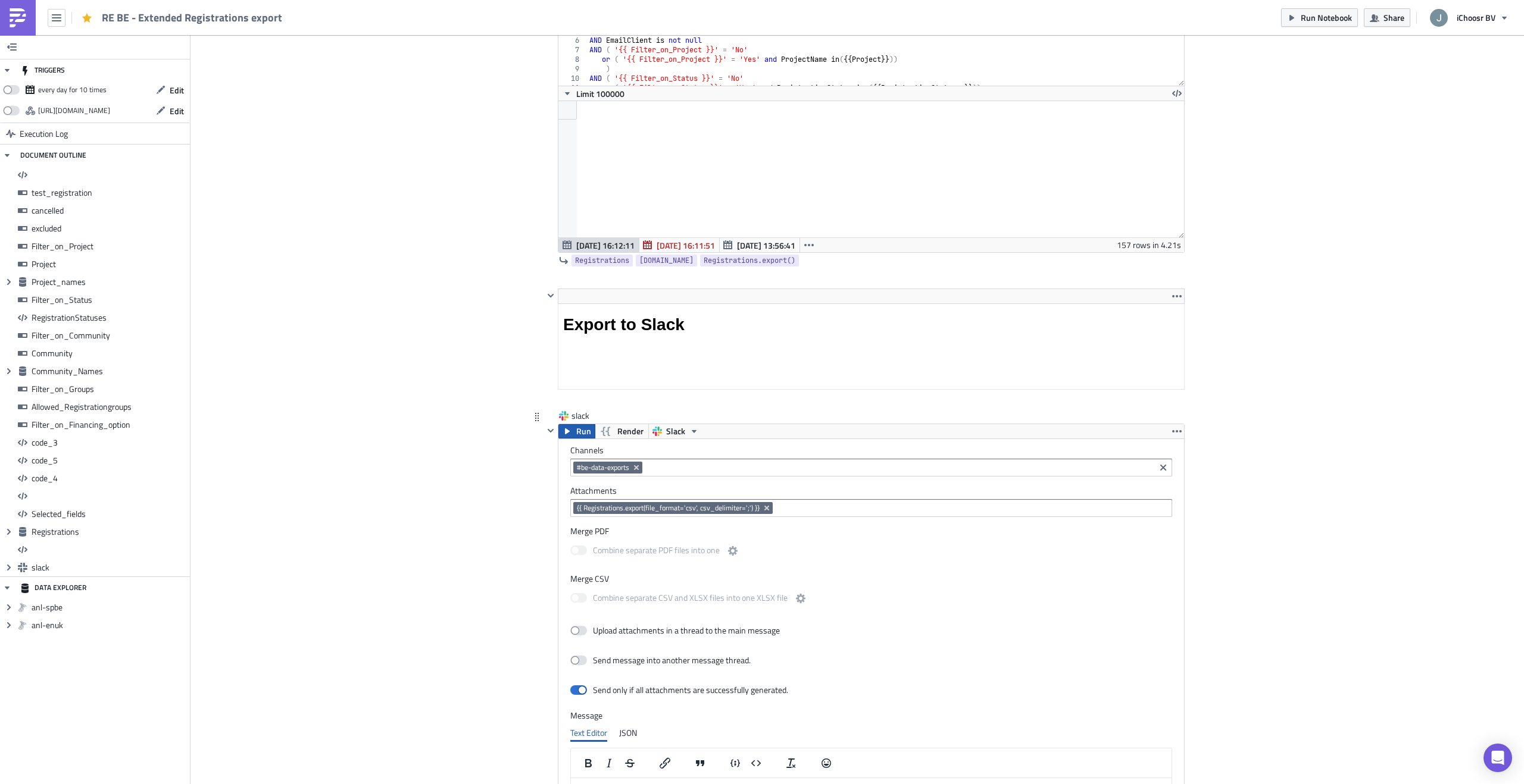
click at [569, 435] on icon "button" at bounding box center [567, 431] width 9 height 9
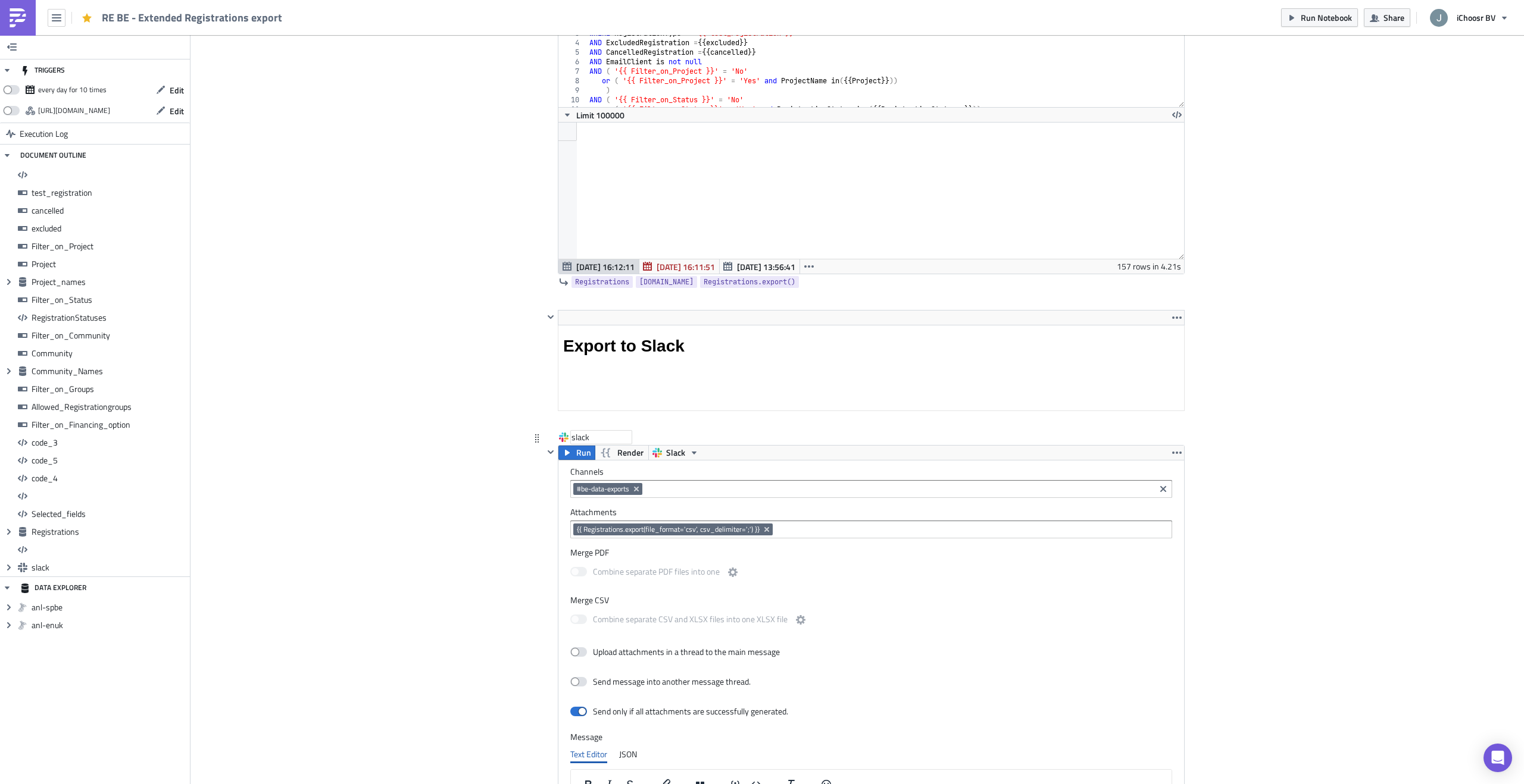
scroll to position [136, 625]
click at [51, 24] on button "button" at bounding box center [56, 18] width 18 height 18
click at [82, 66] on div "Home" at bounding box center [108, 66] width 79 height 12
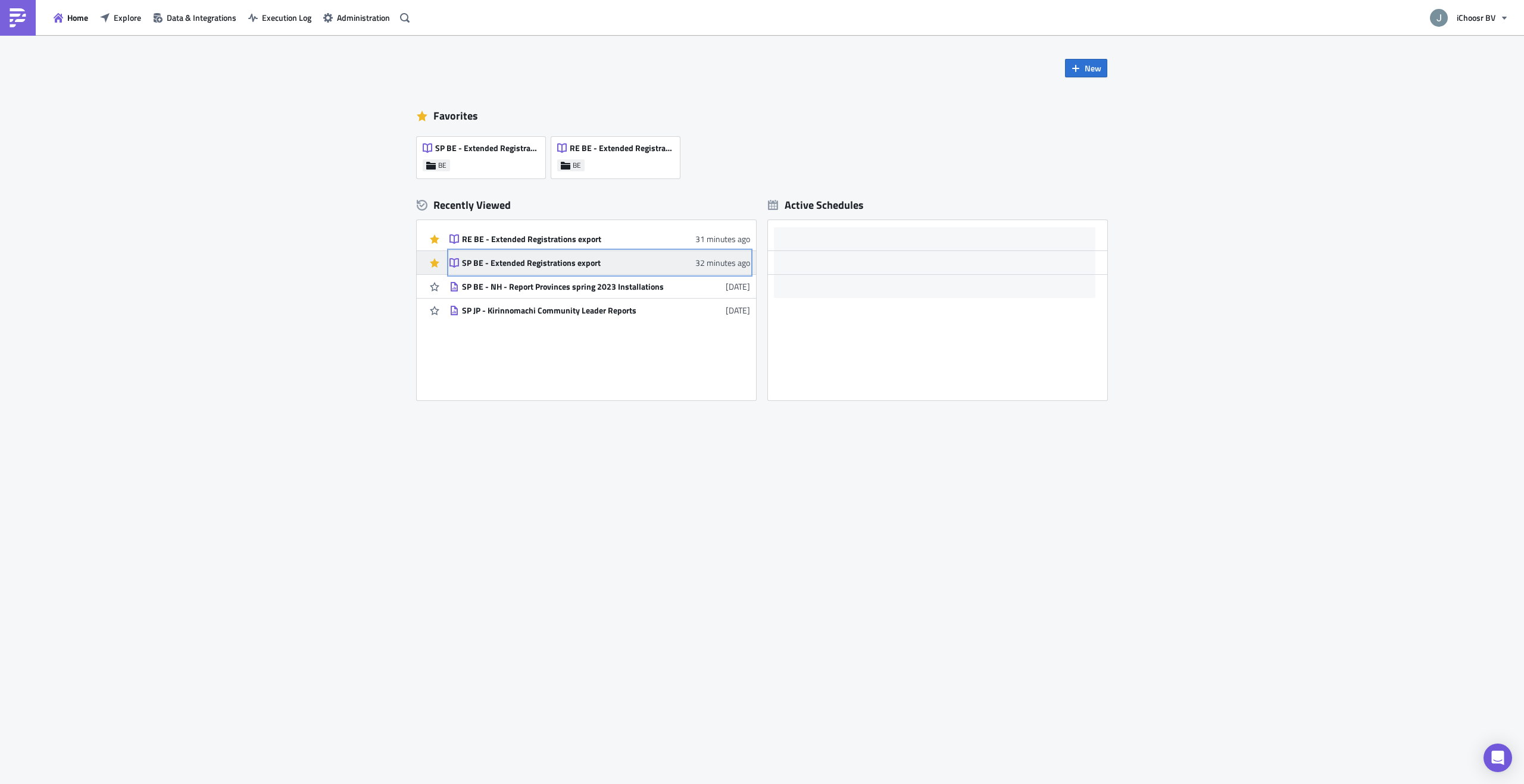
click at [486, 262] on div "SP BE - Extended Registrations export" at bounding box center [565, 263] width 208 height 11
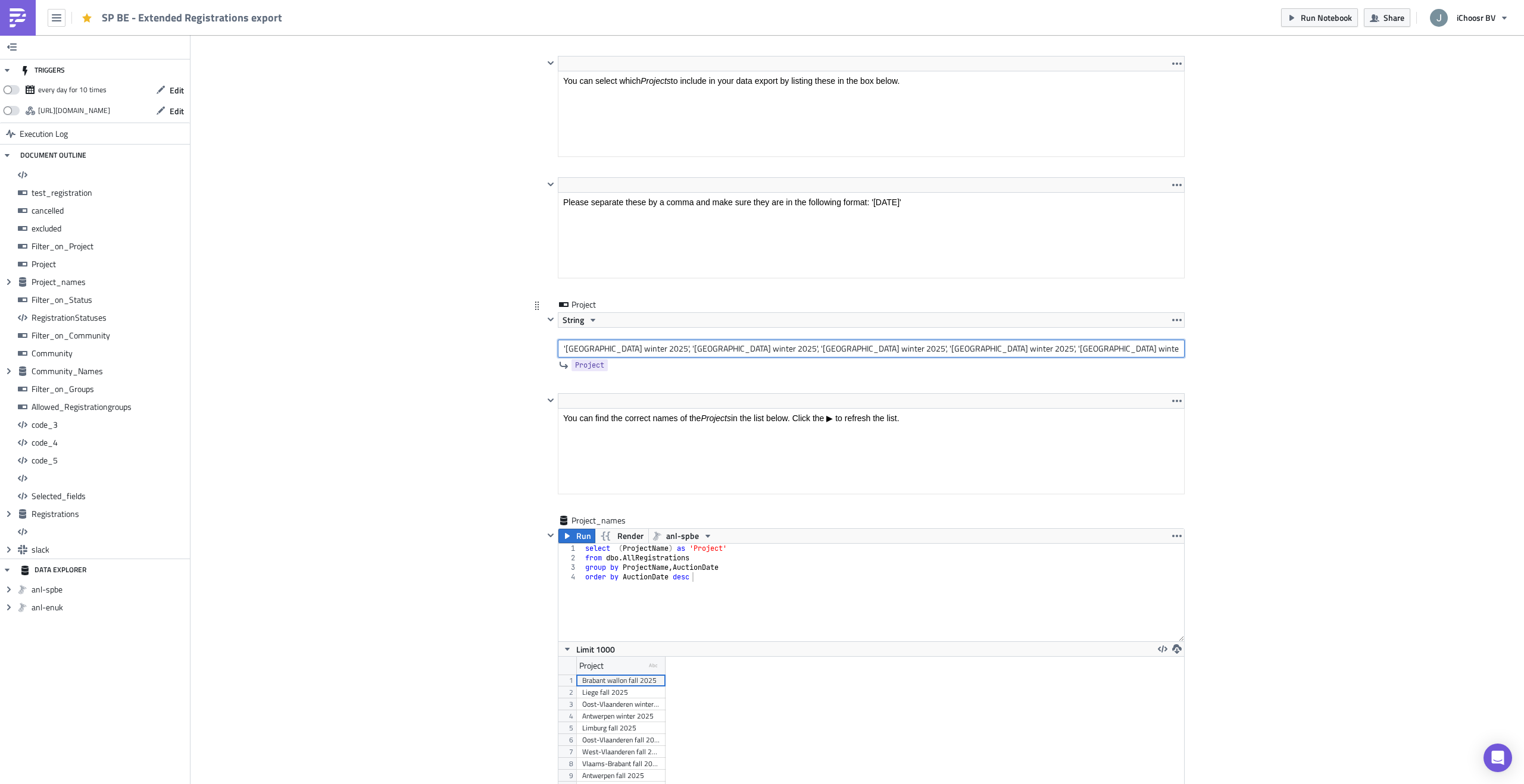
click at [684, 350] on input "'[GEOGRAPHIC_DATA] winter 2025', '[GEOGRAPHIC_DATA] winter 2025', '[GEOGRAPHIC_…" at bounding box center [871, 349] width 627 height 18
paste input "[DATE]', '[GEOGRAPHIC_DATA] [DATE]', '[GEOGRAPHIC_DATA] [DATE]', '[GEOGRAPHIC_D…"
type input "'[GEOGRAPHIC_DATA] [DATE]', '[GEOGRAPHIC_DATA] [DATE]', '[GEOGRAPHIC_DATA] [DAT…"
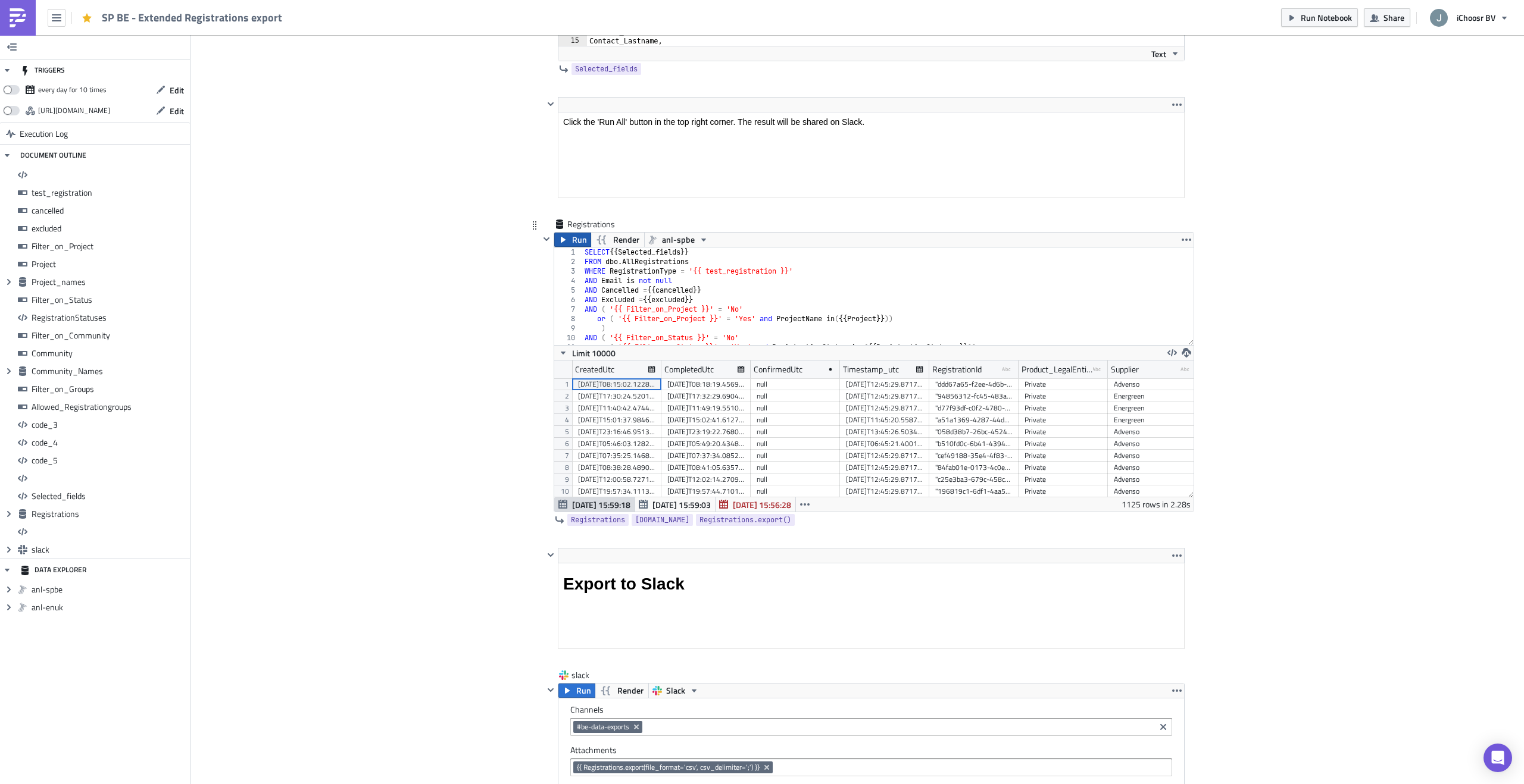
click at [581, 240] on span "Run" at bounding box center [580, 239] width 15 height 14
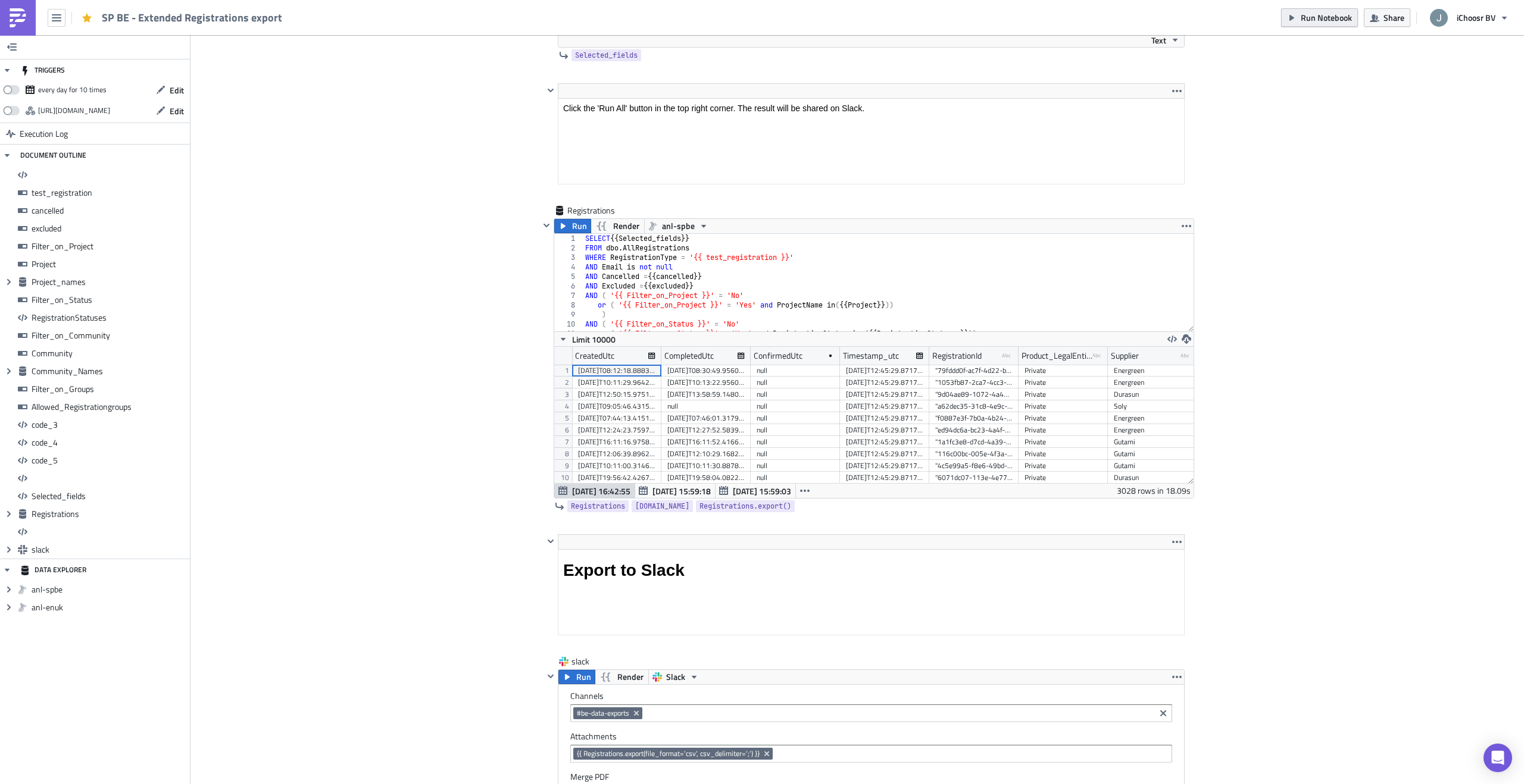
click at [1304, 17] on span "Run Notebook" at bounding box center [1326, 17] width 51 height 13
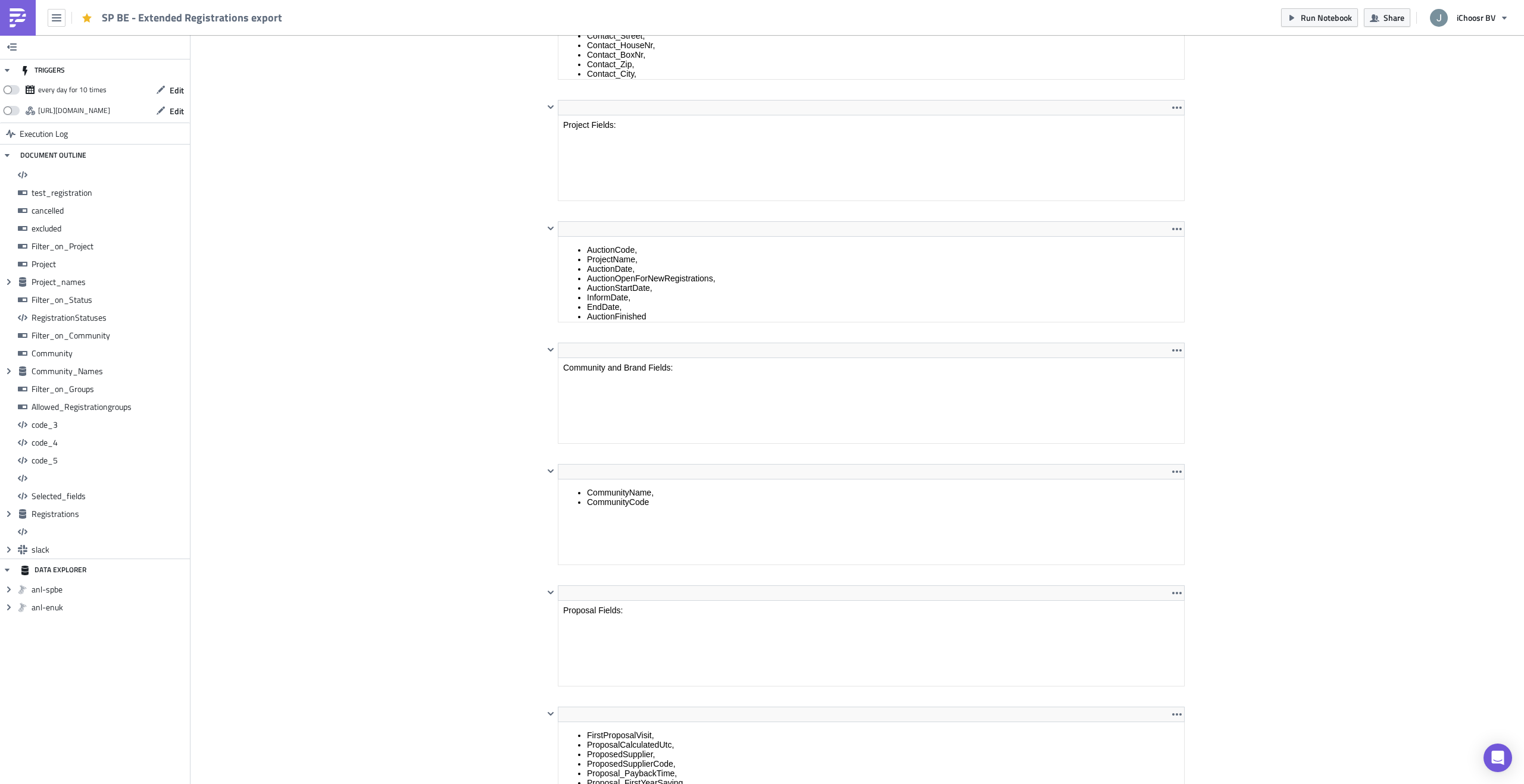
scroll to position [6671, 0]
